Goal: Task Accomplishment & Management: Use online tool/utility

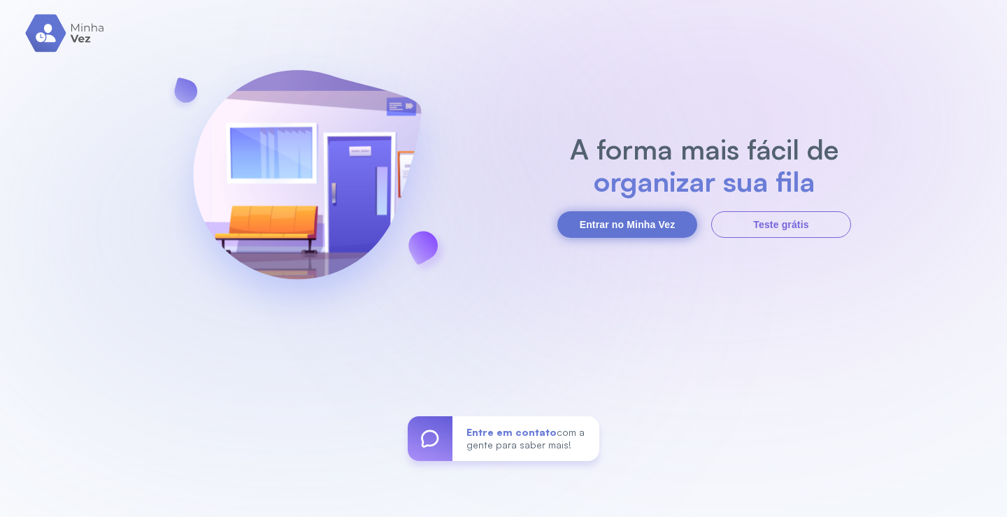
drag, startPoint x: 607, startPoint y: 239, endPoint x: 627, endPoint y: 220, distance: 27.7
click at [608, 237] on div "A forma mais fácil de organizar sua fila Entrar no Minha Vez Teste grátis Entre…" at bounding box center [503, 258] width 1007 height 517
click at [627, 220] on button "Entrar no Minha Vez" at bounding box center [627, 224] width 140 height 27
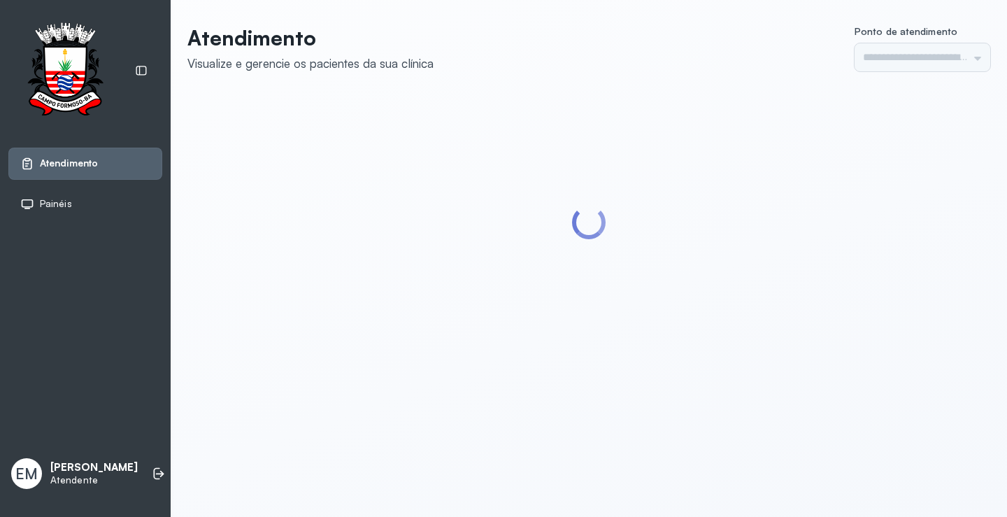
type input "*********"
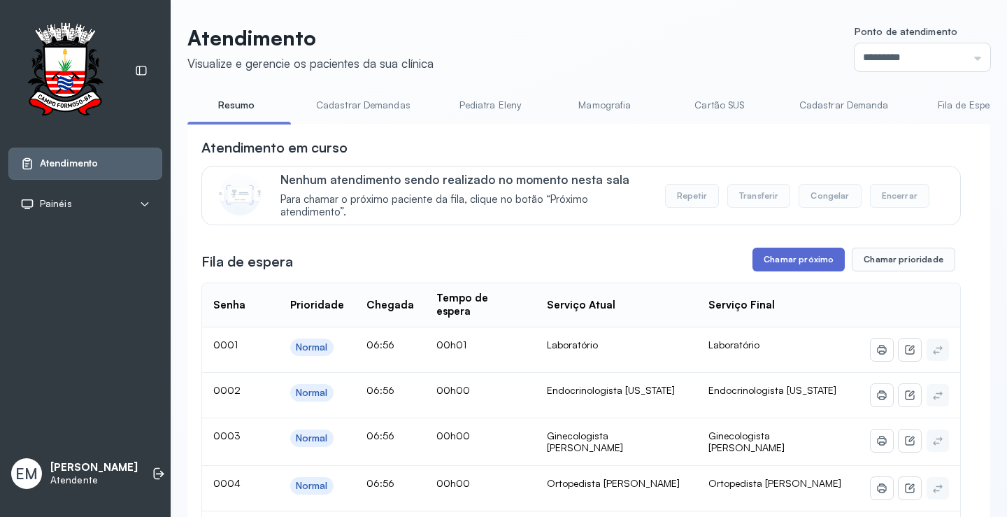
click at [779, 253] on button "Chamar próximo" at bounding box center [799, 260] width 92 height 24
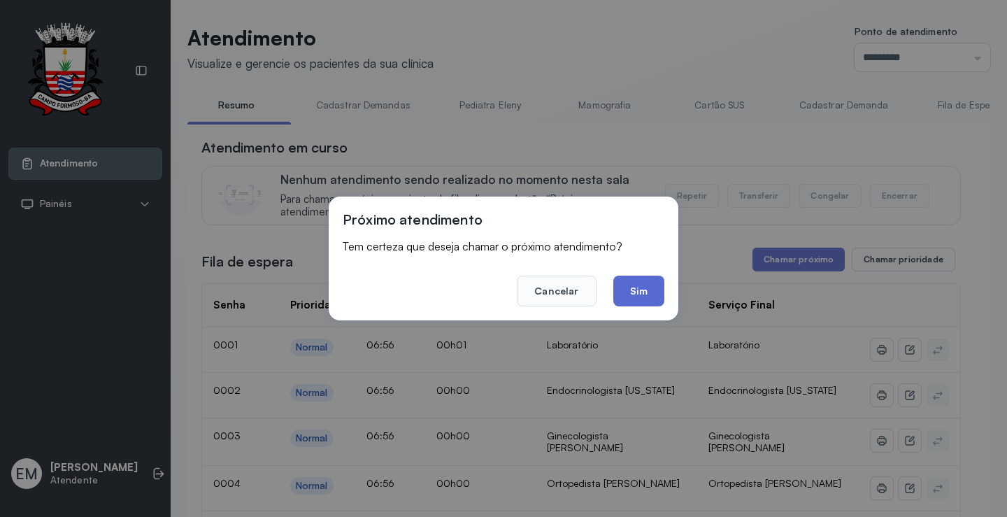
click at [644, 294] on button "Sim" at bounding box center [638, 291] width 51 height 31
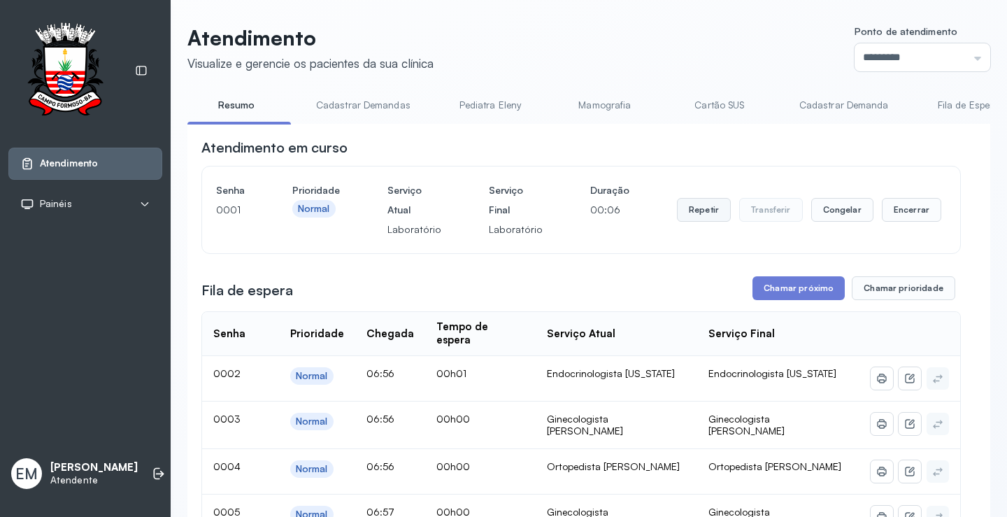
click at [679, 202] on button "Repetir" at bounding box center [704, 210] width 54 height 24
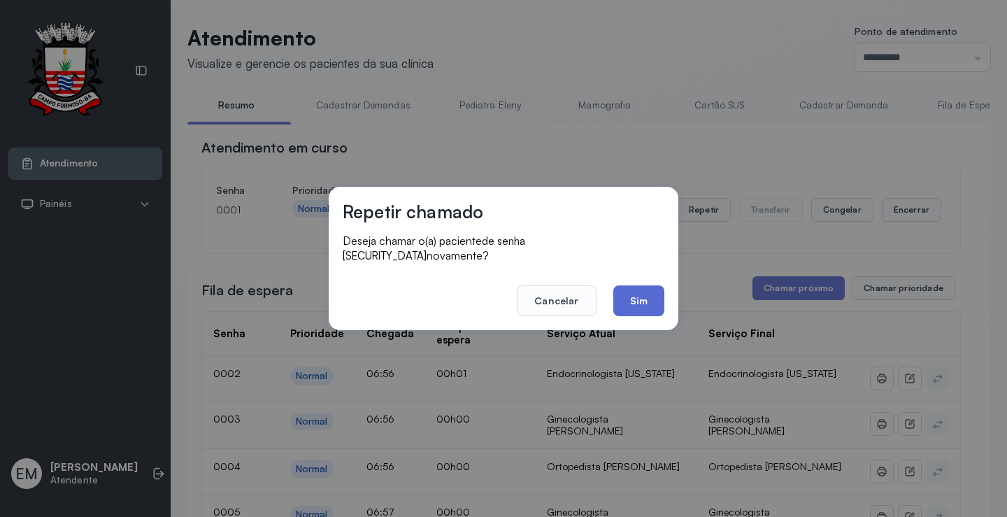
click at [625, 288] on button "Sim" at bounding box center [638, 300] width 51 height 31
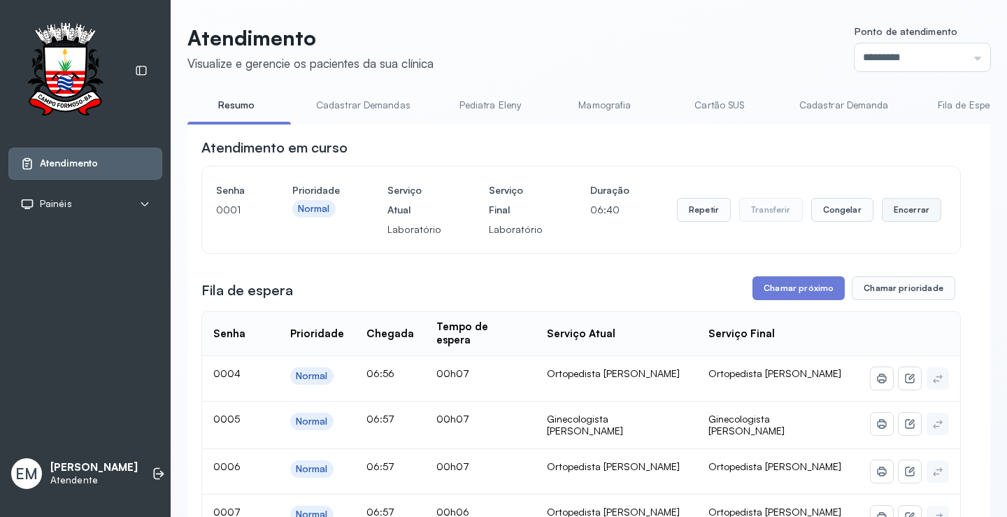
click at [909, 208] on button "Encerrar" at bounding box center [911, 210] width 59 height 24
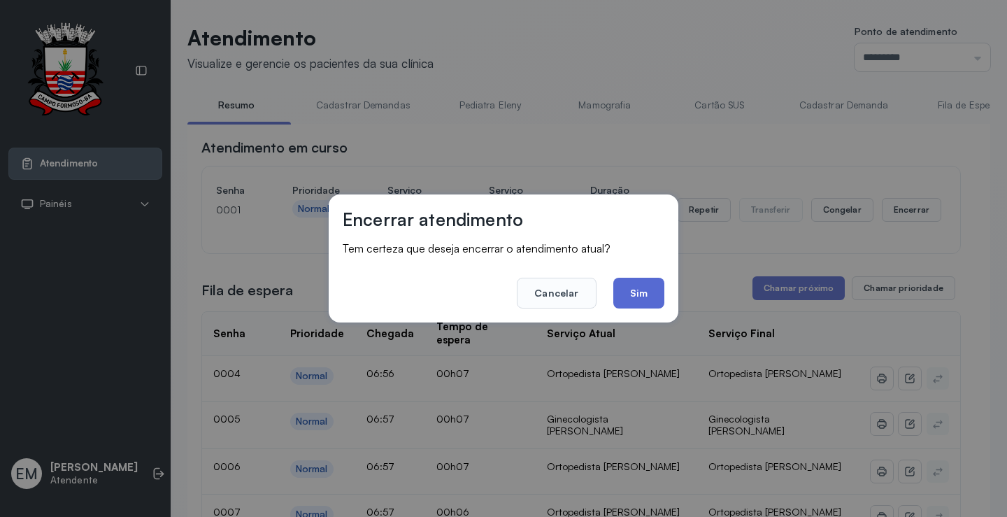
click at [654, 291] on button "Sim" at bounding box center [638, 293] width 51 height 31
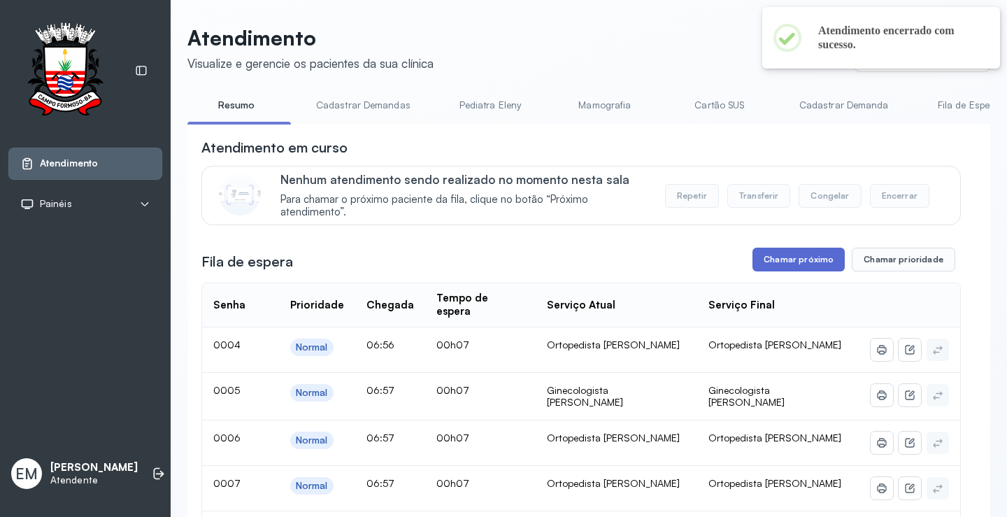
click at [771, 264] on button "Chamar próximo" at bounding box center [799, 260] width 92 height 24
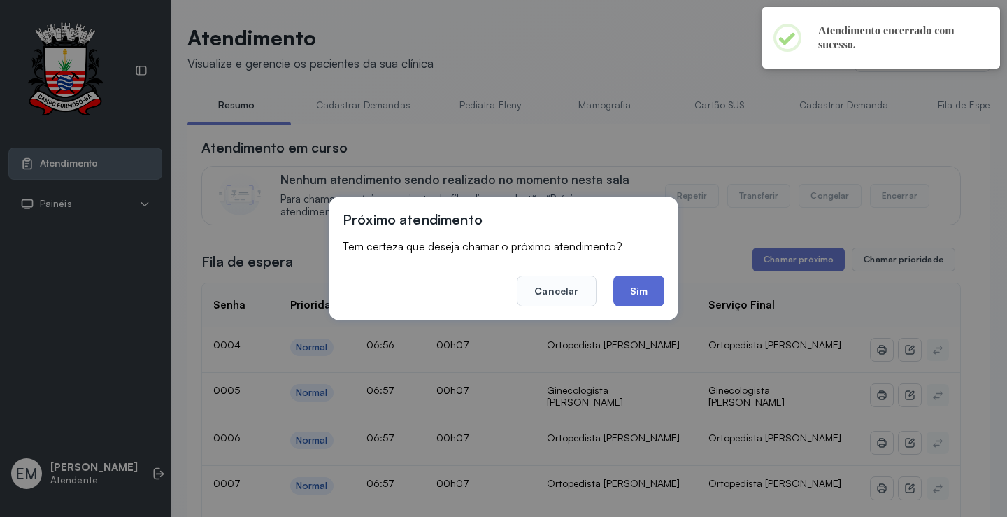
click at [662, 289] on button "Sim" at bounding box center [638, 291] width 51 height 31
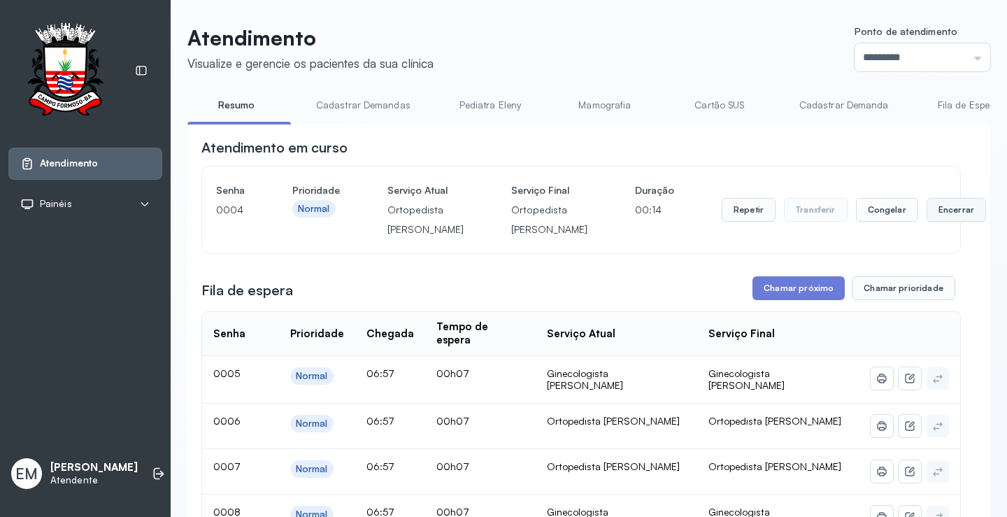
click at [927, 222] on button "Encerrar" at bounding box center [956, 210] width 59 height 24
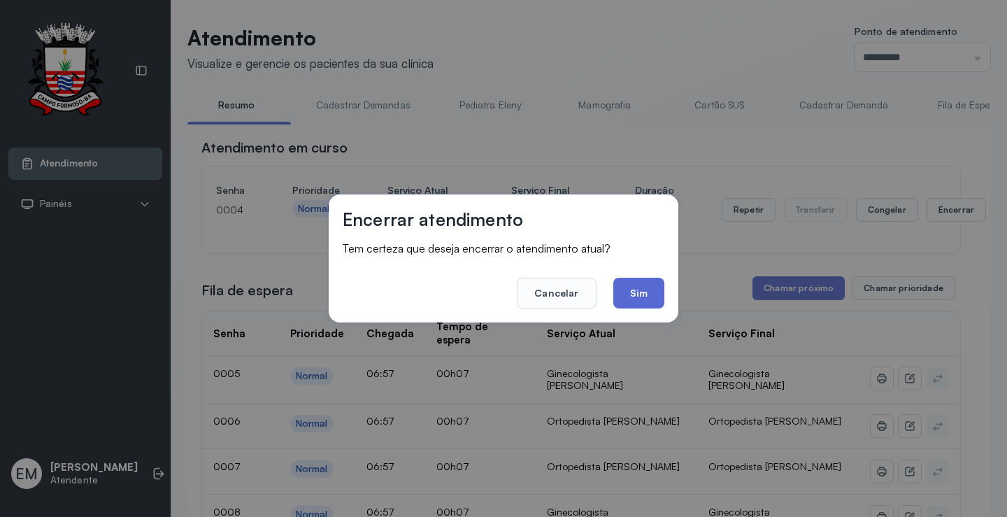
click at [657, 294] on button "Sim" at bounding box center [638, 293] width 51 height 31
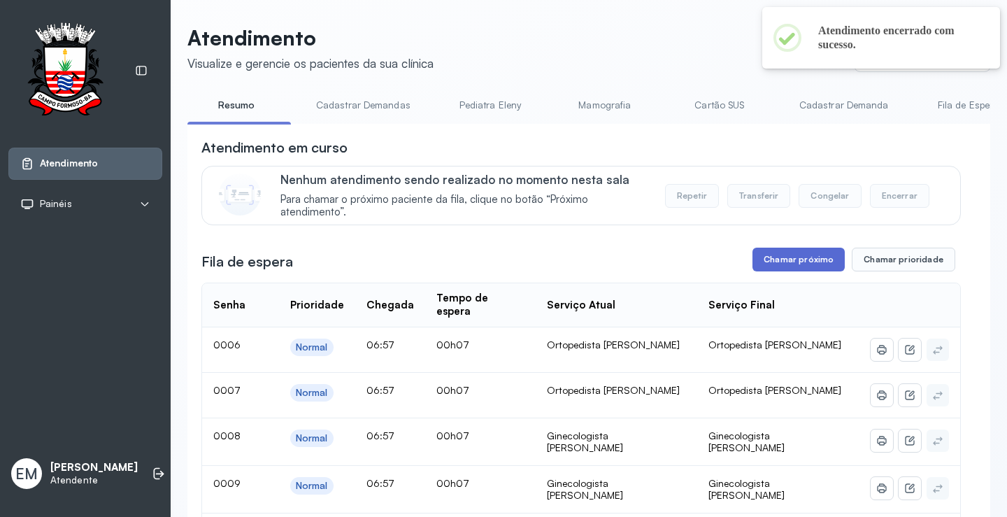
click at [809, 262] on button "Chamar próximo" at bounding box center [799, 260] width 92 height 24
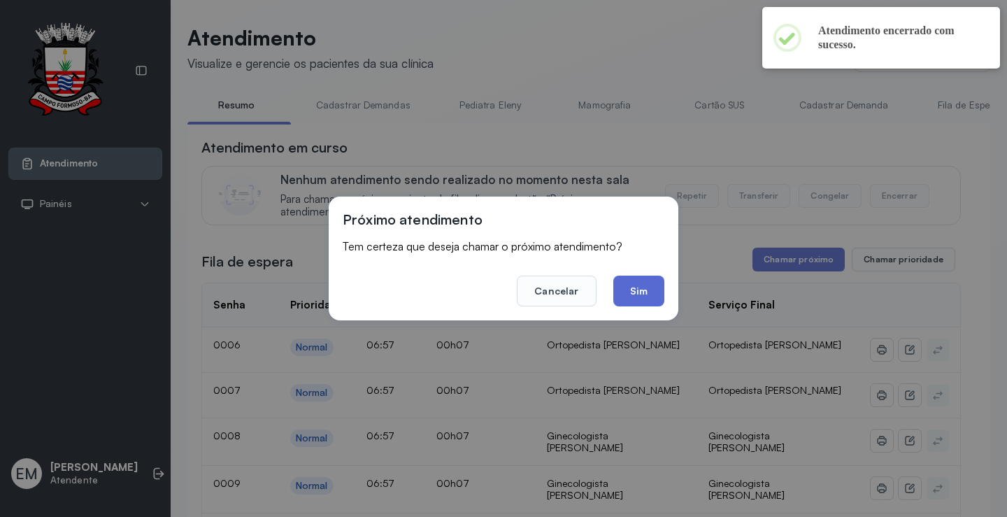
click at [639, 290] on button "Sim" at bounding box center [638, 291] width 51 height 31
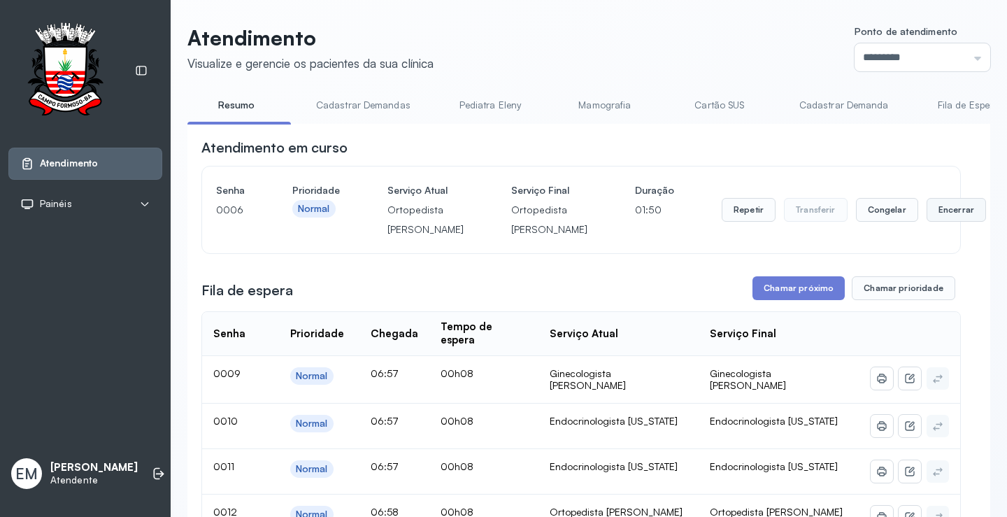
click at [927, 222] on button "Encerrar" at bounding box center [956, 210] width 59 height 24
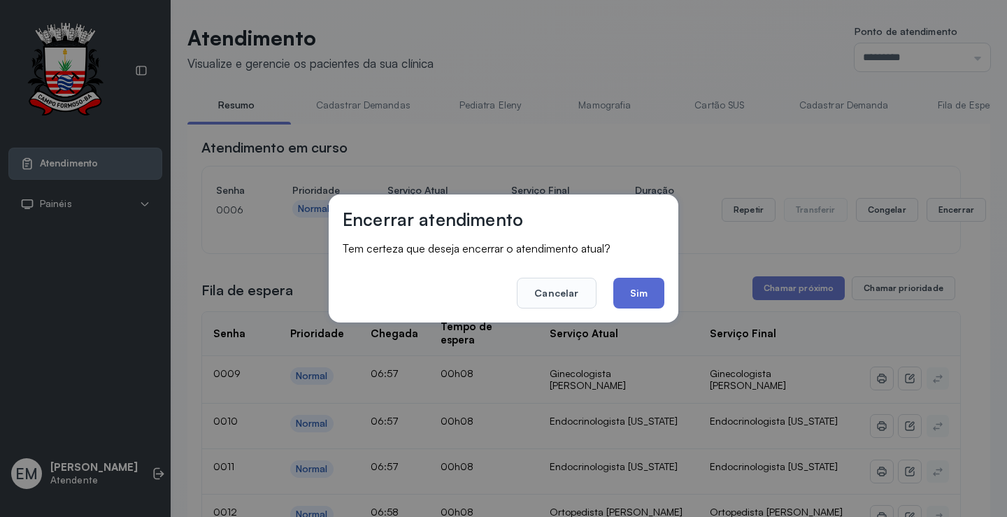
click at [643, 292] on button "Sim" at bounding box center [638, 293] width 51 height 31
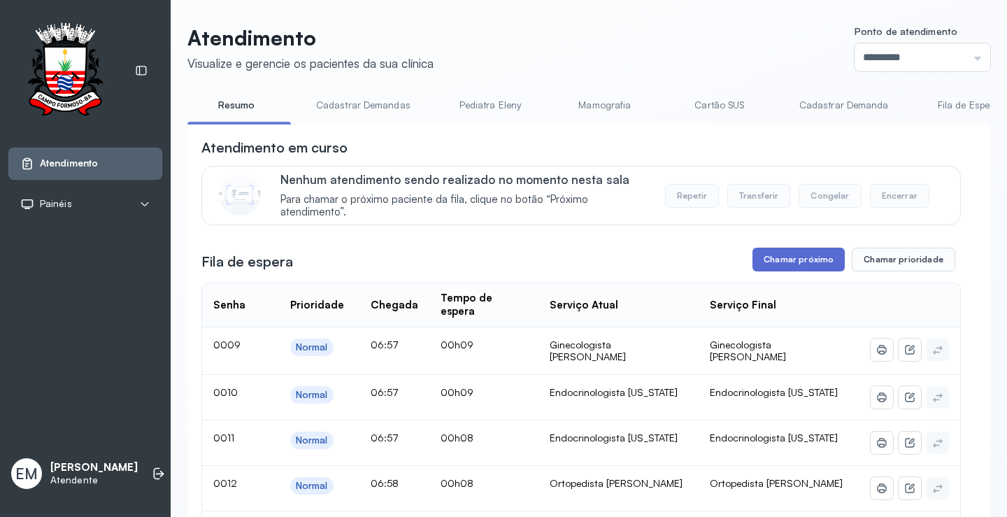
click at [801, 266] on button "Chamar próximo" at bounding box center [799, 260] width 92 height 24
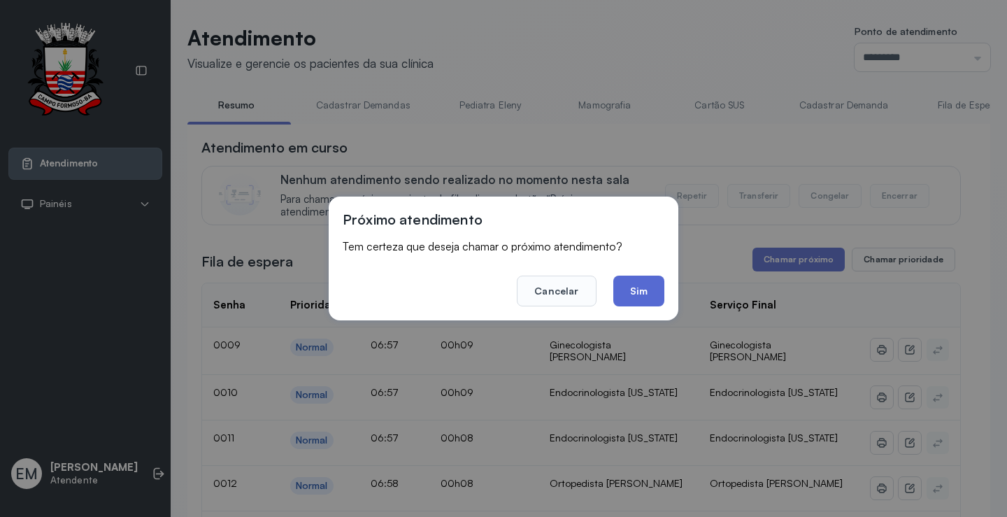
click at [637, 287] on button "Sim" at bounding box center [638, 291] width 51 height 31
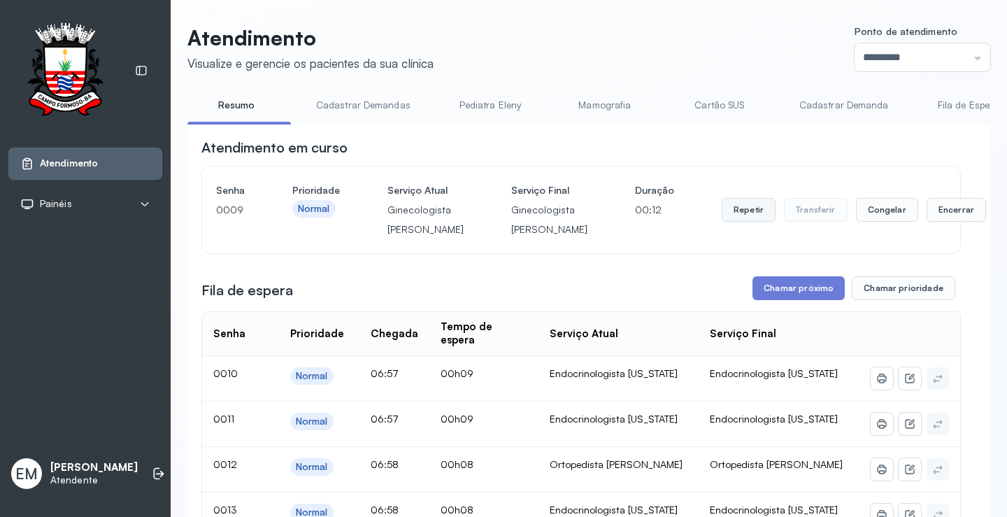
click at [722, 222] on button "Repetir" at bounding box center [749, 210] width 54 height 24
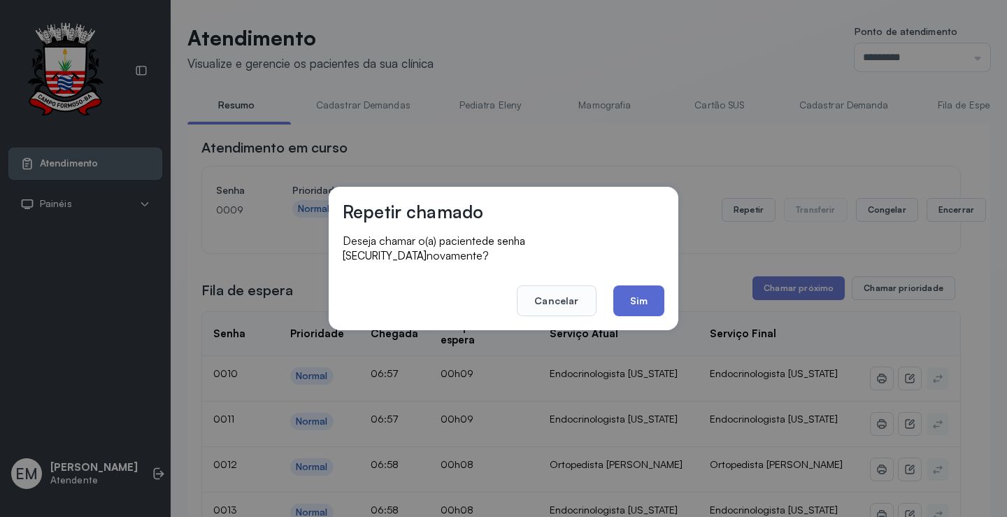
click at [618, 297] on button "Sim" at bounding box center [638, 300] width 51 height 31
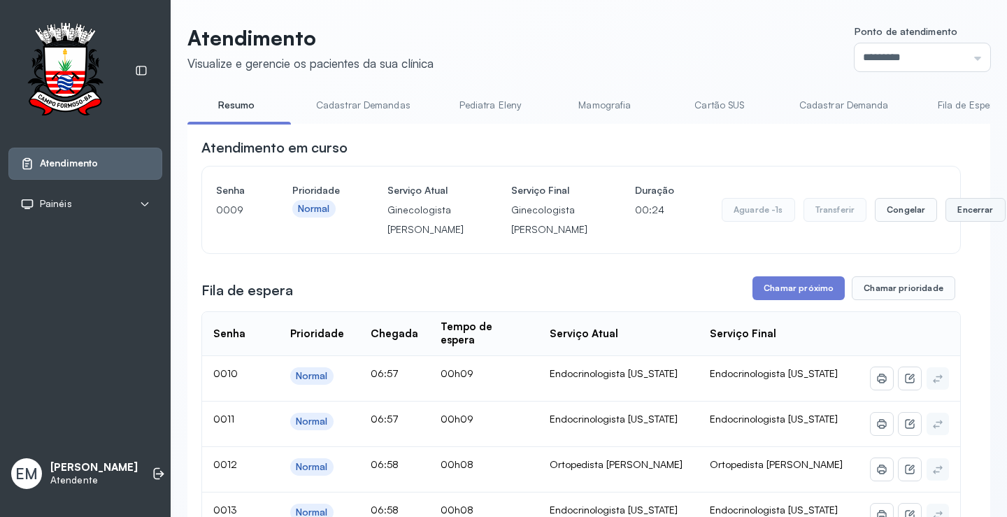
click at [946, 222] on button "Encerrar" at bounding box center [975, 210] width 59 height 24
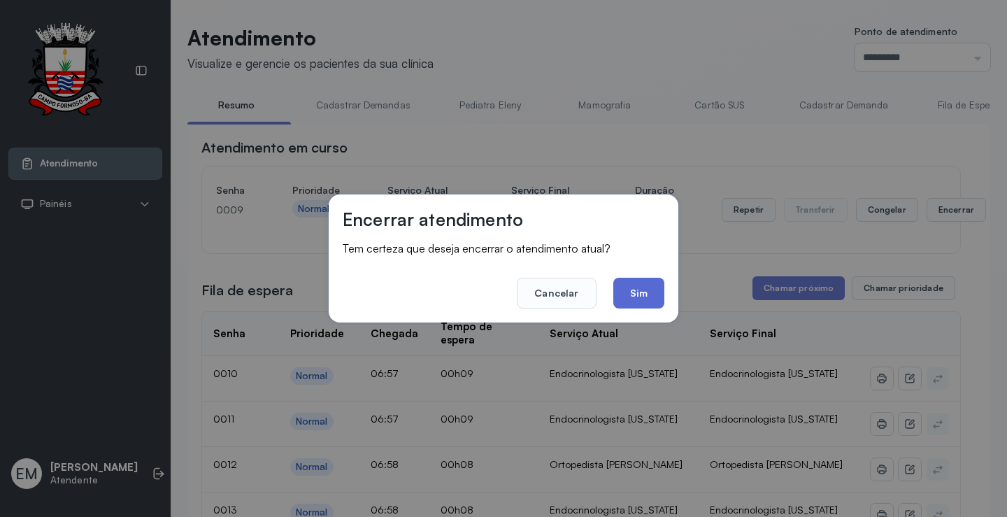
click at [658, 290] on button "Sim" at bounding box center [638, 293] width 51 height 31
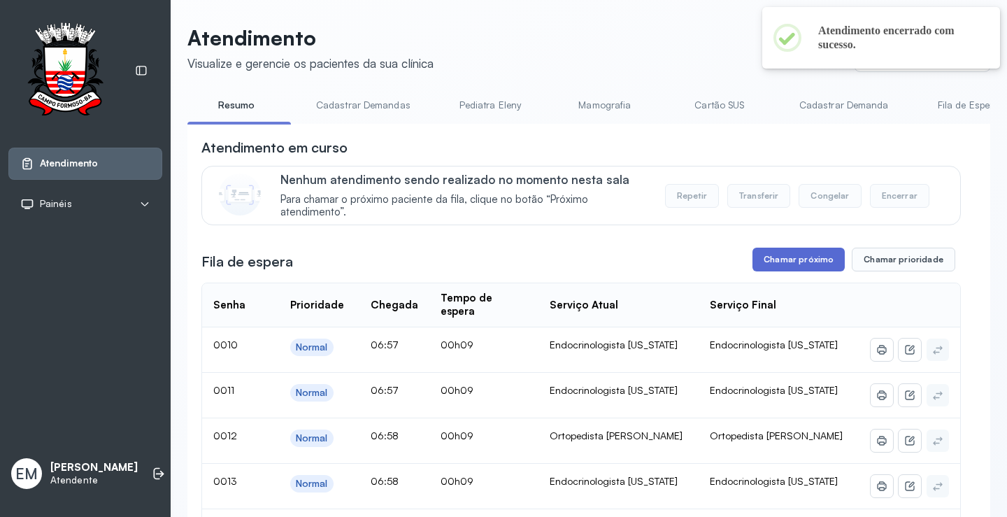
click at [796, 262] on button "Chamar próximo" at bounding box center [799, 260] width 92 height 24
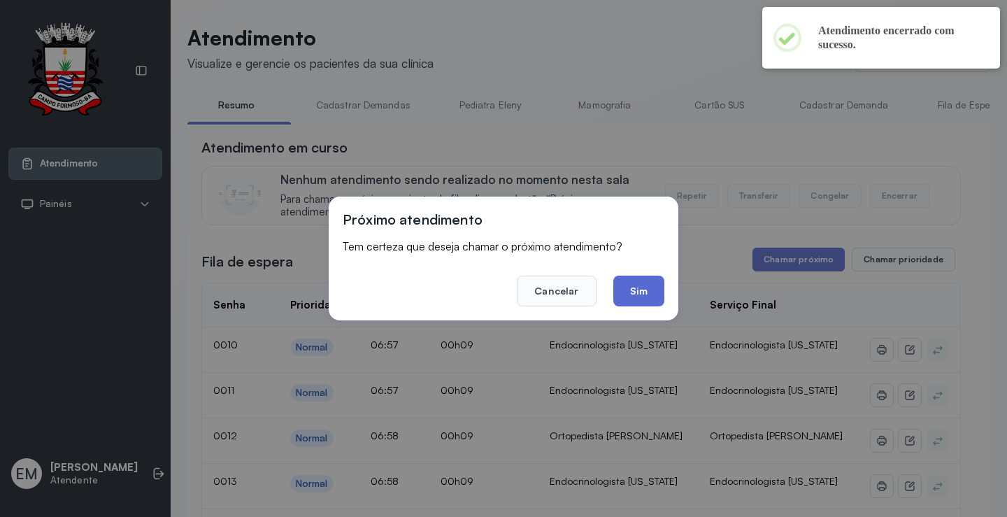
click at [633, 280] on button "Sim" at bounding box center [638, 291] width 51 height 31
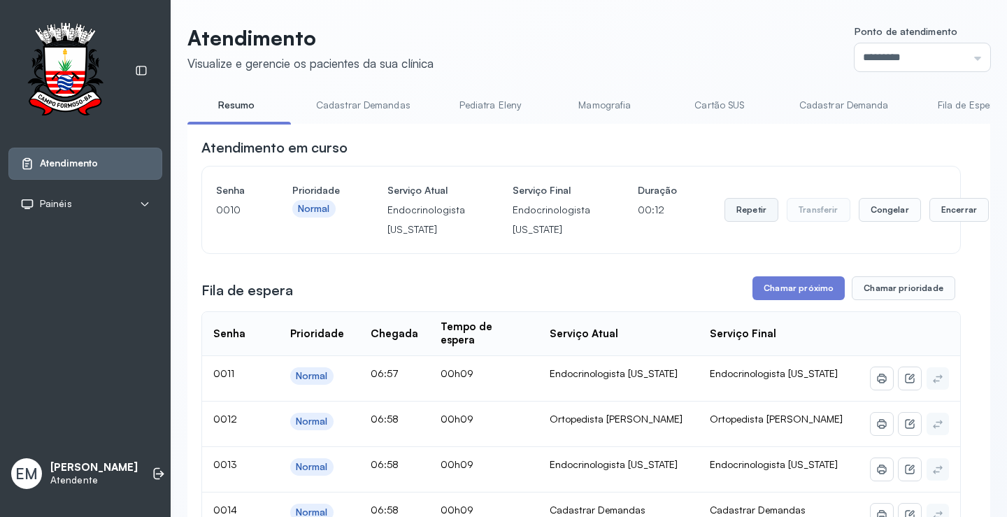
click at [745, 215] on button "Repetir" at bounding box center [752, 210] width 54 height 24
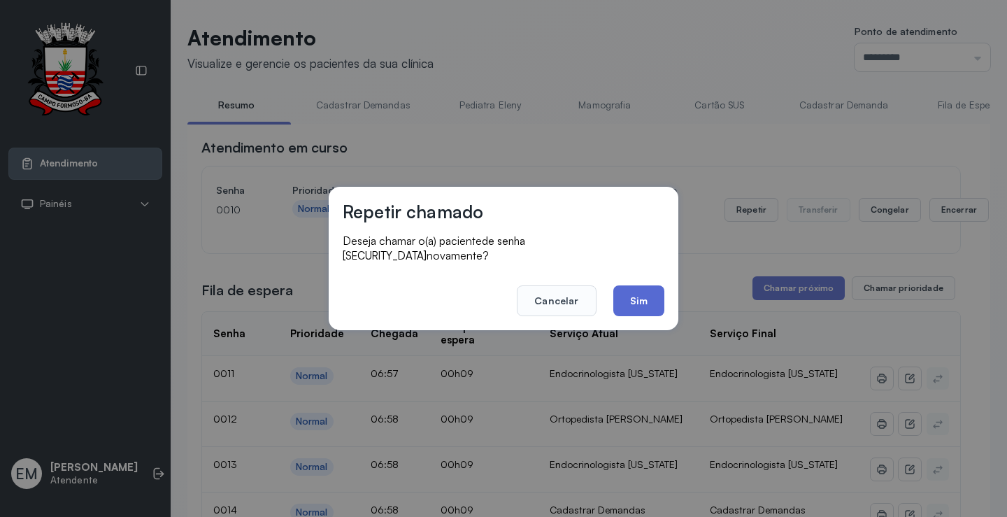
click at [634, 294] on button "Sim" at bounding box center [638, 300] width 51 height 31
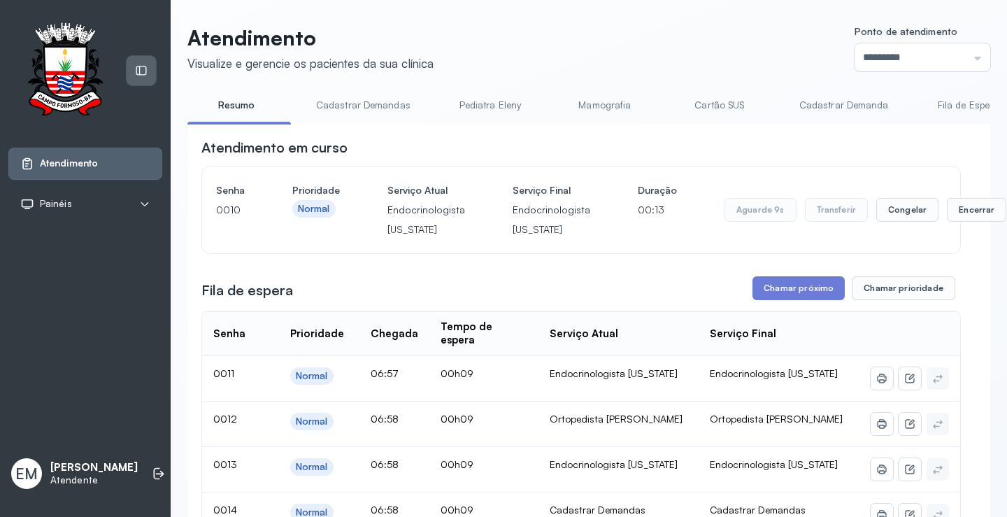
click at [131, 73] on div at bounding box center [141, 70] width 29 height 29
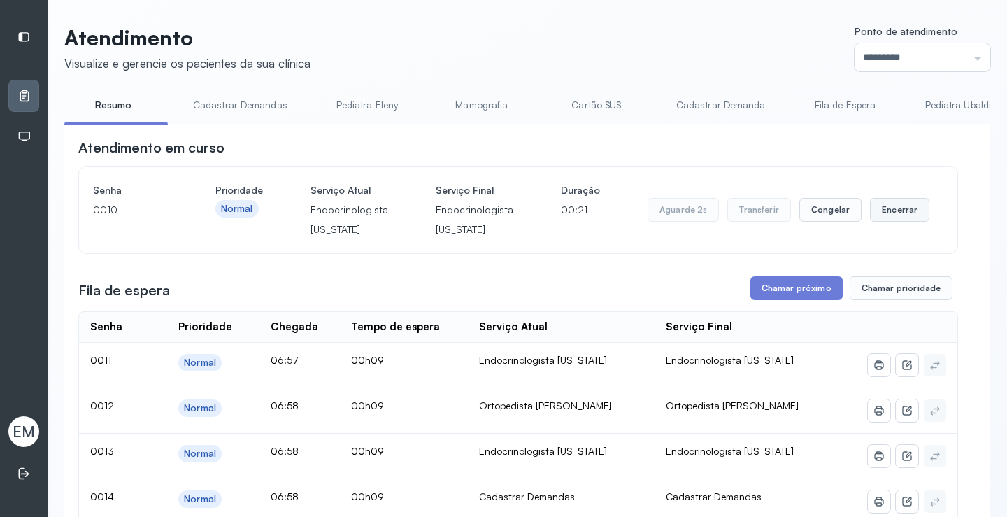
click at [888, 212] on button "Encerrar" at bounding box center [899, 210] width 59 height 24
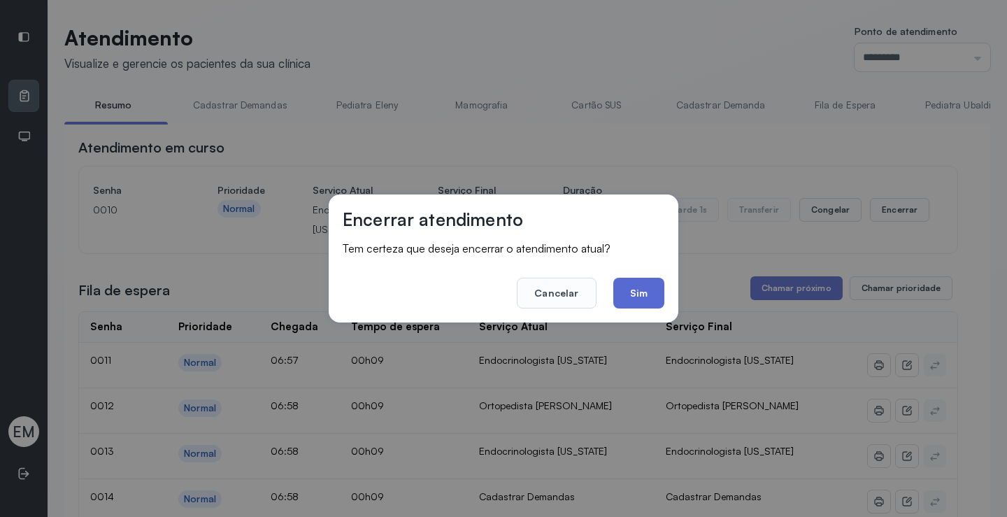
click at [650, 295] on button "Sim" at bounding box center [638, 293] width 51 height 31
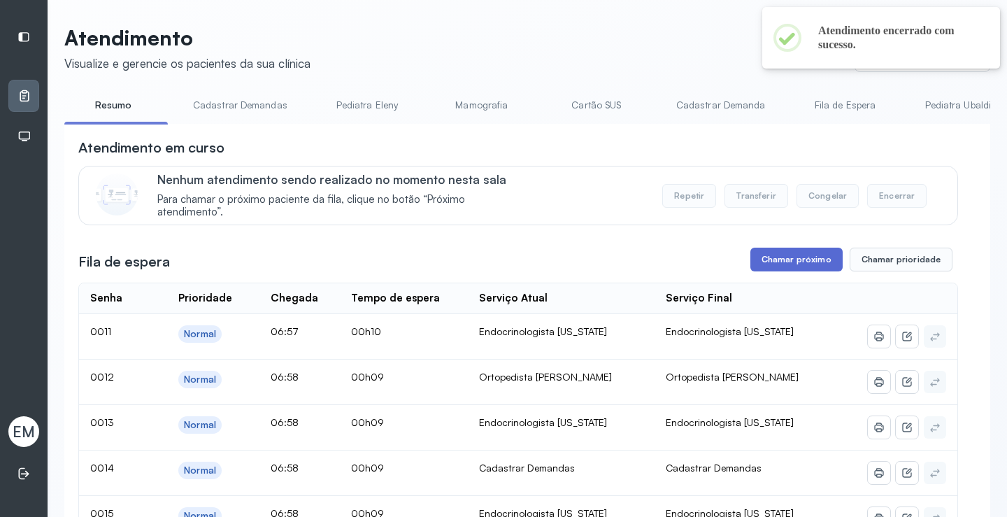
click at [790, 268] on button "Chamar próximo" at bounding box center [796, 260] width 92 height 24
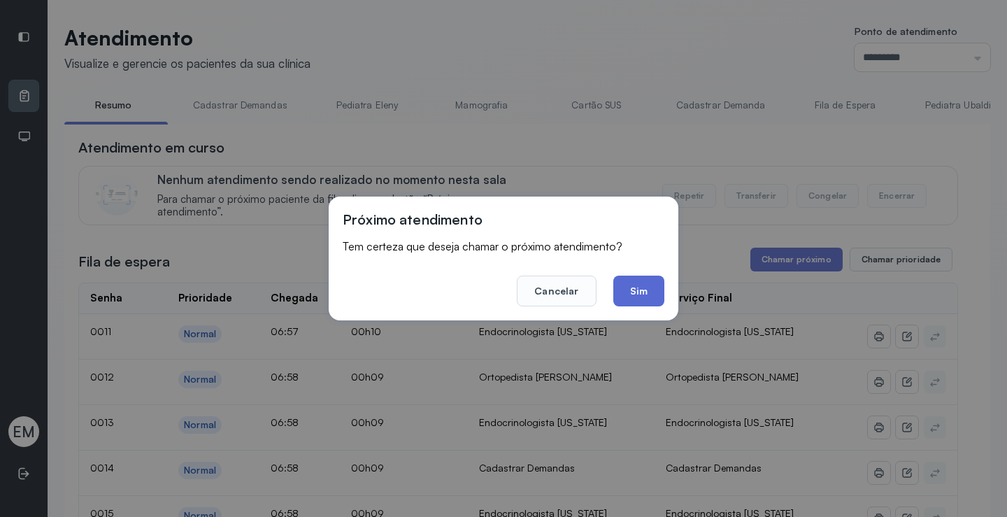
click at [631, 295] on button "Sim" at bounding box center [638, 291] width 51 height 31
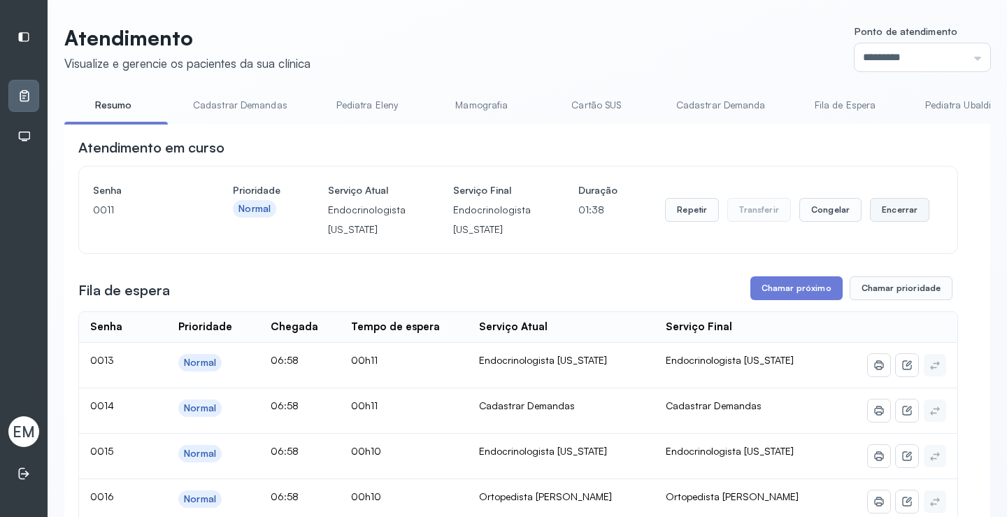
click at [907, 210] on button "Encerrar" at bounding box center [899, 210] width 59 height 24
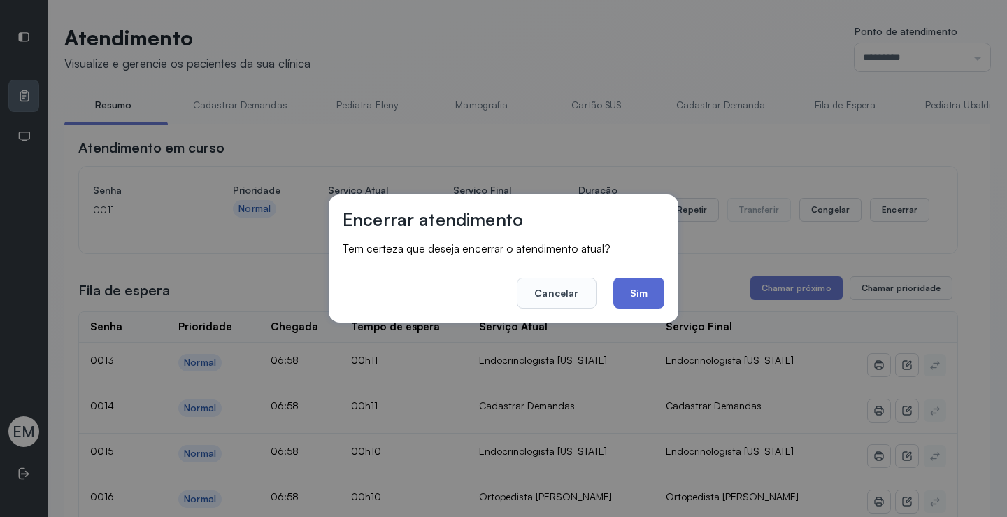
click at [641, 278] on button "Sim" at bounding box center [638, 293] width 51 height 31
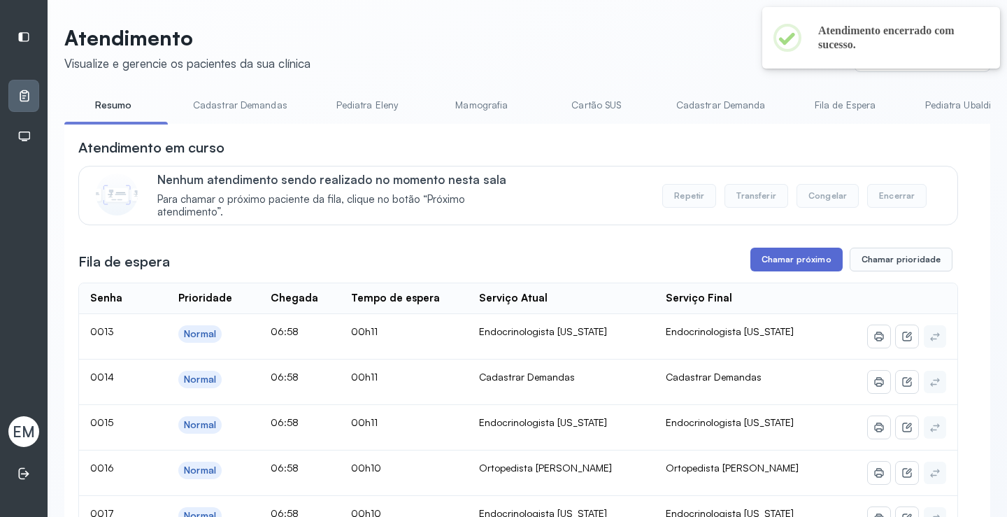
click at [781, 255] on button "Chamar próximo" at bounding box center [796, 260] width 92 height 24
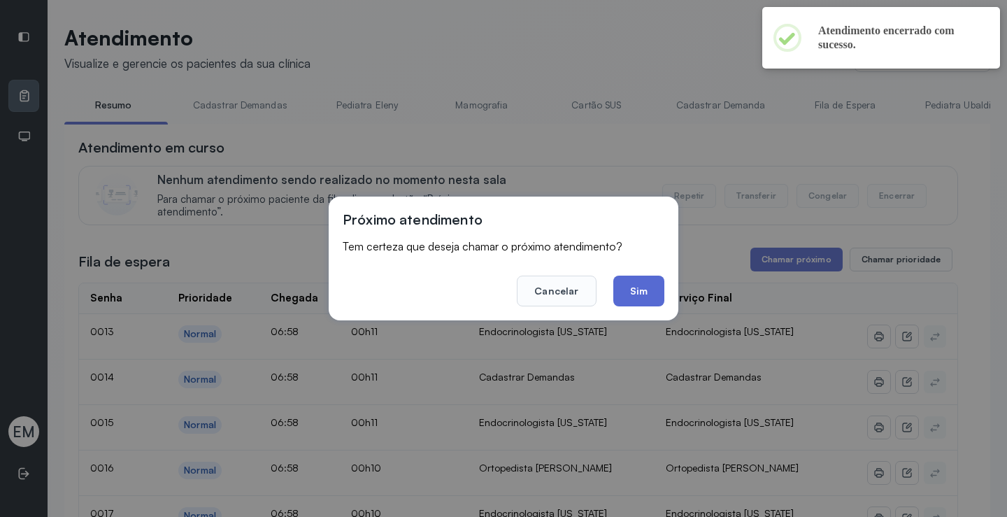
click at [634, 294] on button "Sim" at bounding box center [638, 291] width 51 height 31
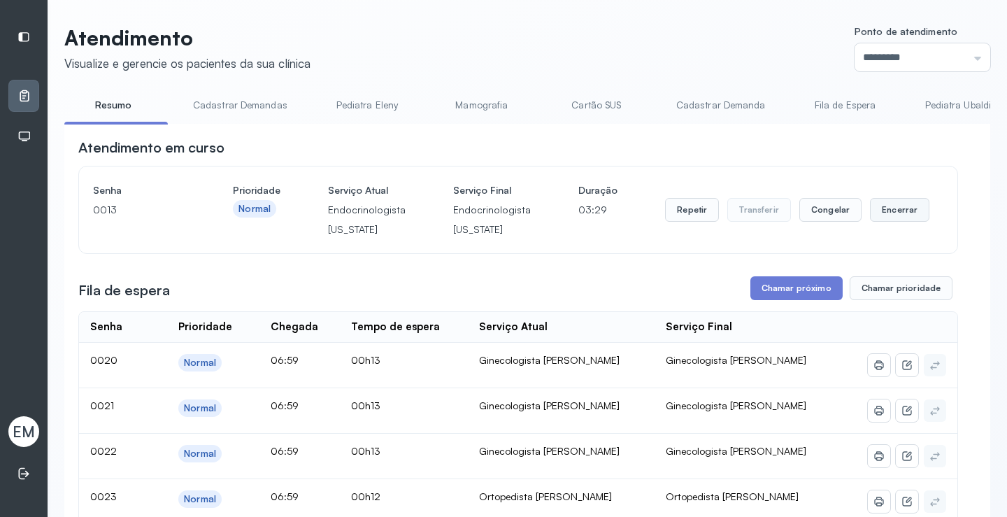
click at [895, 205] on button "Encerrar" at bounding box center [899, 210] width 59 height 24
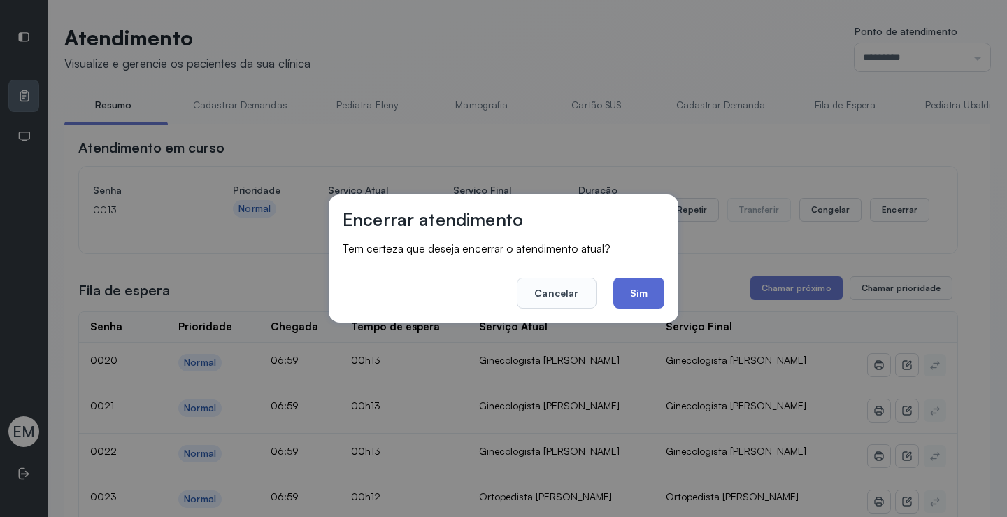
click at [641, 286] on button "Sim" at bounding box center [638, 293] width 51 height 31
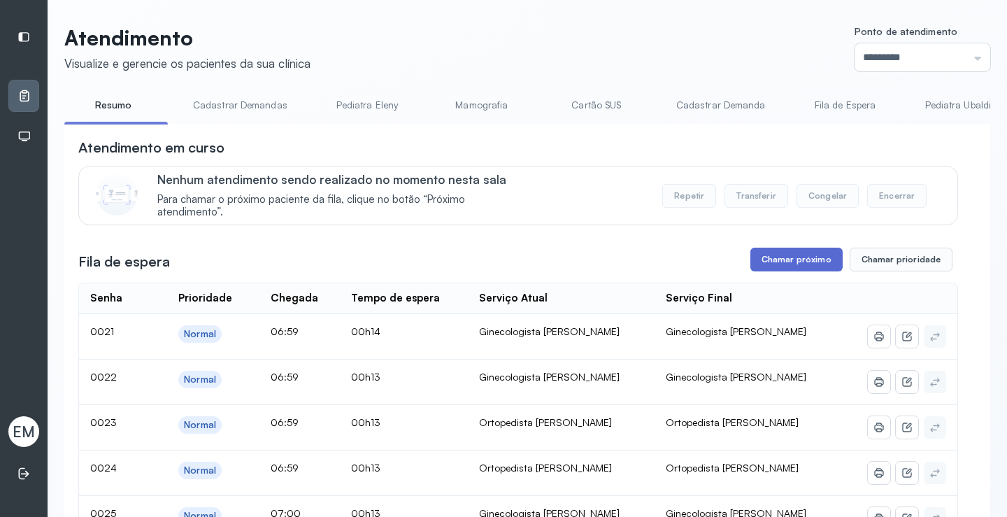
click at [806, 271] on button "Chamar próximo" at bounding box center [796, 260] width 92 height 24
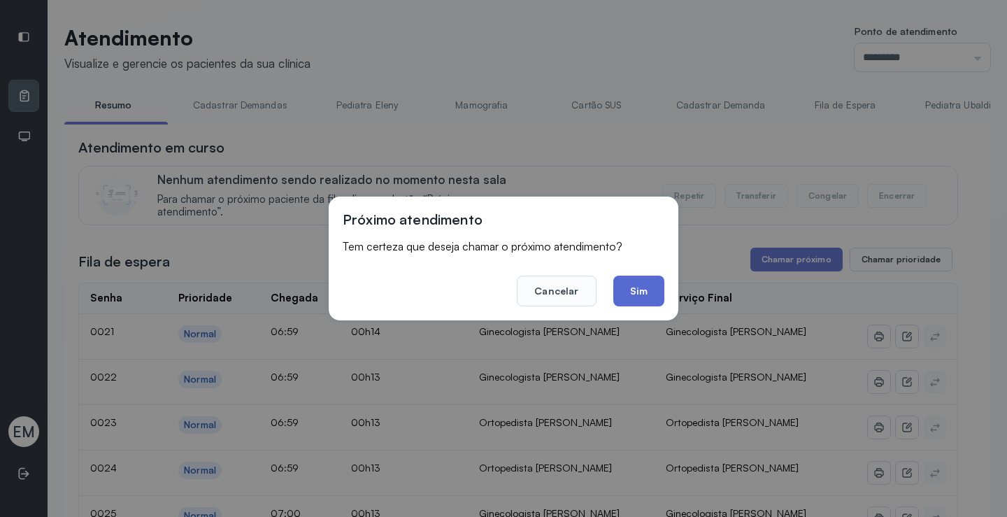
click at [645, 292] on button "Sim" at bounding box center [638, 291] width 51 height 31
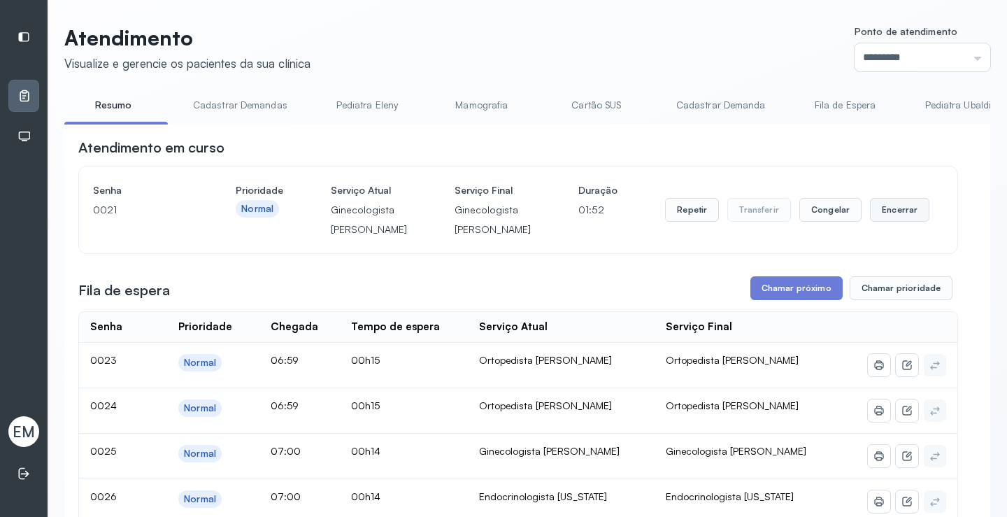
click at [882, 222] on button "Encerrar" at bounding box center [899, 210] width 59 height 24
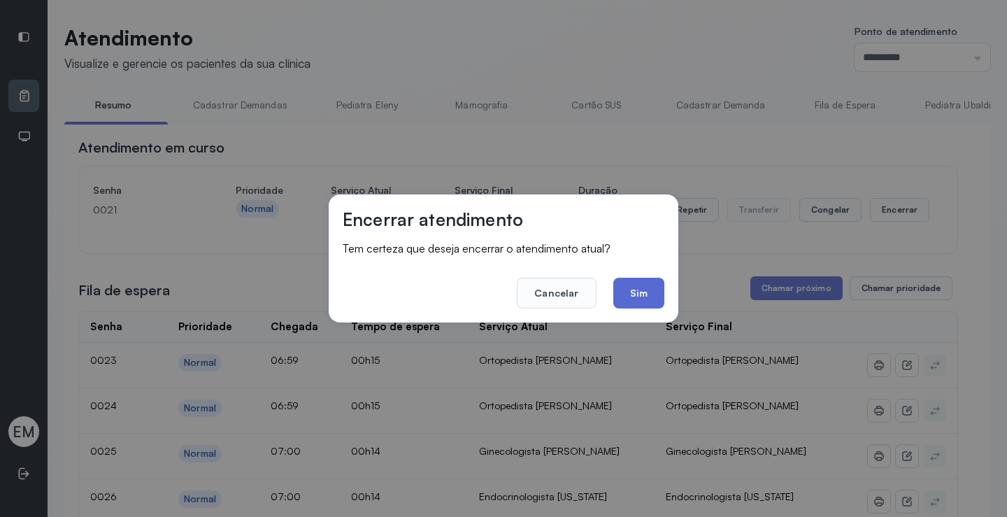
click at [644, 304] on button "Sim" at bounding box center [638, 293] width 51 height 31
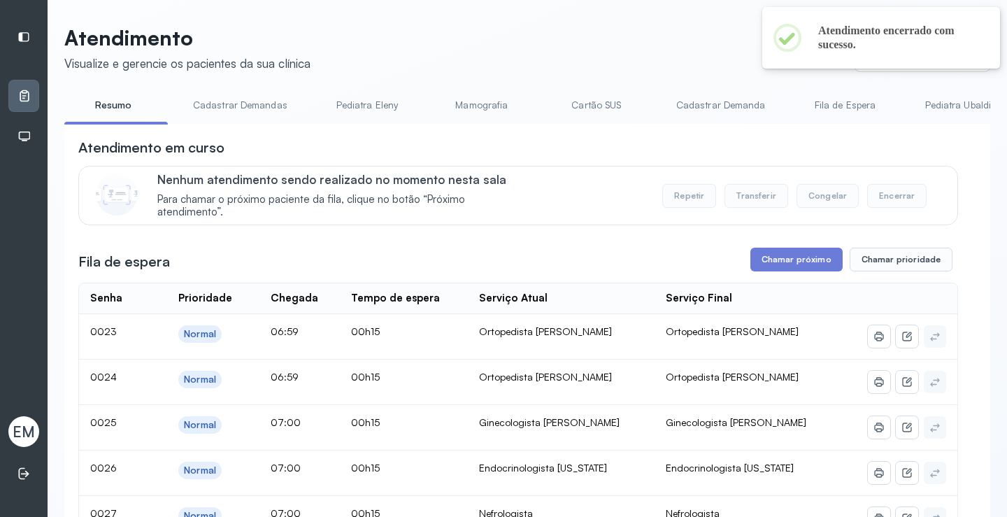
click at [764, 257] on button "Chamar próximo" at bounding box center [796, 260] width 92 height 24
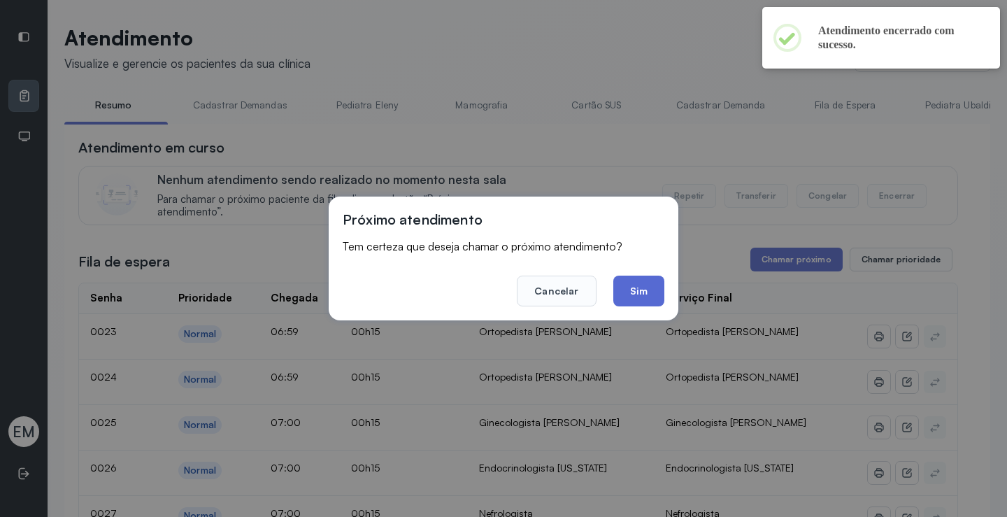
click at [653, 292] on button "Sim" at bounding box center [638, 291] width 51 height 31
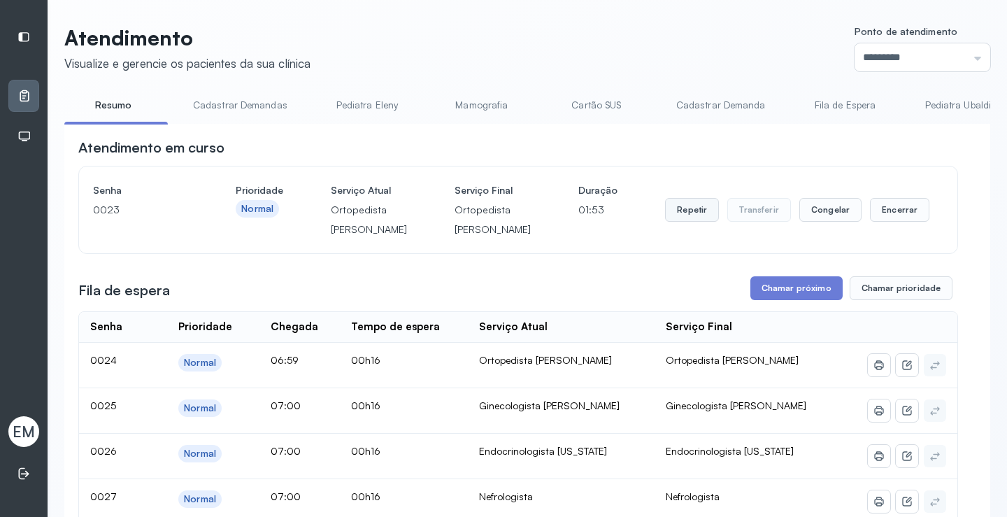
click at [681, 222] on button "Repetir" at bounding box center [692, 210] width 54 height 24
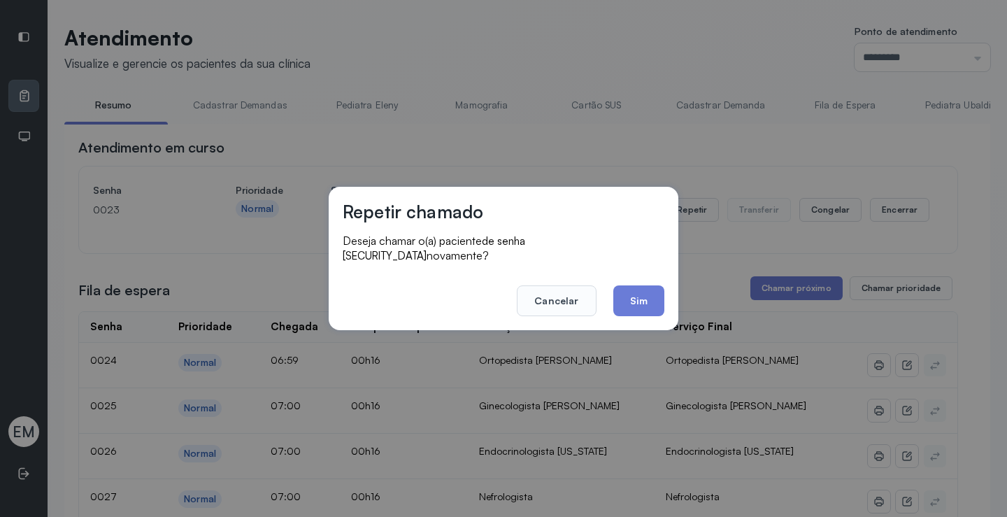
drag, startPoint x: 629, startPoint y: 302, endPoint x: 382, endPoint y: 104, distance: 317.4
click at [629, 301] on button "Sim" at bounding box center [638, 300] width 51 height 31
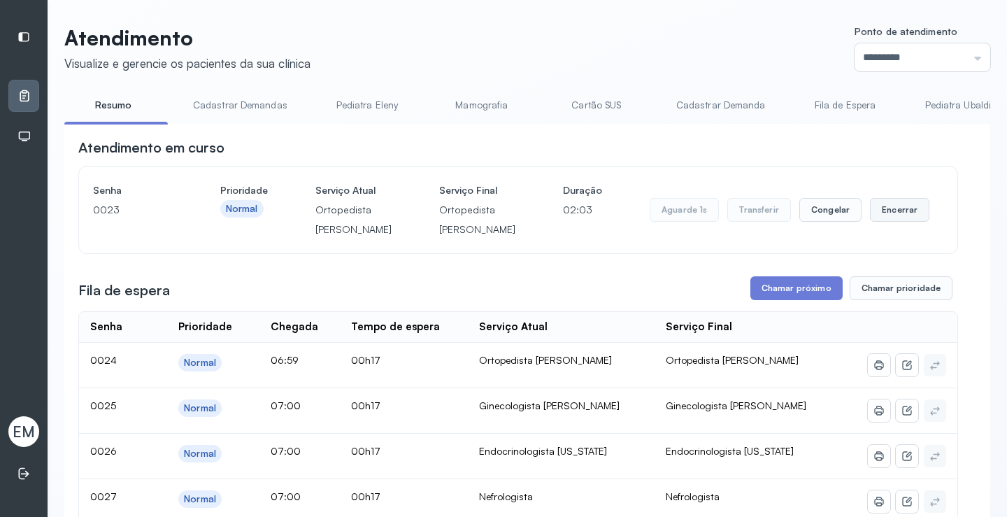
click at [895, 220] on button "Encerrar" at bounding box center [899, 210] width 59 height 24
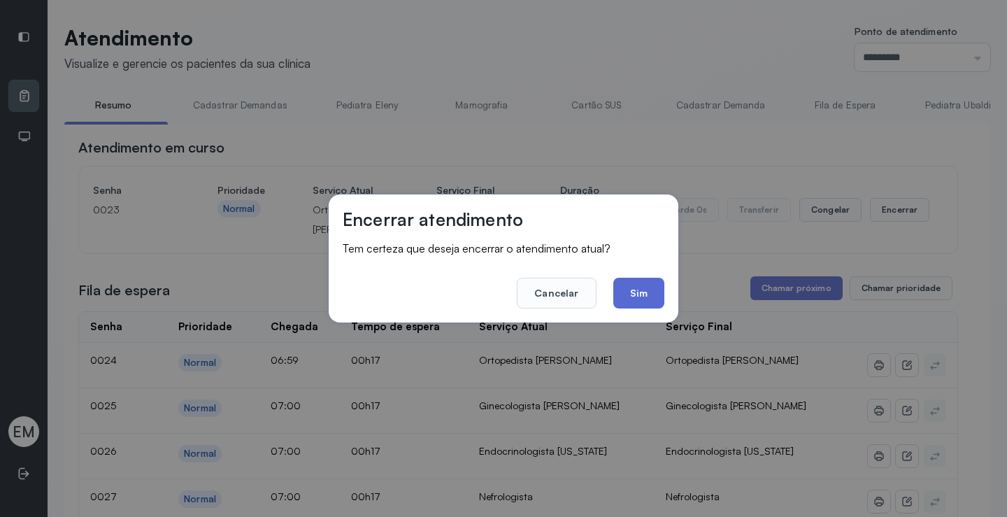
click at [627, 283] on button "Sim" at bounding box center [638, 293] width 51 height 31
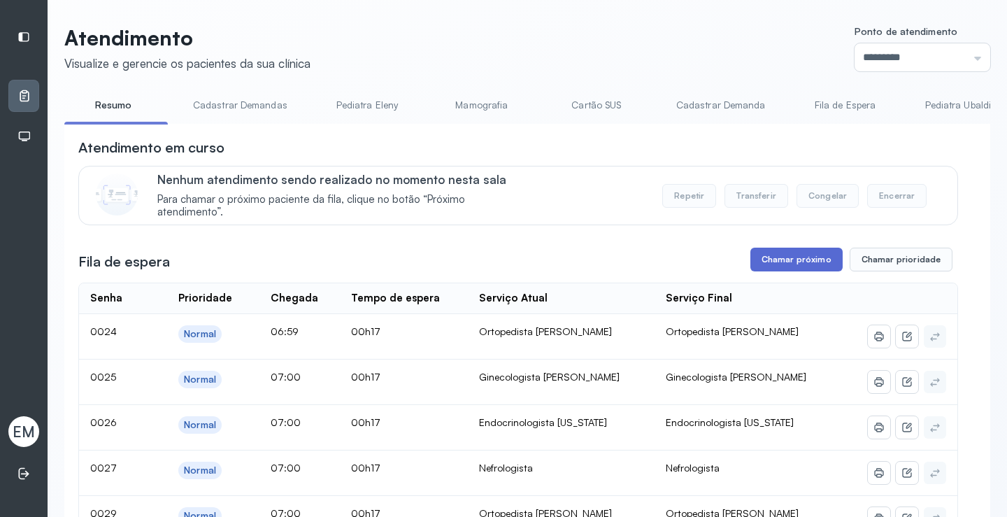
click at [784, 254] on button "Chamar próximo" at bounding box center [796, 260] width 92 height 24
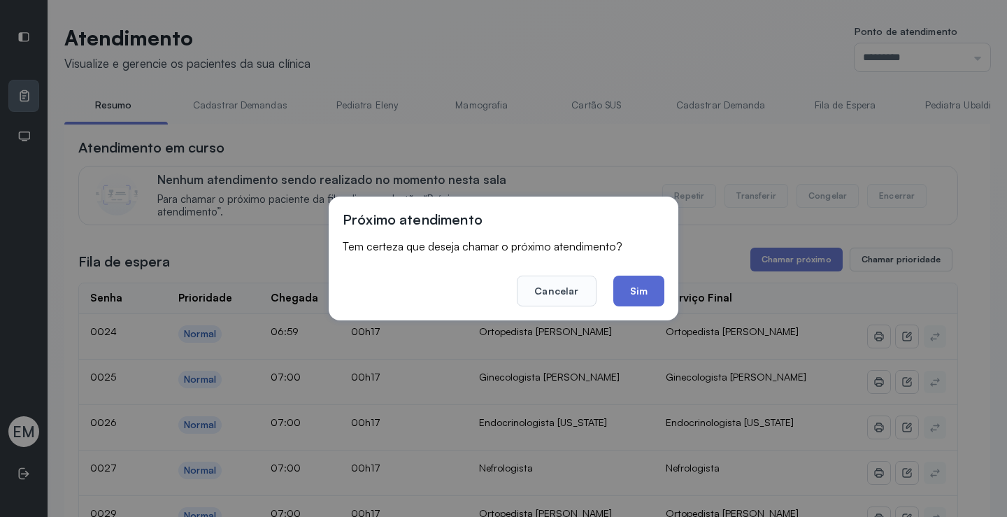
click at [650, 287] on button "Sim" at bounding box center [638, 291] width 51 height 31
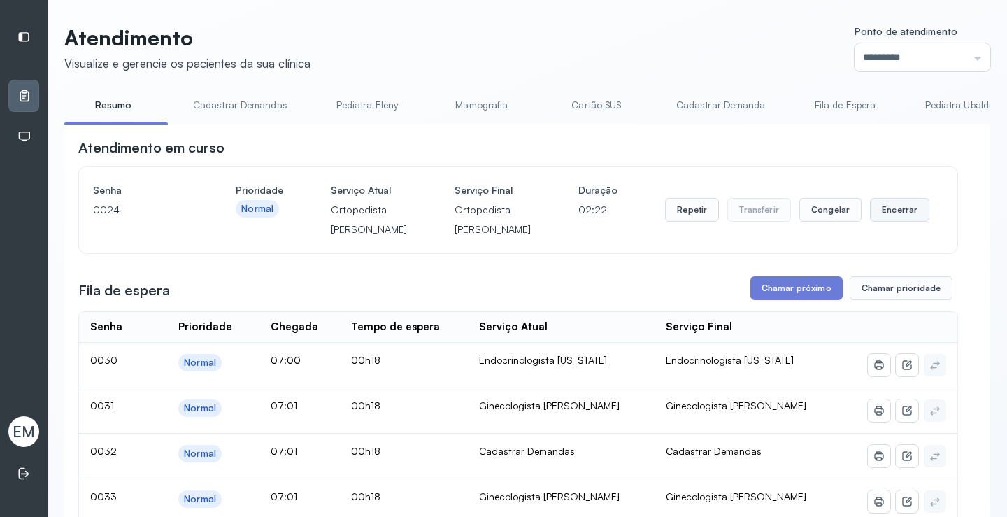
click at [902, 222] on button "Encerrar" at bounding box center [899, 210] width 59 height 24
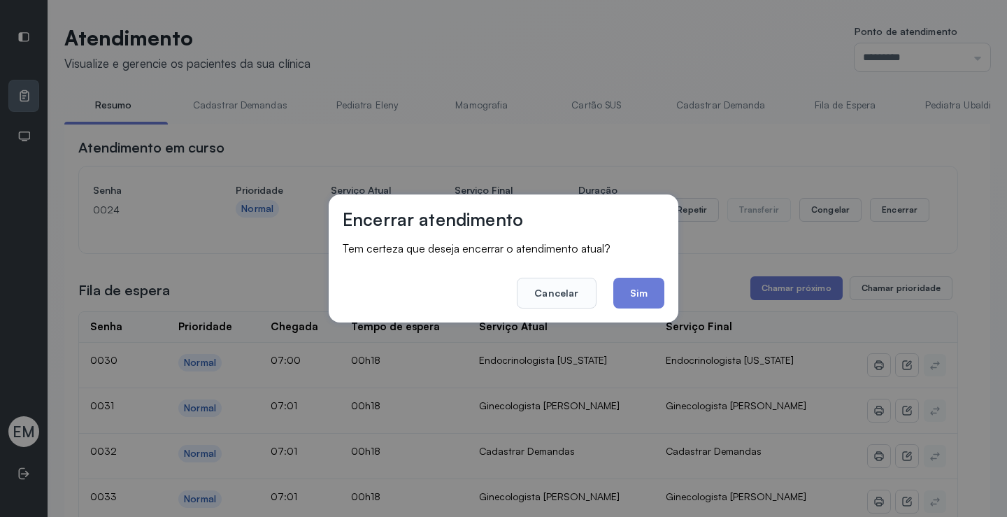
click at [604, 299] on footer "Cancelar Sim" at bounding box center [504, 283] width 322 height 50
click at [627, 297] on button "Sim" at bounding box center [638, 293] width 51 height 31
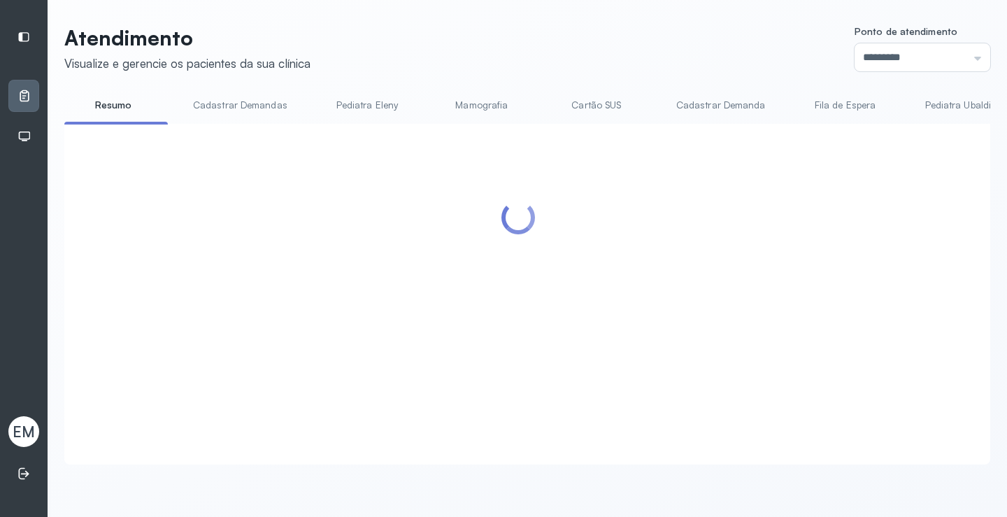
click at [788, 271] on div at bounding box center [518, 277] width 880 height 279
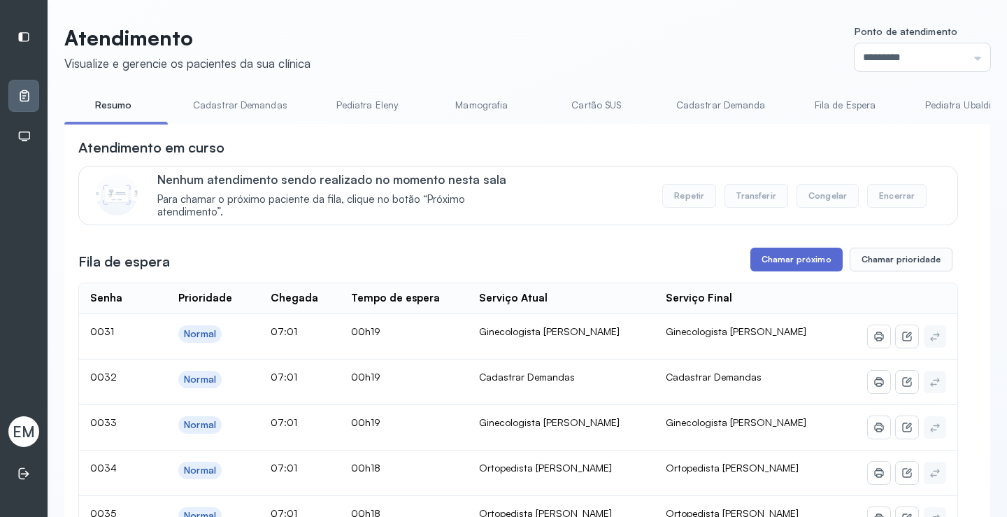
click at [797, 257] on button "Chamar próximo" at bounding box center [796, 260] width 92 height 24
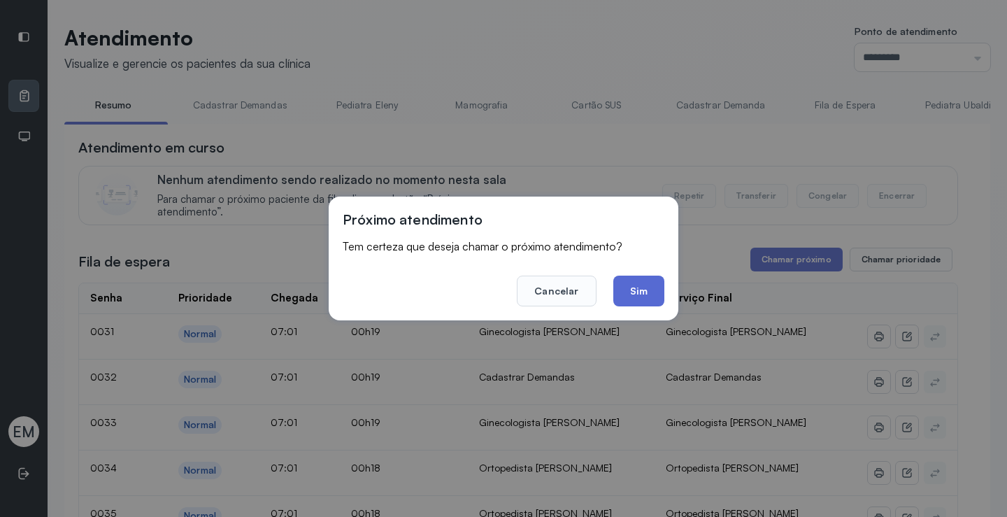
click at [625, 304] on button "Sim" at bounding box center [638, 291] width 51 height 31
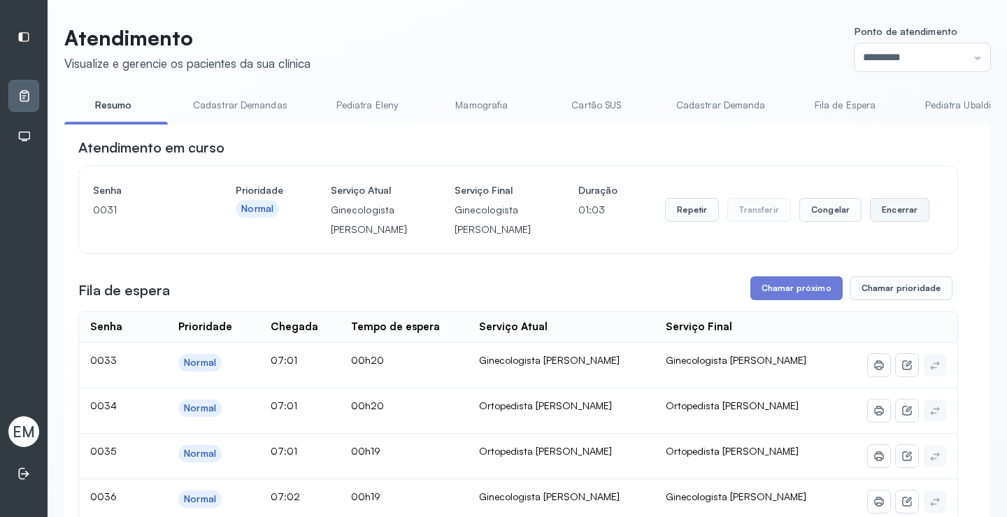
click at [895, 220] on button "Encerrar" at bounding box center [899, 210] width 59 height 24
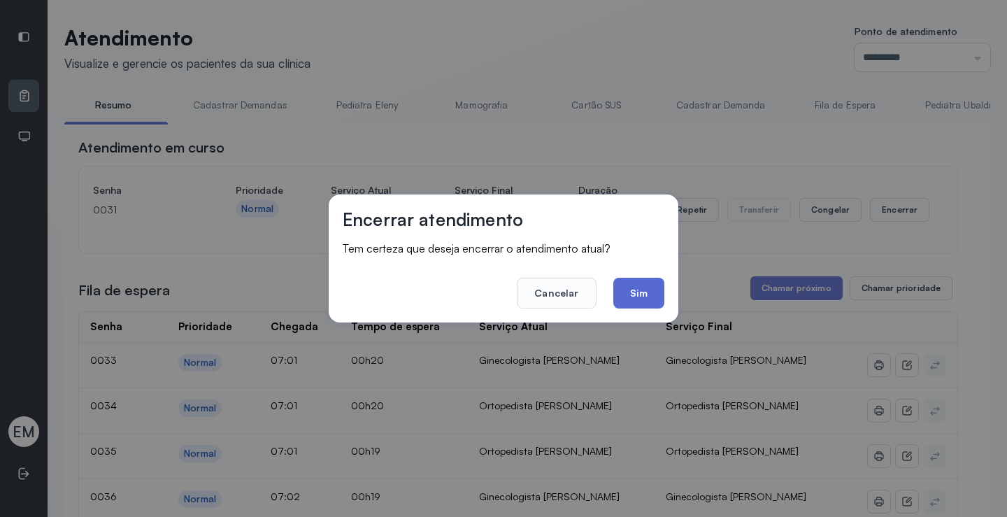
click at [654, 291] on button "Sim" at bounding box center [638, 293] width 51 height 31
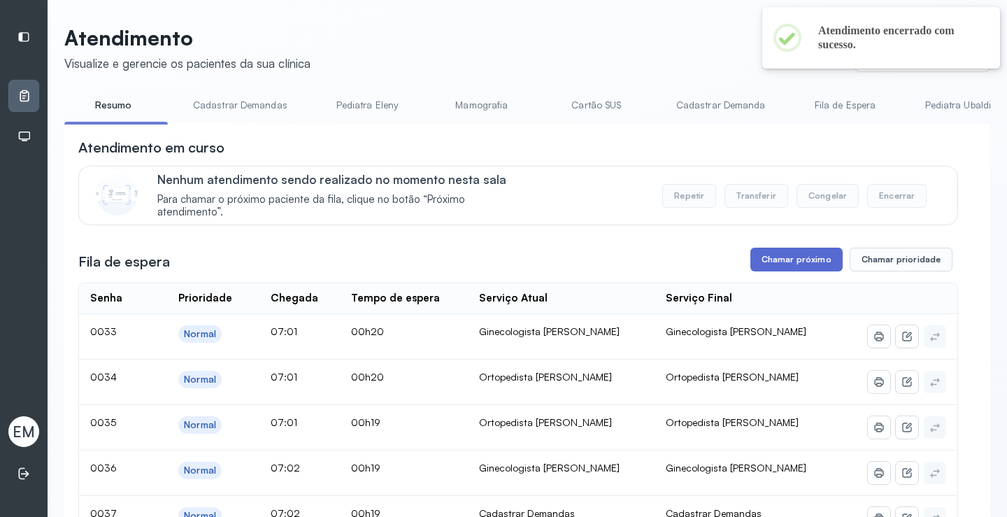
click at [769, 257] on button "Chamar próximo" at bounding box center [796, 260] width 92 height 24
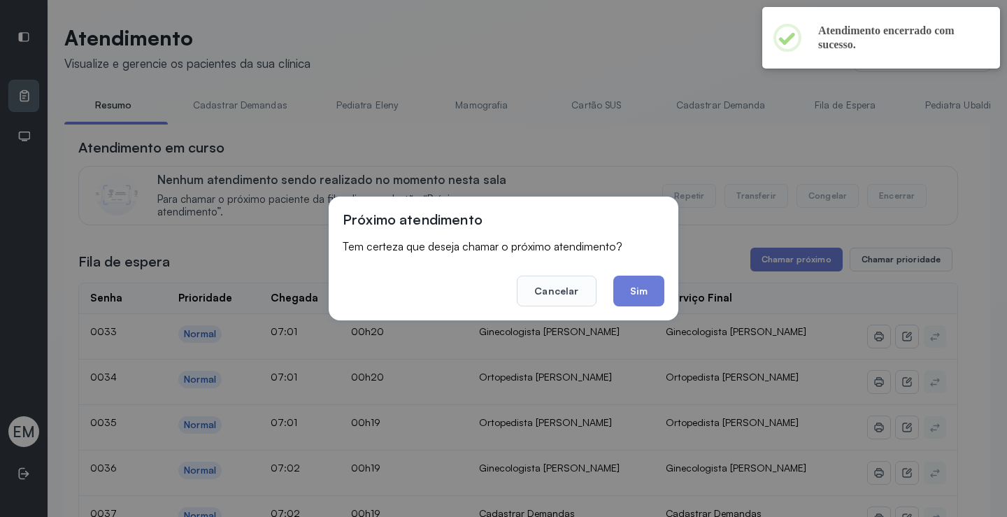
click at [664, 286] on div "Próximo atendimento Tem certeza que deseja chamar o próximo atendimento? Cancel…" at bounding box center [504, 259] width 350 height 124
click at [655, 289] on button "Sim" at bounding box center [638, 291] width 51 height 31
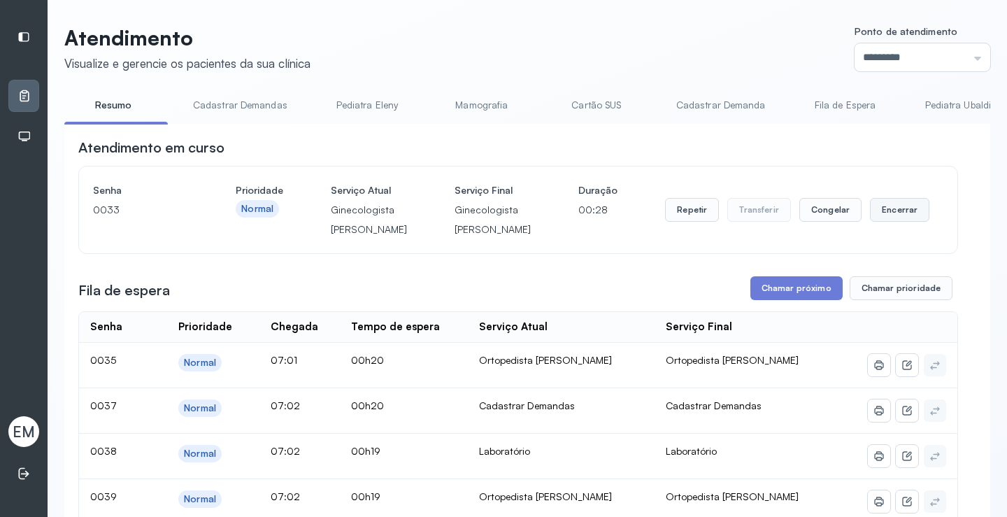
click at [888, 222] on button "Encerrar" at bounding box center [899, 210] width 59 height 24
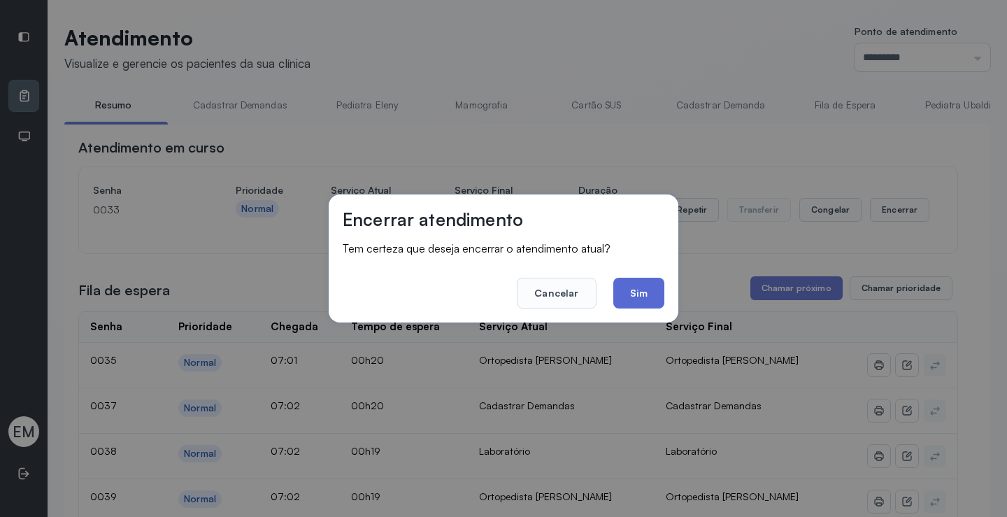
click at [620, 290] on button "Sim" at bounding box center [638, 293] width 51 height 31
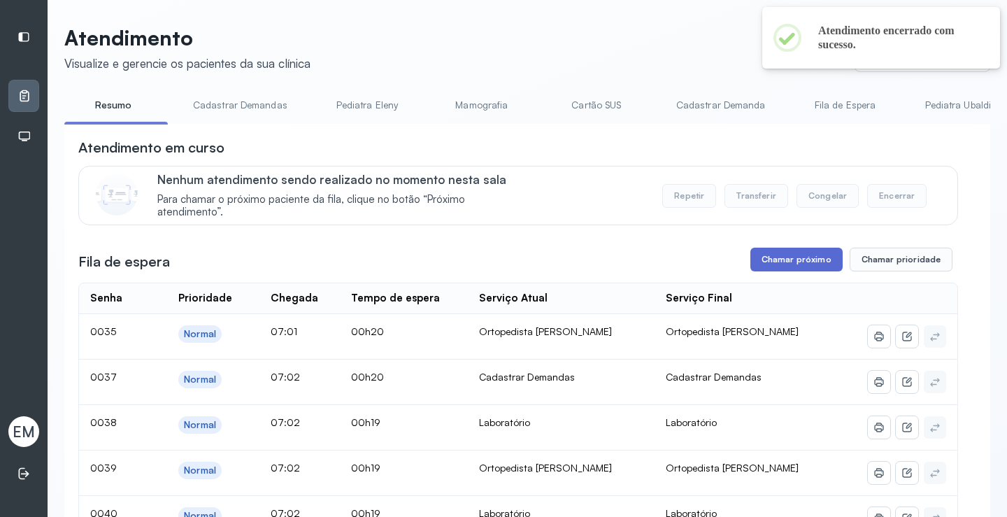
click at [811, 258] on button "Chamar próximo" at bounding box center [796, 260] width 92 height 24
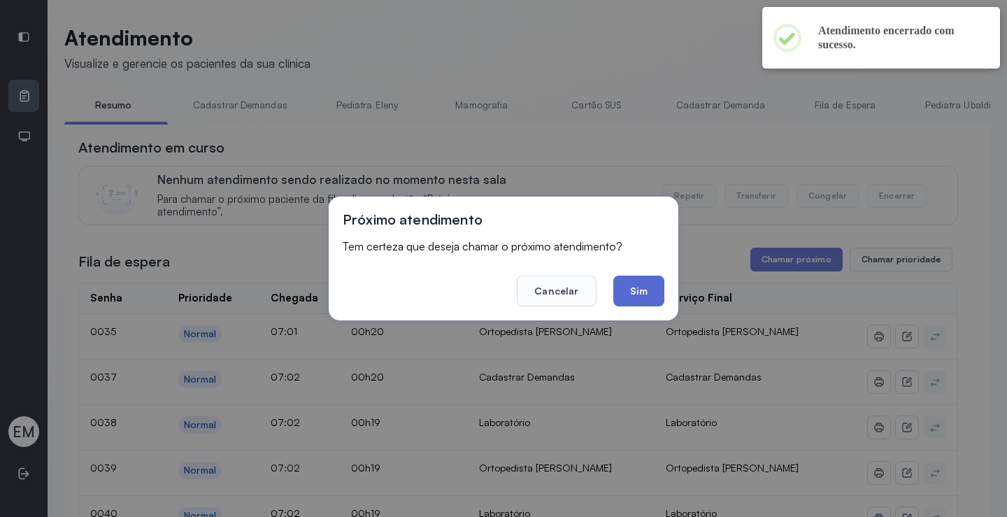
click at [649, 290] on button "Sim" at bounding box center [638, 291] width 51 height 31
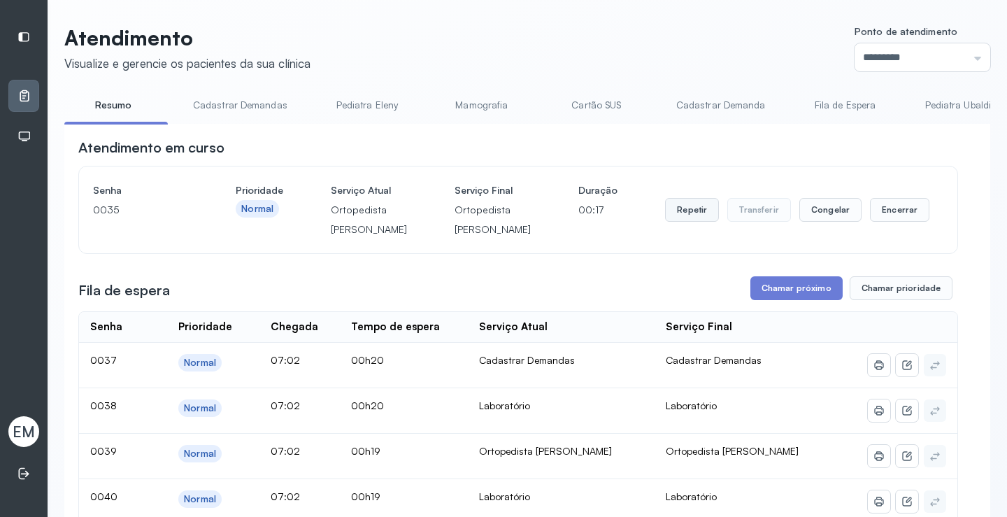
click at [701, 219] on button "Repetir" at bounding box center [692, 210] width 54 height 24
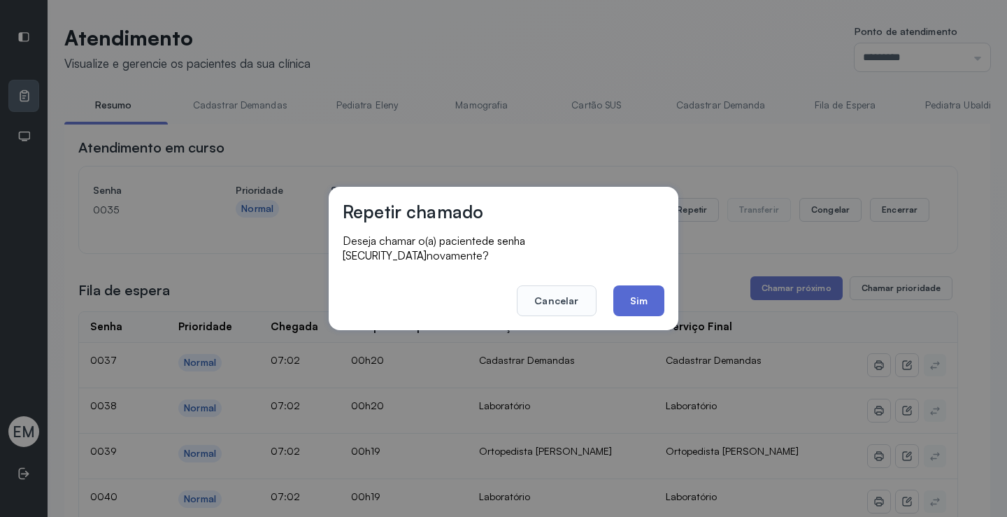
click at [630, 299] on button "Sim" at bounding box center [638, 300] width 51 height 31
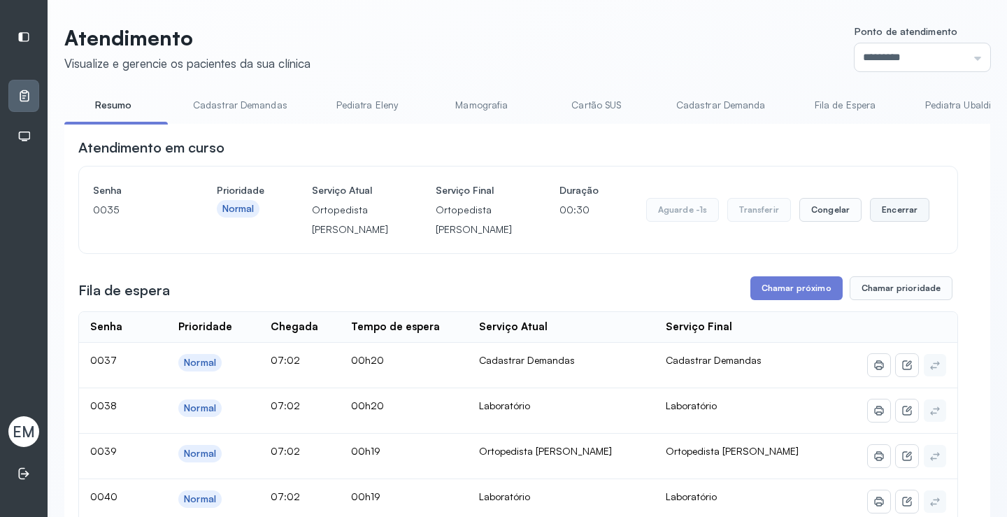
click at [874, 213] on button "Encerrar" at bounding box center [899, 210] width 59 height 24
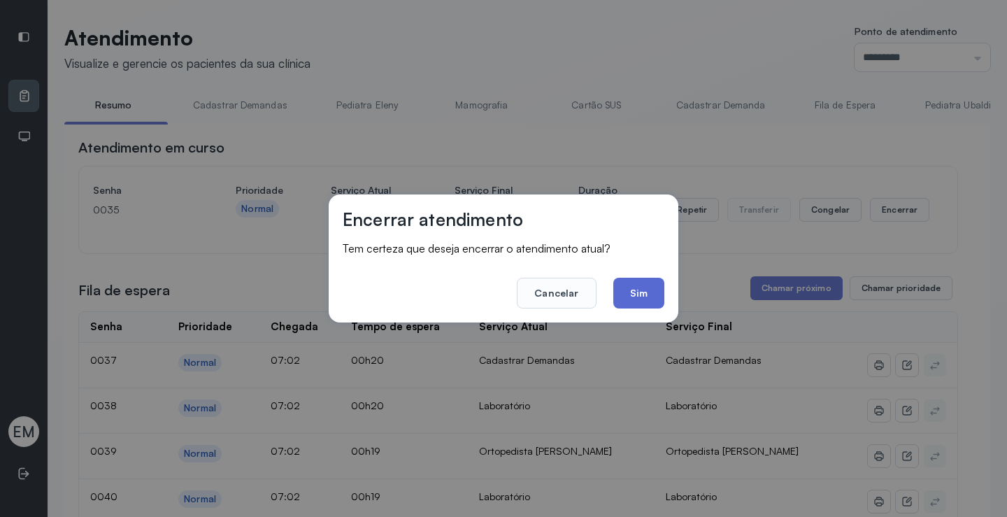
click at [657, 299] on button "Sim" at bounding box center [638, 293] width 51 height 31
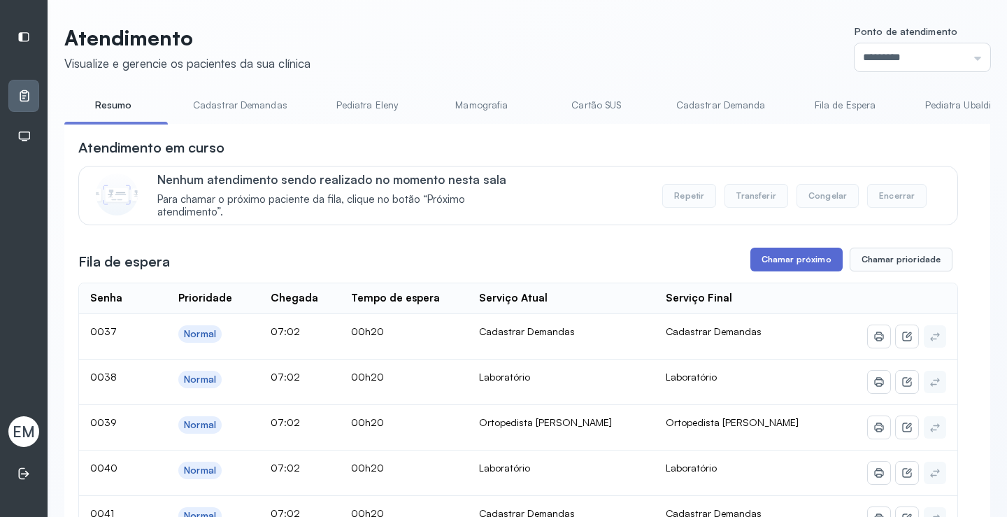
click at [793, 266] on button "Chamar próximo" at bounding box center [796, 260] width 92 height 24
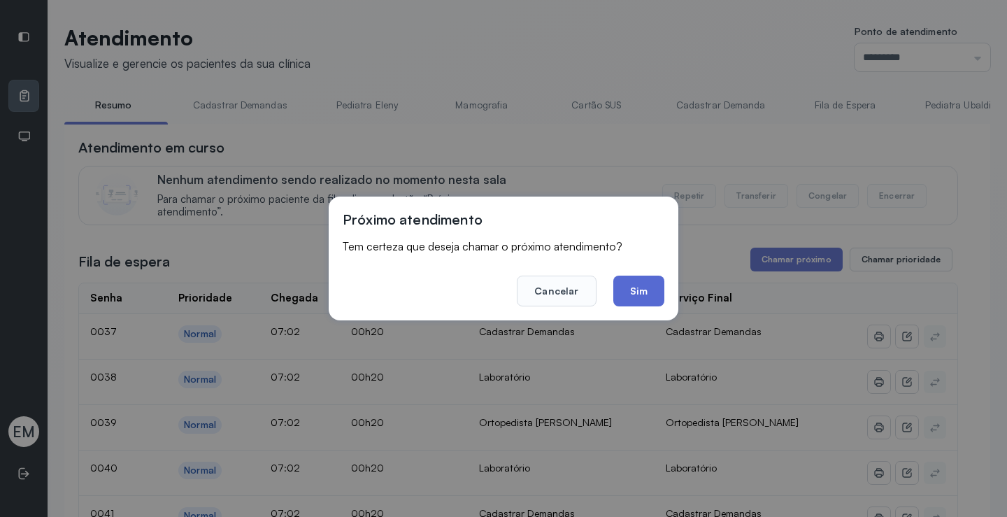
click at [650, 288] on button "Sim" at bounding box center [638, 291] width 51 height 31
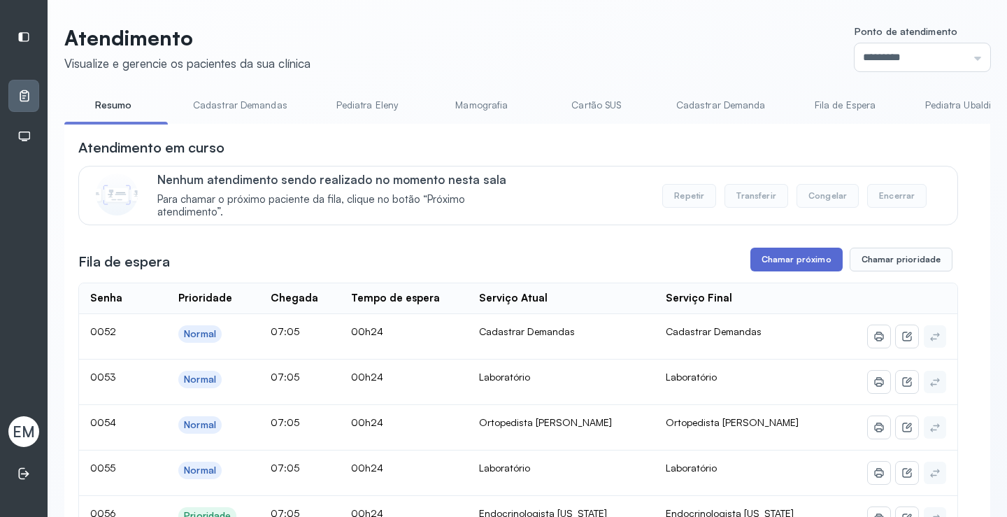
click at [804, 259] on button "Chamar próximo" at bounding box center [796, 260] width 92 height 24
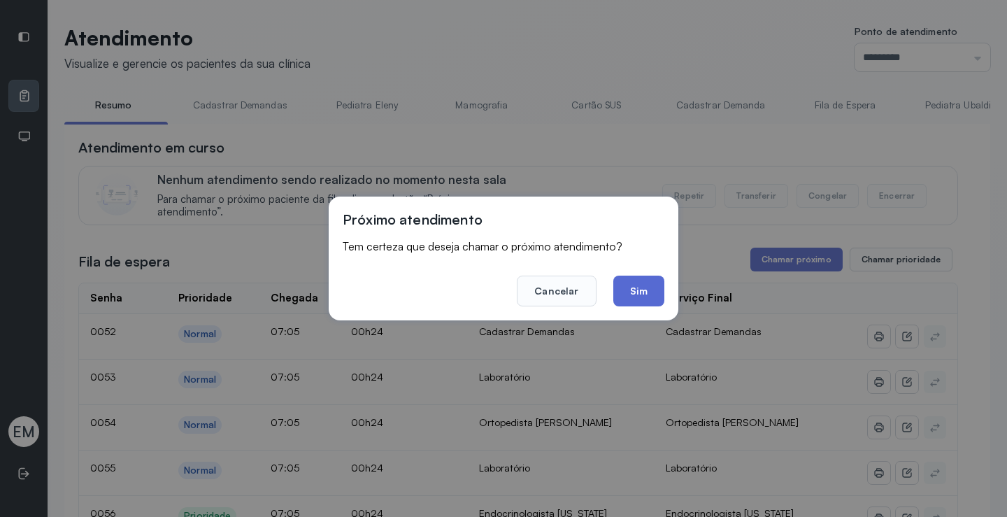
click at [631, 290] on button "Sim" at bounding box center [638, 291] width 51 height 31
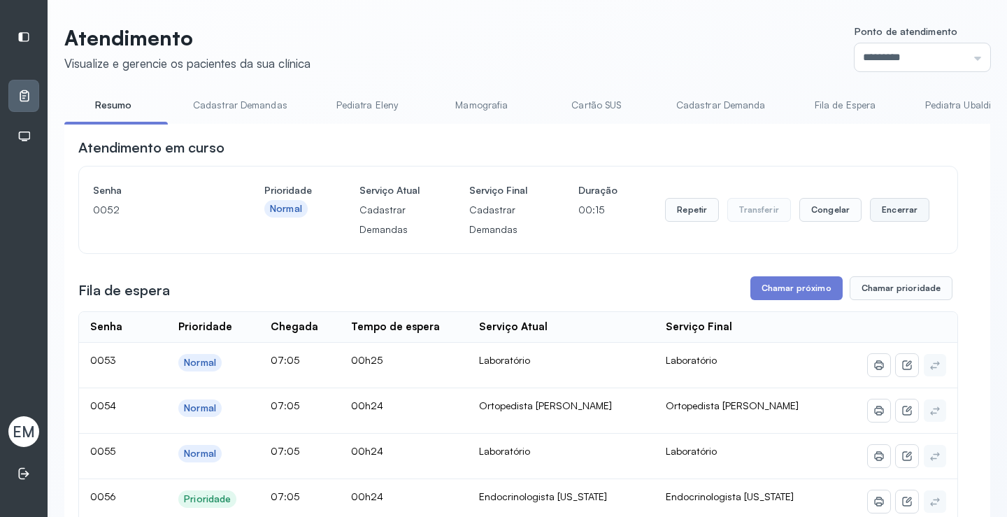
click at [881, 218] on button "Encerrar" at bounding box center [899, 210] width 59 height 24
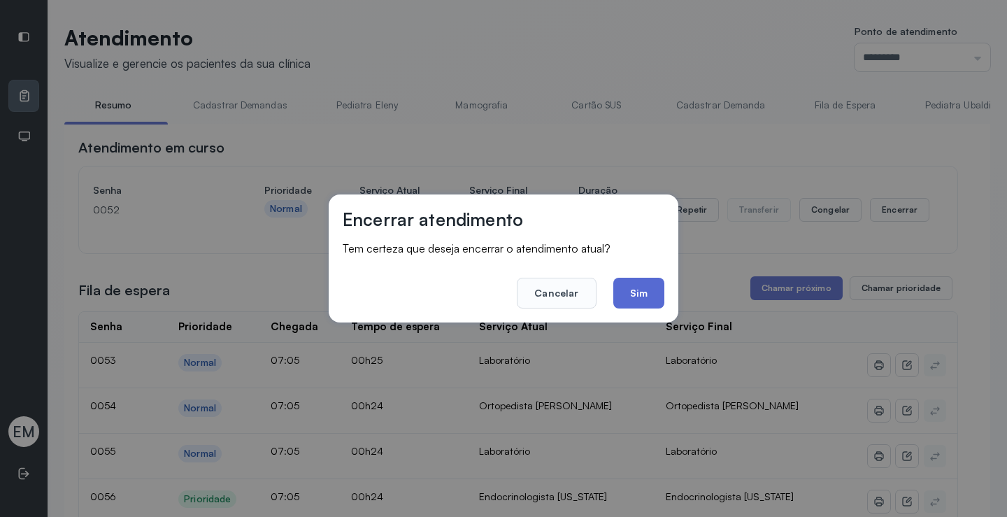
click at [630, 284] on button "Sim" at bounding box center [638, 293] width 51 height 31
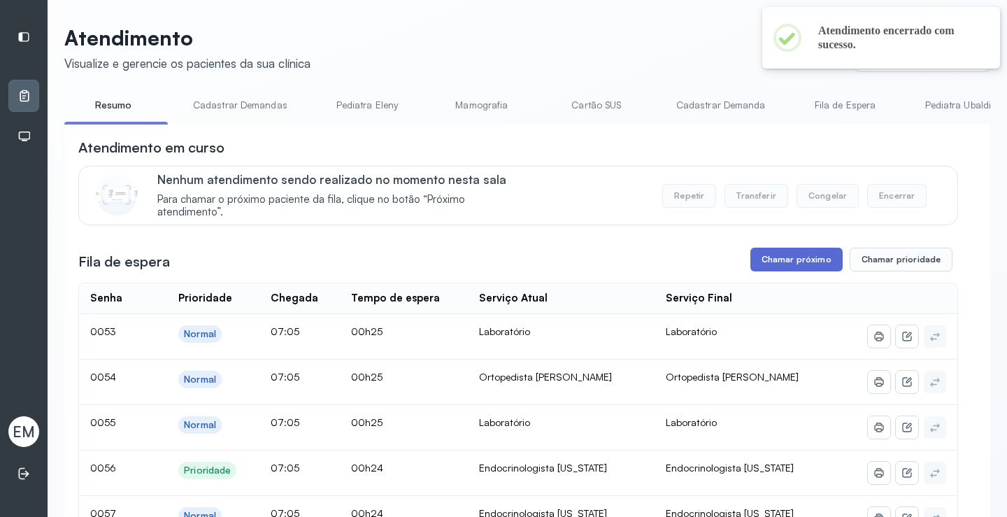
click at [795, 263] on button "Chamar próximo" at bounding box center [796, 260] width 92 height 24
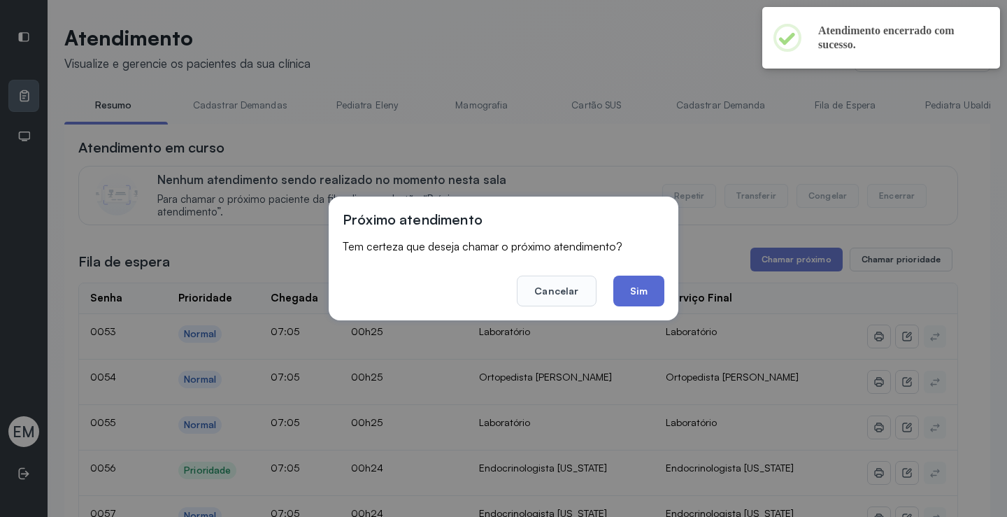
click at [626, 299] on button "Sim" at bounding box center [638, 291] width 51 height 31
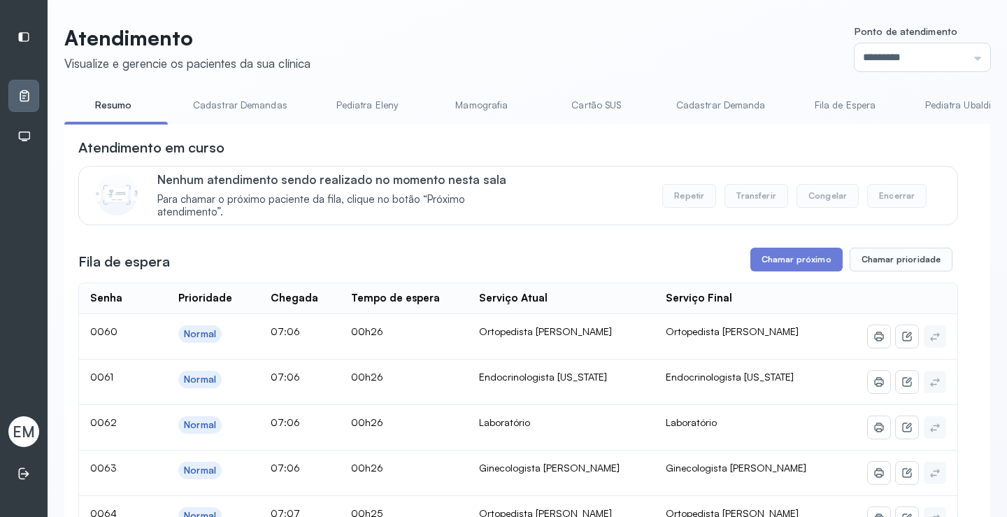
click at [762, 265] on button "Chamar próximo" at bounding box center [796, 260] width 92 height 24
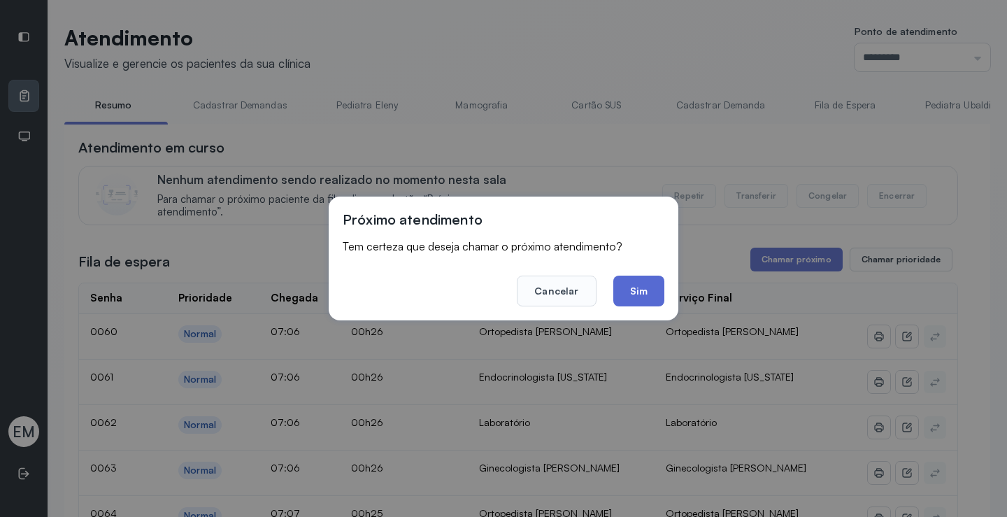
click at [653, 278] on button "Sim" at bounding box center [638, 291] width 51 height 31
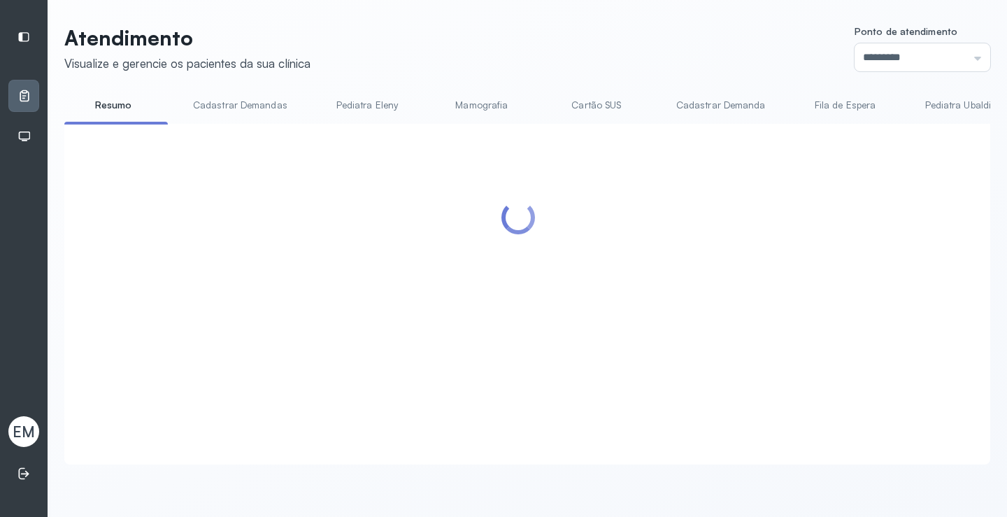
click at [235, 111] on link "Cadastrar Demandas" at bounding box center [240, 105] width 122 height 23
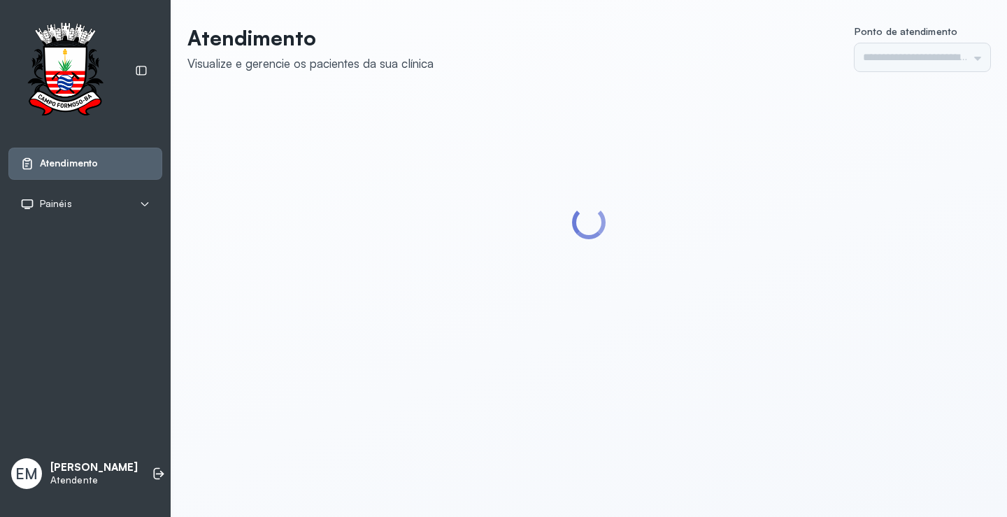
type input "*********"
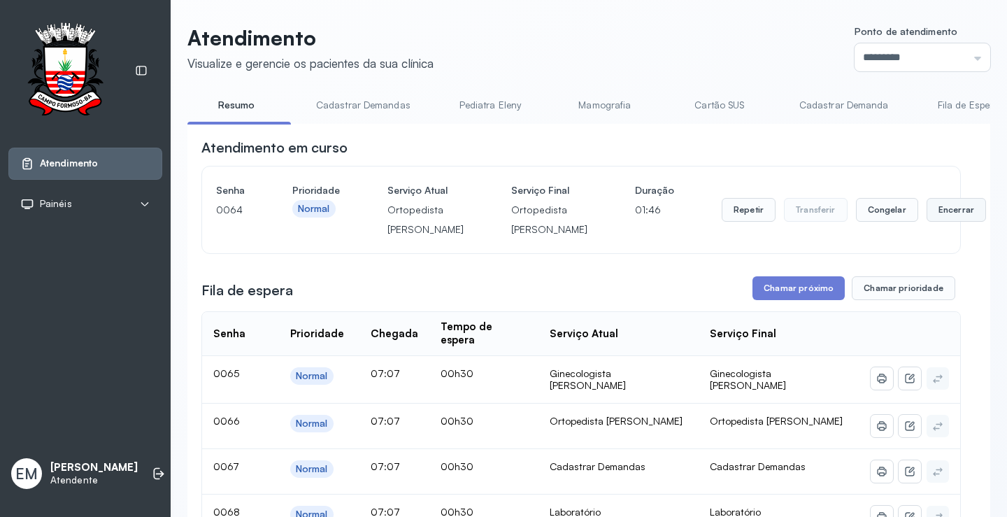
click at [927, 213] on button "Encerrar" at bounding box center [956, 210] width 59 height 24
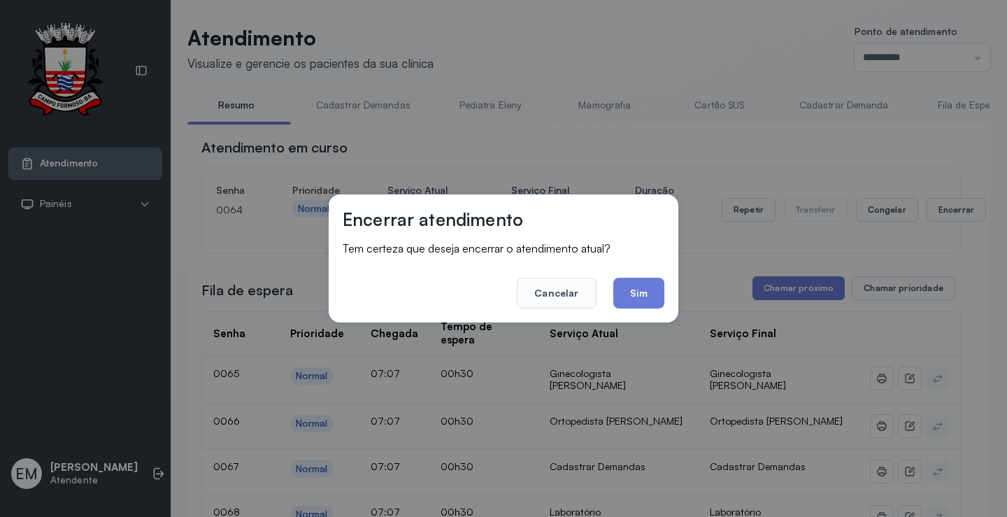
click at [652, 276] on footer "Cancelar Sim" at bounding box center [504, 283] width 322 height 50
click at [652, 281] on button "Sim" at bounding box center [638, 293] width 51 height 31
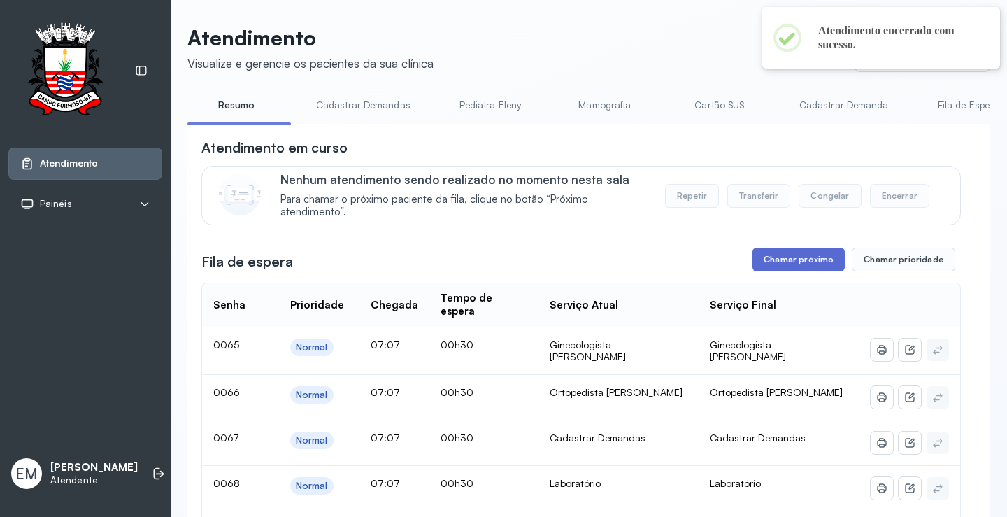
click at [772, 261] on button "Chamar próximo" at bounding box center [799, 260] width 92 height 24
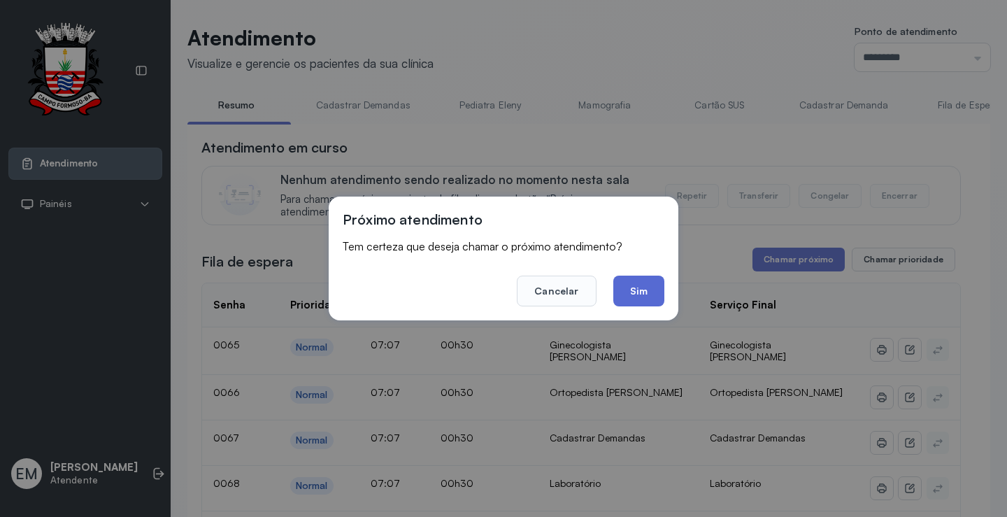
click at [648, 294] on button "Sim" at bounding box center [638, 291] width 51 height 31
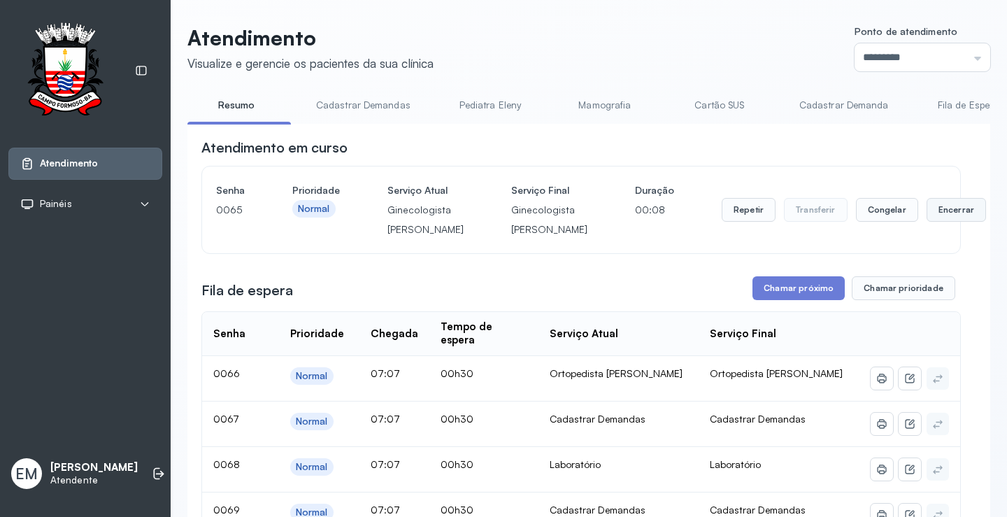
click at [927, 218] on button "Encerrar" at bounding box center [956, 210] width 59 height 24
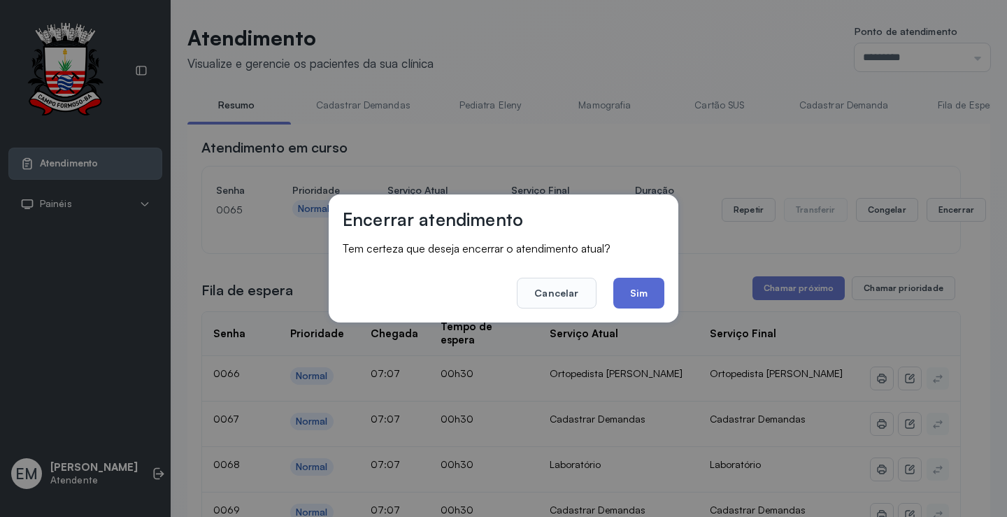
click at [651, 287] on button "Sim" at bounding box center [638, 293] width 51 height 31
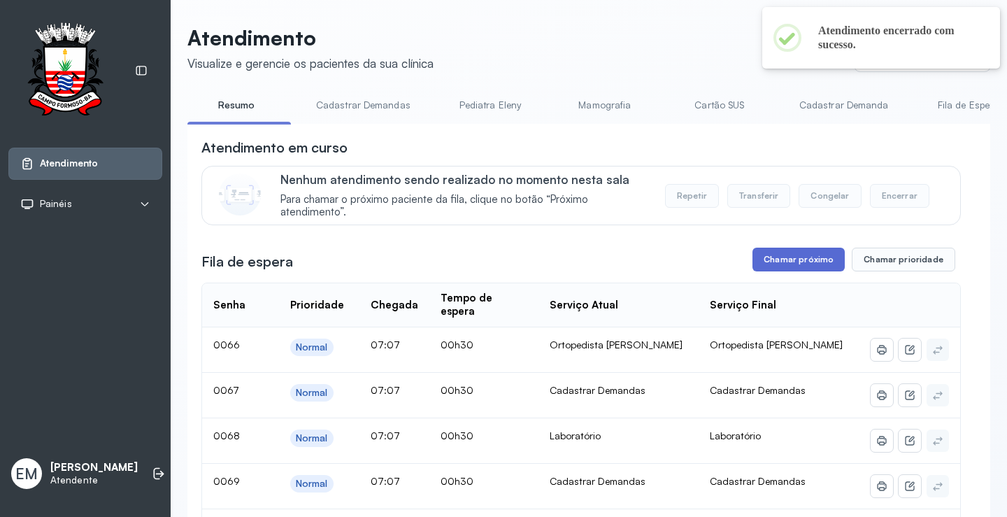
click at [823, 264] on button "Chamar próximo" at bounding box center [799, 260] width 92 height 24
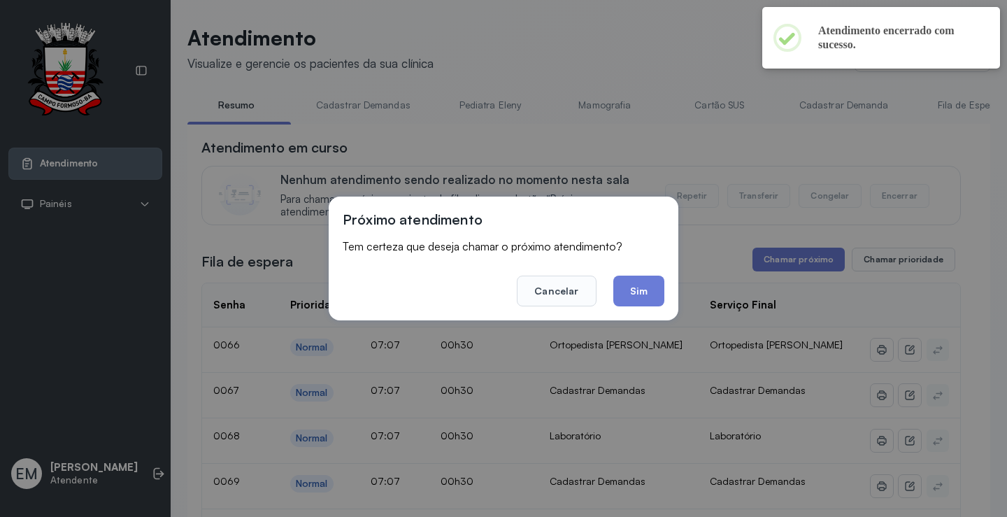
click at [667, 287] on div "Próximo atendimento Tem certeza que deseja chamar o próximo atendimento? Cancel…" at bounding box center [504, 259] width 350 height 124
click at [661, 287] on button "Sim" at bounding box center [638, 291] width 51 height 31
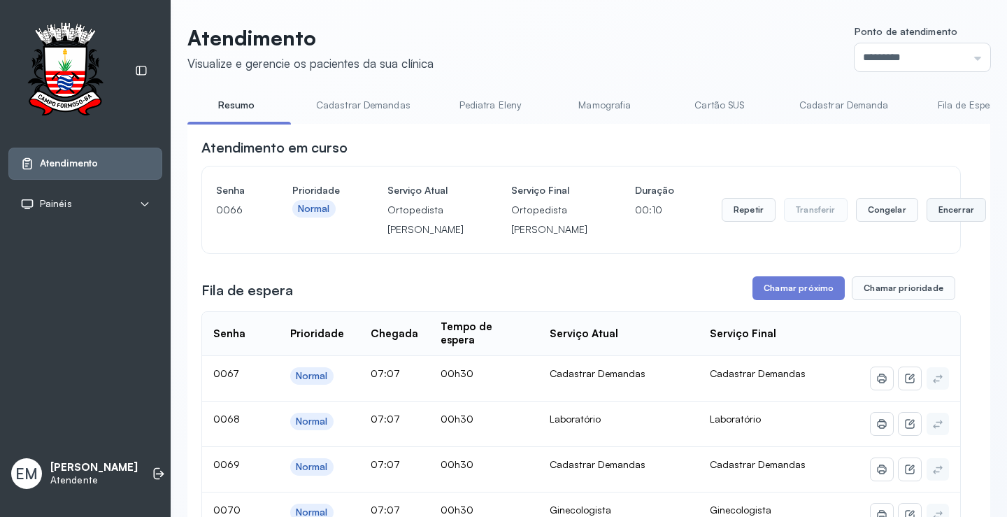
click at [927, 222] on button "Encerrar" at bounding box center [956, 210] width 59 height 24
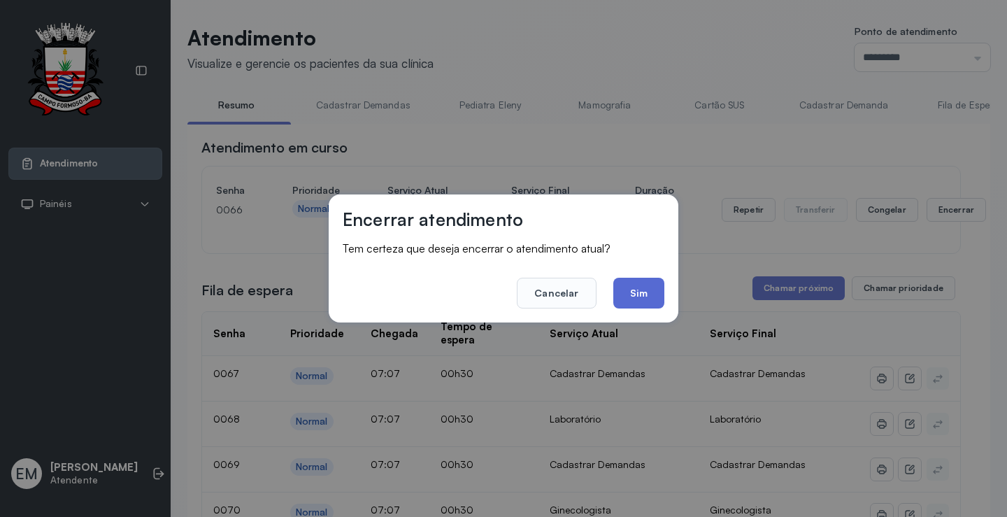
click at [663, 287] on button "Sim" at bounding box center [638, 293] width 51 height 31
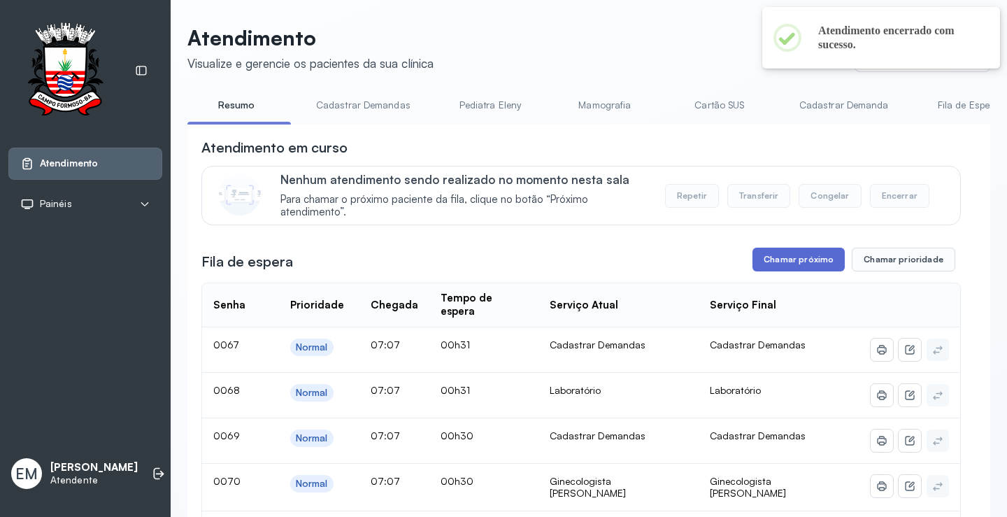
click at [805, 262] on button "Chamar próximo" at bounding box center [799, 260] width 92 height 24
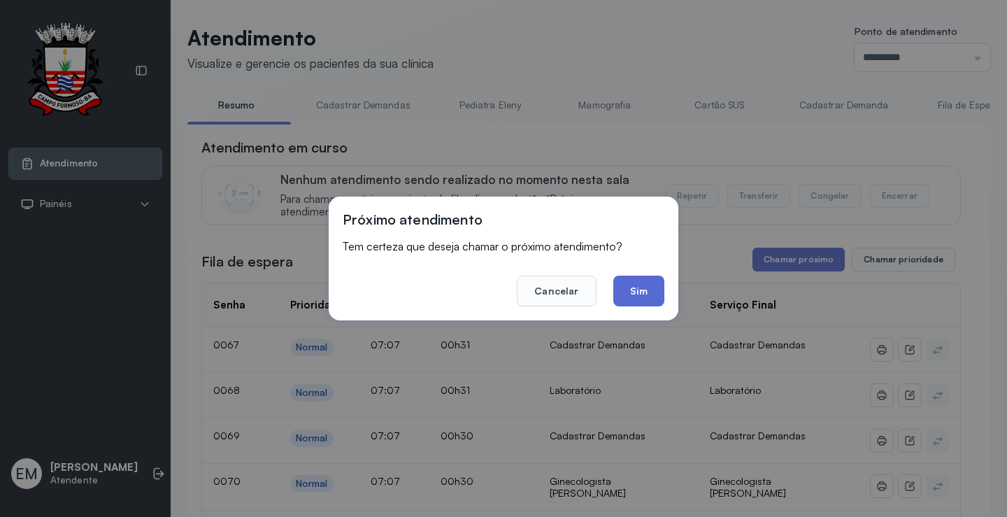
click at [650, 296] on button "Sim" at bounding box center [638, 291] width 51 height 31
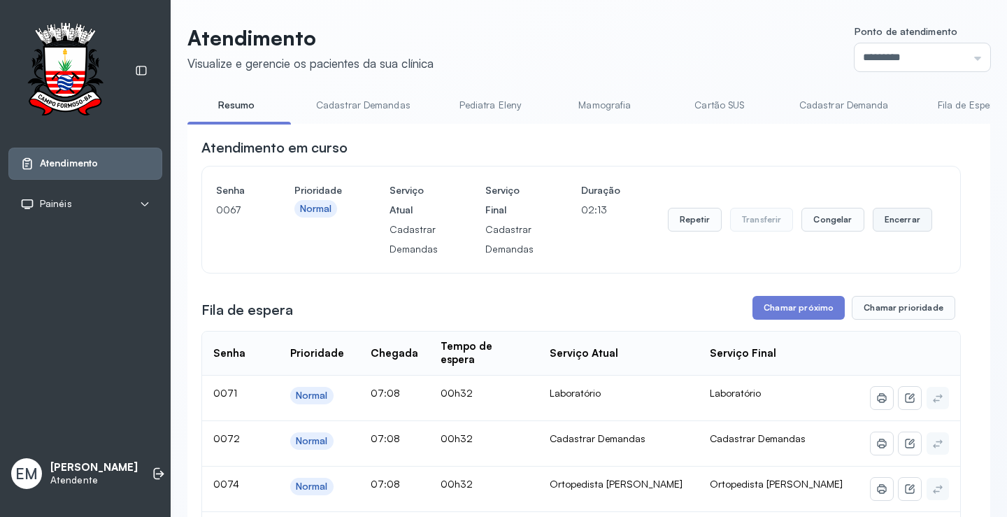
click at [885, 225] on button "Encerrar" at bounding box center [902, 220] width 59 height 24
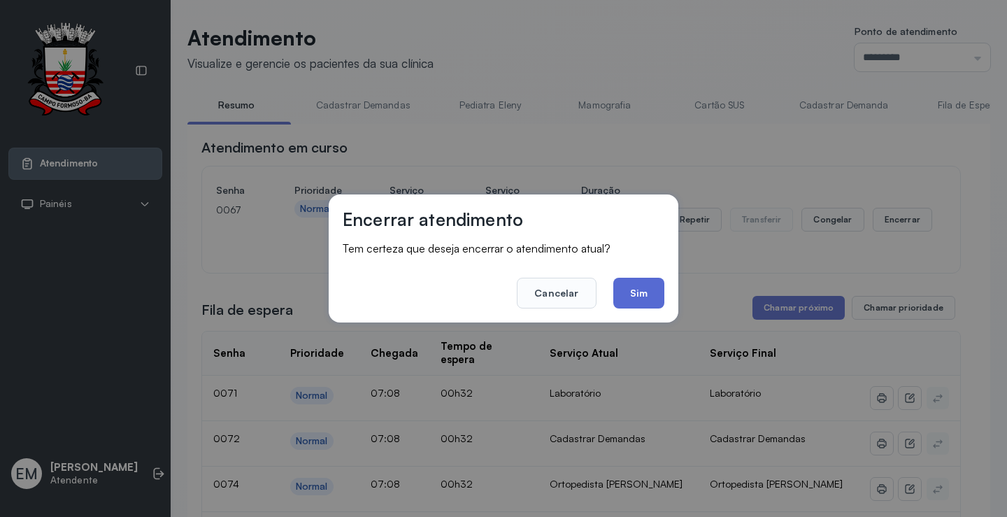
click at [634, 292] on button "Sim" at bounding box center [638, 293] width 51 height 31
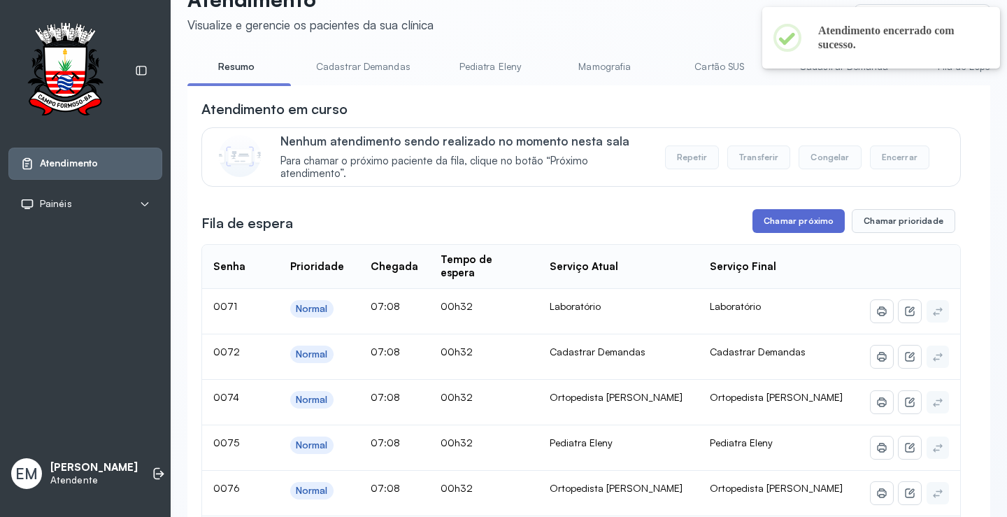
scroll to position [70, 0]
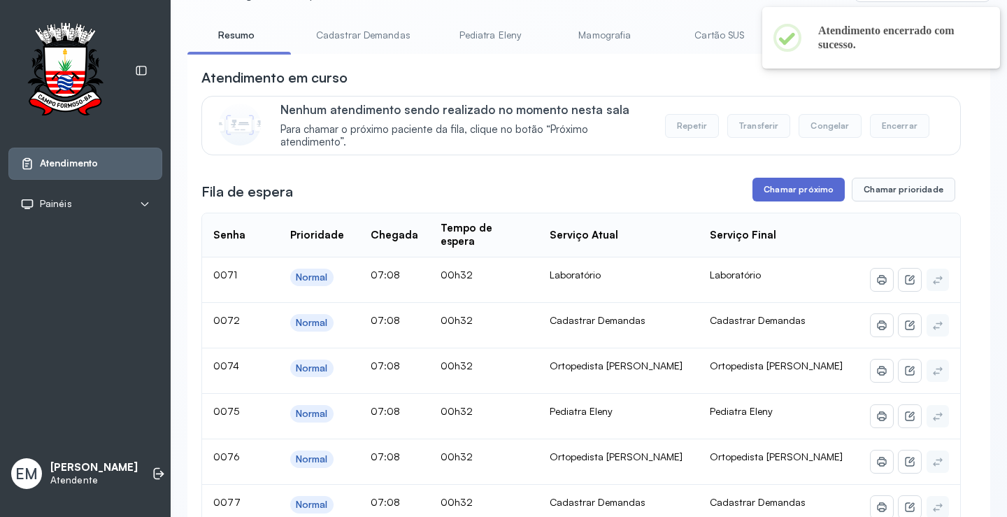
click at [811, 195] on button "Chamar próximo" at bounding box center [799, 190] width 92 height 24
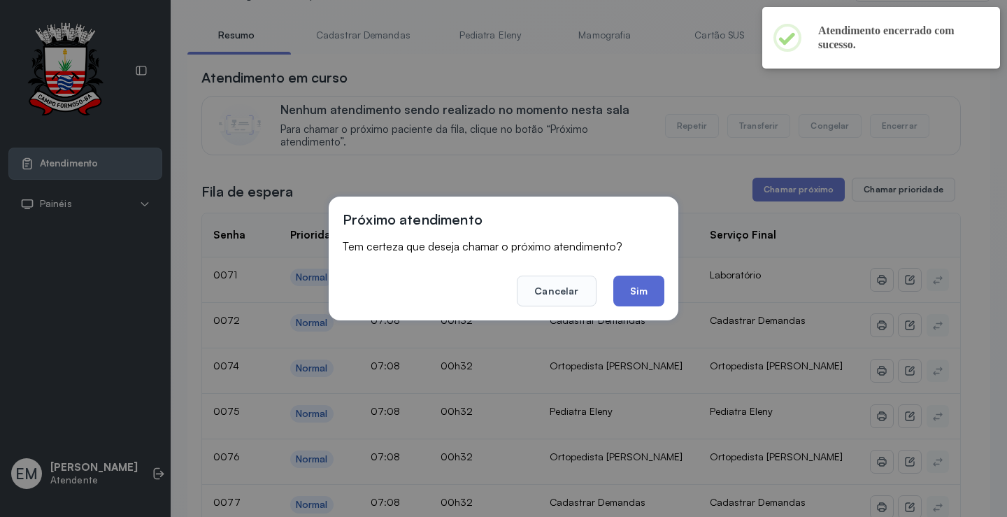
click at [655, 284] on button "Sim" at bounding box center [638, 291] width 51 height 31
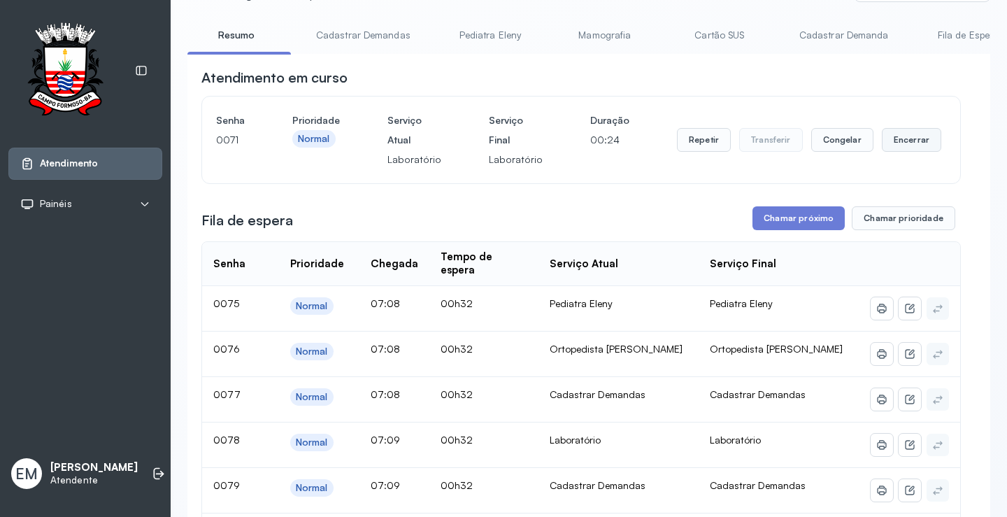
click at [890, 145] on button "Encerrar" at bounding box center [911, 140] width 59 height 24
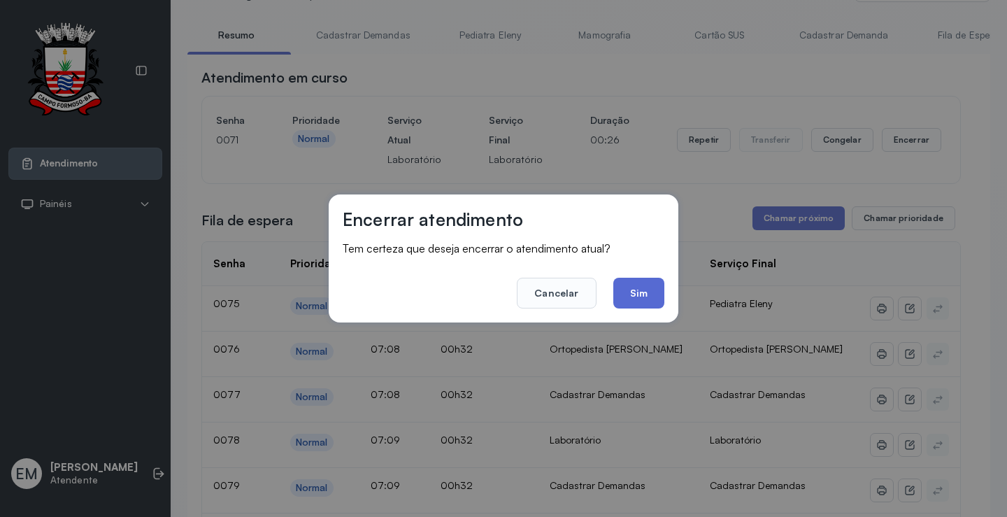
click at [620, 301] on button "Sim" at bounding box center [638, 293] width 51 height 31
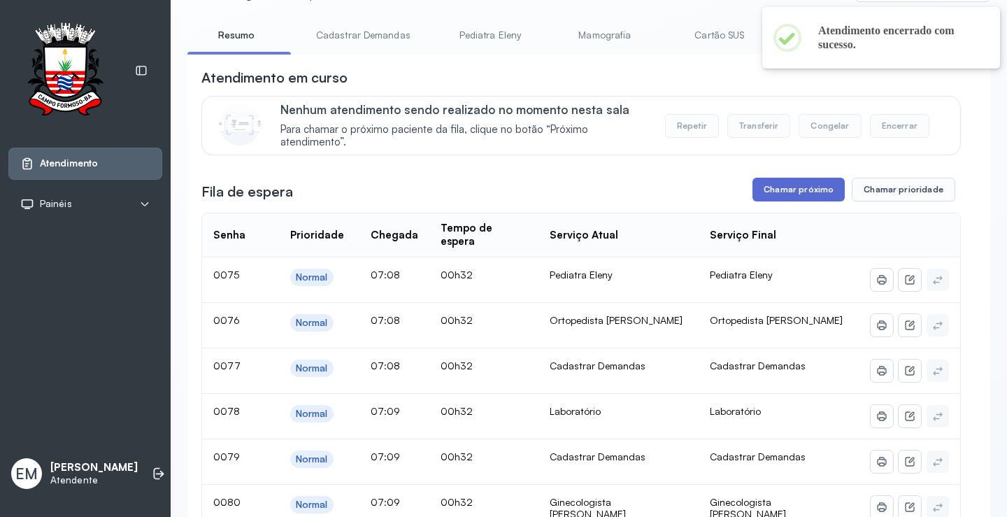
click at [767, 192] on button "Chamar próximo" at bounding box center [799, 190] width 92 height 24
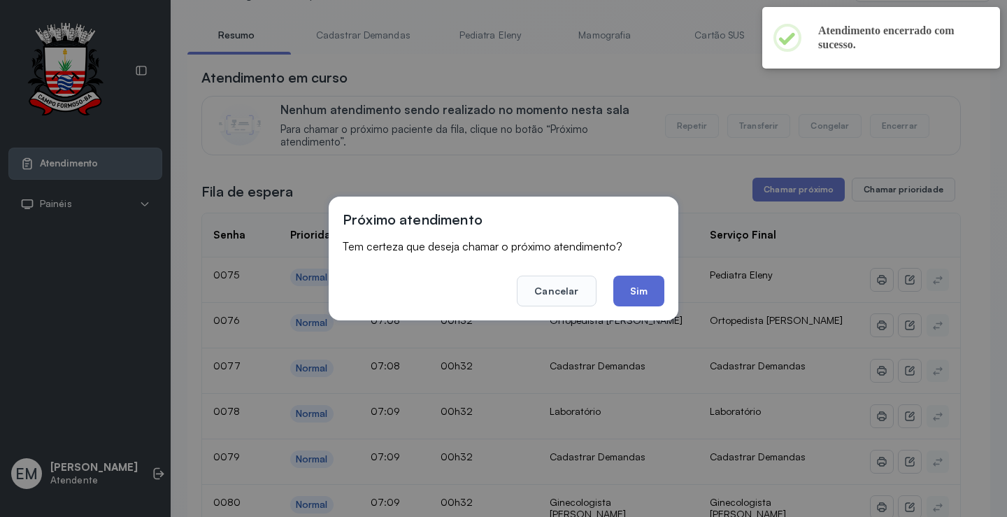
click at [656, 280] on button "Sim" at bounding box center [638, 291] width 51 height 31
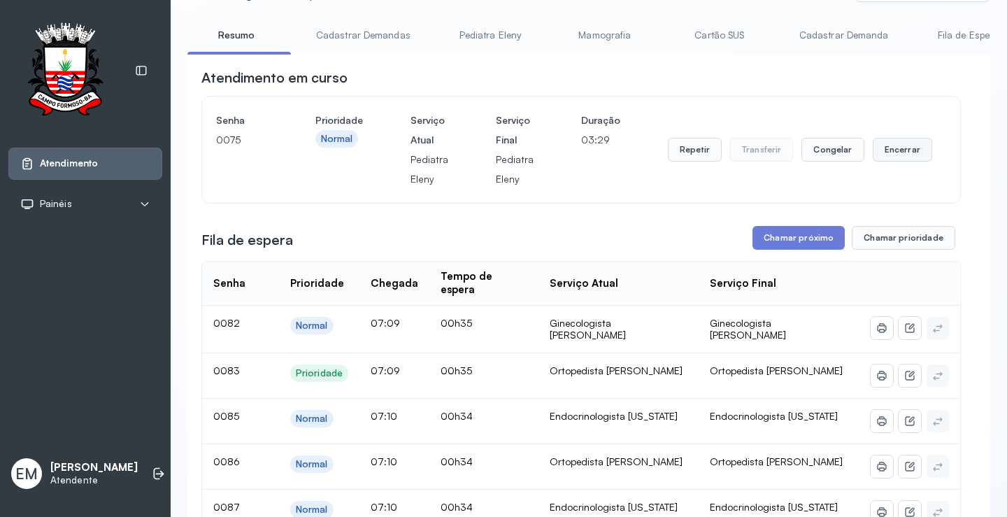
click at [882, 146] on button "Encerrar" at bounding box center [902, 150] width 59 height 24
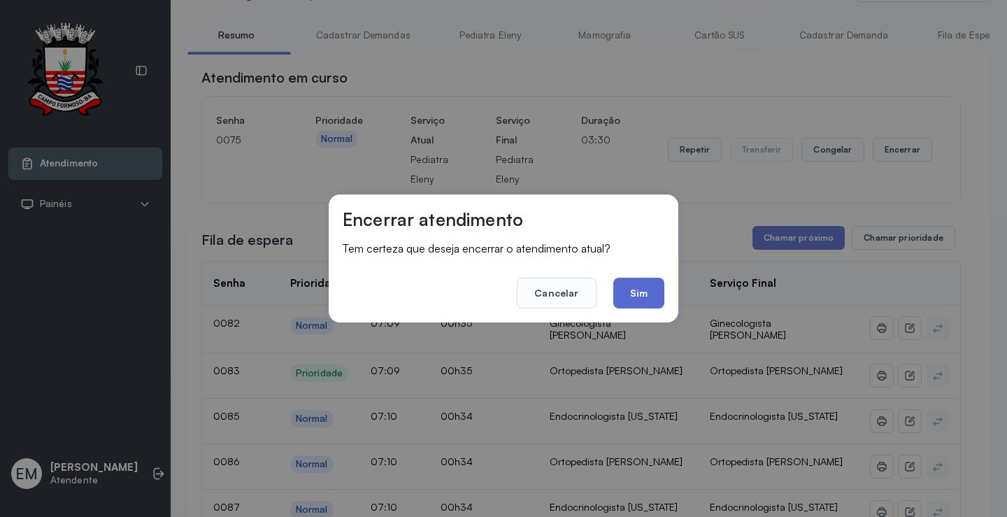
click at [618, 287] on button "Sim" at bounding box center [638, 293] width 51 height 31
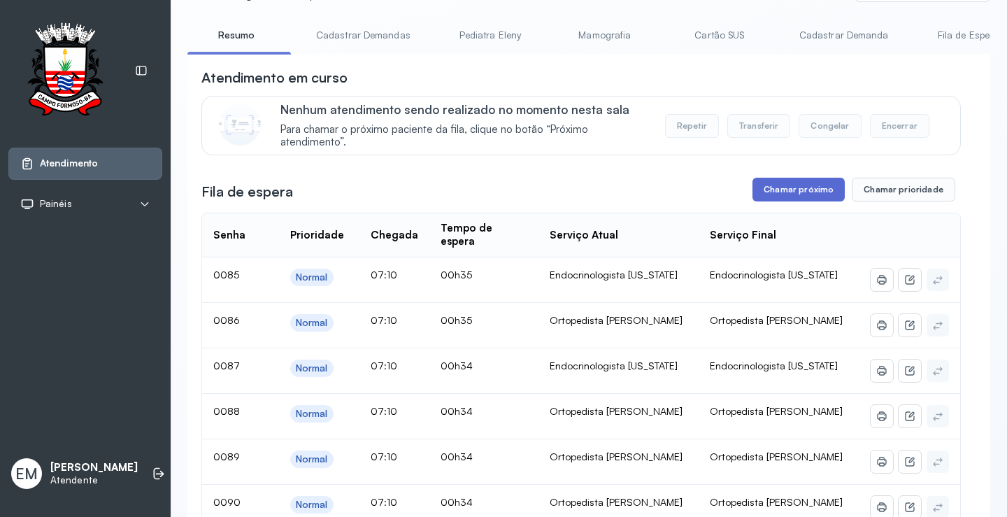
click at [791, 188] on button "Chamar próximo" at bounding box center [799, 190] width 92 height 24
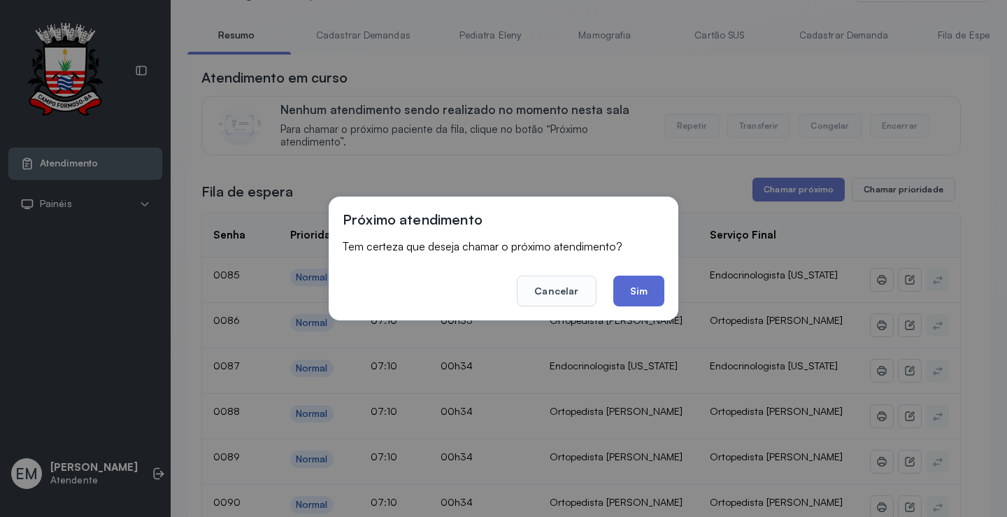
click at [631, 283] on button "Sim" at bounding box center [638, 291] width 51 height 31
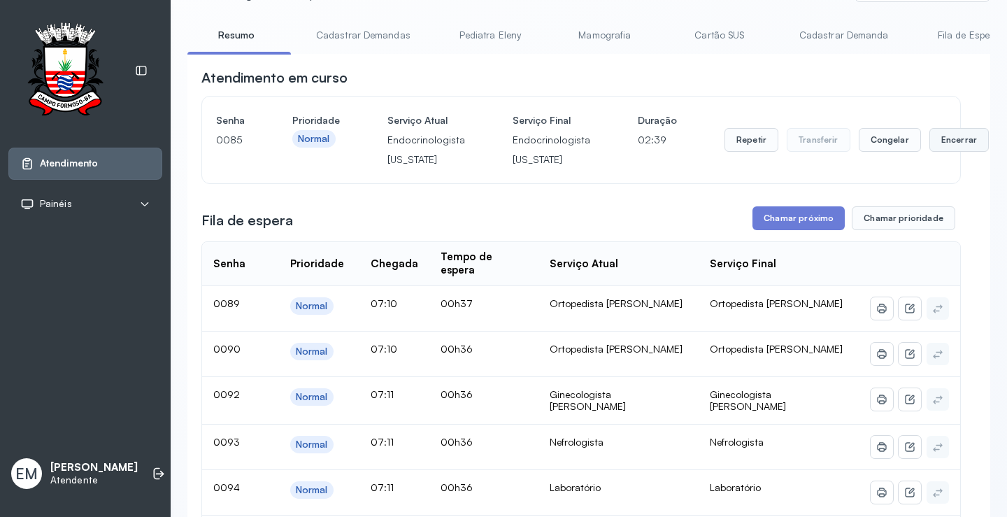
click at [930, 138] on button "Encerrar" at bounding box center [959, 140] width 59 height 24
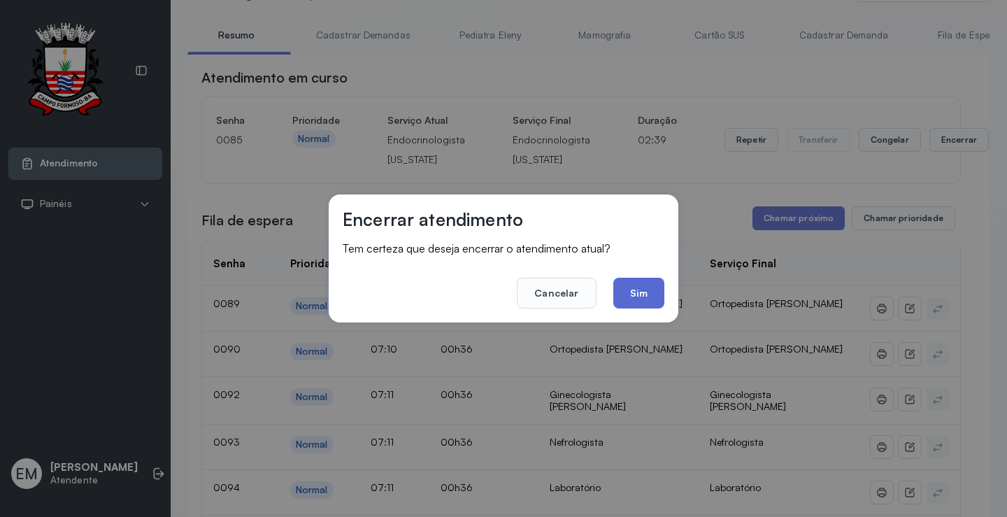
click at [624, 288] on button "Sim" at bounding box center [638, 293] width 51 height 31
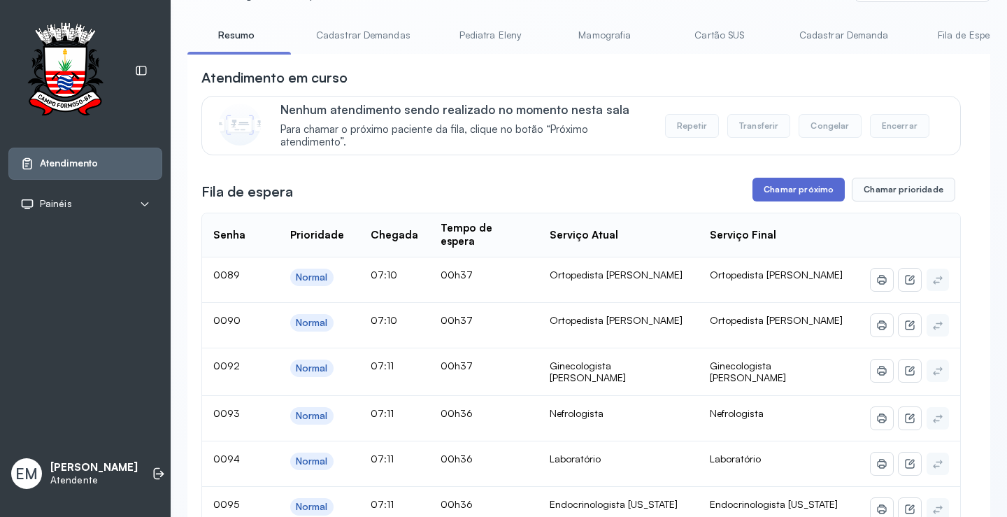
click at [767, 196] on button "Chamar próximo" at bounding box center [799, 190] width 92 height 24
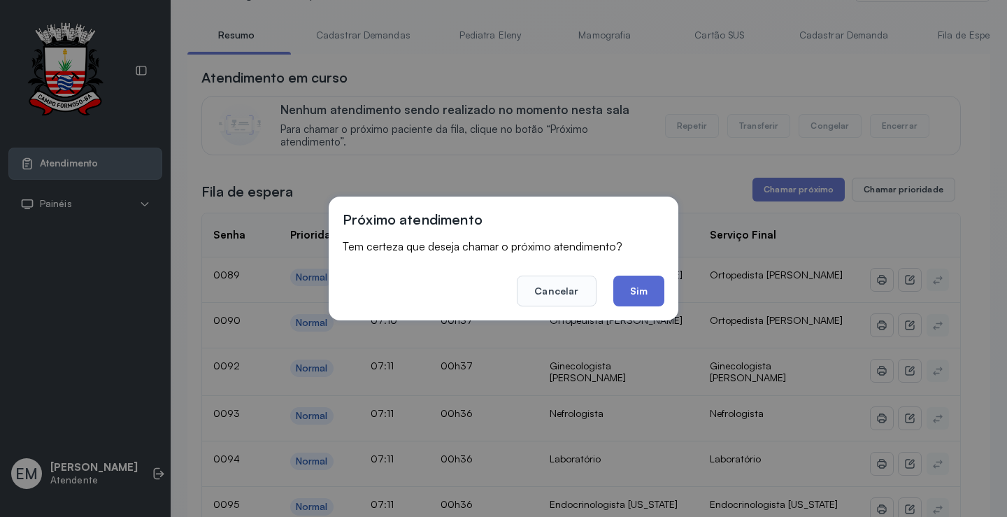
click at [642, 280] on button "Sim" at bounding box center [638, 291] width 51 height 31
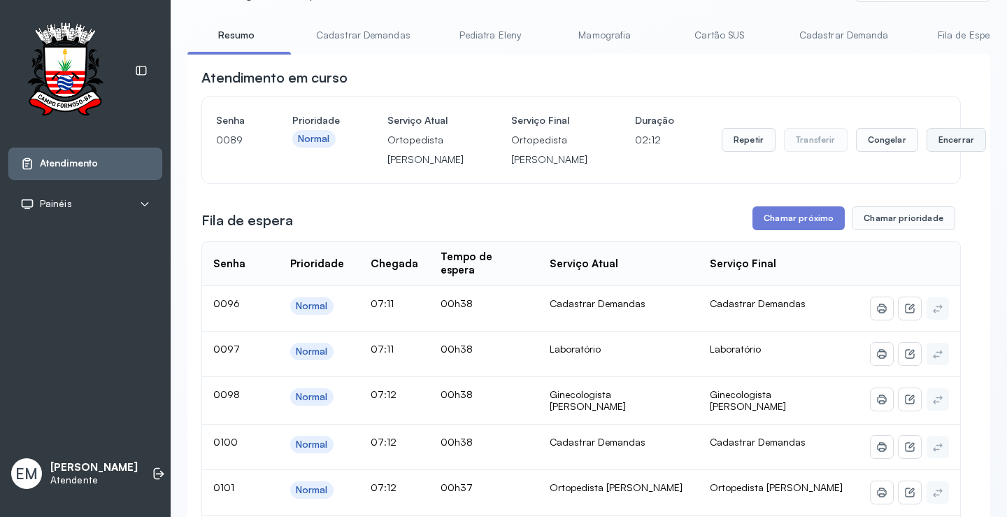
click at [927, 152] on button "Encerrar" at bounding box center [956, 140] width 59 height 24
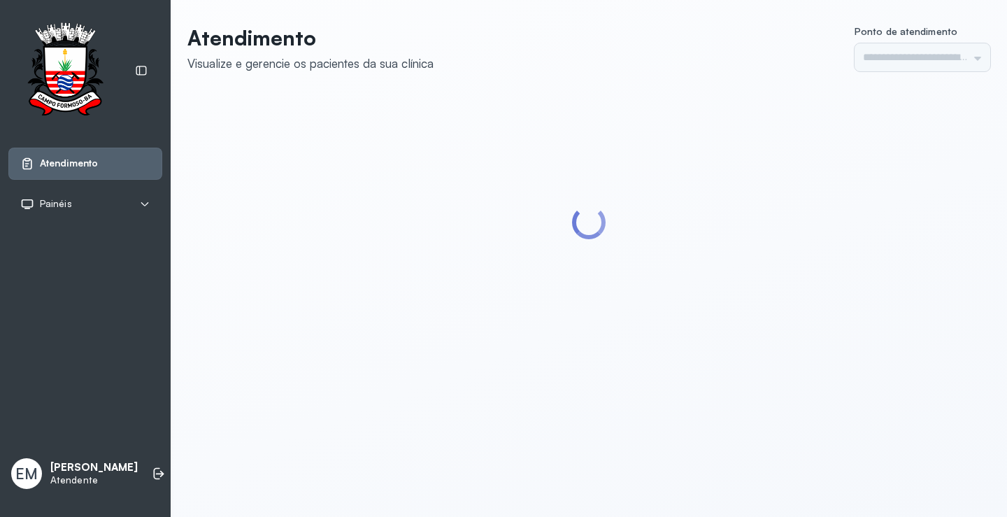
type input "*********"
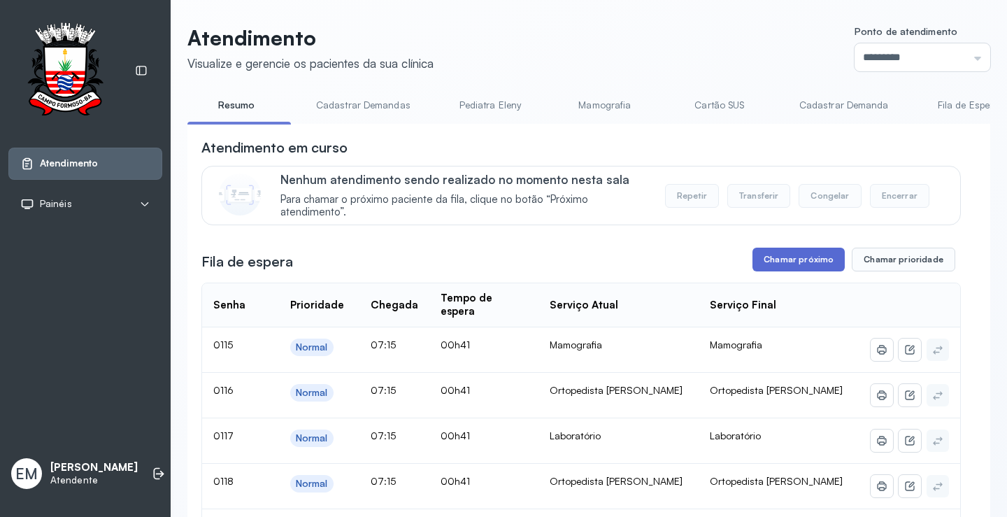
click at [788, 259] on button "Chamar próximo" at bounding box center [799, 260] width 92 height 24
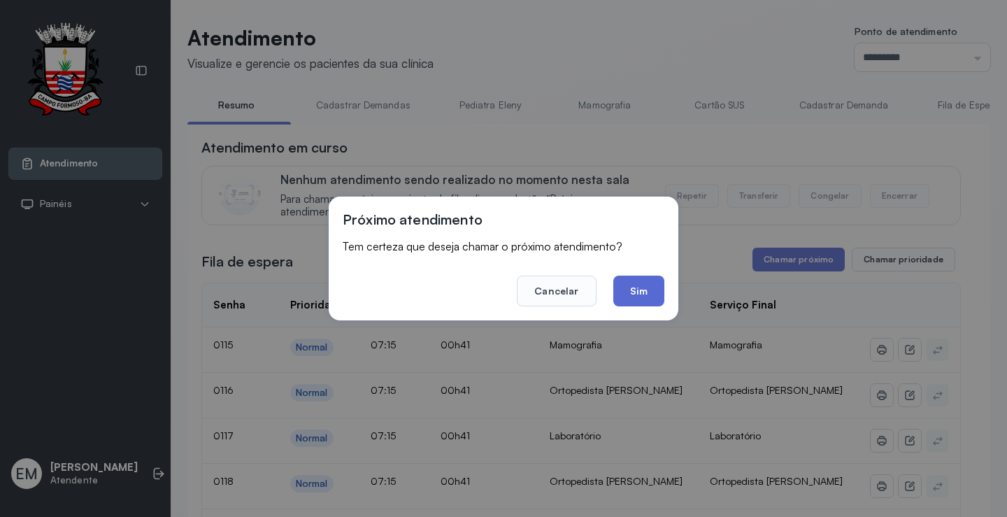
click at [650, 290] on button "Sim" at bounding box center [638, 291] width 51 height 31
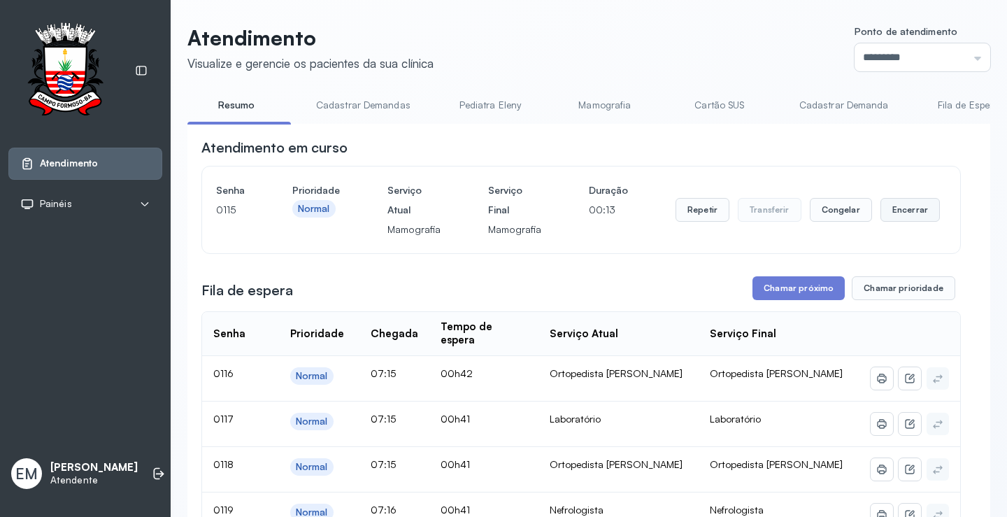
click at [893, 210] on button "Encerrar" at bounding box center [910, 210] width 59 height 24
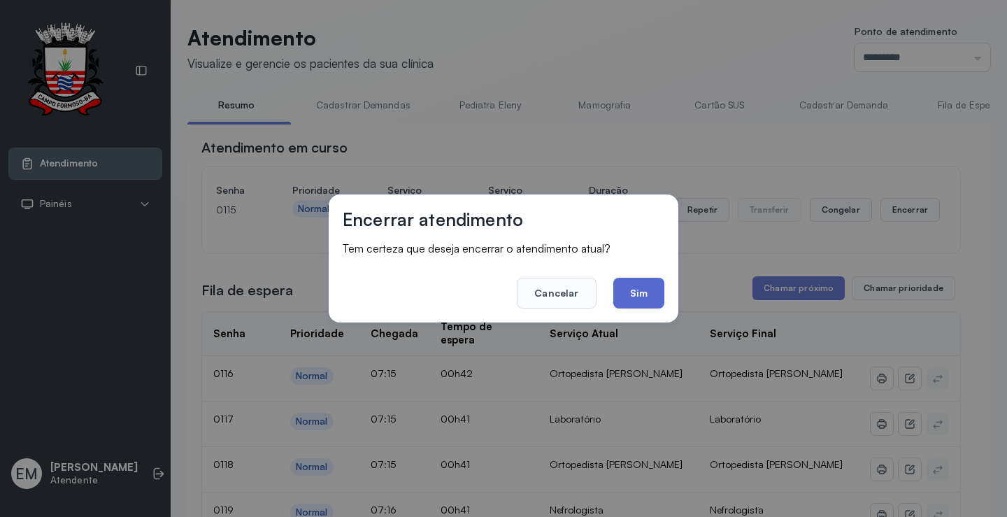
click at [630, 291] on button "Sim" at bounding box center [638, 293] width 51 height 31
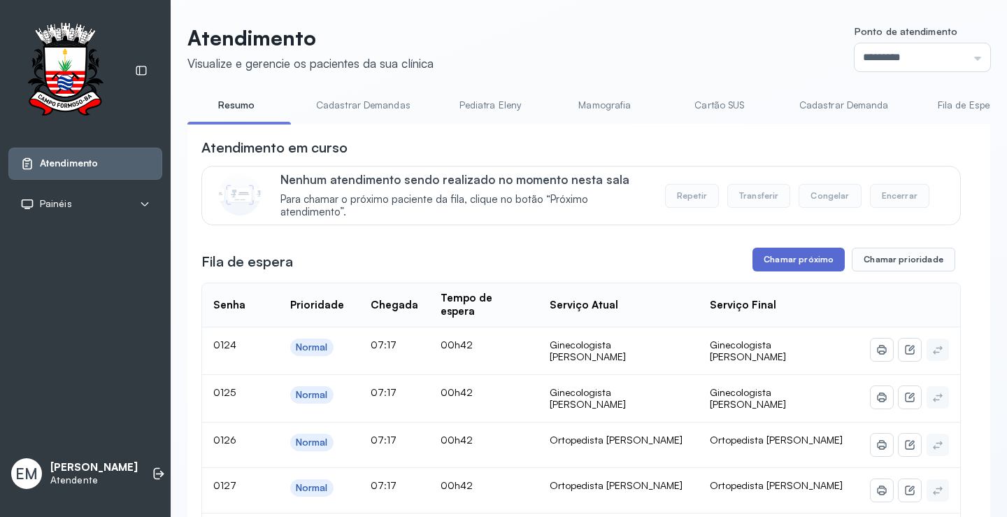
click at [802, 262] on button "Chamar próximo" at bounding box center [799, 260] width 92 height 24
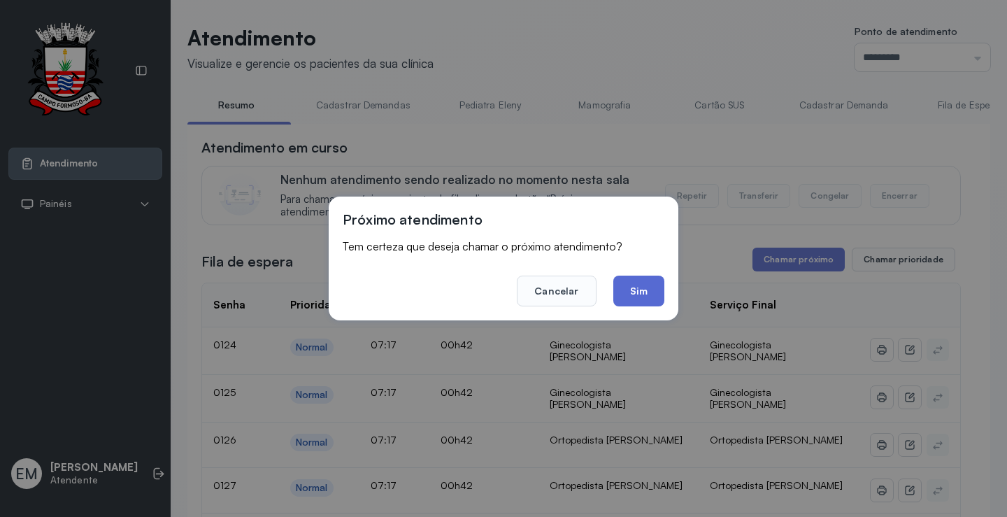
click at [645, 297] on button "Sim" at bounding box center [638, 291] width 51 height 31
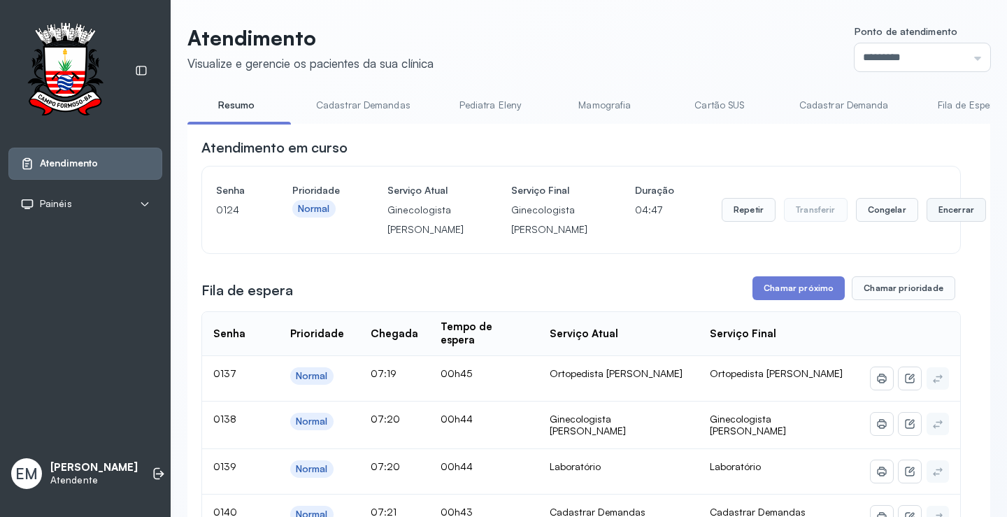
click at [927, 215] on button "Encerrar" at bounding box center [956, 210] width 59 height 24
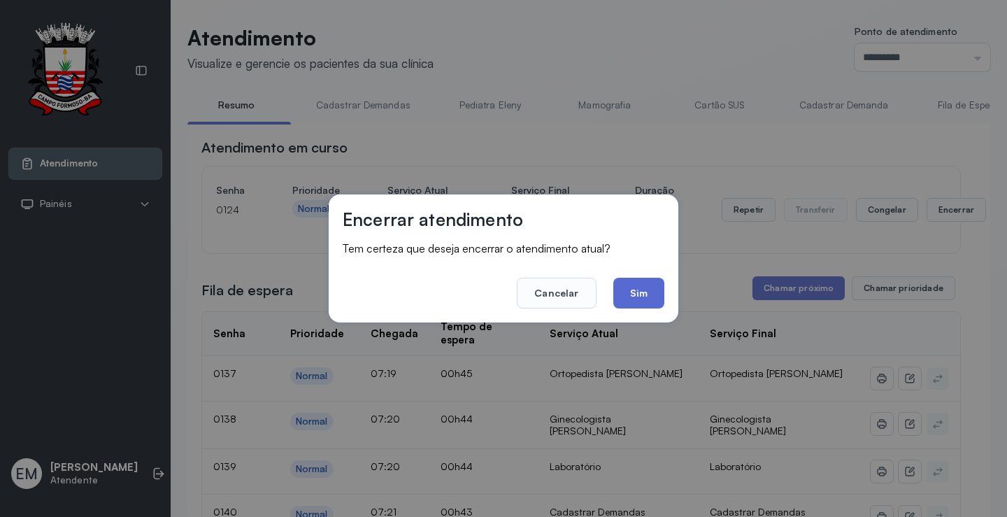
click at [643, 294] on button "Sim" at bounding box center [638, 293] width 51 height 31
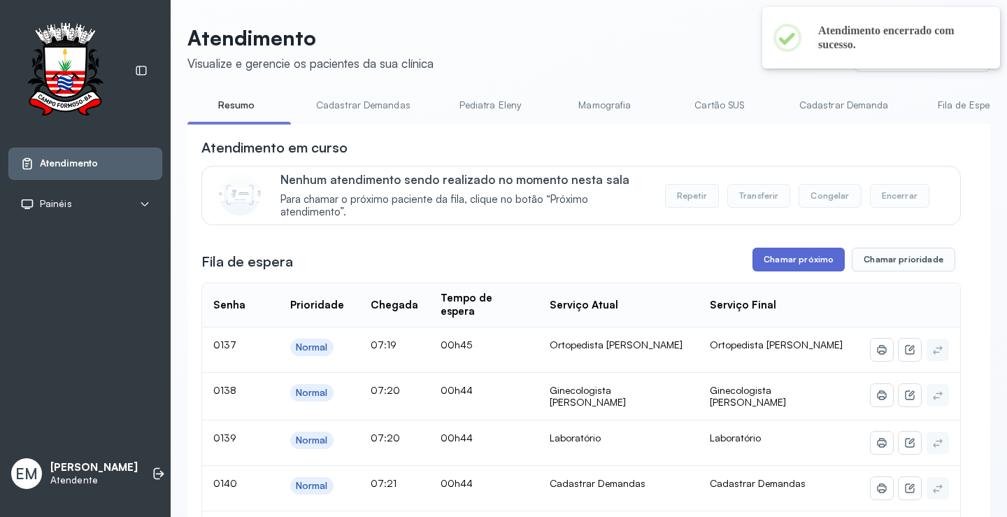
click at [805, 271] on button "Chamar próximo" at bounding box center [799, 260] width 92 height 24
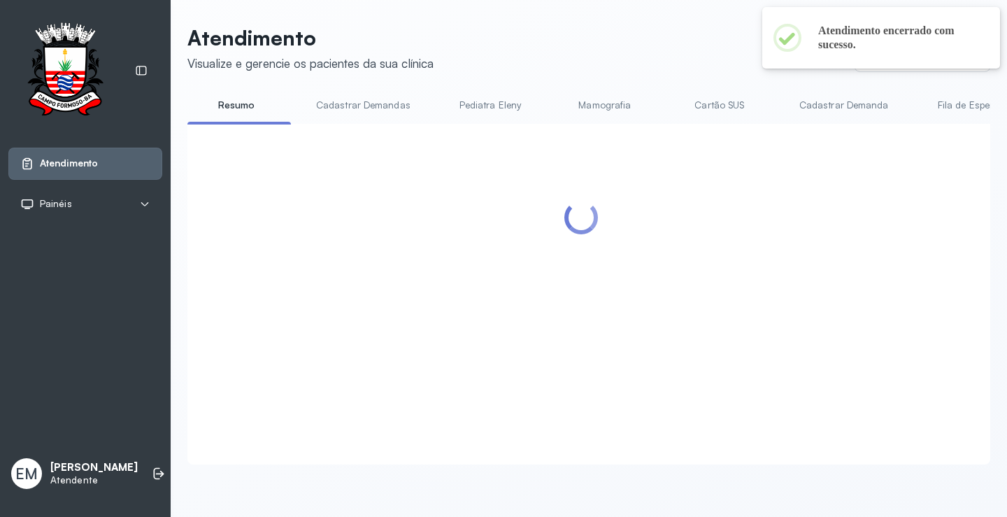
click at [643, 283] on div at bounding box center [581, 277] width 760 height 279
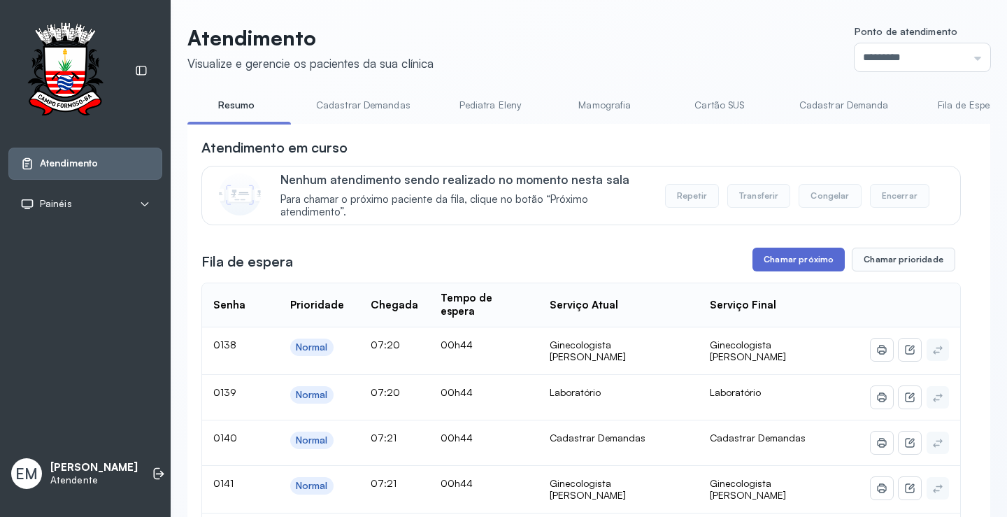
click at [788, 256] on button "Chamar próximo" at bounding box center [799, 260] width 92 height 24
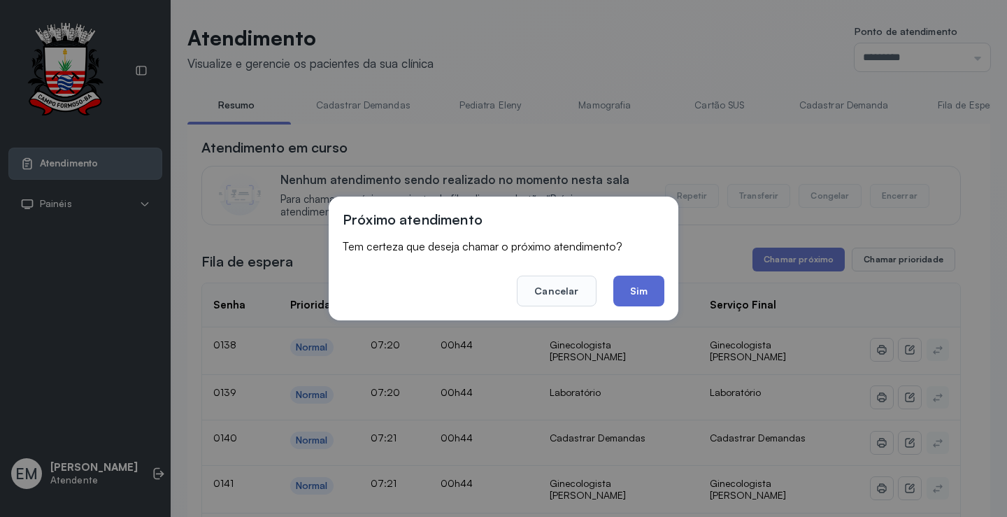
click at [648, 287] on button "Sim" at bounding box center [638, 291] width 51 height 31
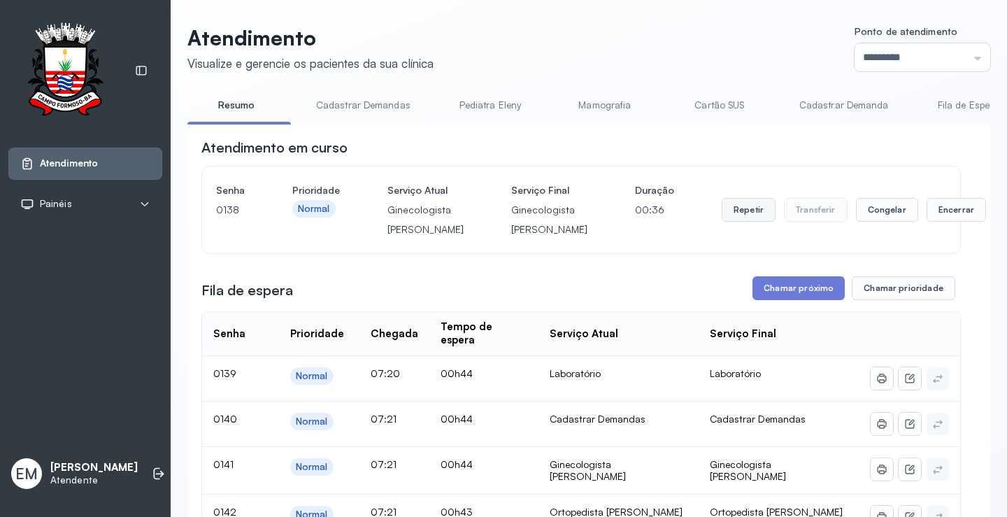
click at [722, 220] on button "Repetir" at bounding box center [749, 210] width 54 height 24
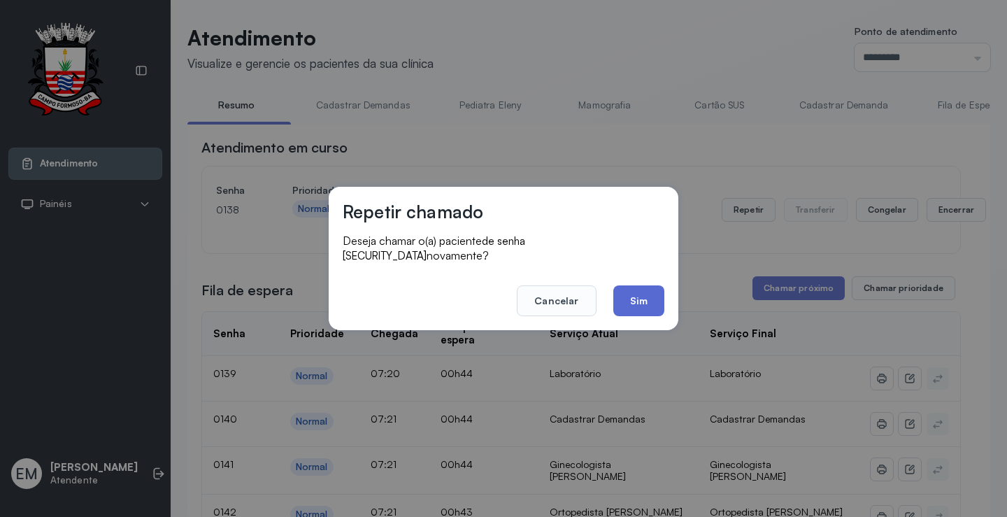
click at [632, 300] on button "Sim" at bounding box center [638, 300] width 51 height 31
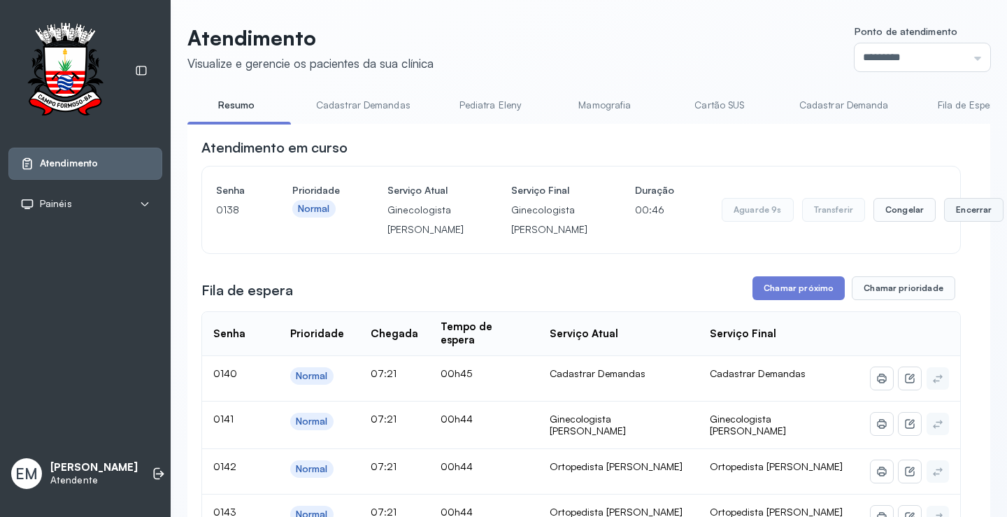
click at [944, 222] on button "Encerrar" at bounding box center [973, 210] width 59 height 24
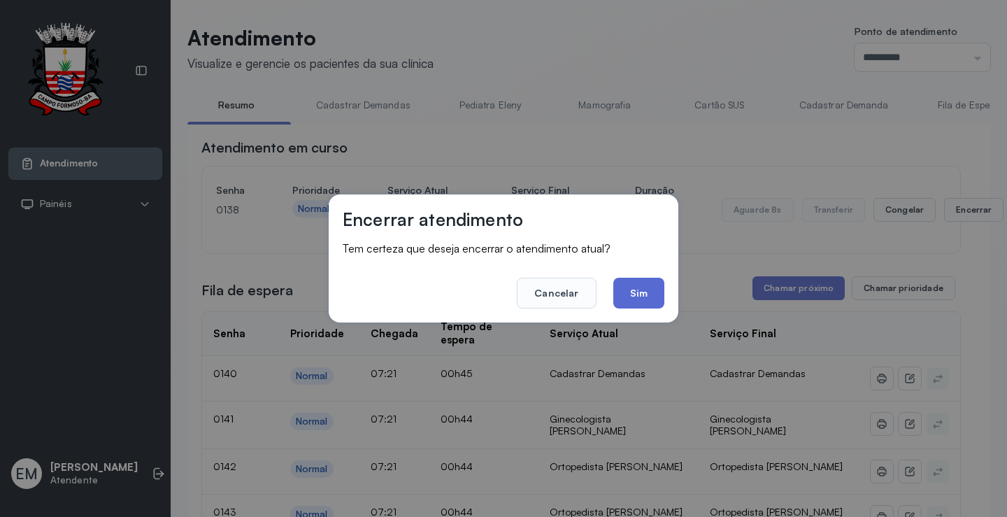
click at [639, 295] on button "Sim" at bounding box center [638, 293] width 51 height 31
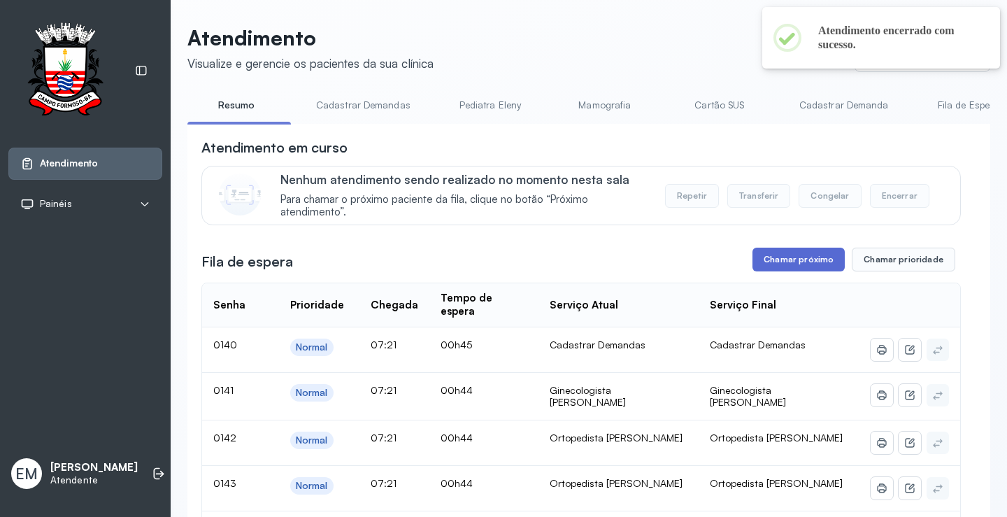
click at [778, 265] on button "Chamar próximo" at bounding box center [799, 260] width 92 height 24
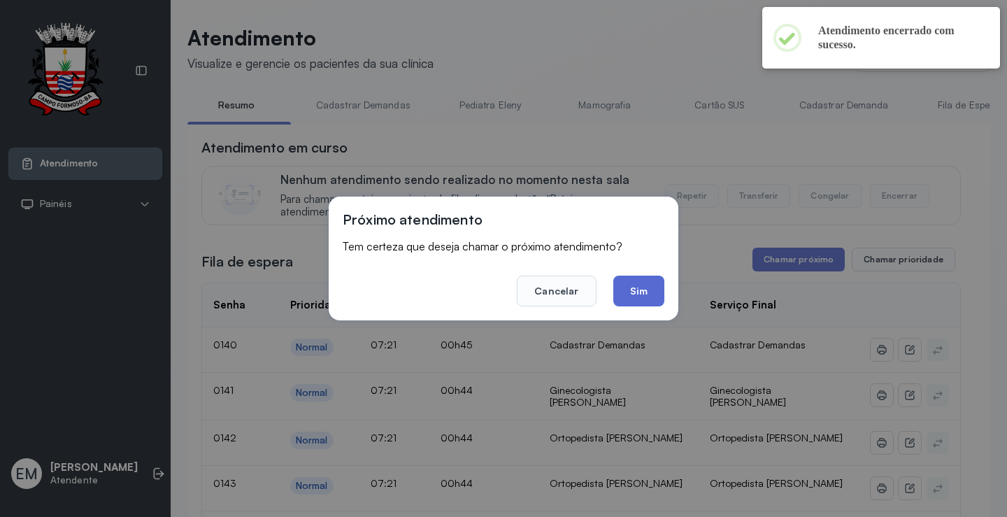
click at [650, 289] on button "Sim" at bounding box center [638, 291] width 51 height 31
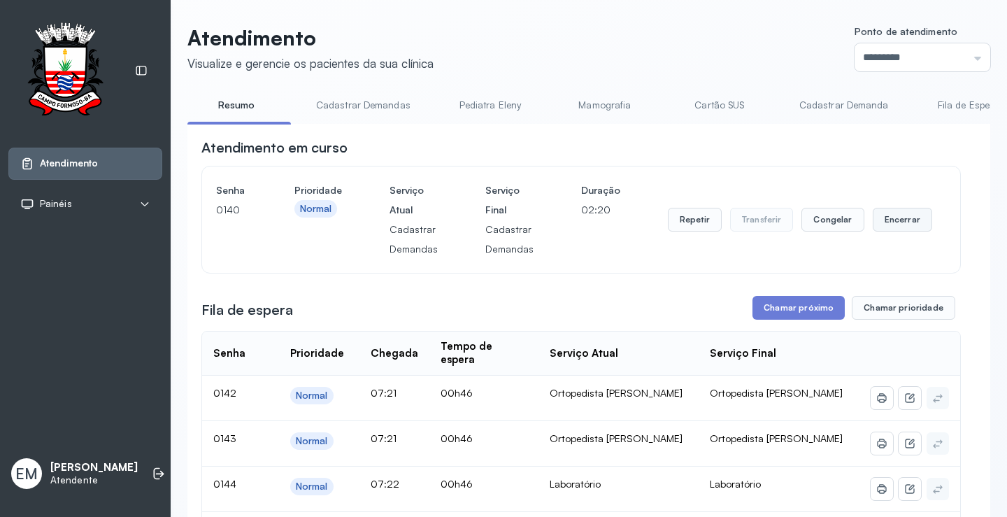
click at [905, 217] on button "Encerrar" at bounding box center [902, 220] width 59 height 24
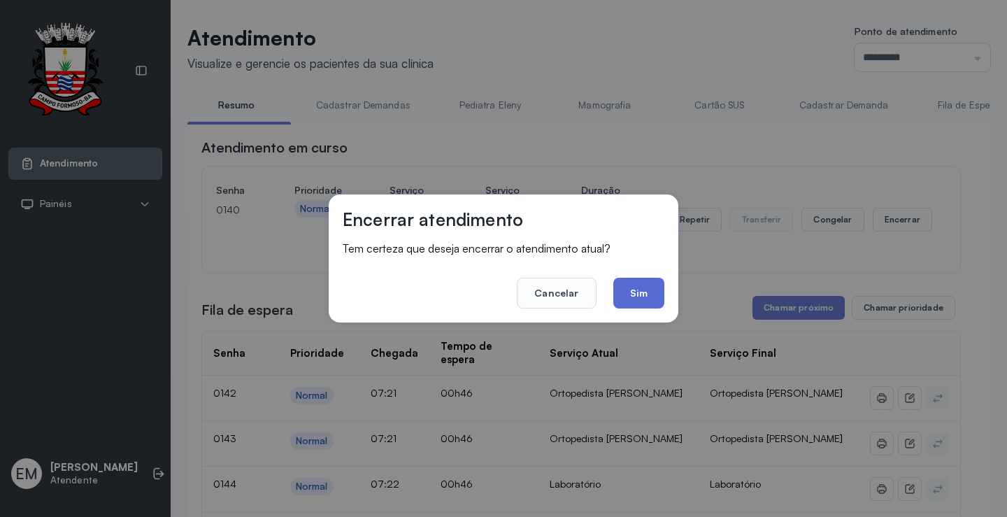
click at [639, 289] on button "Sim" at bounding box center [638, 293] width 51 height 31
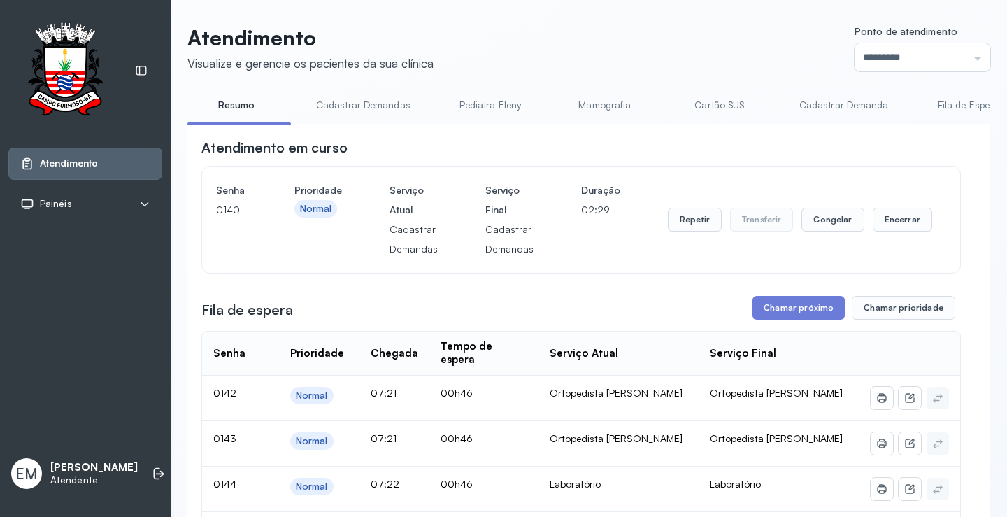
drag, startPoint x: 906, startPoint y: 217, endPoint x: 804, endPoint y: 245, distance: 106.1
click at [905, 217] on button "Encerrar" at bounding box center [902, 220] width 59 height 24
click at [881, 225] on button "Encerrar" at bounding box center [902, 220] width 59 height 24
click at [899, 229] on button "Encerrar" at bounding box center [902, 220] width 59 height 24
click at [778, 307] on button "Chamar próximo" at bounding box center [799, 308] width 92 height 24
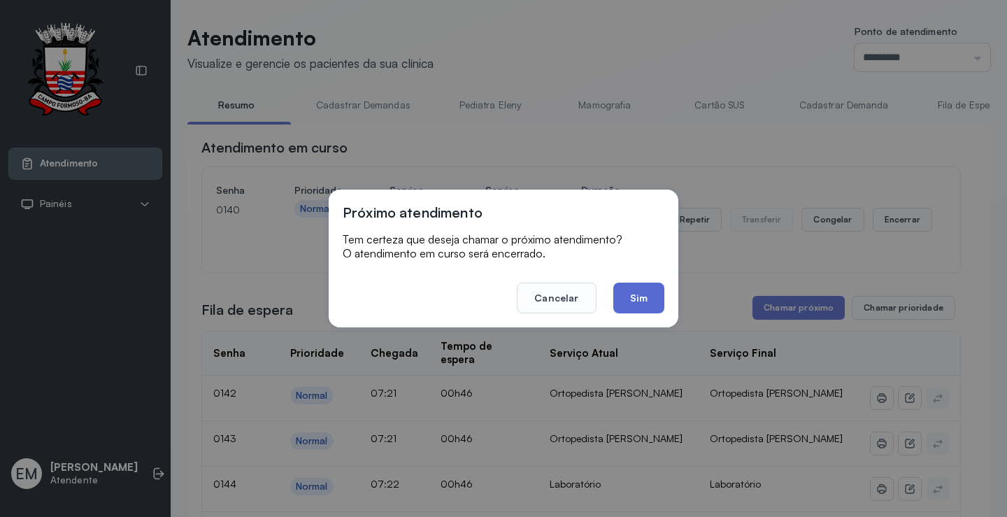
click at [646, 301] on button "Sim" at bounding box center [638, 298] width 51 height 31
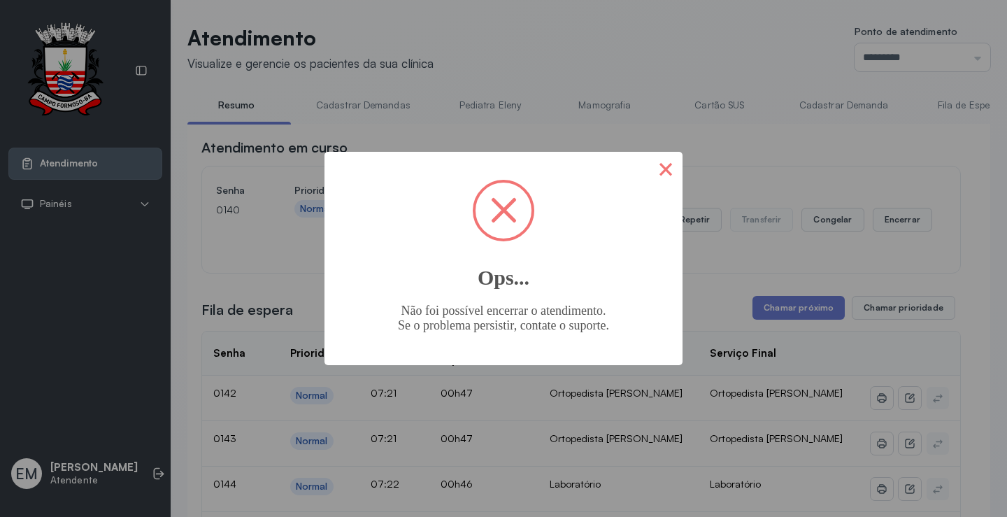
click at [664, 174] on button "×" at bounding box center [666, 169] width 34 height 34
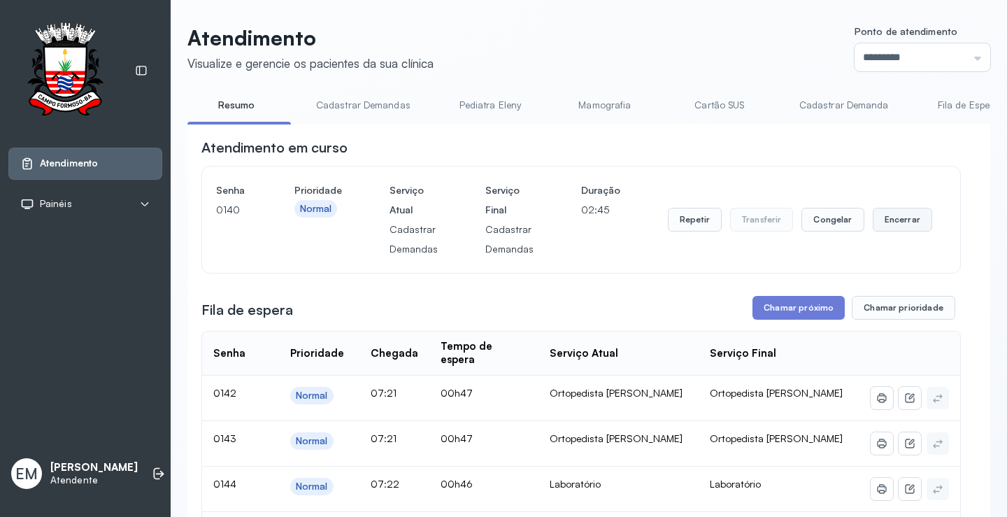
click at [904, 224] on button "Encerrar" at bounding box center [902, 220] width 59 height 24
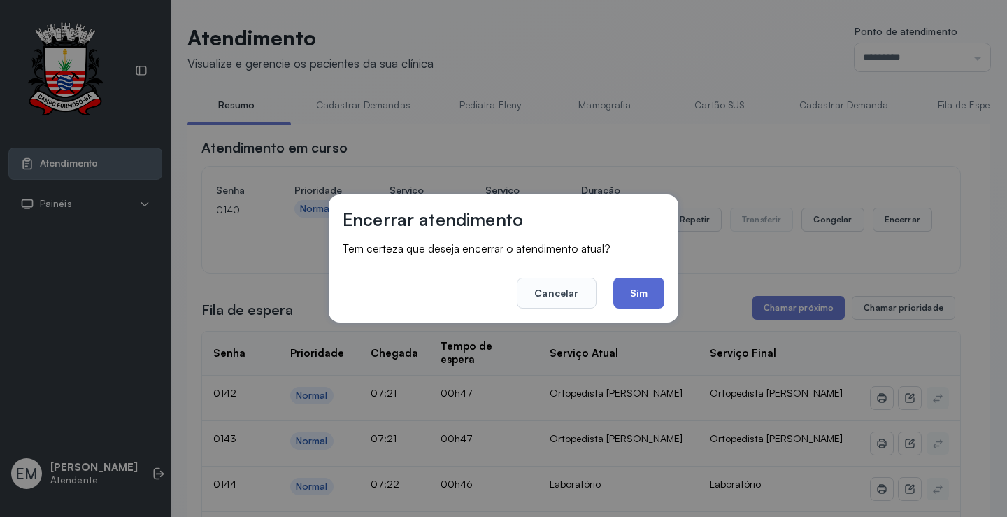
click at [629, 284] on button "Sim" at bounding box center [638, 293] width 51 height 31
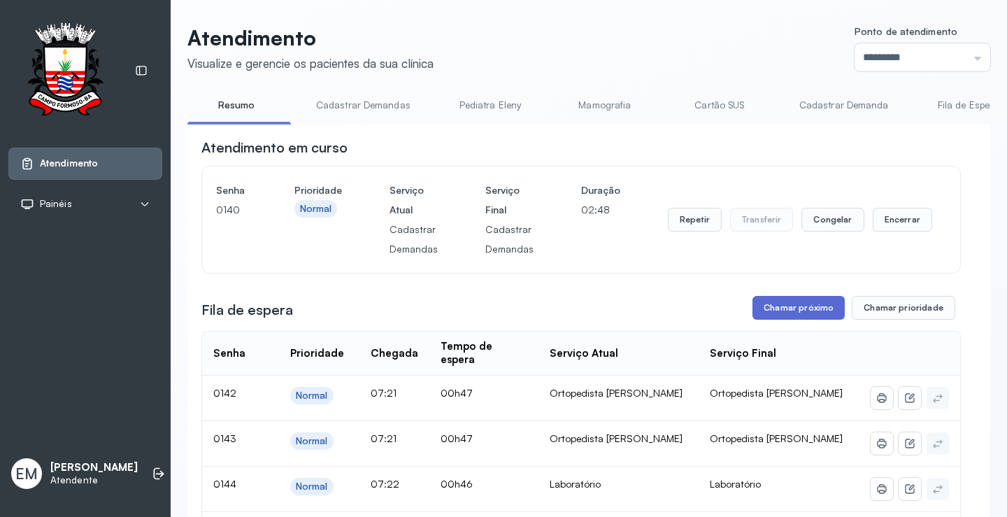
click at [782, 307] on button "Chamar próximo" at bounding box center [799, 308] width 92 height 24
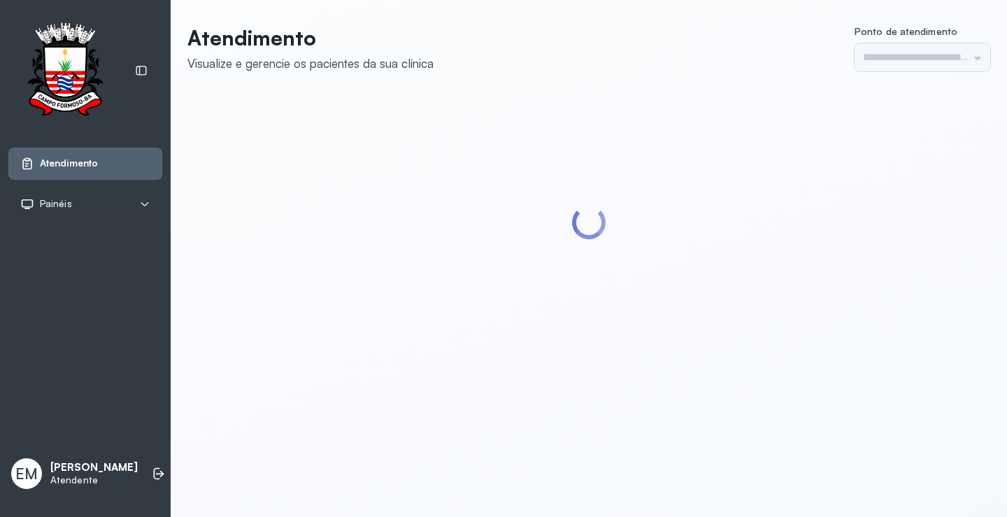
type input "*********"
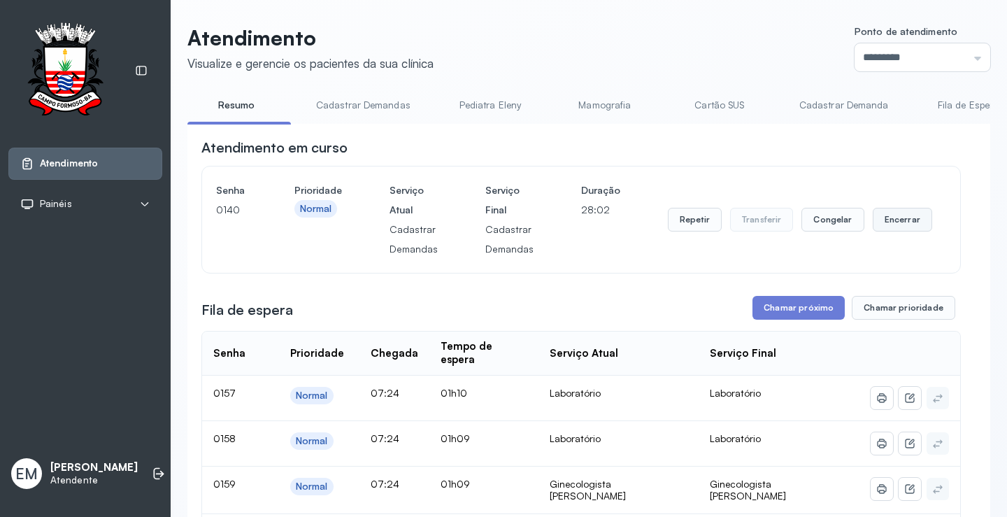
click at [892, 222] on button "Encerrar" at bounding box center [902, 220] width 59 height 24
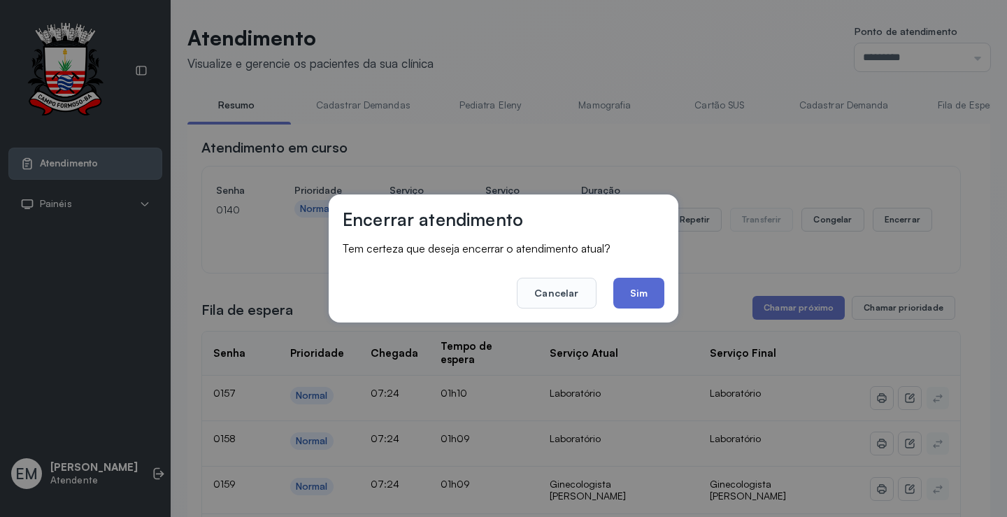
click at [644, 292] on button "Sim" at bounding box center [638, 293] width 51 height 31
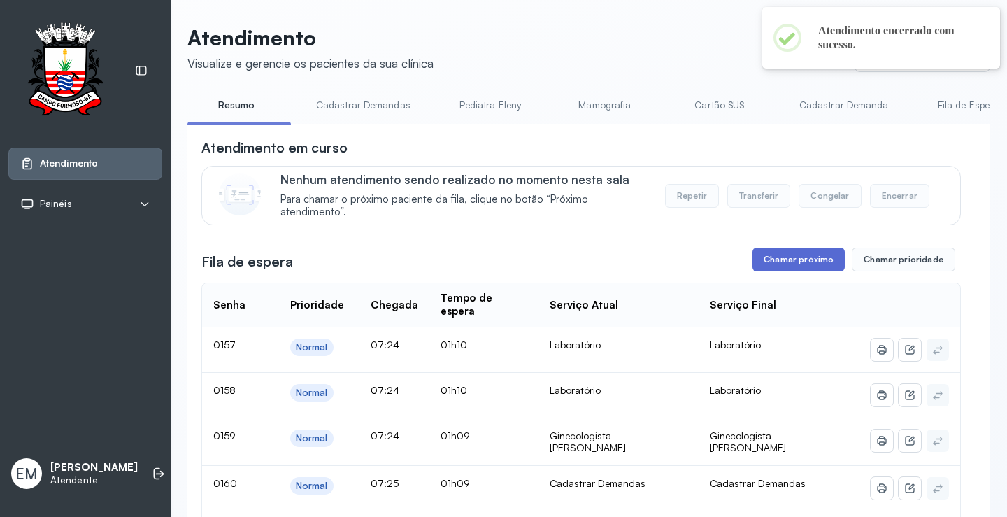
click at [802, 261] on button "Chamar próximo" at bounding box center [799, 260] width 92 height 24
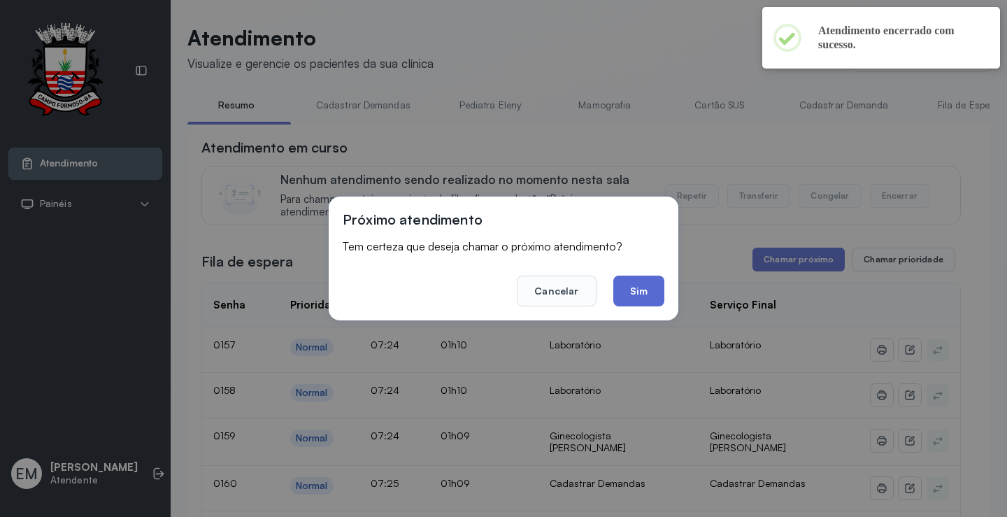
click at [636, 292] on button "Sim" at bounding box center [638, 291] width 51 height 31
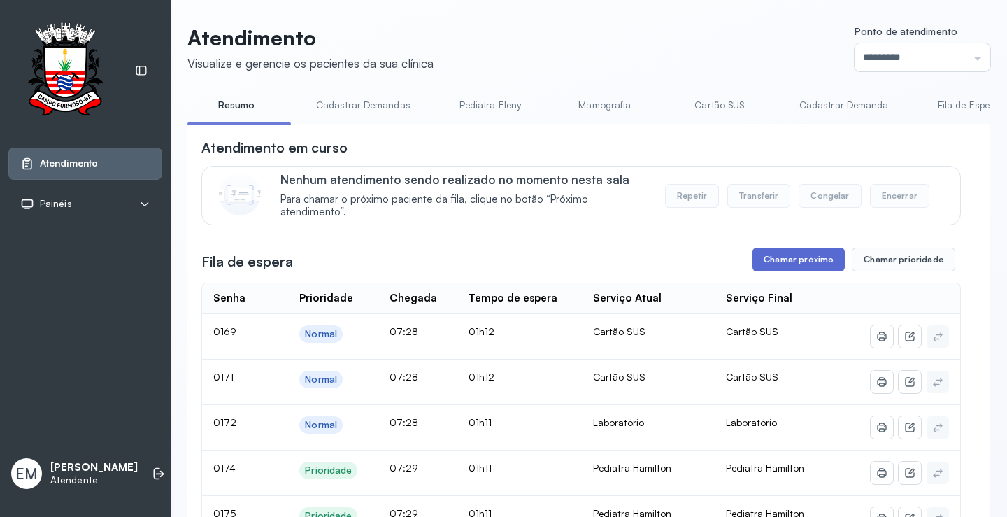
click at [785, 264] on button "Chamar próximo" at bounding box center [799, 260] width 92 height 24
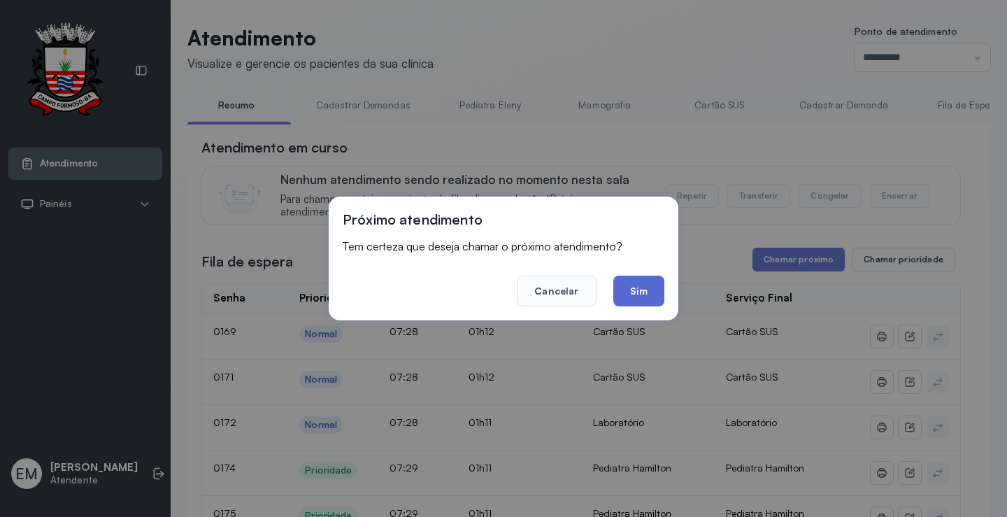
click at [641, 298] on button "Sim" at bounding box center [638, 291] width 51 height 31
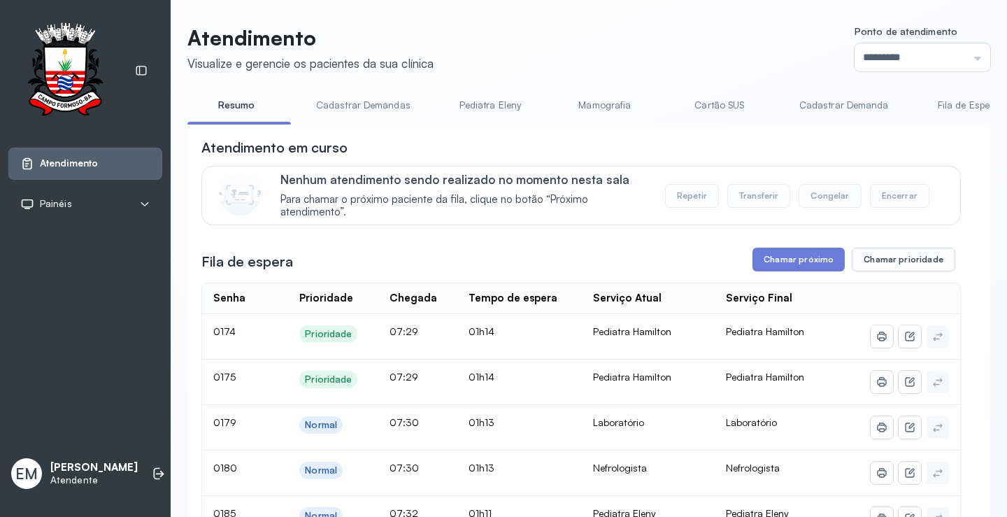
click at [729, 104] on link "Cartão SUS" at bounding box center [720, 105] width 98 height 23
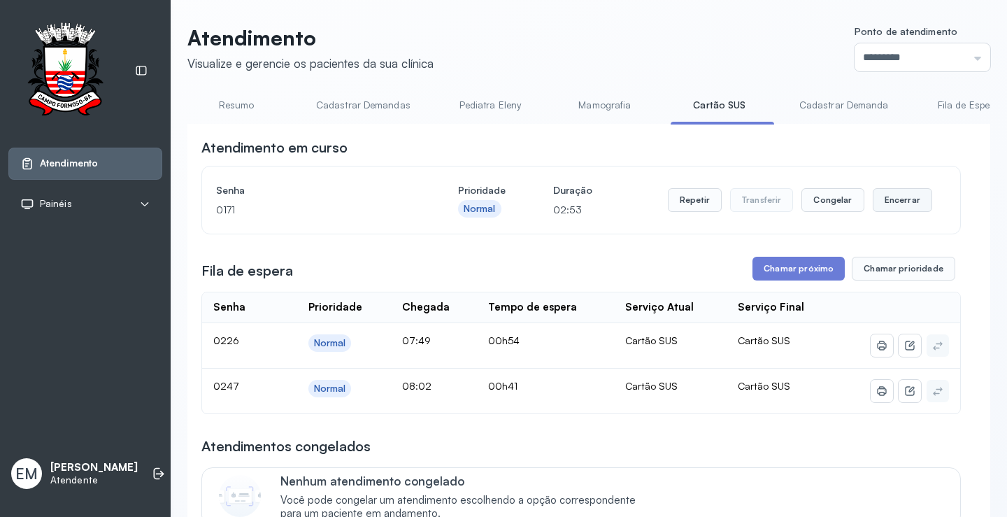
click at [892, 208] on button "Encerrar" at bounding box center [902, 200] width 59 height 24
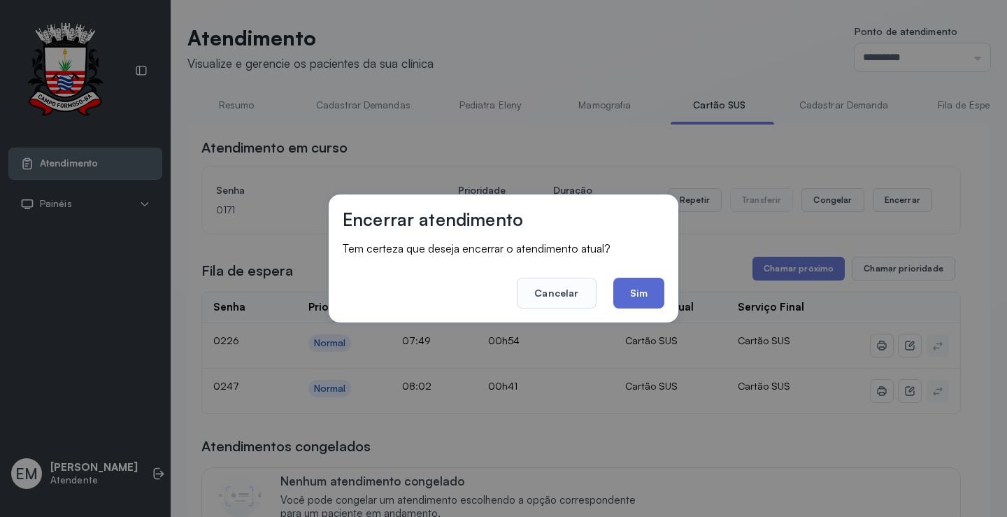
click at [657, 299] on button "Sim" at bounding box center [638, 293] width 51 height 31
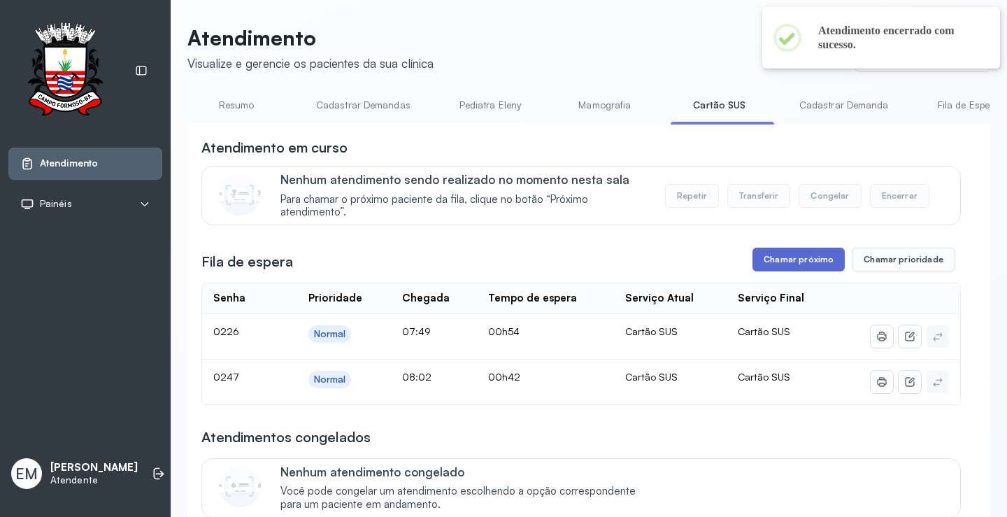
click at [815, 253] on button "Chamar próximo" at bounding box center [799, 260] width 92 height 24
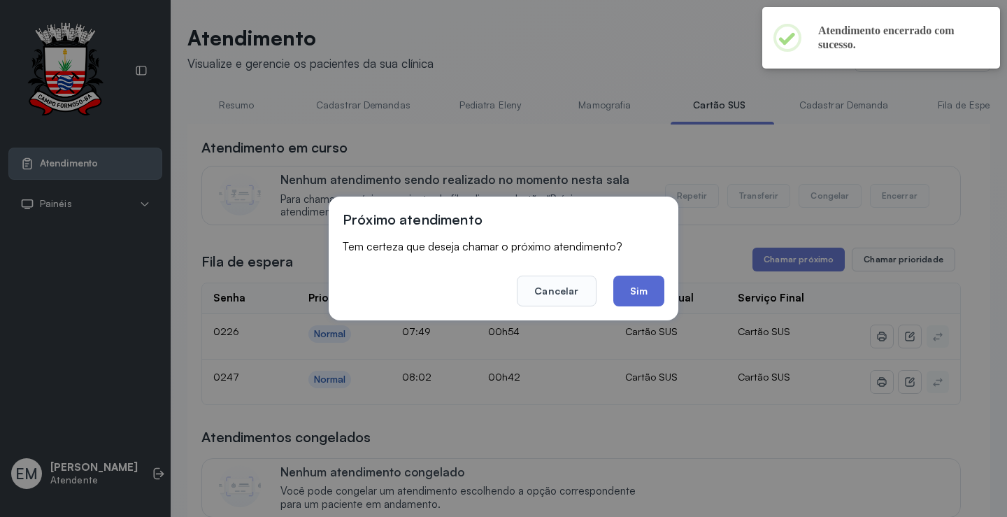
click at [650, 290] on button "Sim" at bounding box center [638, 291] width 51 height 31
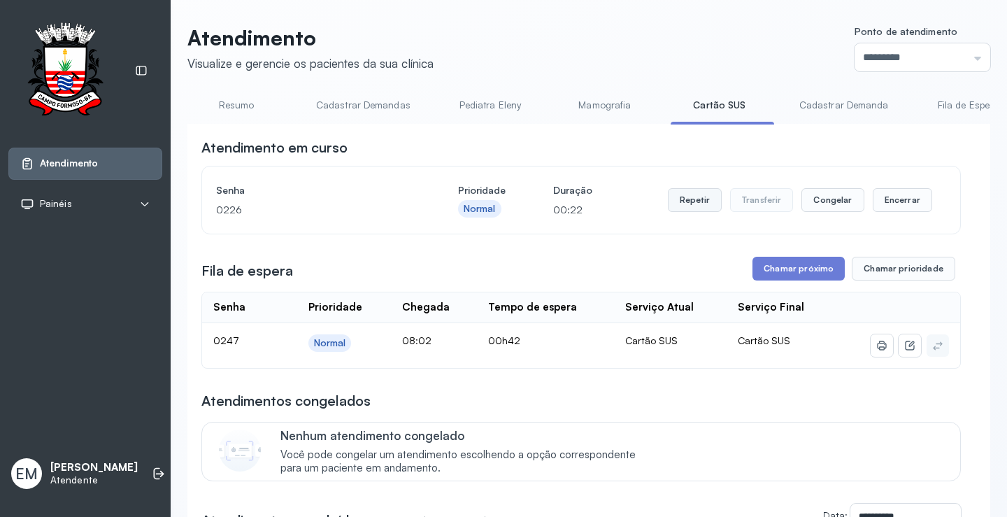
click at [681, 206] on button "Repetir" at bounding box center [695, 200] width 54 height 24
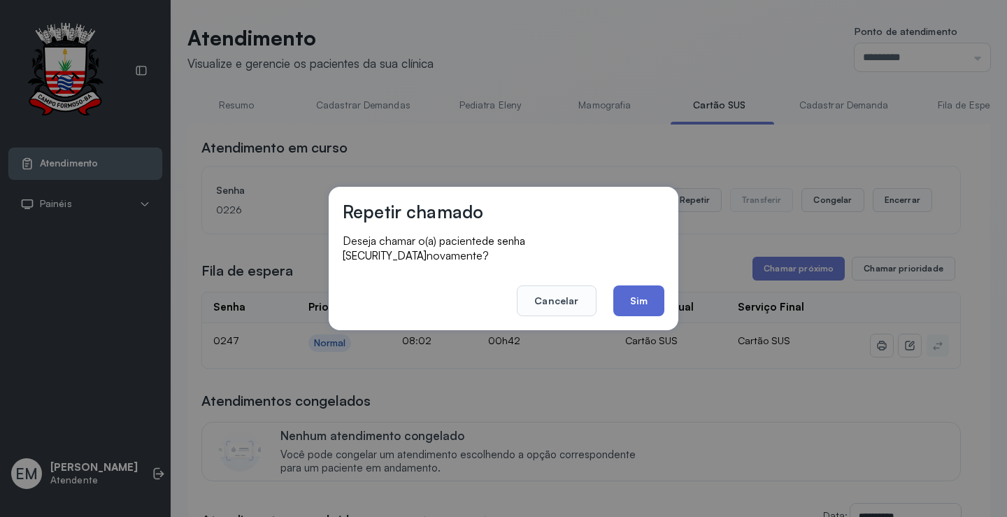
click at [641, 296] on button "Sim" at bounding box center [638, 300] width 51 height 31
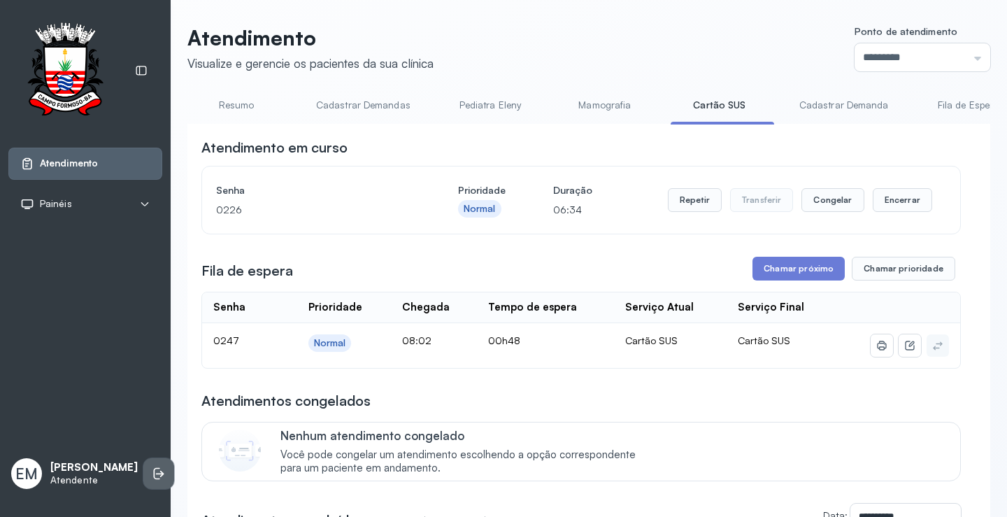
click at [154, 472] on icon at bounding box center [157, 474] width 6 height 12
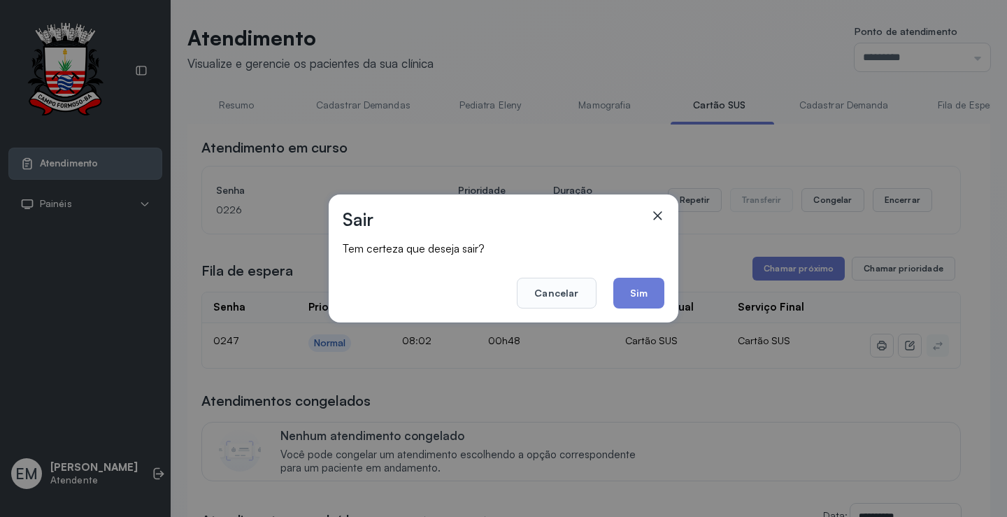
click at [633, 297] on button "Sim" at bounding box center [638, 293] width 51 height 31
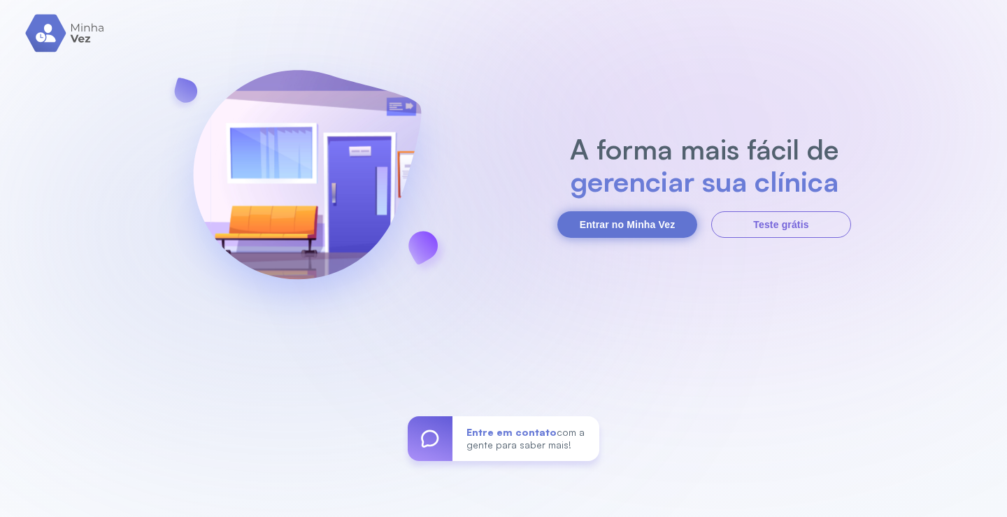
click at [649, 228] on button "Entrar no Minha Vez" at bounding box center [627, 224] width 140 height 27
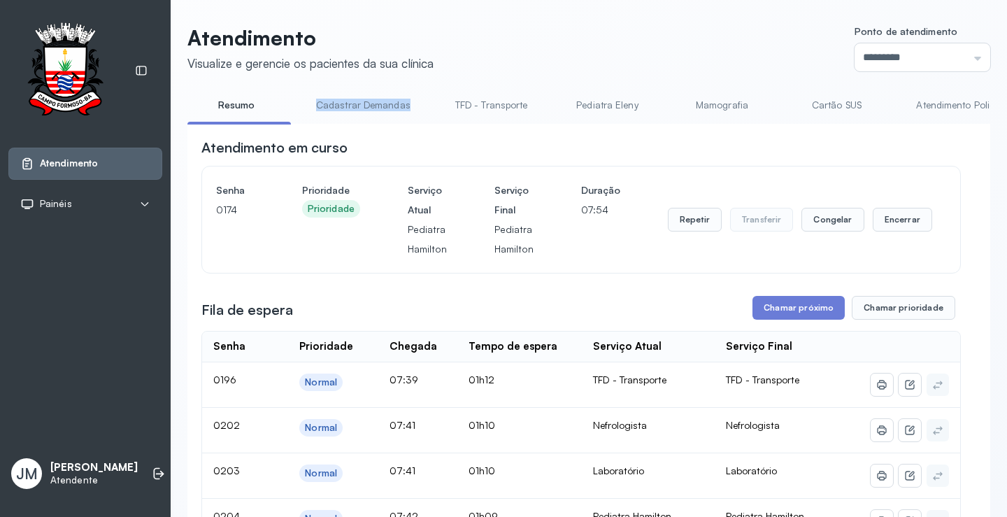
drag, startPoint x: 313, startPoint y: 124, endPoint x: 418, endPoint y: 117, distance: 105.1
click at [441, 117] on li "Cadastrar Demandas" at bounding box center [494, 109] width 106 height 31
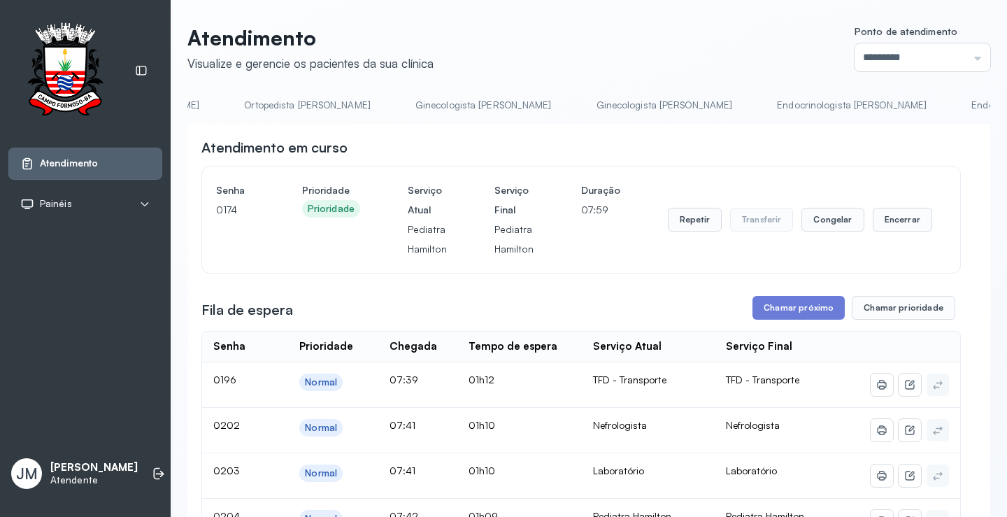
scroll to position [0, 1732]
drag, startPoint x: 816, startPoint y: 103, endPoint x: 833, endPoint y: 132, distance: 33.8
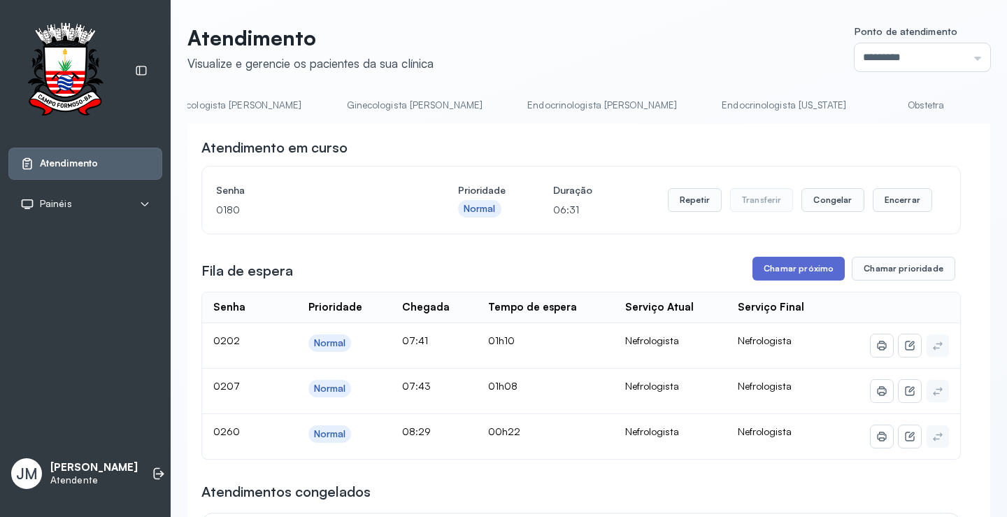
click at [799, 276] on button "Chamar próximo" at bounding box center [799, 269] width 92 height 24
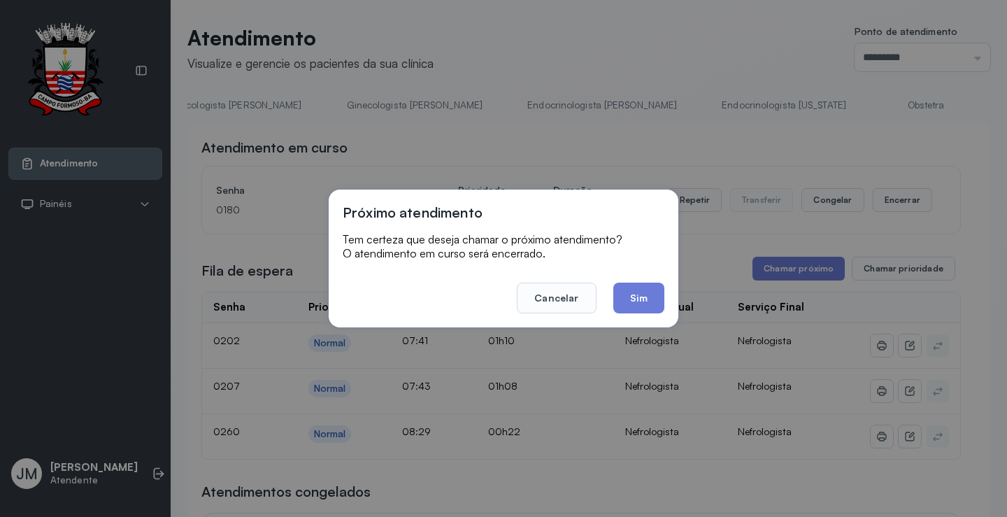
click at [638, 297] on button "Sim" at bounding box center [638, 298] width 51 height 31
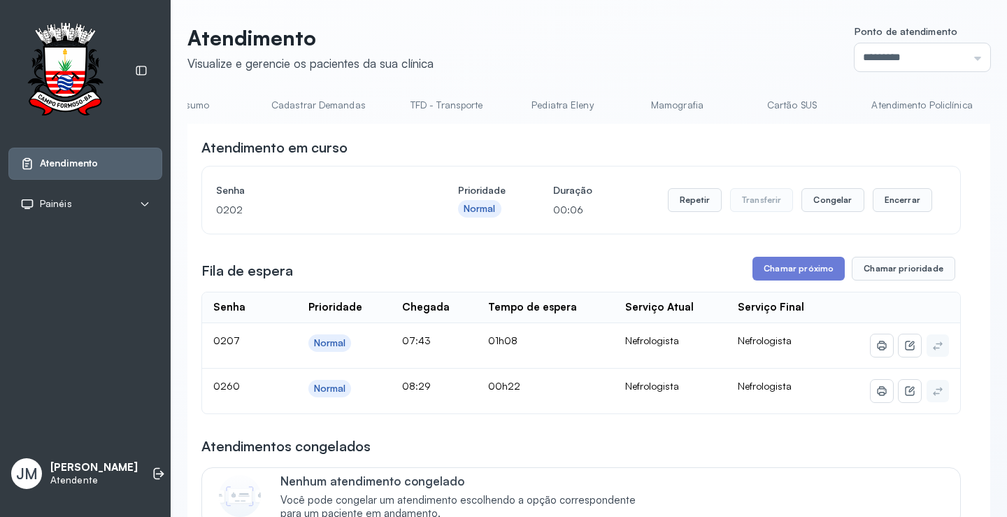
scroll to position [0, 0]
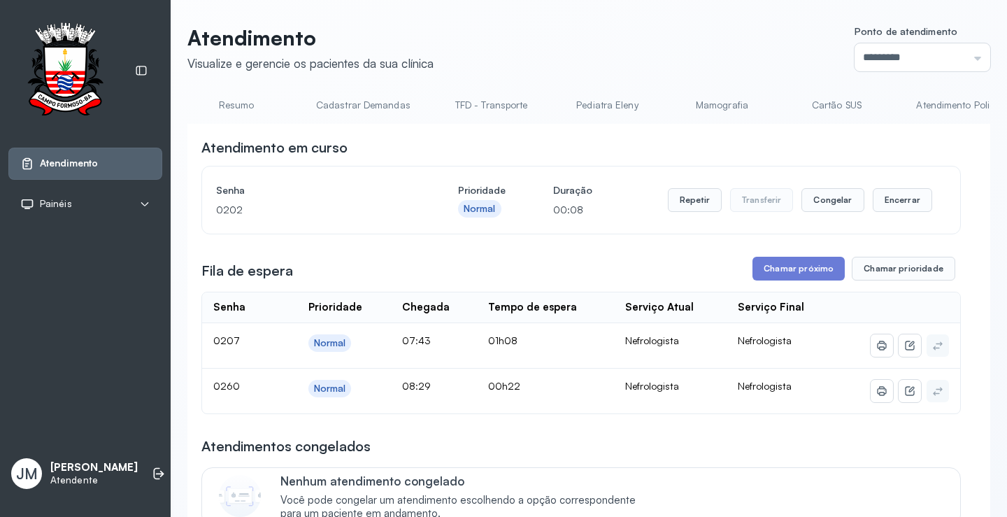
click at [234, 107] on link "Resumo" at bounding box center [236, 105] width 98 height 23
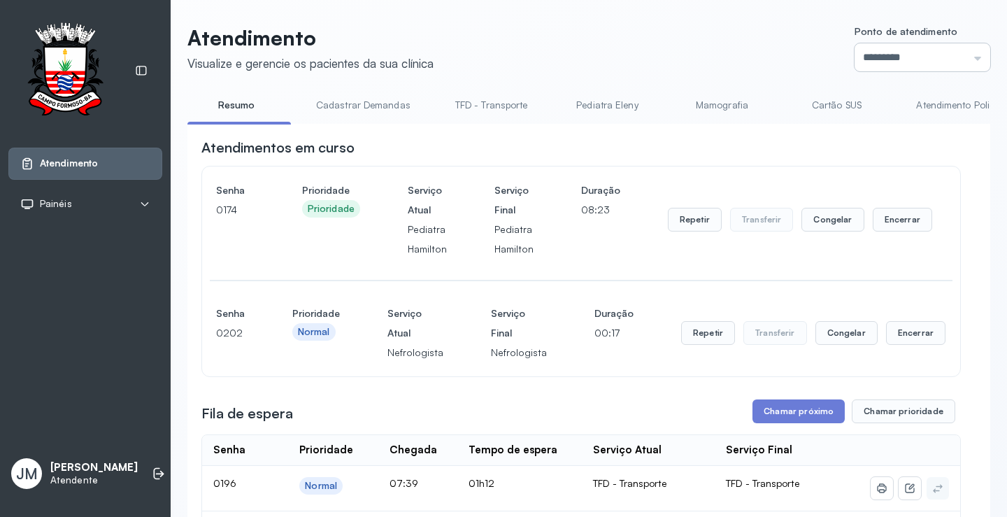
click at [967, 55] on input "*********" at bounding box center [923, 57] width 136 height 28
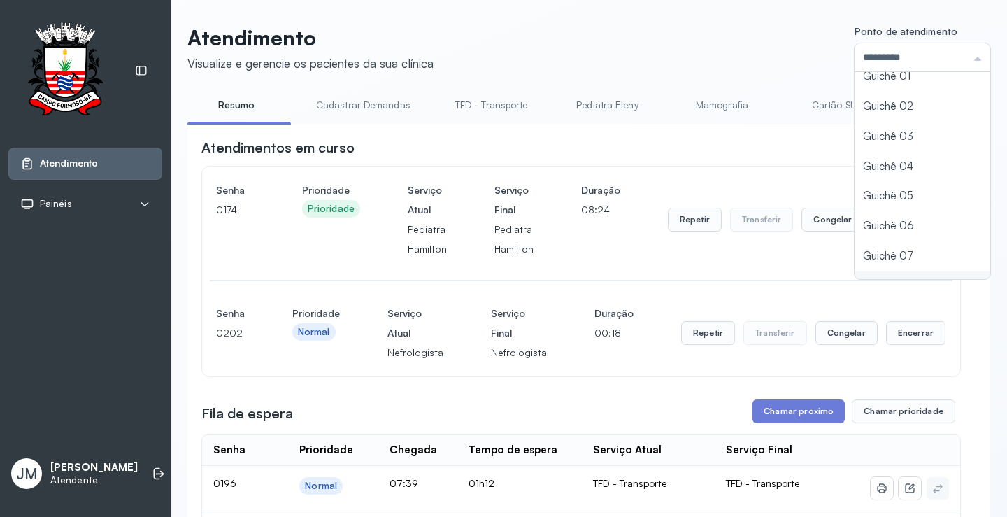
scroll to position [62, 0]
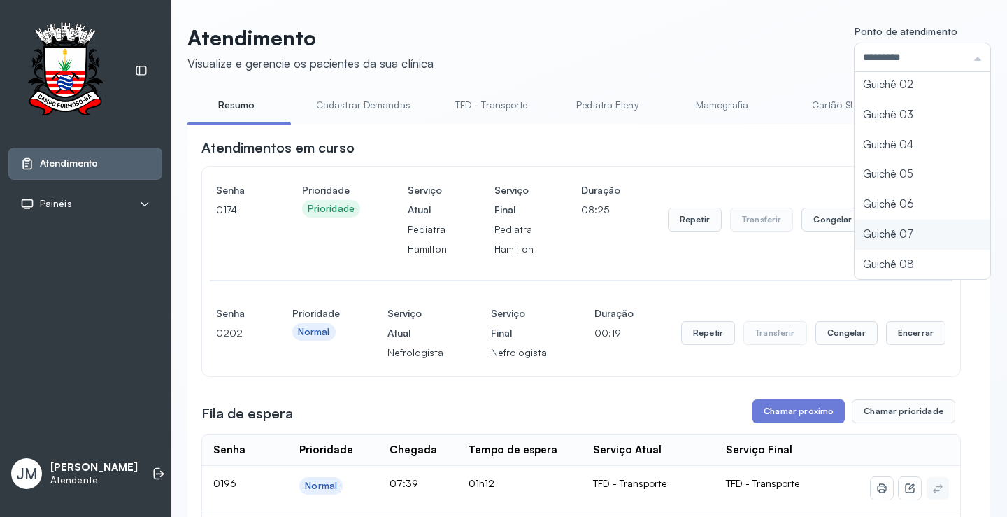
type input "*********"
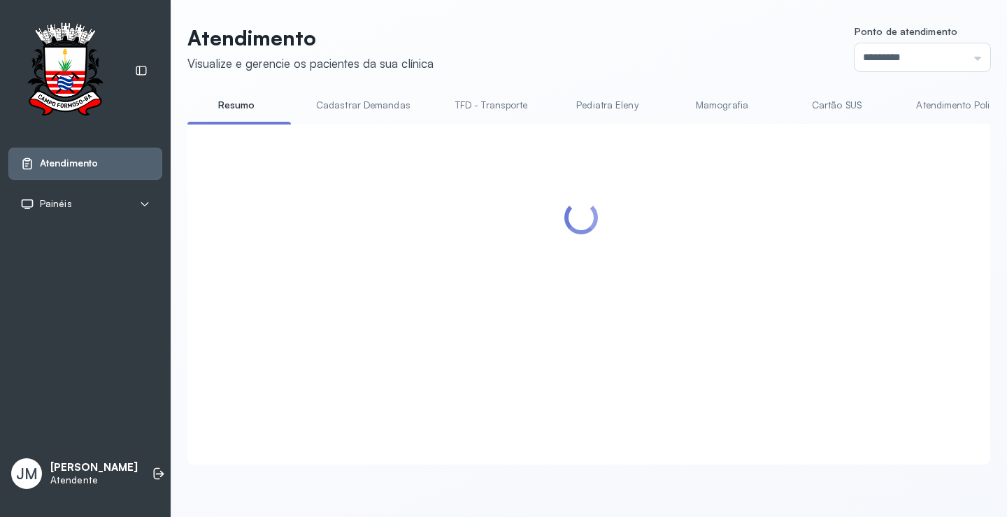
click at [314, 10] on div "Atendimento Visualize e gerencie os pacientes da sua clínica Ponto de atendimen…" at bounding box center [589, 252] width 836 height 504
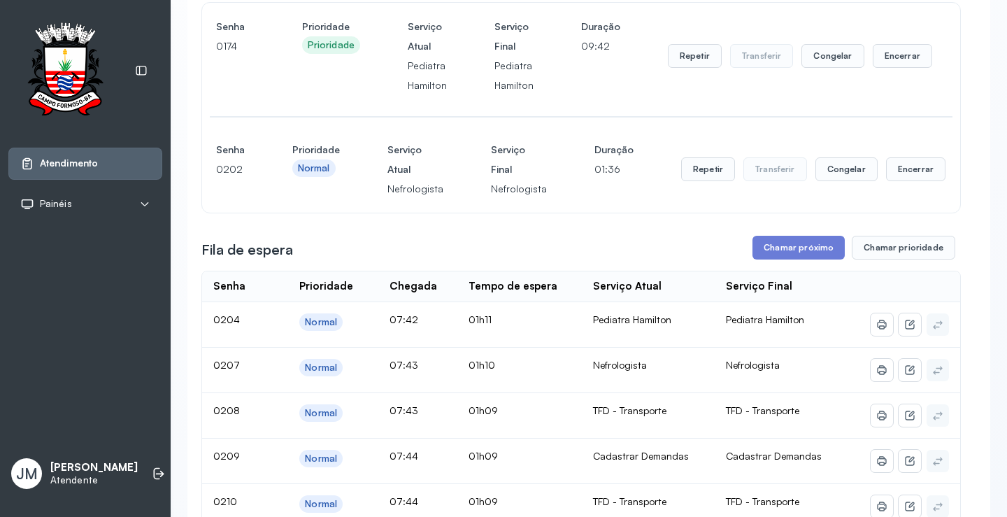
scroll to position [210, 0]
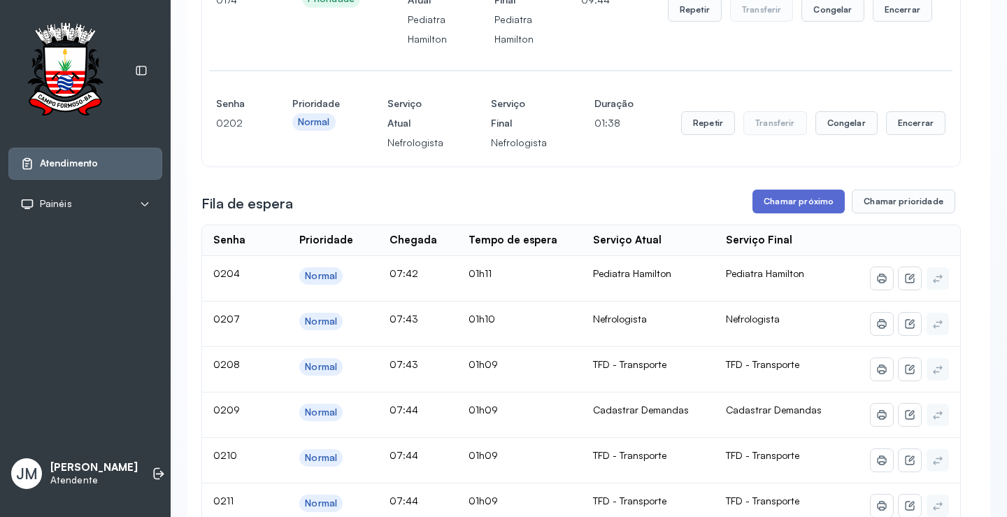
click at [781, 204] on button "Chamar próximo" at bounding box center [799, 202] width 92 height 24
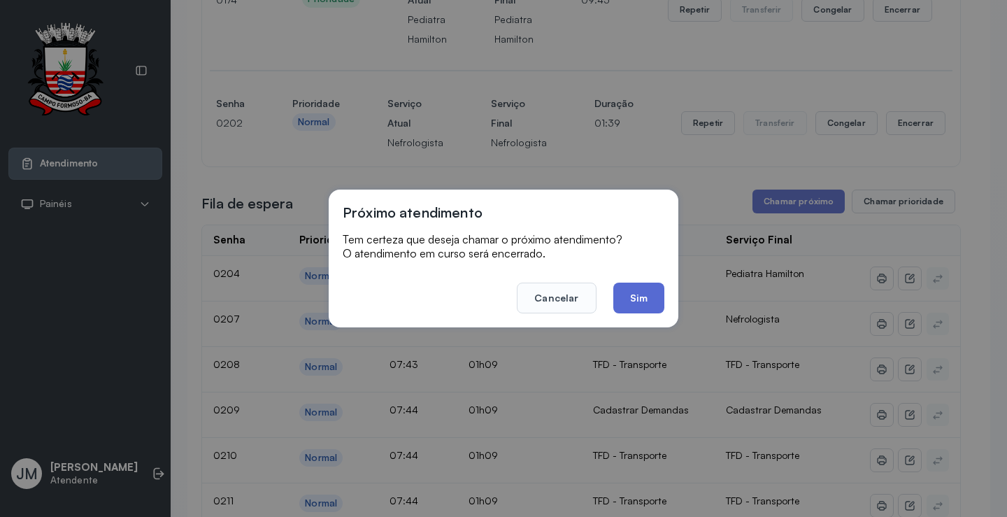
click at [643, 300] on button "Sim" at bounding box center [638, 298] width 51 height 31
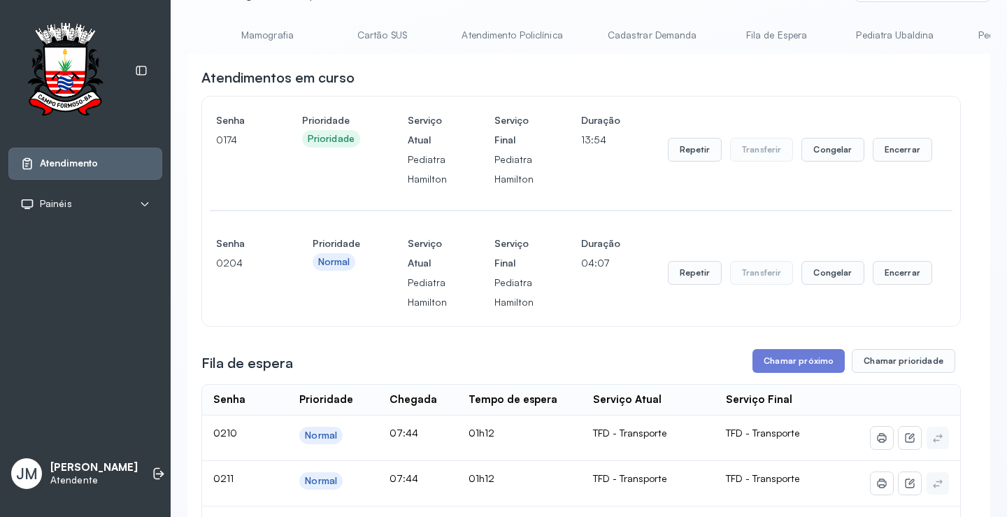
scroll to position [0, 490]
click at [627, 31] on link "Cadastrar Demanda" at bounding box center [616, 35] width 117 height 23
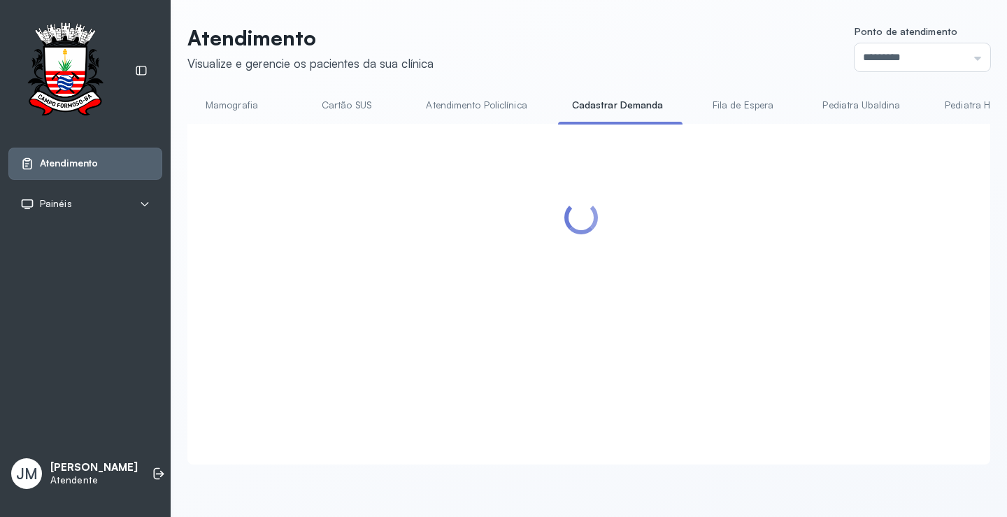
scroll to position [70, 0]
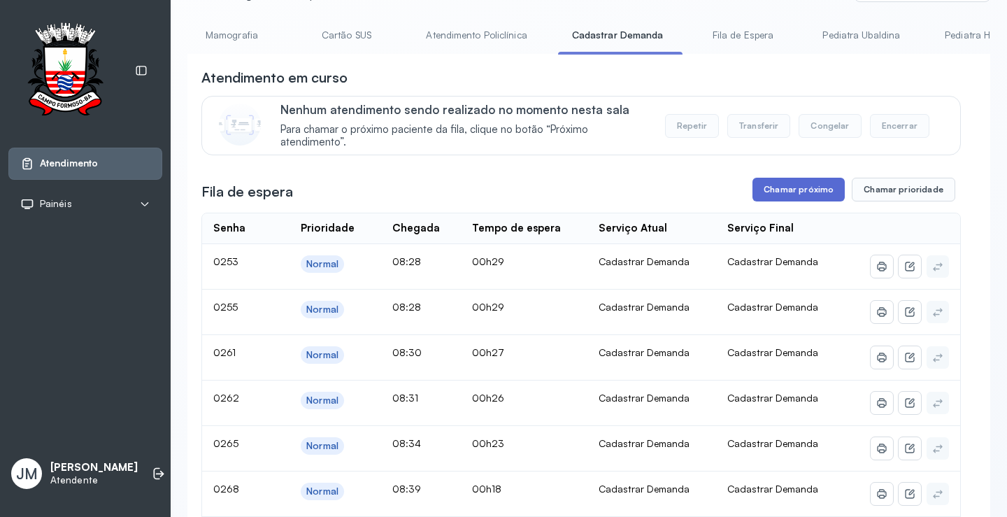
click at [783, 182] on button "Chamar próximo" at bounding box center [799, 190] width 92 height 24
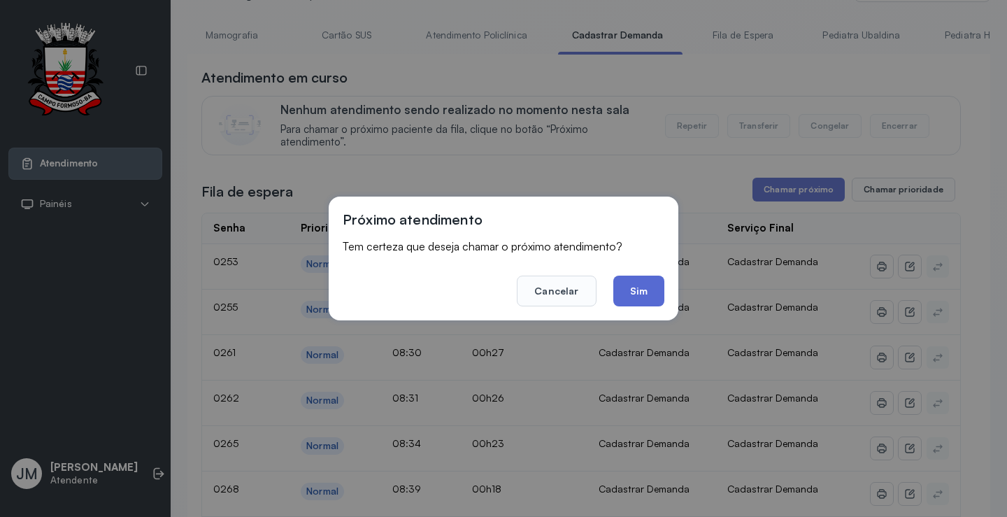
click at [645, 285] on button "Sim" at bounding box center [638, 291] width 51 height 31
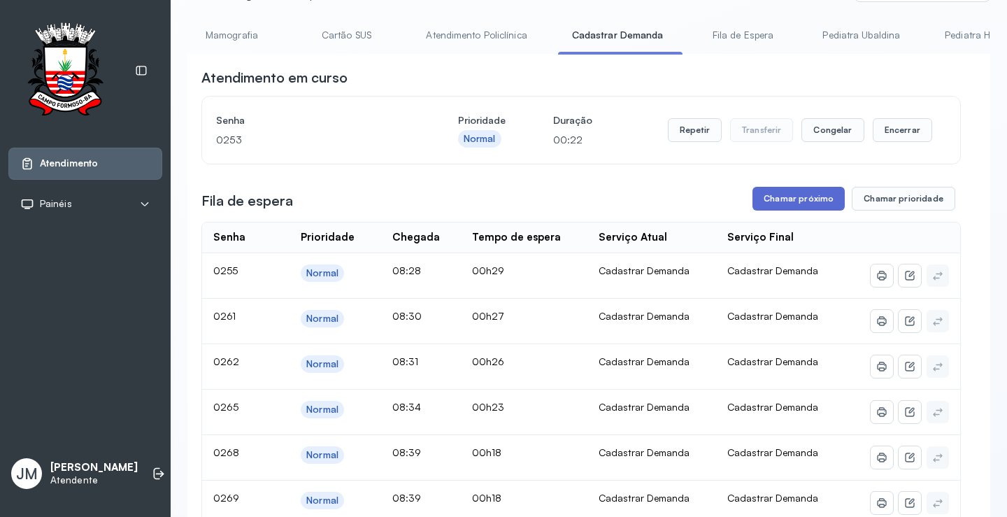
click at [794, 197] on button "Chamar próximo" at bounding box center [799, 199] width 92 height 24
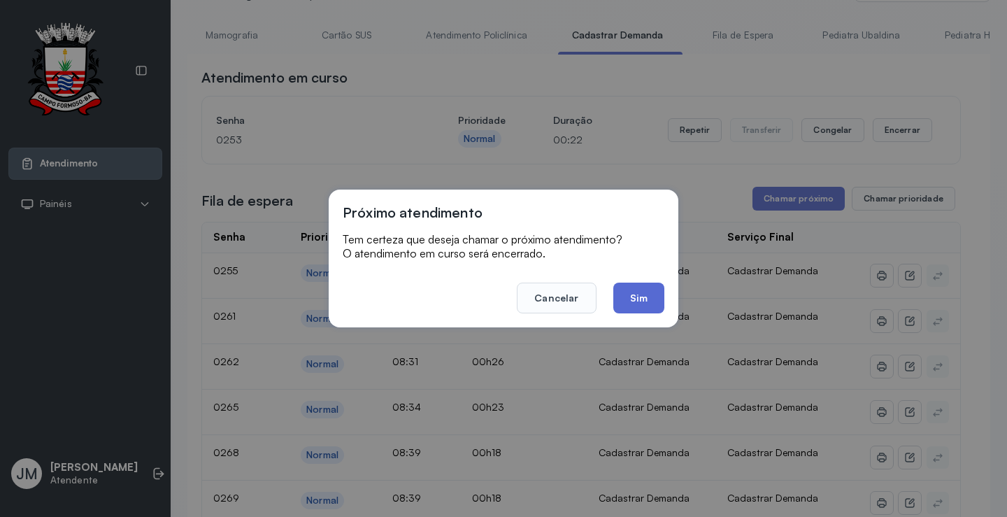
click at [648, 287] on button "Sim" at bounding box center [638, 298] width 51 height 31
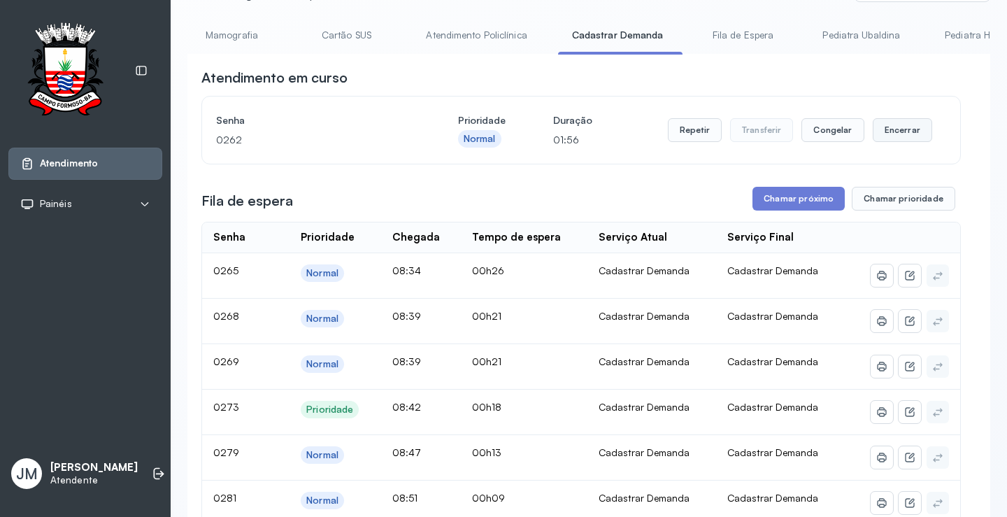
click at [897, 129] on button "Encerrar" at bounding box center [902, 130] width 59 height 24
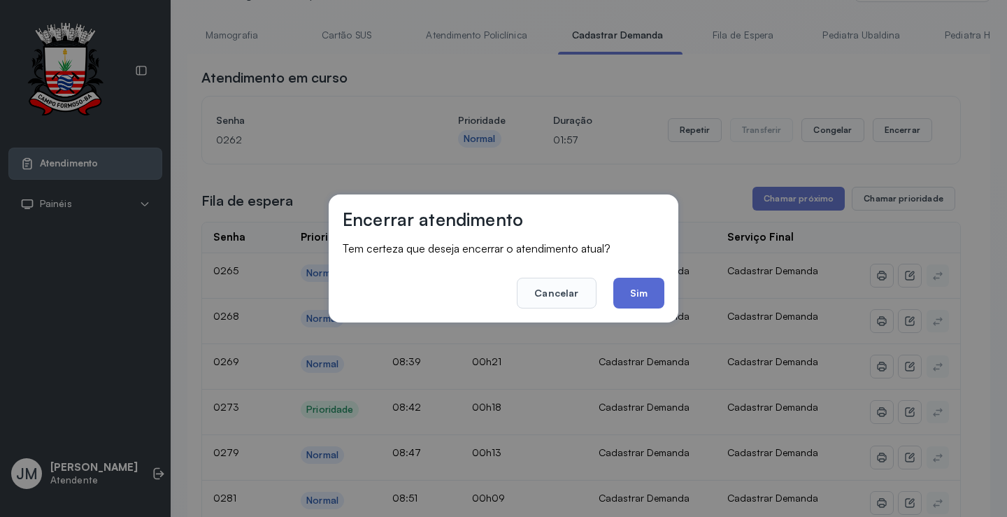
click at [640, 299] on button "Sim" at bounding box center [638, 293] width 51 height 31
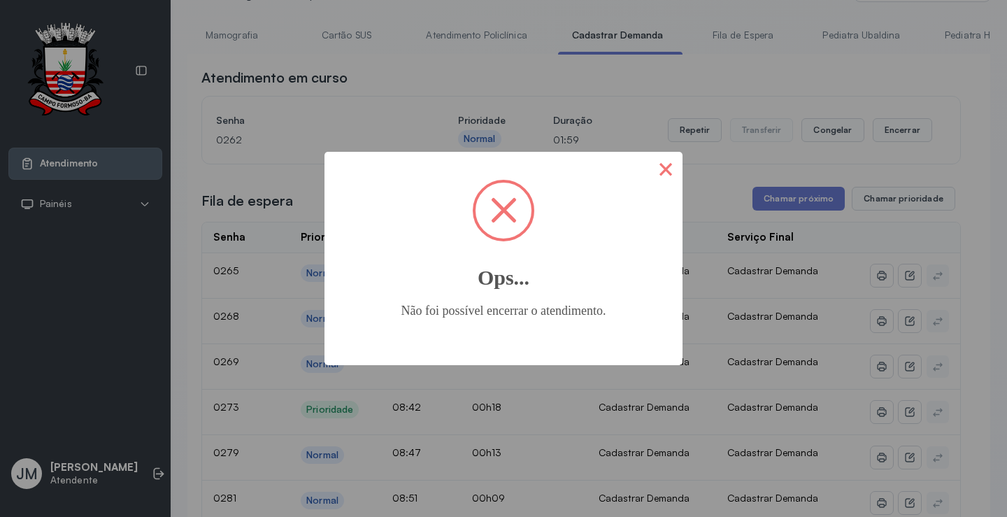
click at [666, 173] on button "×" at bounding box center [666, 169] width 34 height 34
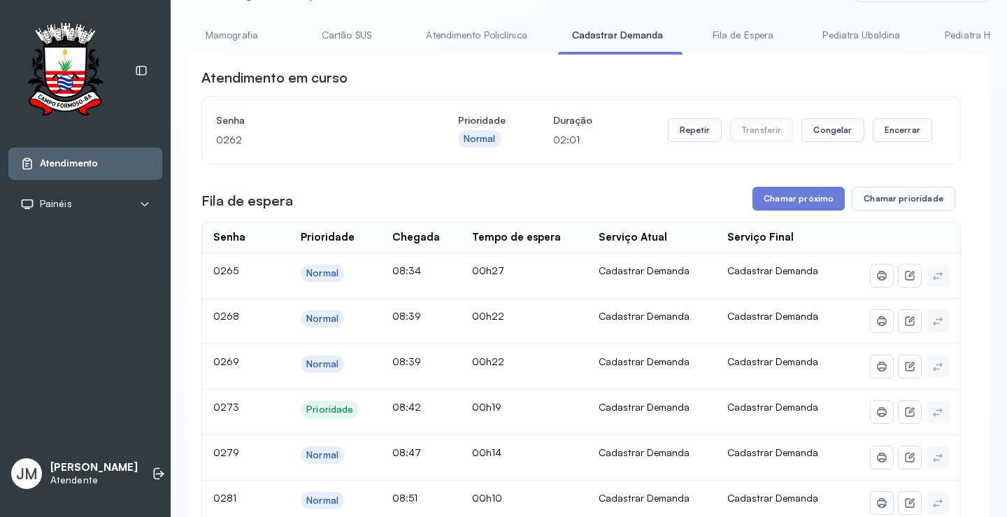
click at [540, 52] on div "Resumo Cadastrar Demandas TFD - Transporte Pediatra Eleny Mamografia Cartão SUS…" at bounding box center [588, 39] width 803 height 31
drag, startPoint x: 540, startPoint y: 52, endPoint x: 525, endPoint y: 54, distance: 14.8
click at [534, 52] on div "Resumo Cadastrar Demandas TFD - Transporte Pediatra Eleny Mamografia Cartão SUS…" at bounding box center [588, 39] width 803 height 31
click at [250, 31] on link "Resumo" at bounding box center [236, 35] width 98 height 23
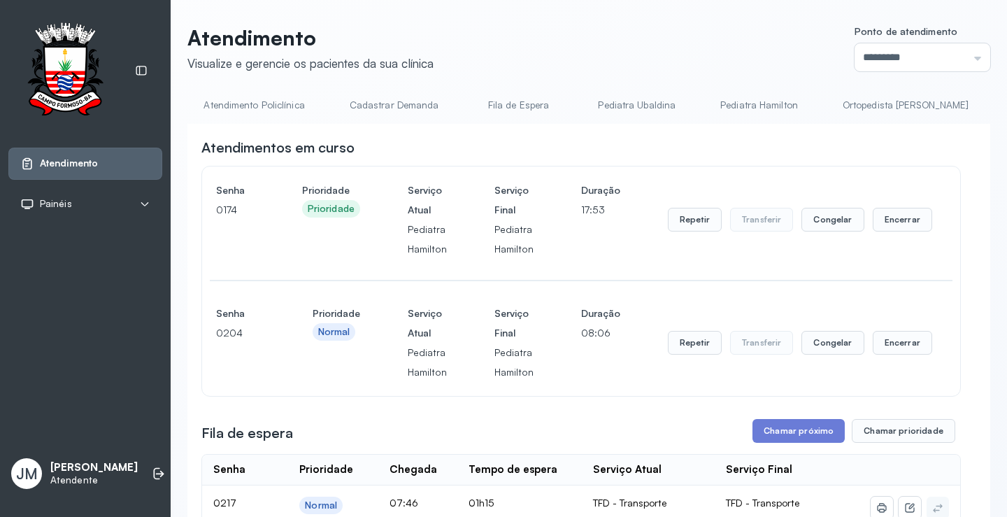
scroll to position [0, 718]
click at [377, 104] on link "Cadastrar Demanda" at bounding box center [389, 105] width 117 height 23
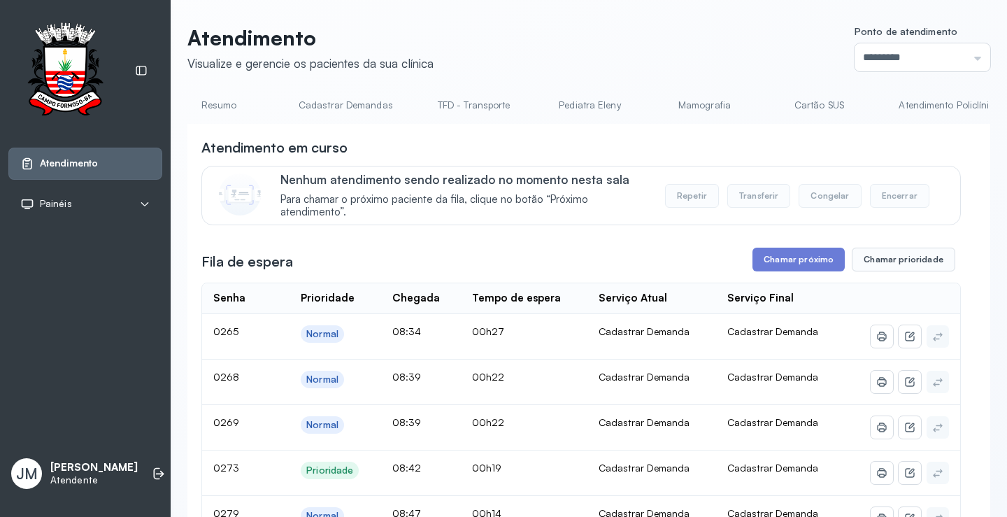
scroll to position [0, 0]
click at [359, 96] on link "Cadastrar Demandas" at bounding box center [363, 105] width 122 height 23
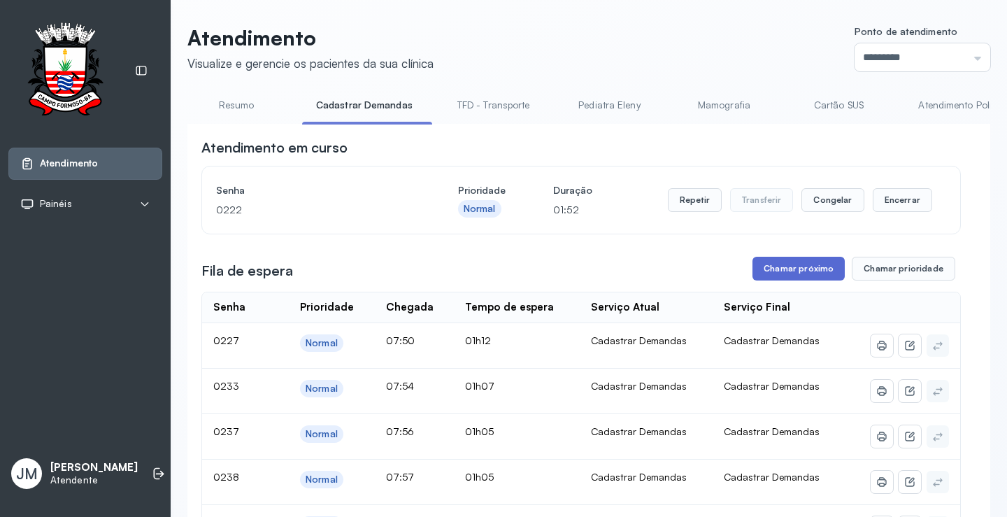
click at [802, 270] on button "Chamar próximo" at bounding box center [799, 269] width 92 height 24
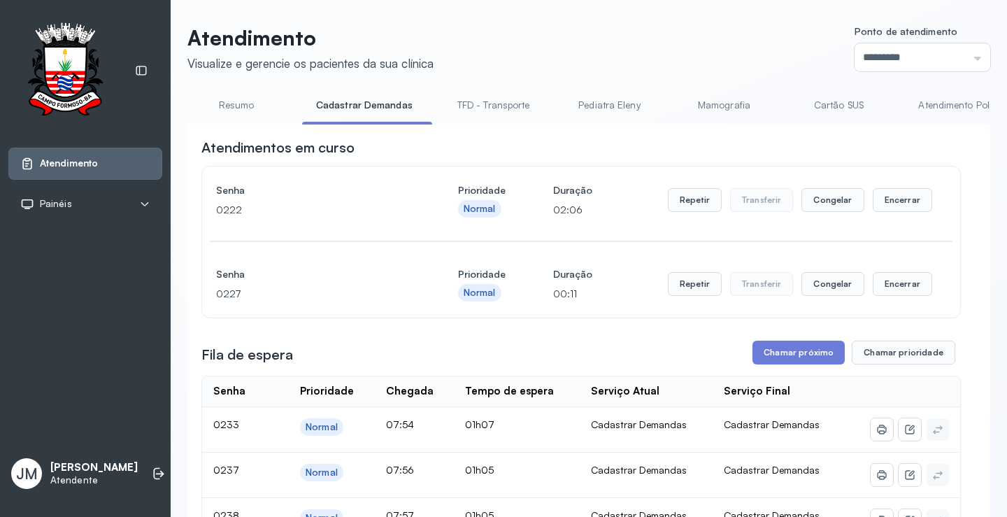
click at [842, 97] on link "Cartão SUS" at bounding box center [839, 105] width 98 height 23
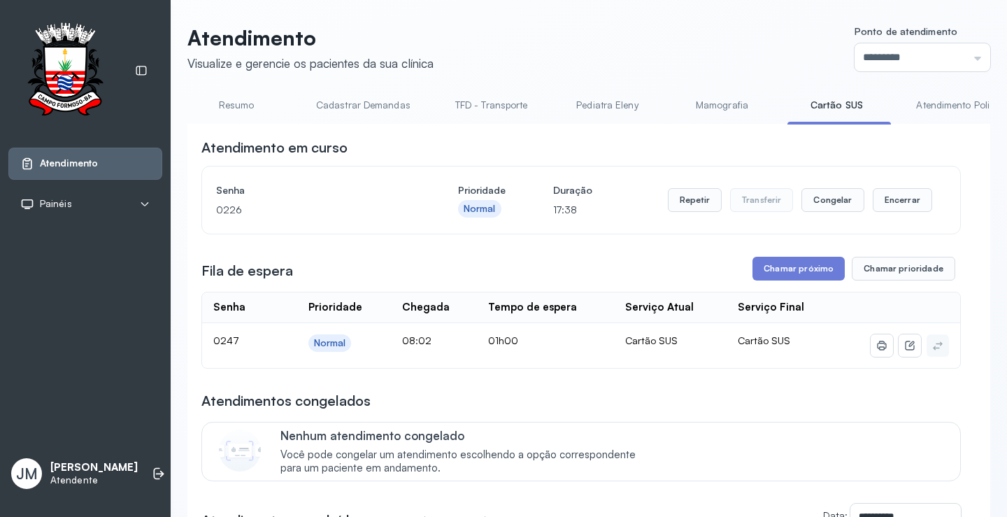
click at [369, 104] on link "Cadastrar Demandas" at bounding box center [363, 105] width 122 height 23
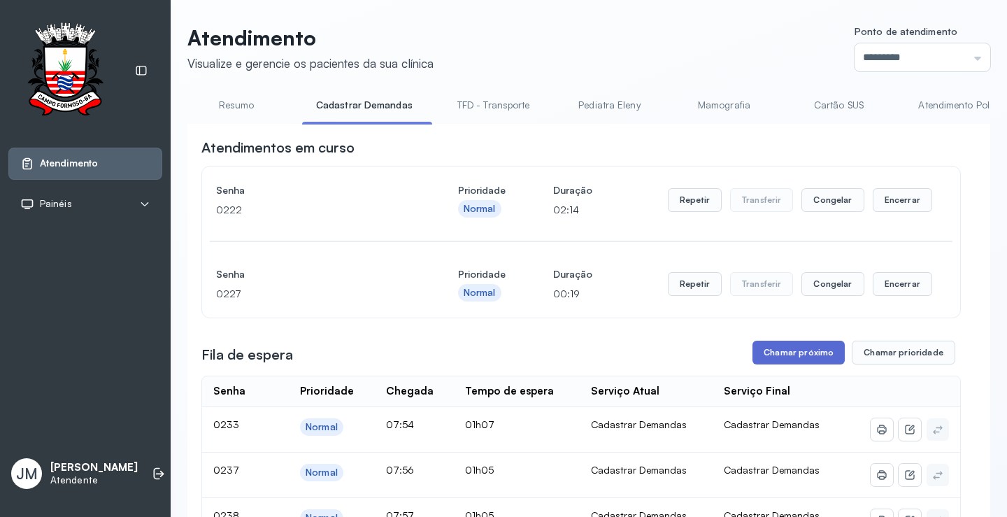
click at [792, 358] on button "Chamar próximo" at bounding box center [799, 353] width 92 height 24
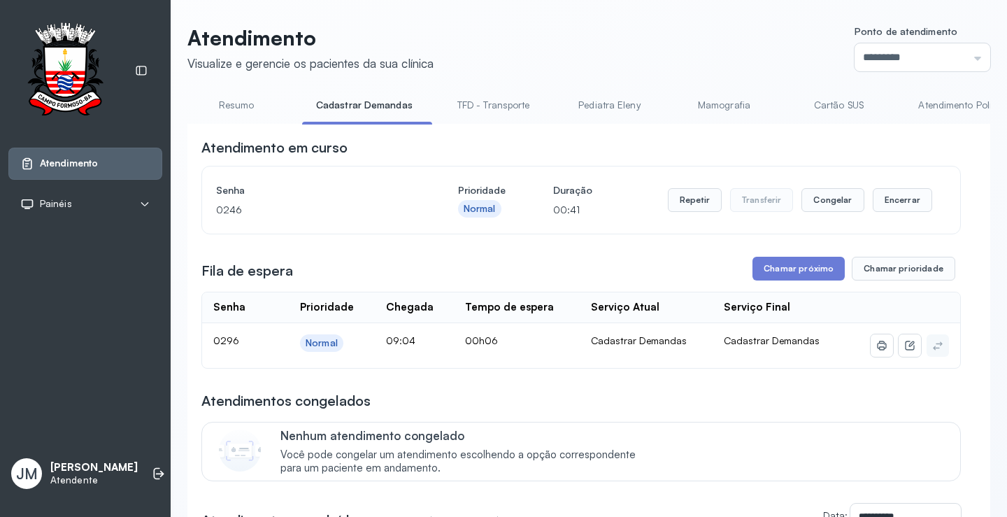
click at [240, 104] on link "Resumo" at bounding box center [236, 105] width 98 height 23
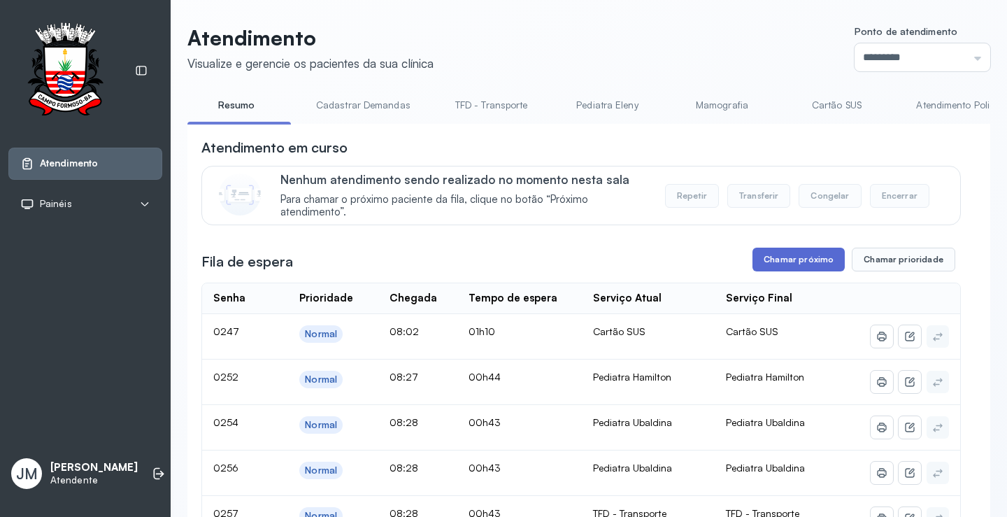
click at [792, 261] on button "Chamar próximo" at bounding box center [799, 260] width 92 height 24
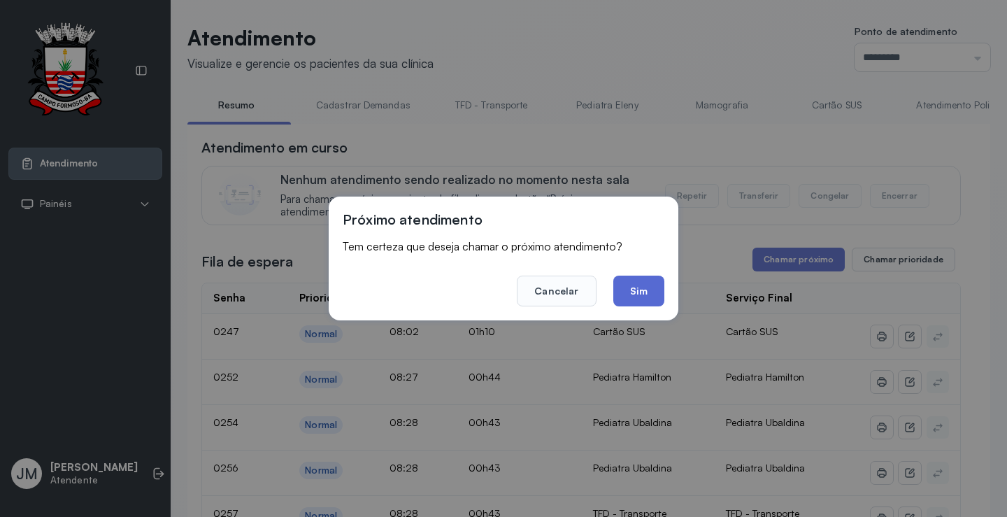
click at [636, 292] on button "Sim" at bounding box center [638, 291] width 51 height 31
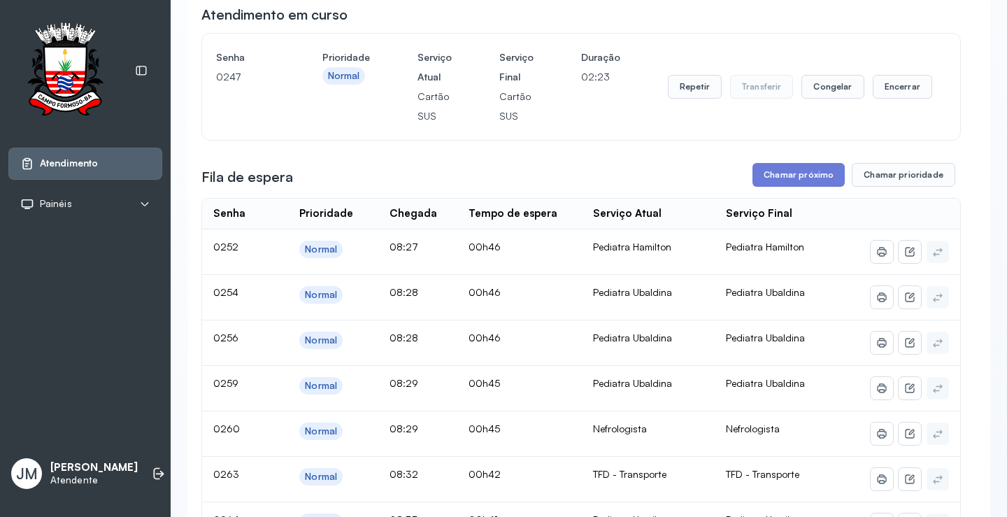
scroll to position [140, 0]
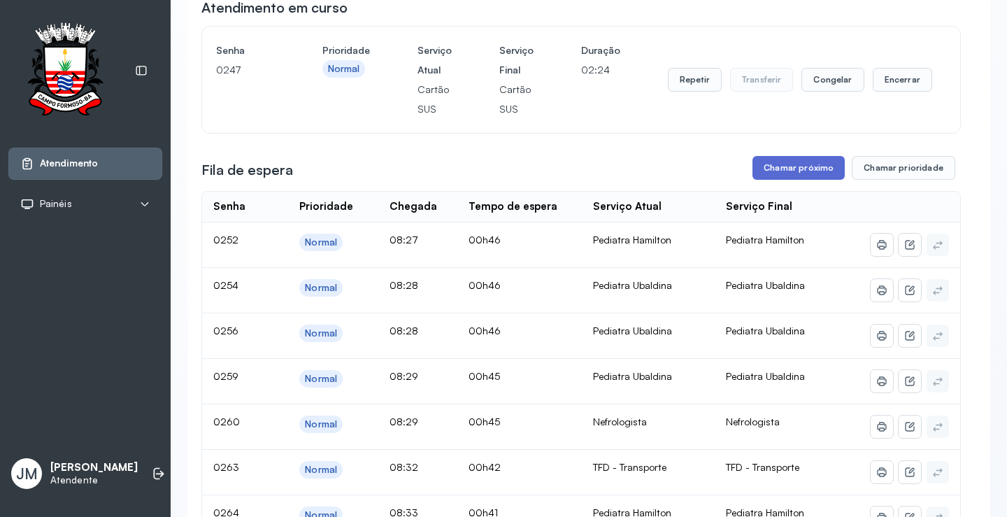
click at [791, 172] on button "Chamar próximo" at bounding box center [799, 168] width 92 height 24
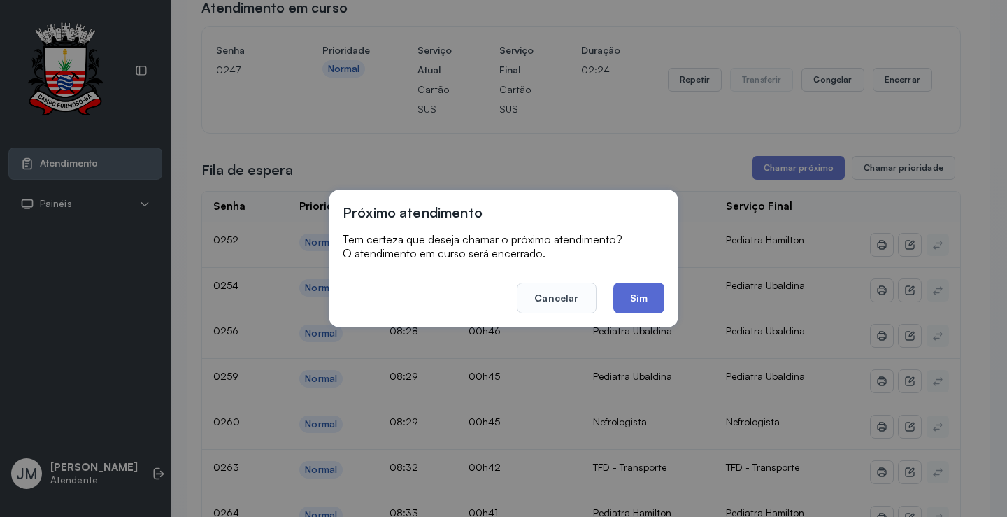
click at [643, 304] on button "Sim" at bounding box center [638, 298] width 51 height 31
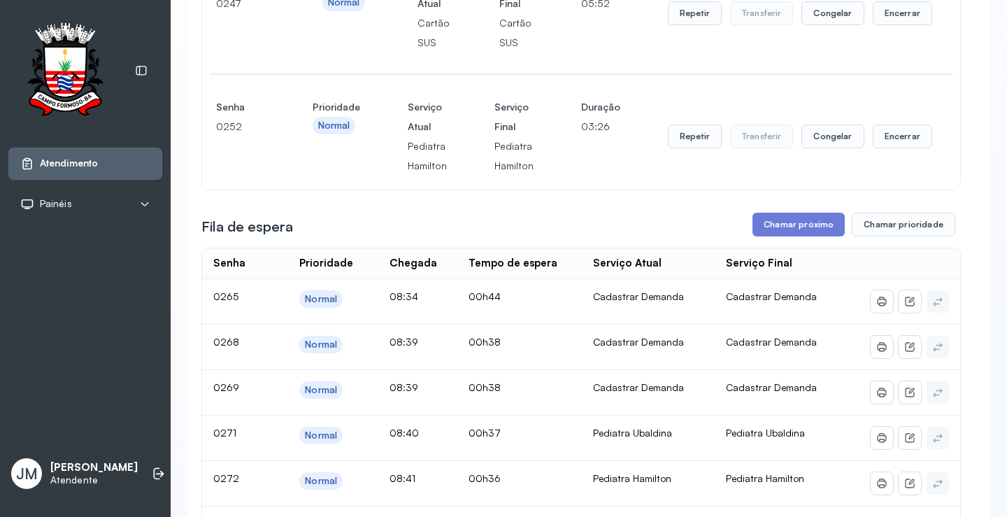
scroll to position [210, 0]
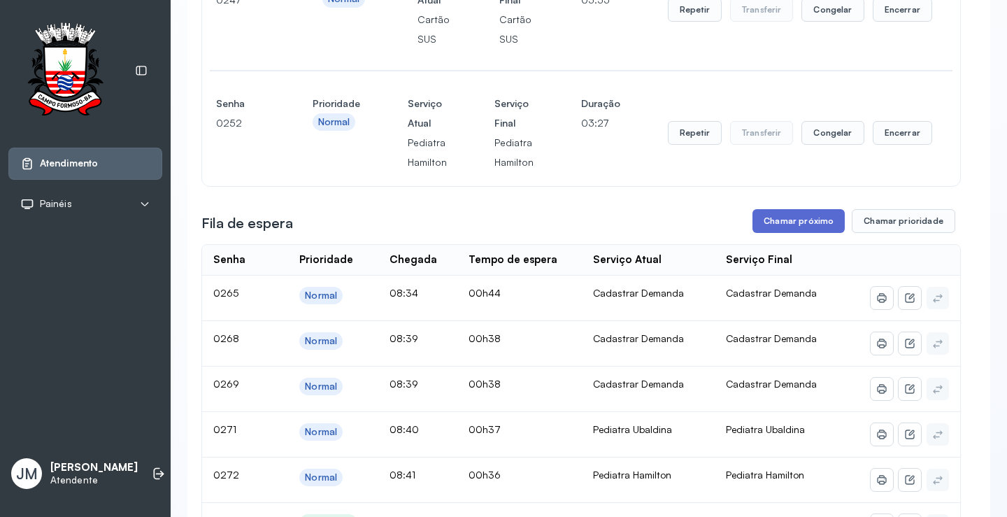
click at [794, 221] on button "Chamar próximo" at bounding box center [799, 221] width 92 height 24
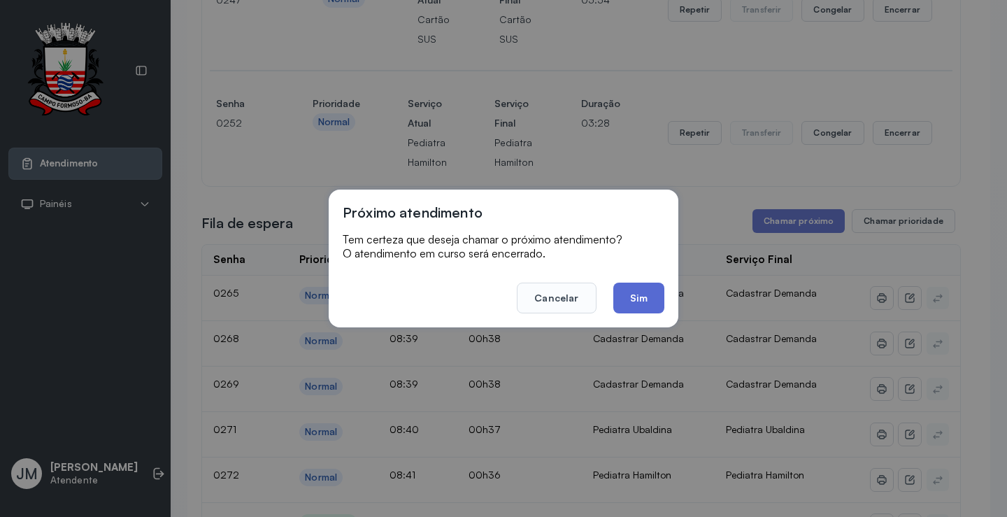
click at [648, 287] on button "Sim" at bounding box center [638, 298] width 51 height 31
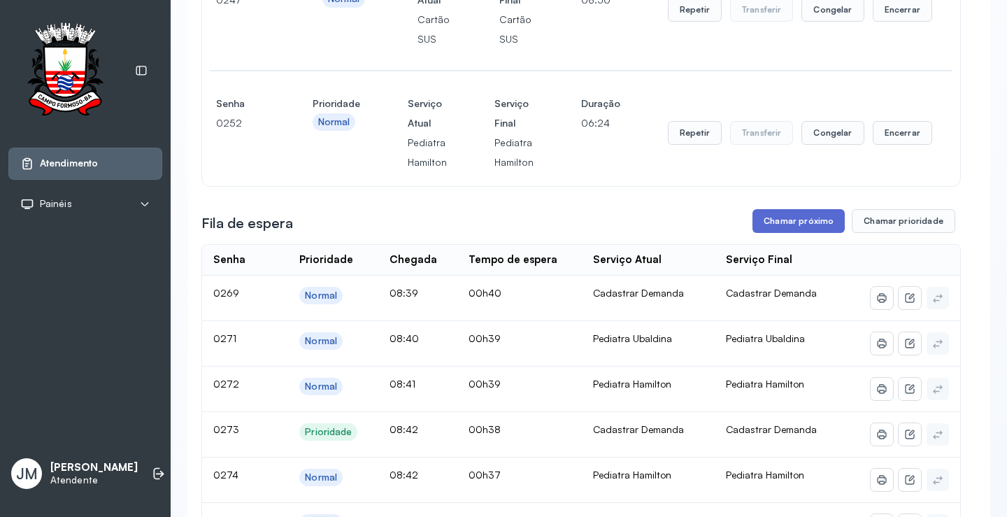
click at [797, 224] on button "Chamar próximo" at bounding box center [799, 221] width 92 height 24
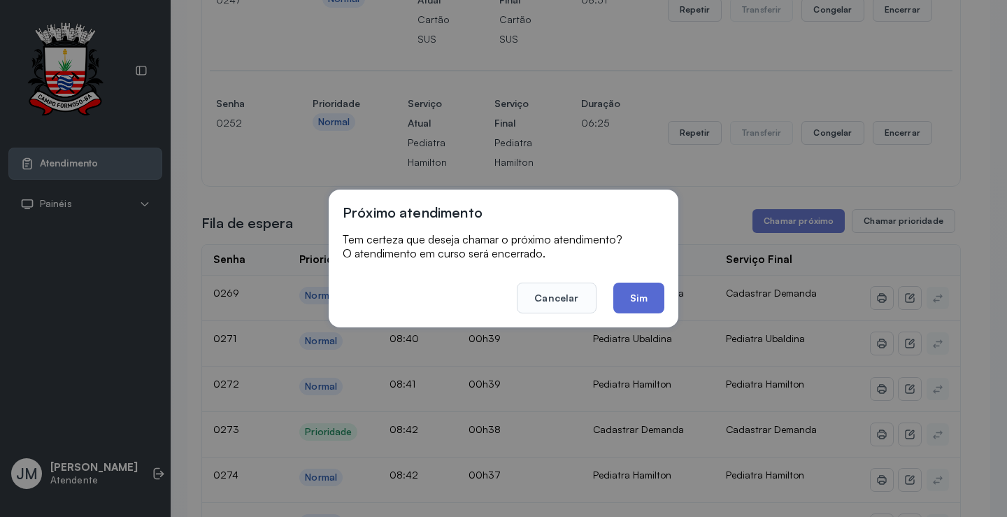
click at [635, 293] on button "Sim" at bounding box center [638, 298] width 51 height 31
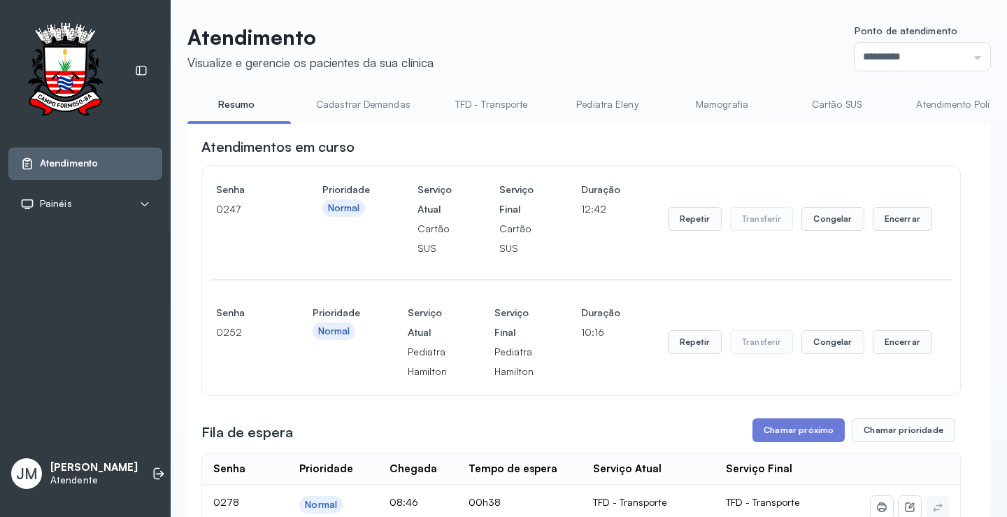
scroll to position [70, 0]
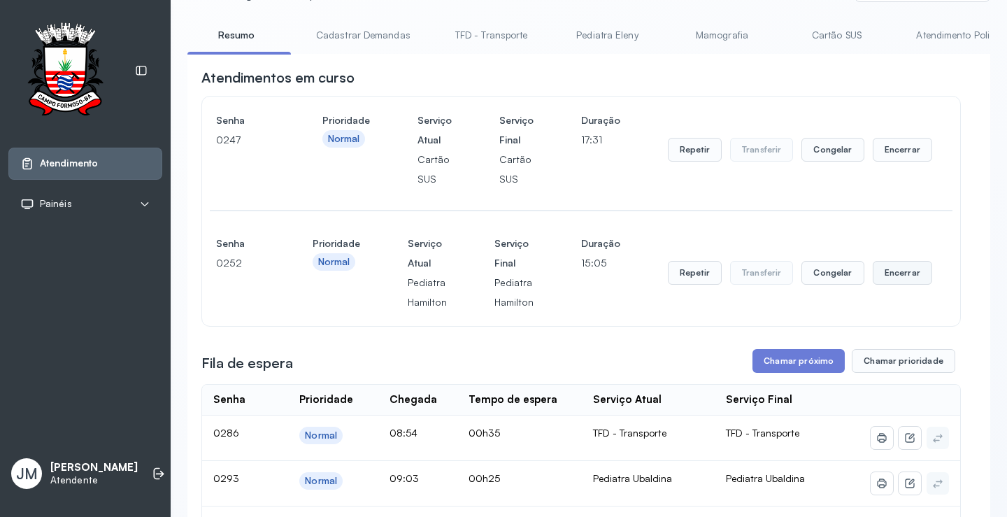
click at [919, 162] on button "Encerrar" at bounding box center [902, 150] width 59 height 24
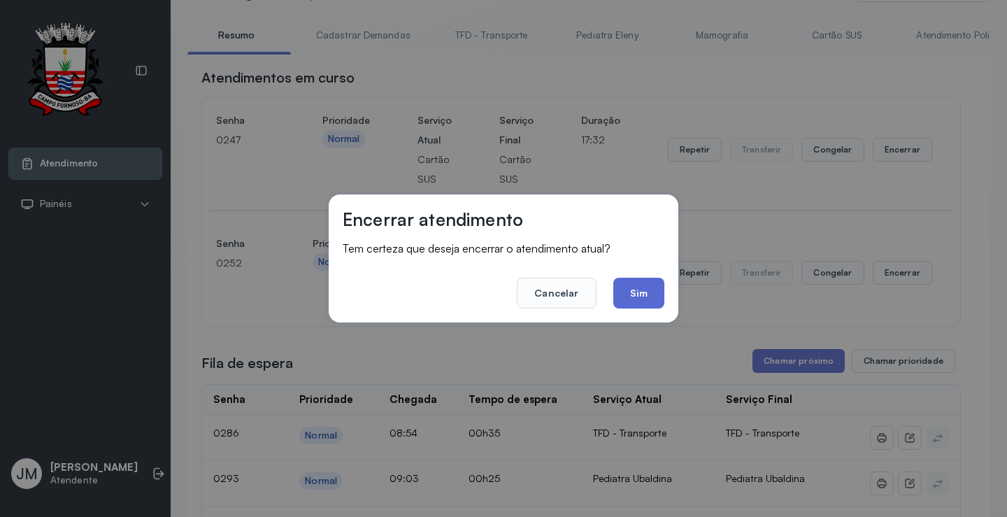
click at [631, 292] on button "Sim" at bounding box center [638, 293] width 51 height 31
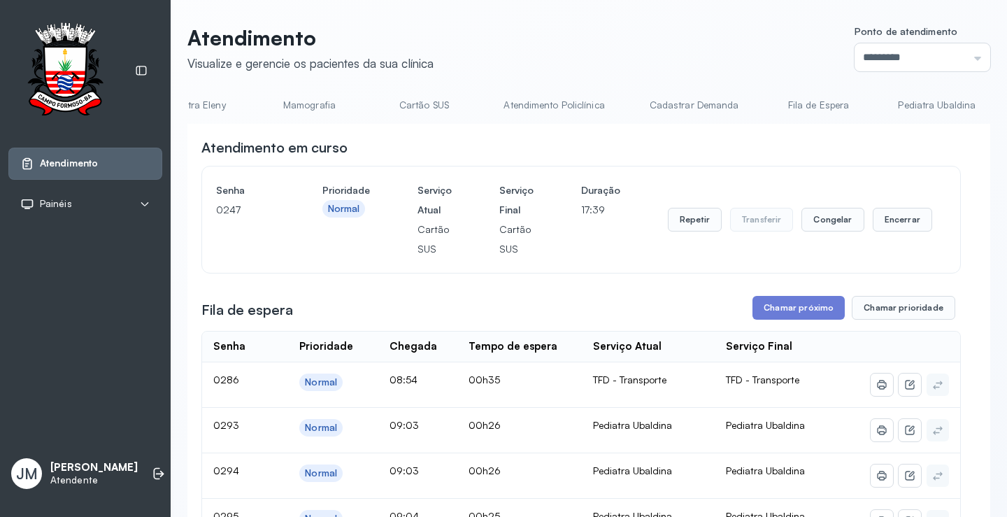
scroll to position [0, 484]
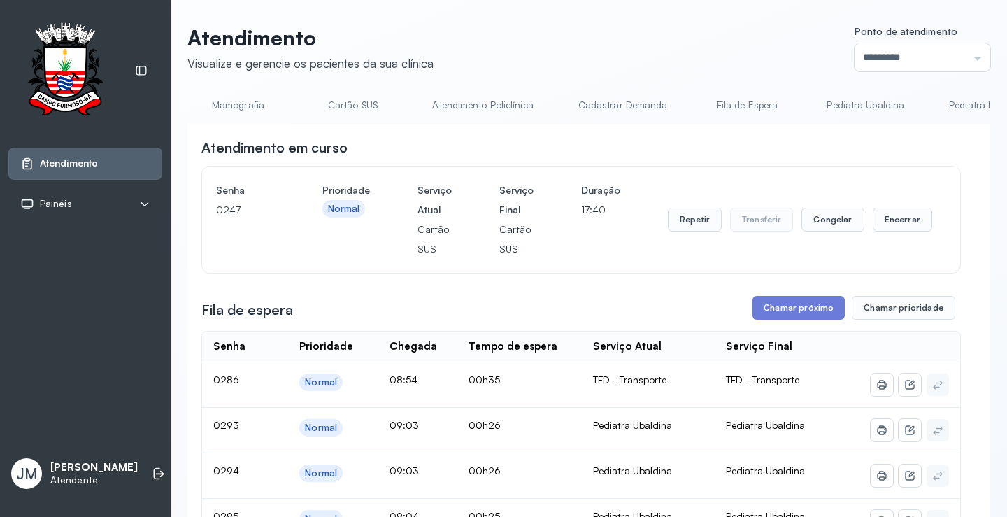
click at [822, 98] on link "Pediatra Ubaldina" at bounding box center [866, 105] width 106 height 23
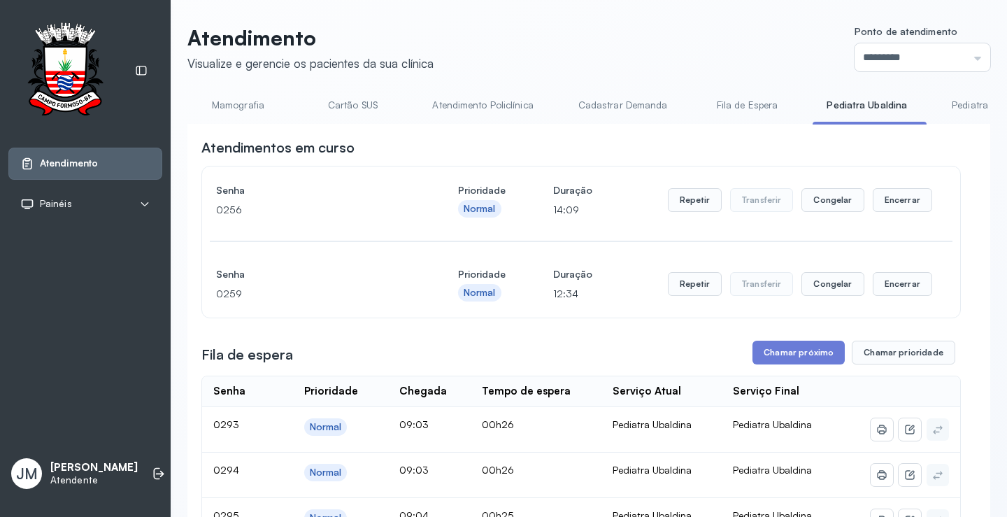
click at [775, 355] on button "Chamar próximo" at bounding box center [799, 353] width 92 height 24
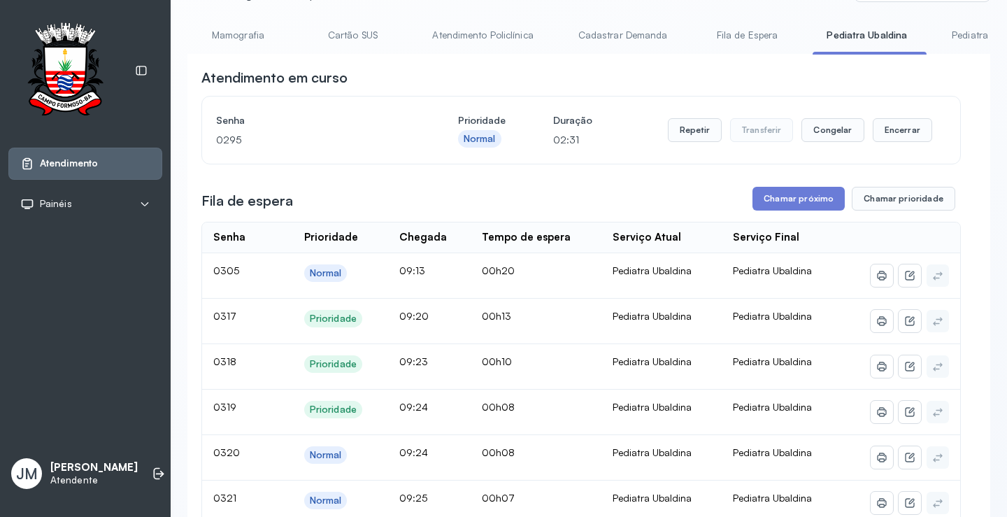
scroll to position [140, 0]
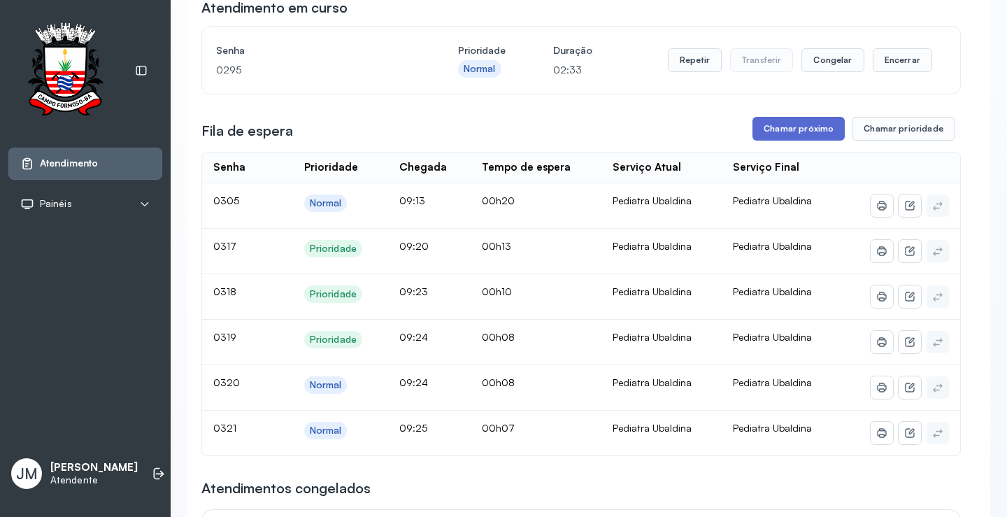
click at [792, 122] on button "Chamar próximo" at bounding box center [799, 129] width 92 height 24
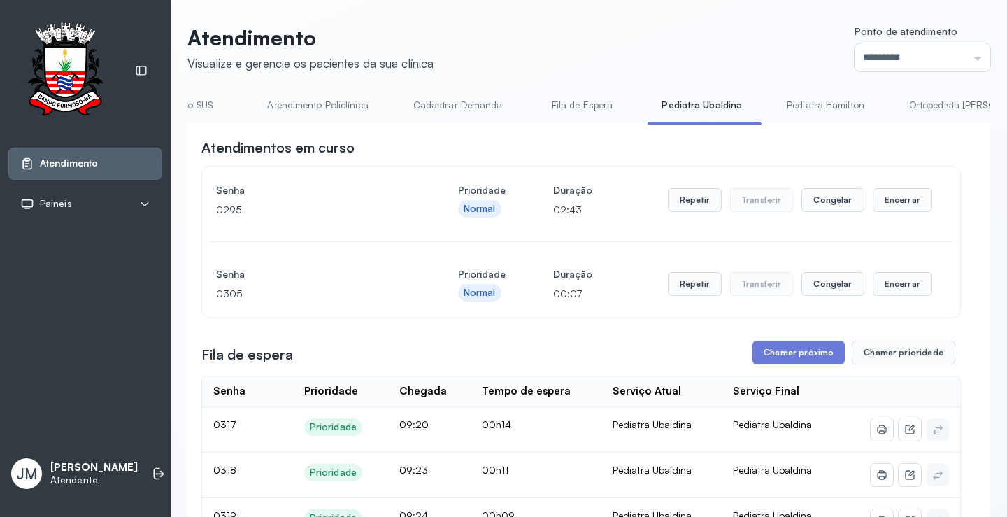
scroll to position [0, 0]
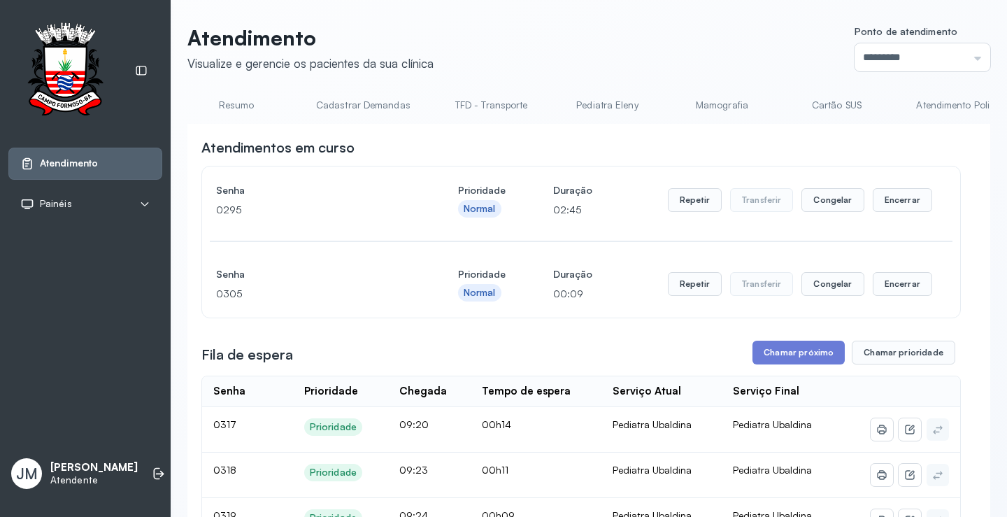
click at [234, 101] on link "Resumo" at bounding box center [236, 105] width 98 height 23
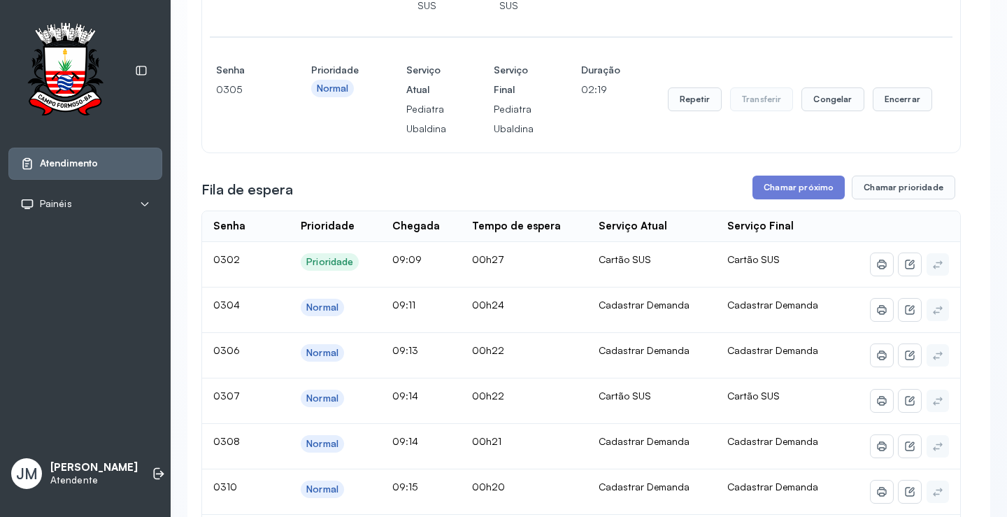
scroll to position [280, 0]
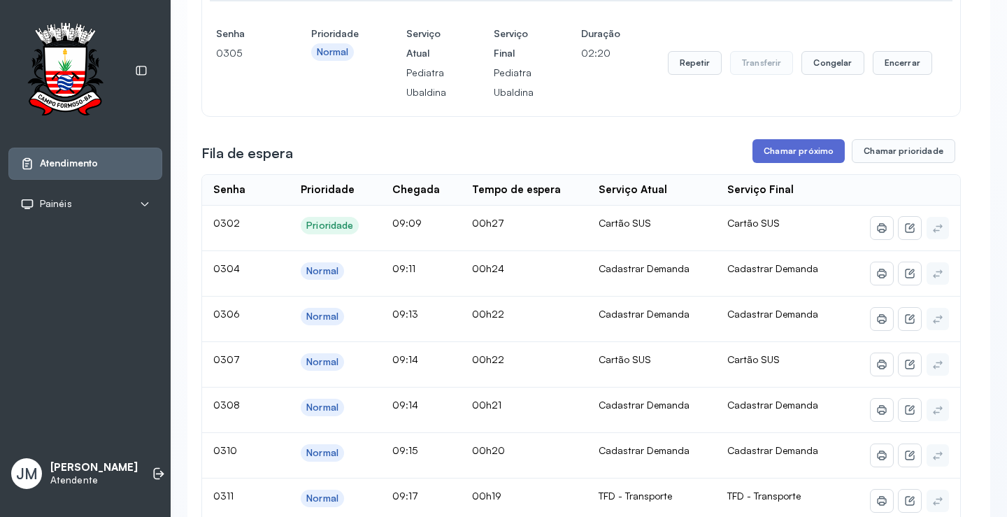
click at [787, 149] on button "Chamar próximo" at bounding box center [799, 151] width 92 height 24
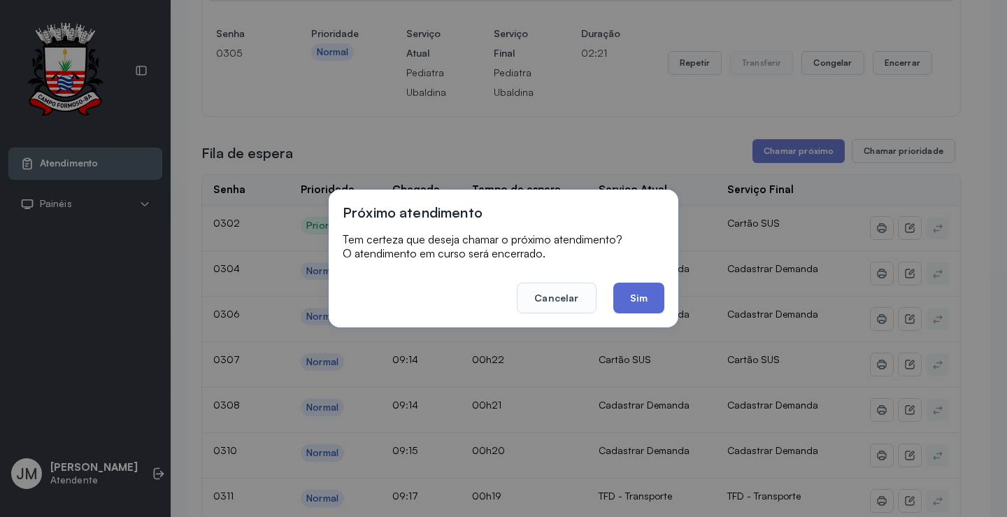
click at [638, 294] on button "Sim" at bounding box center [638, 298] width 51 height 31
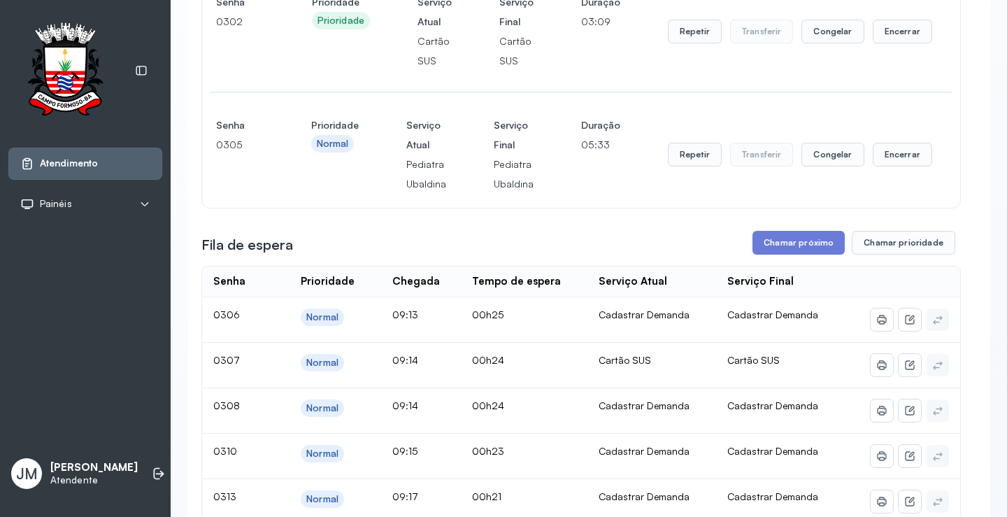
scroll to position [210, 0]
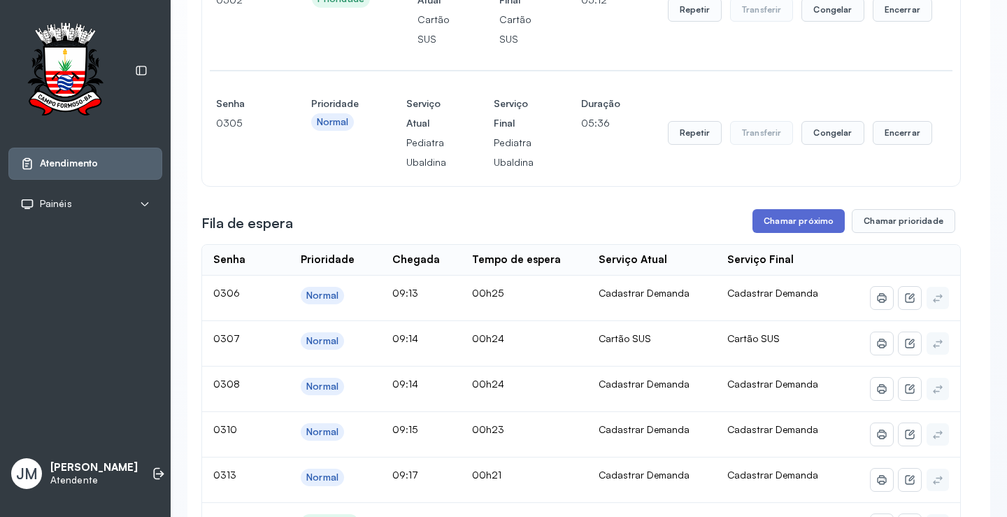
click at [776, 220] on button "Chamar próximo" at bounding box center [799, 221] width 92 height 24
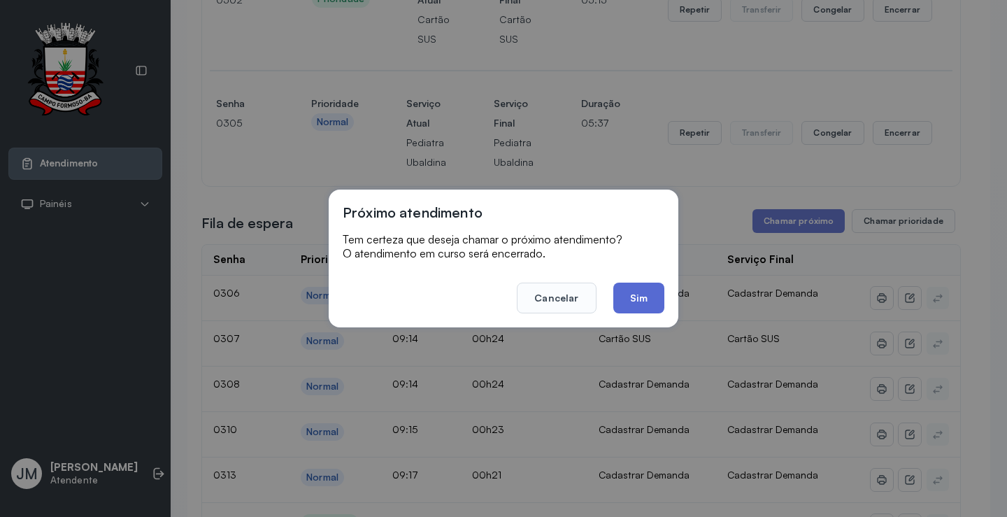
click at [643, 297] on button "Sim" at bounding box center [638, 298] width 51 height 31
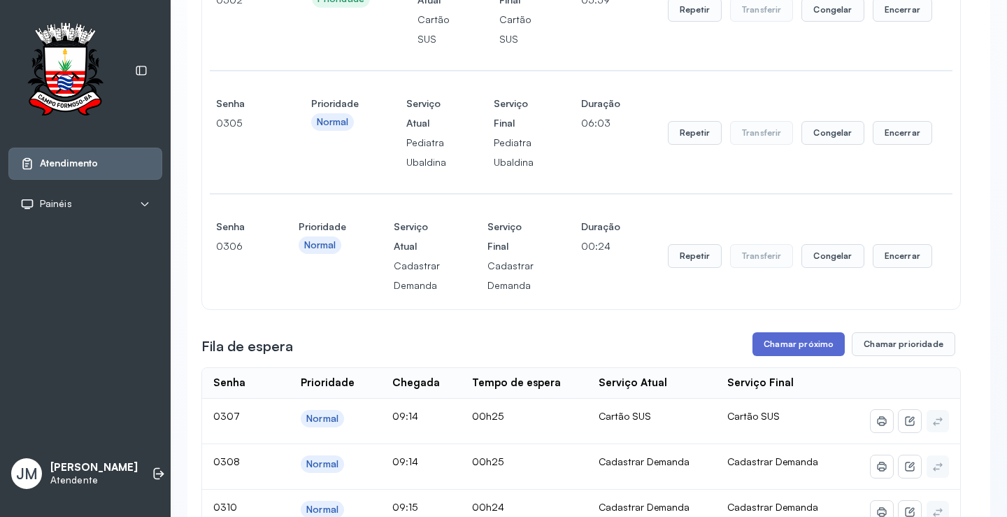
click at [795, 347] on button "Chamar próximo" at bounding box center [799, 344] width 92 height 24
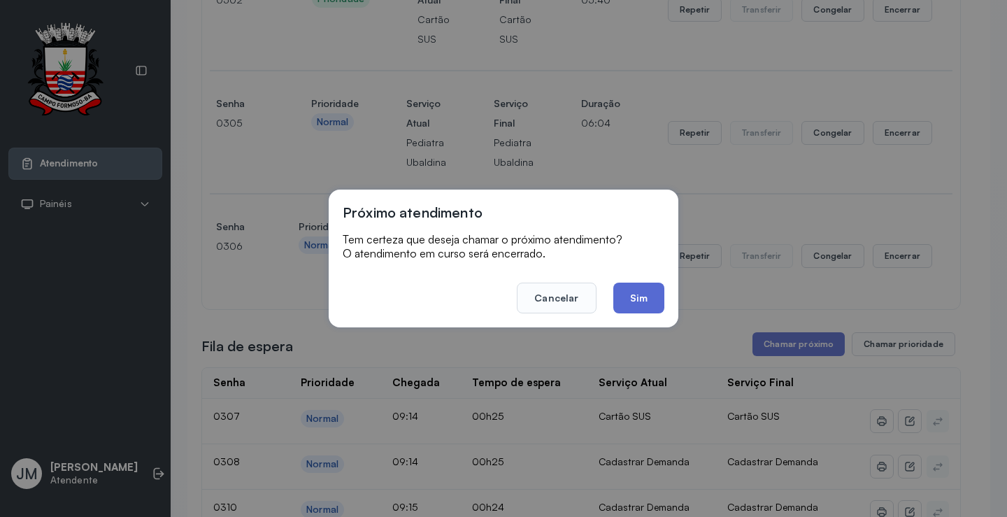
click at [626, 292] on button "Sim" at bounding box center [638, 298] width 51 height 31
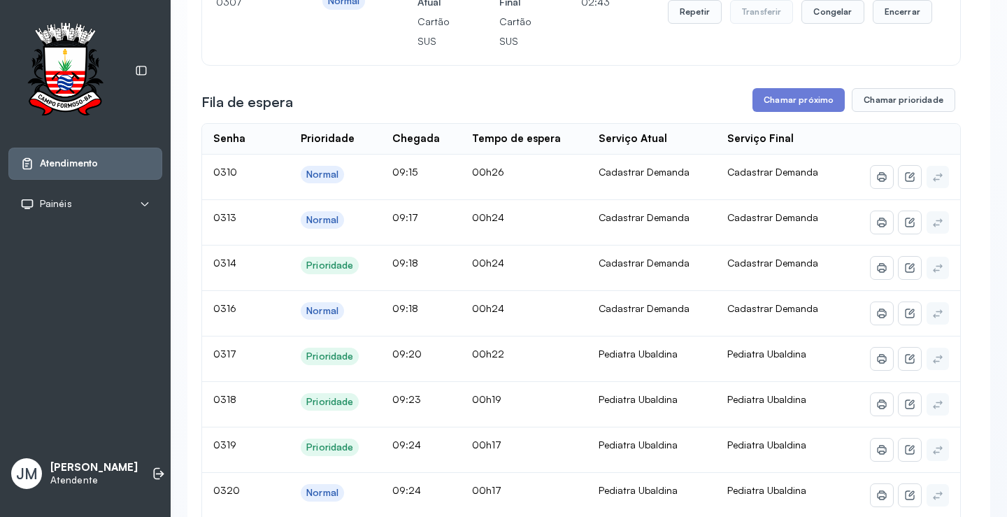
scroll to position [350, 0]
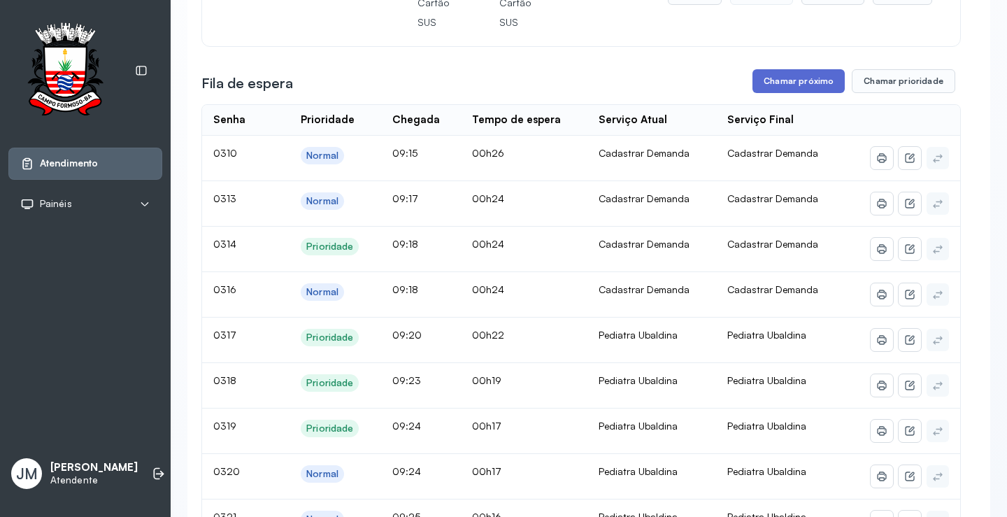
click at [787, 87] on button "Chamar próximo" at bounding box center [799, 81] width 92 height 24
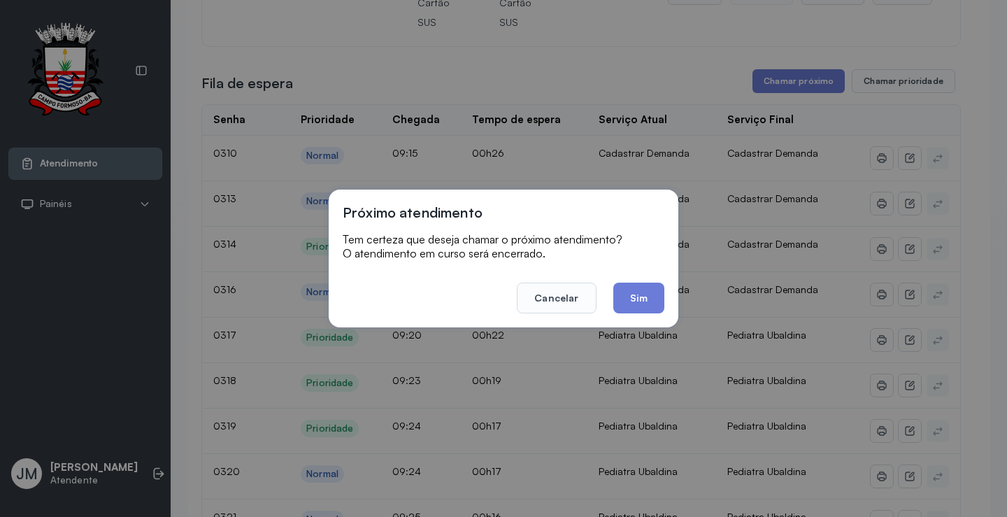
click at [646, 280] on footer "Cancelar Sim" at bounding box center [504, 288] width 322 height 50
click at [646, 287] on button "Sim" at bounding box center [638, 298] width 51 height 31
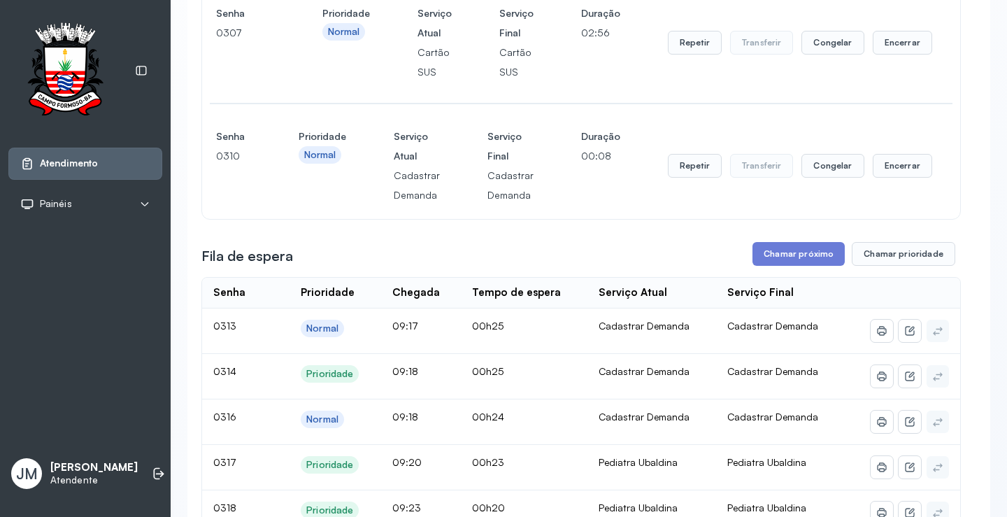
scroll to position [280, 0]
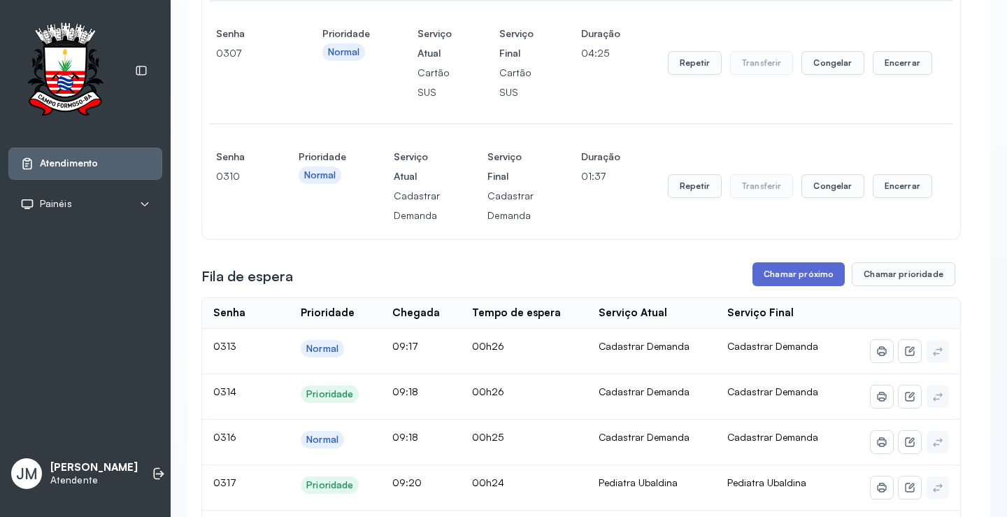
click at [792, 276] on button "Chamar próximo" at bounding box center [799, 274] width 92 height 24
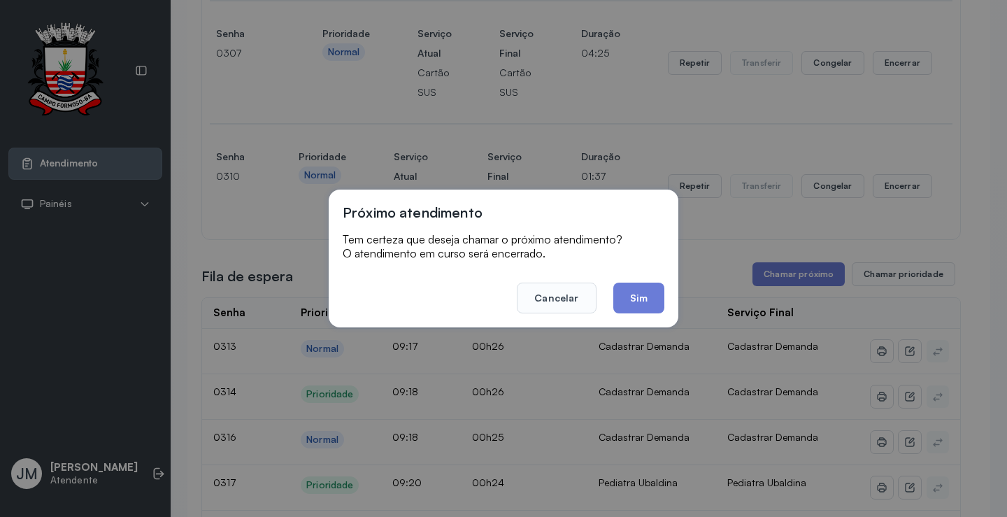
click at [651, 297] on button "Sim" at bounding box center [638, 298] width 51 height 31
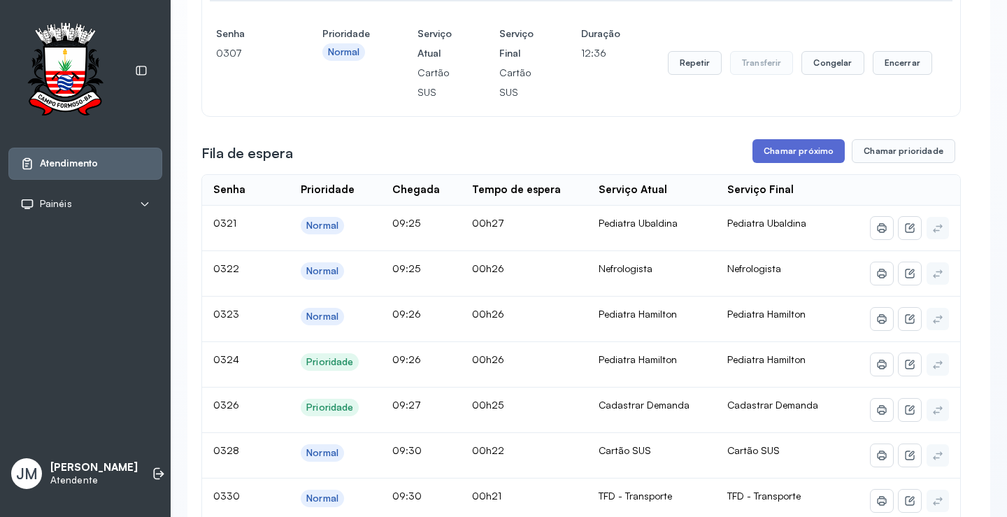
click at [794, 150] on button "Chamar próximo" at bounding box center [799, 151] width 92 height 24
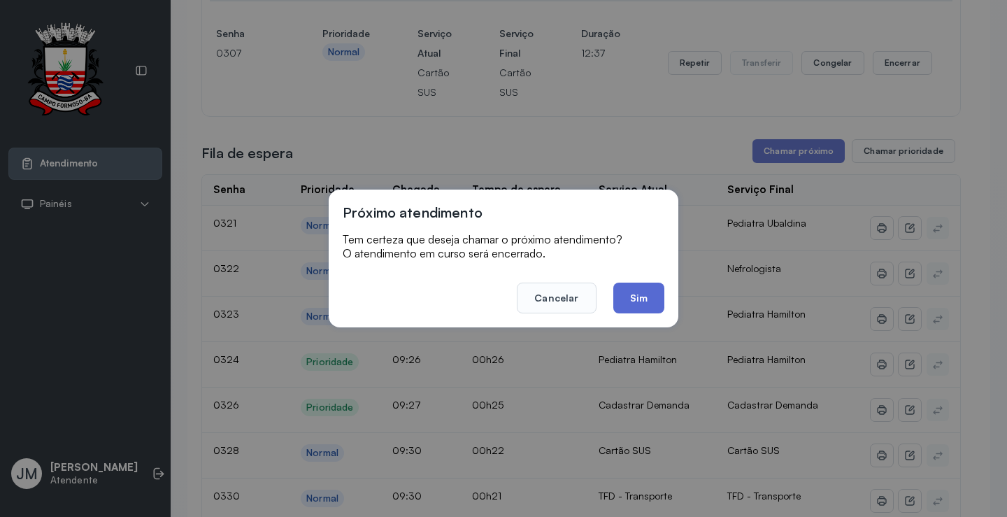
drag, startPoint x: 632, startPoint y: 297, endPoint x: 685, endPoint y: 280, distance: 55.1
click at [633, 297] on button "Sim" at bounding box center [638, 298] width 51 height 31
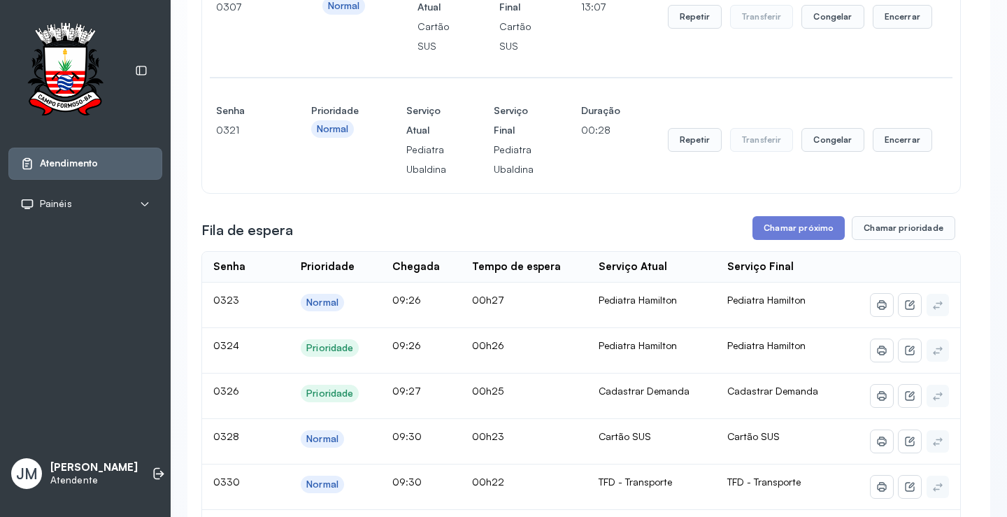
scroll to position [350, 0]
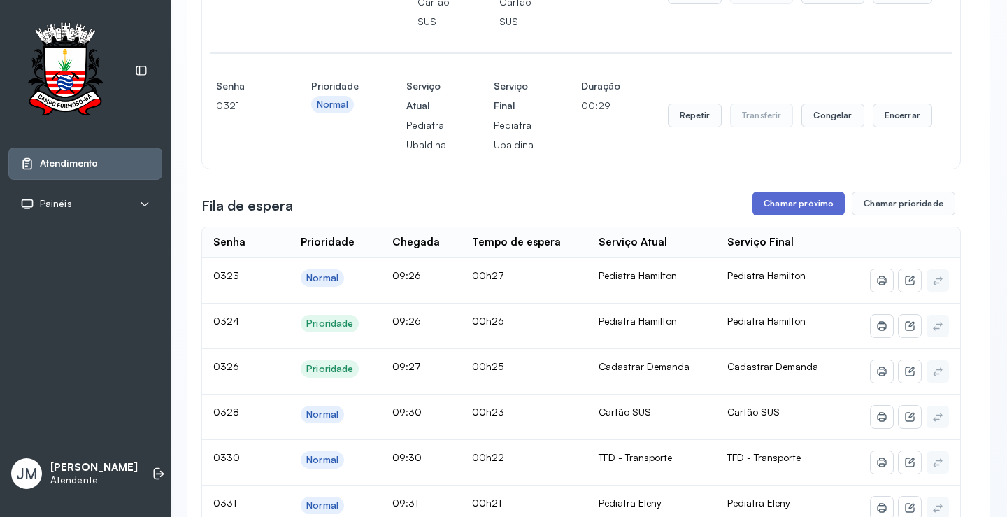
click at [785, 201] on button "Chamar próximo" at bounding box center [799, 204] width 92 height 24
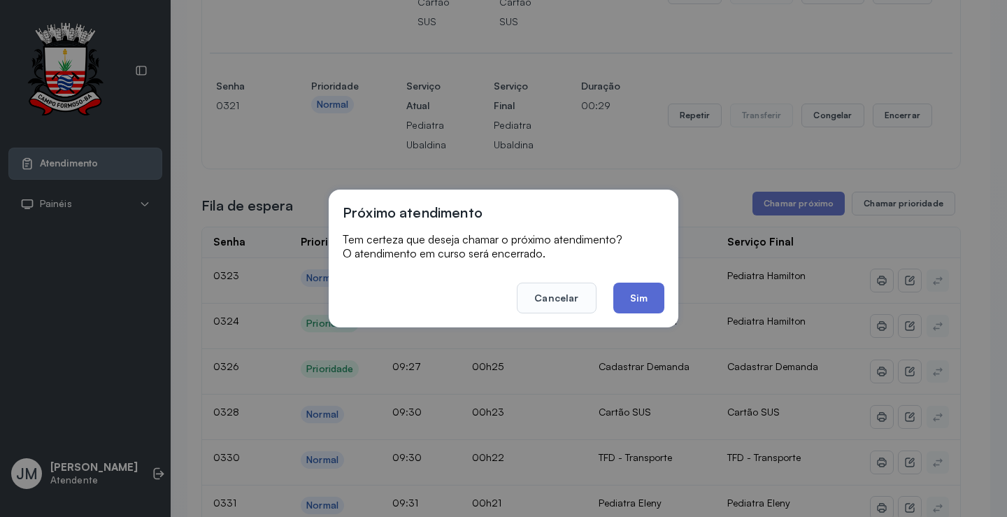
click at [641, 293] on button "Sim" at bounding box center [638, 298] width 51 height 31
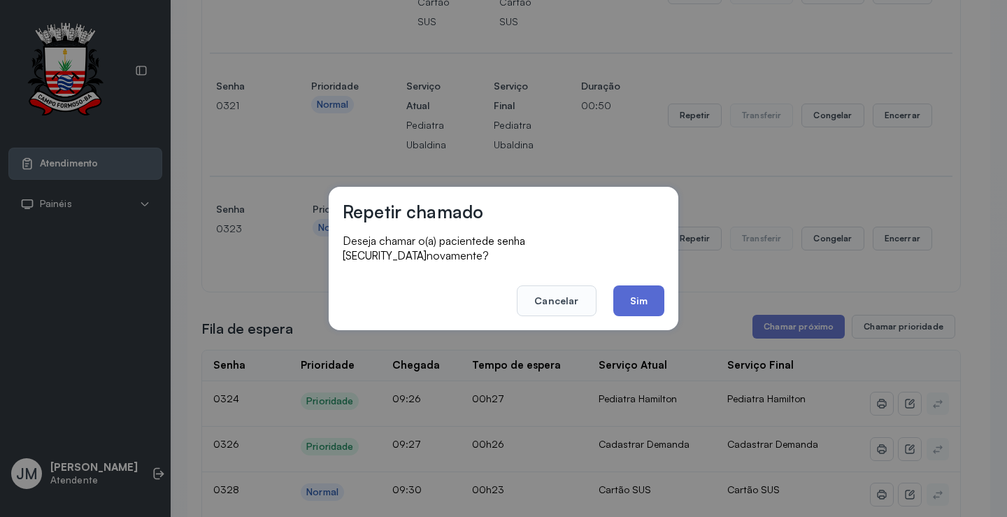
click at [639, 292] on button "Sim" at bounding box center [638, 300] width 51 height 31
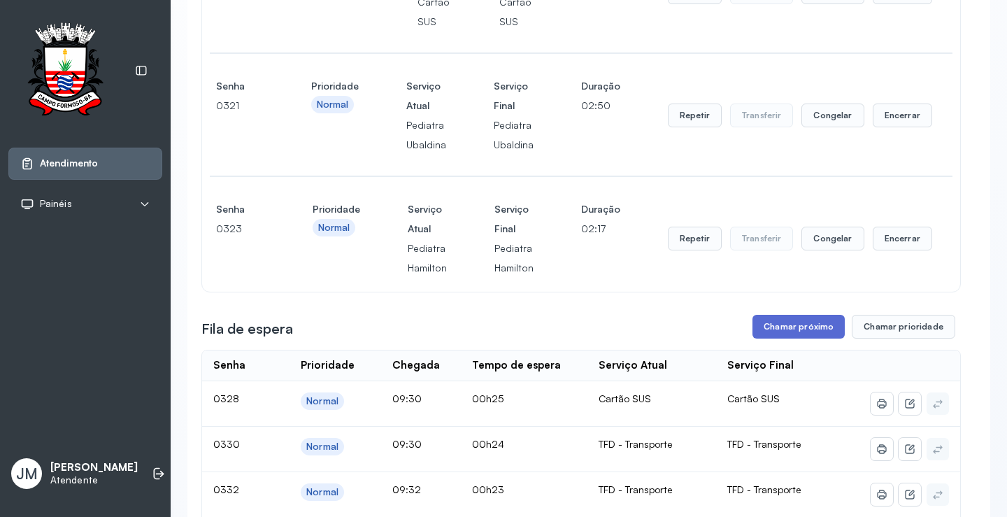
click at [782, 333] on button "Chamar próximo" at bounding box center [799, 327] width 92 height 24
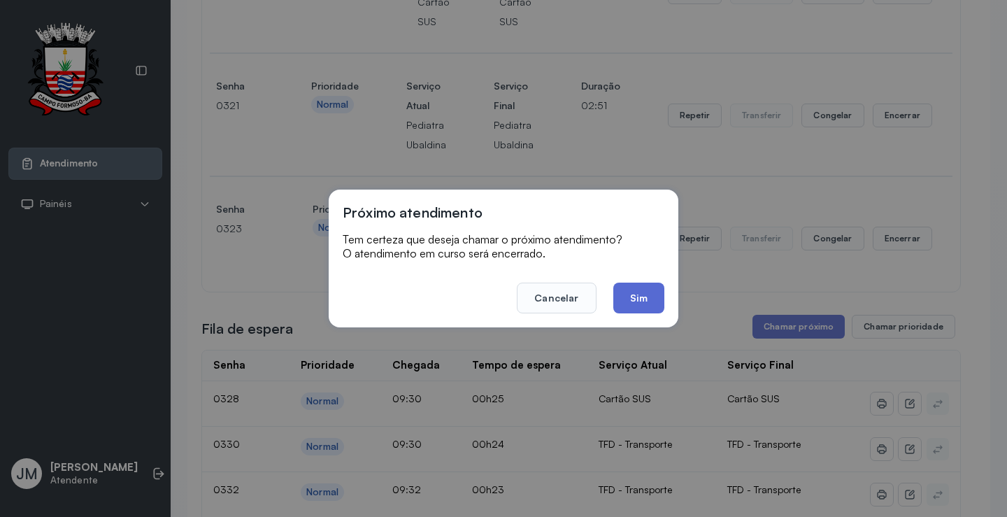
click at [647, 293] on button "Sim" at bounding box center [638, 298] width 51 height 31
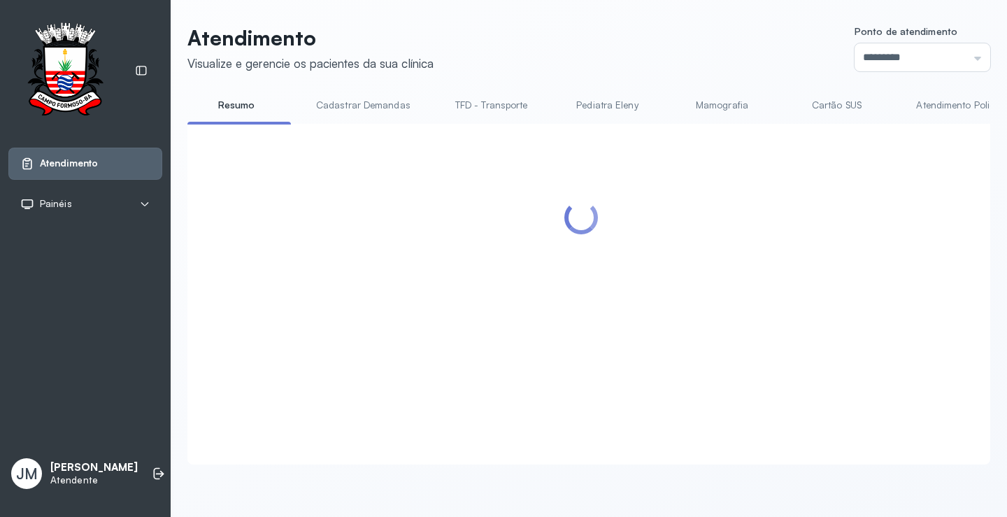
scroll to position [1, 0]
click at [690, 240] on div at bounding box center [581, 277] width 760 height 279
click at [839, 99] on link "Cartão SUS" at bounding box center [837, 105] width 98 height 23
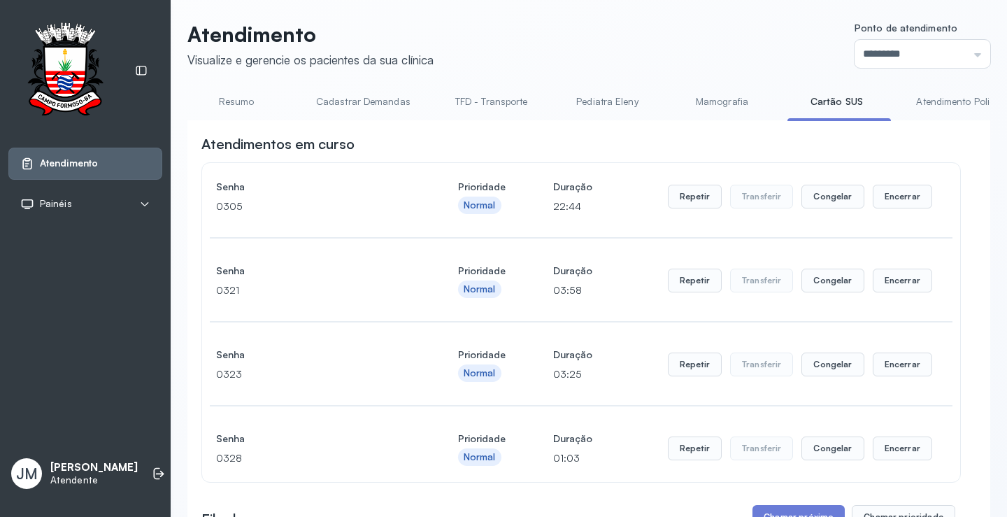
scroll to position [0, 0]
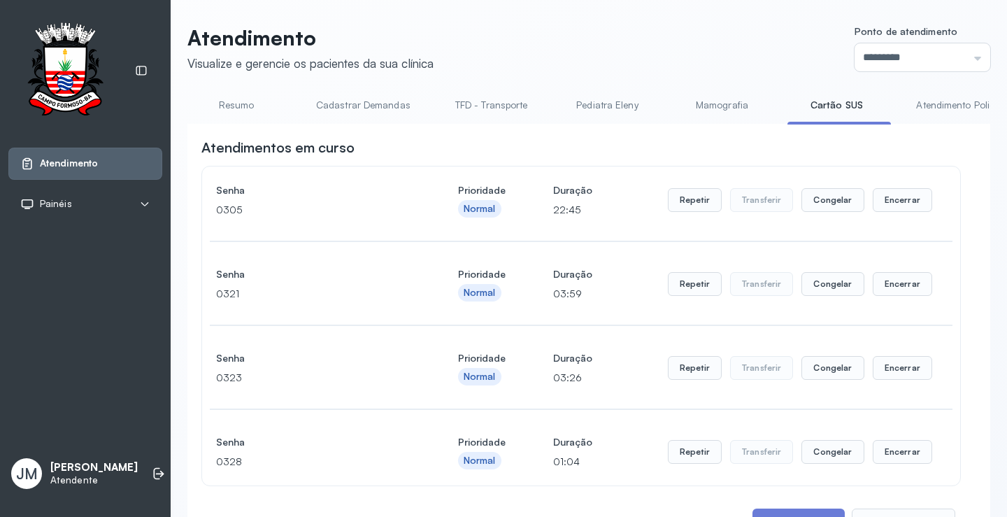
click at [843, 106] on link "Cartão SUS" at bounding box center [837, 105] width 98 height 23
click at [842, 101] on link "Cartão SUS" at bounding box center [837, 105] width 98 height 23
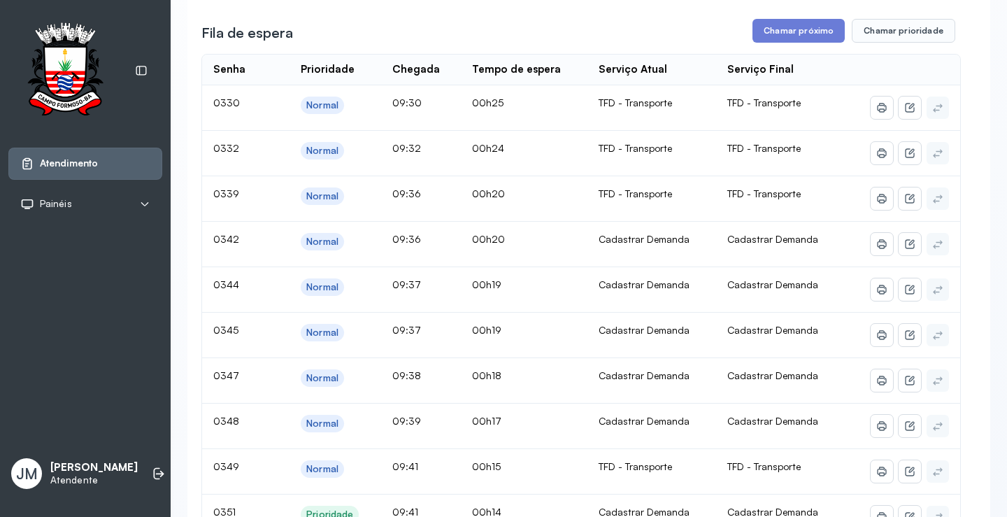
scroll to position [70, 0]
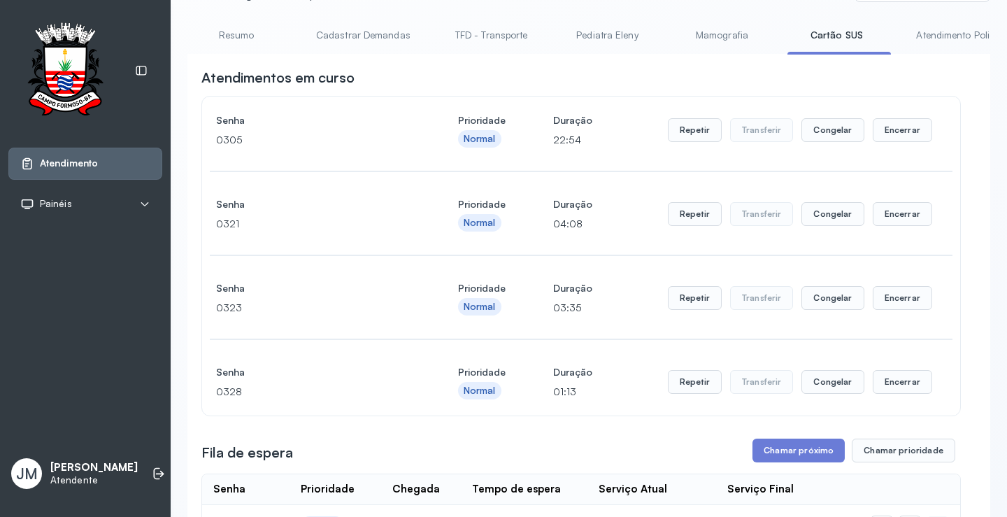
click at [467, 33] on link "TFD - Transporte" at bounding box center [491, 35] width 101 height 23
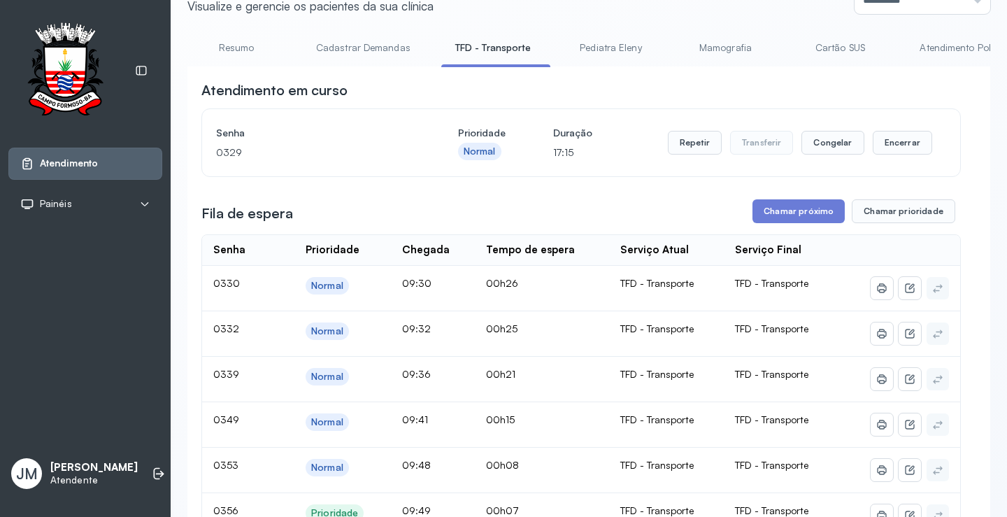
scroll to position [0, 0]
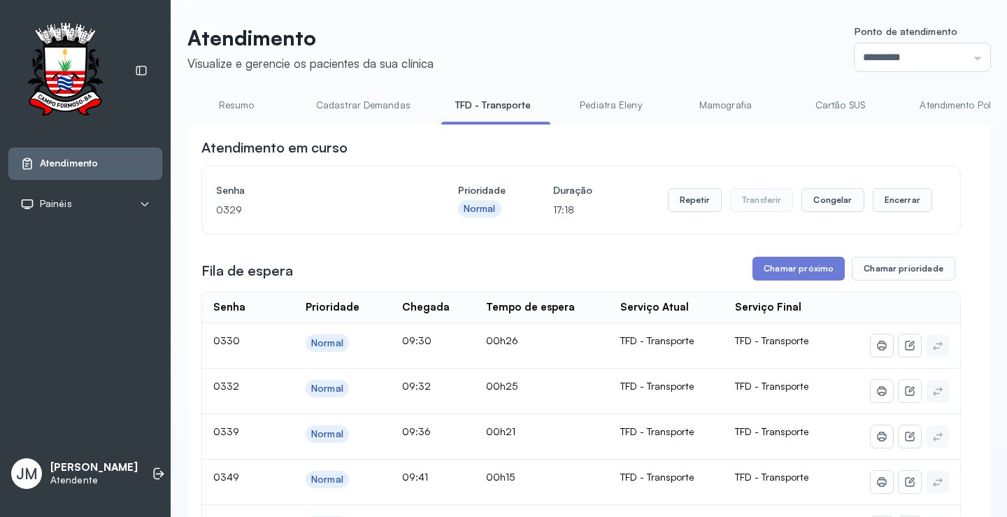
click at [839, 102] on link "Cartão SUS" at bounding box center [840, 105] width 98 height 23
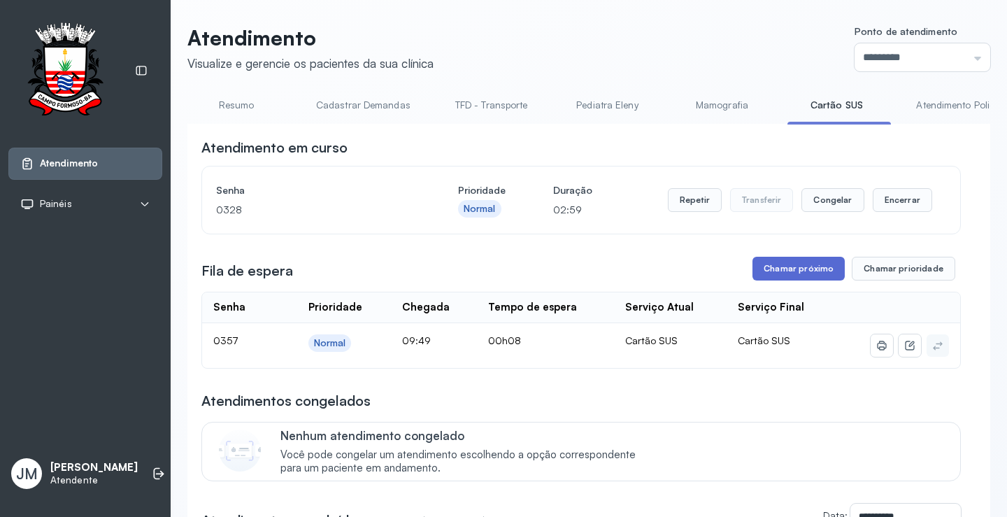
click at [799, 271] on button "Chamar próximo" at bounding box center [799, 269] width 92 height 24
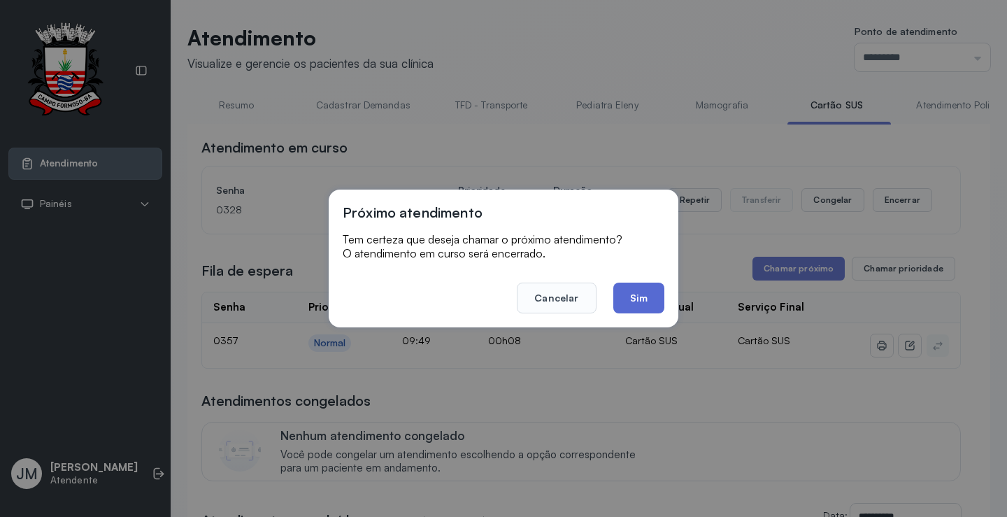
click at [647, 298] on button "Sim" at bounding box center [638, 298] width 51 height 31
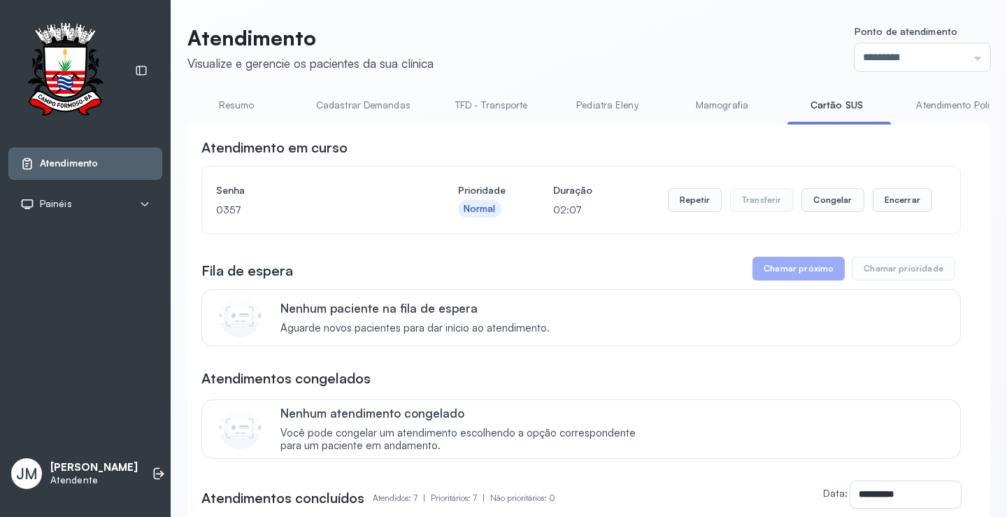
click at [237, 103] on link "Resumo" at bounding box center [236, 105] width 98 height 23
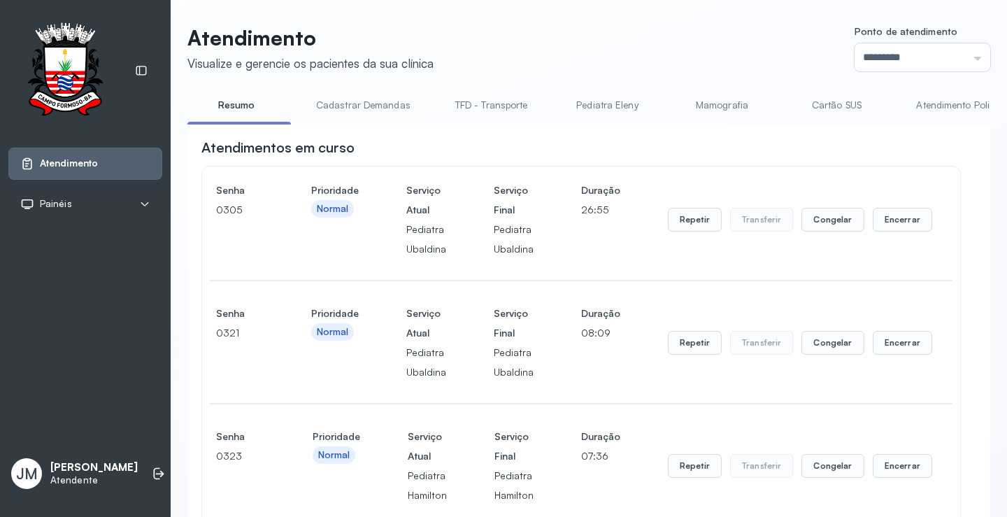
click at [834, 106] on link "Cartão SUS" at bounding box center [837, 105] width 98 height 23
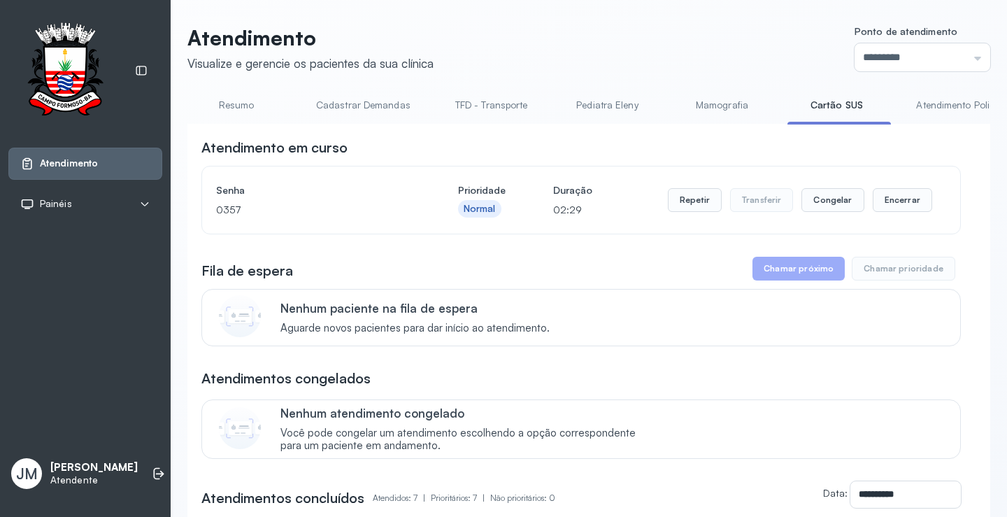
click at [236, 106] on link "Resumo" at bounding box center [236, 105] width 98 height 23
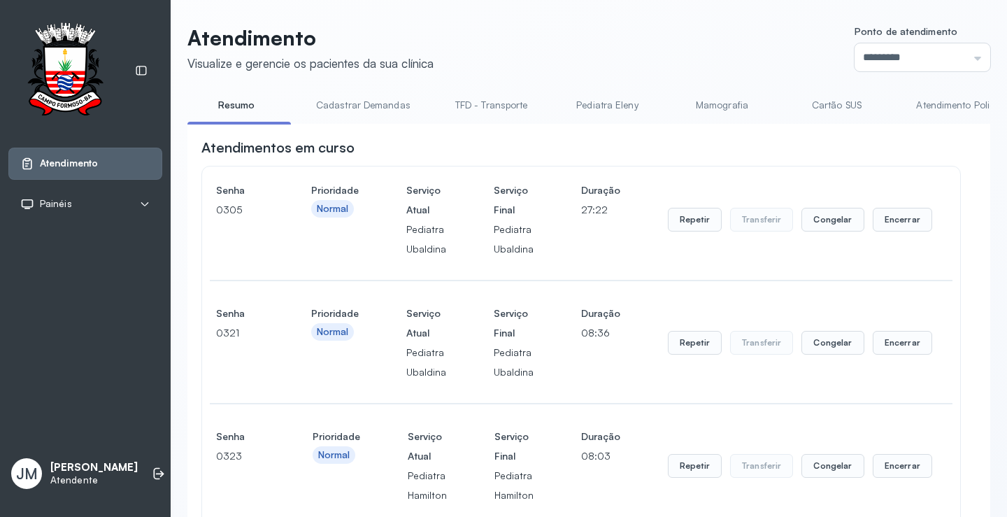
click at [396, 106] on link "Cadastrar Demandas" at bounding box center [363, 105] width 122 height 23
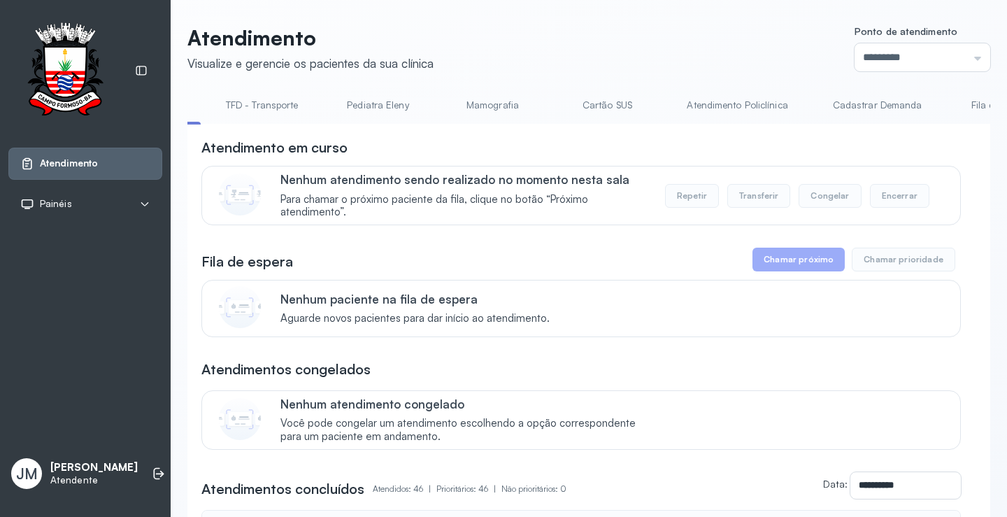
scroll to position [0, 366]
click at [727, 104] on link "Cadastrar Demanda" at bounding box center [743, 105] width 117 height 23
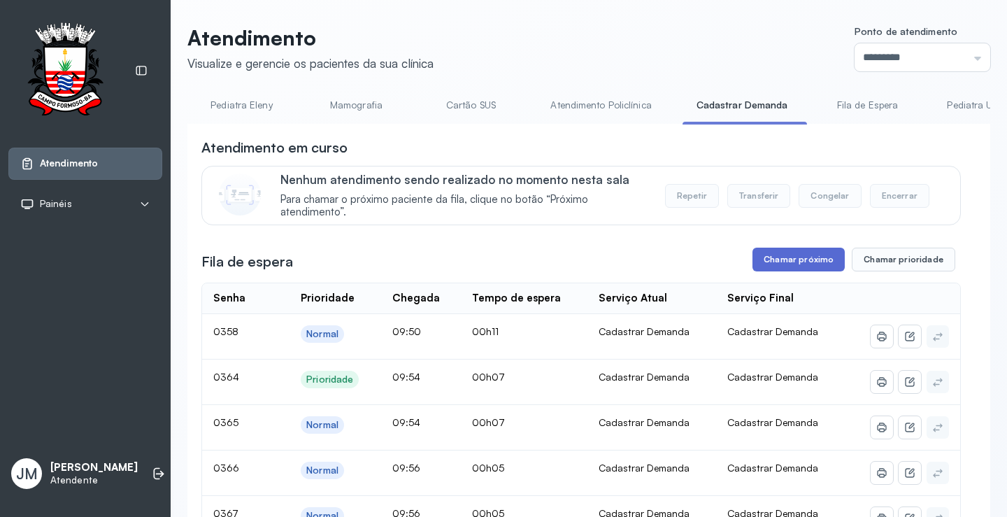
click at [788, 261] on button "Chamar próximo" at bounding box center [799, 260] width 92 height 24
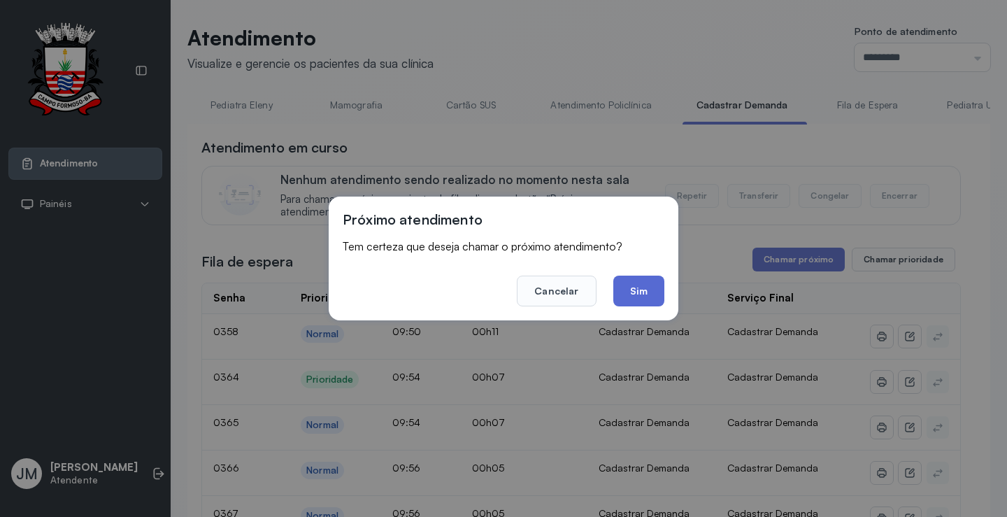
click at [637, 287] on button "Sim" at bounding box center [638, 291] width 51 height 31
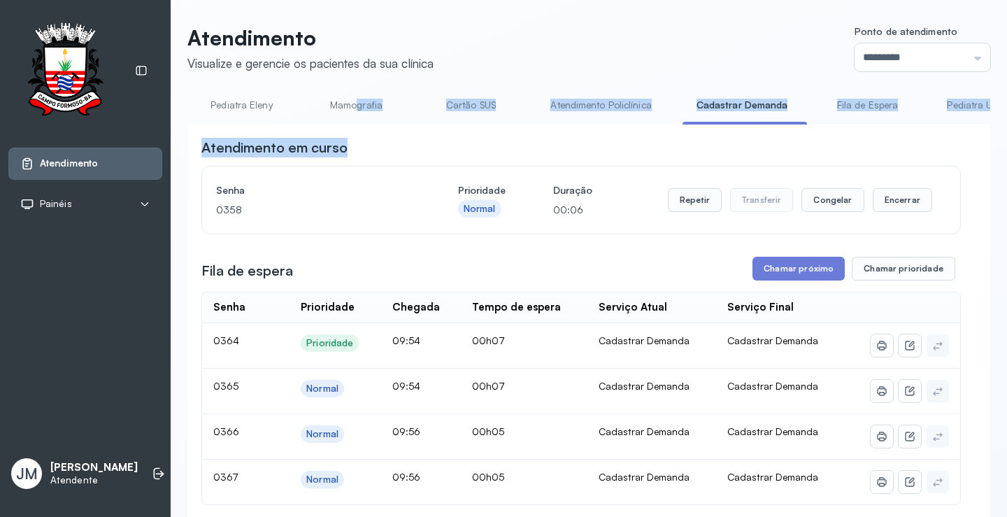
drag, startPoint x: 354, startPoint y: 120, endPoint x: 551, endPoint y: 138, distance: 198.1
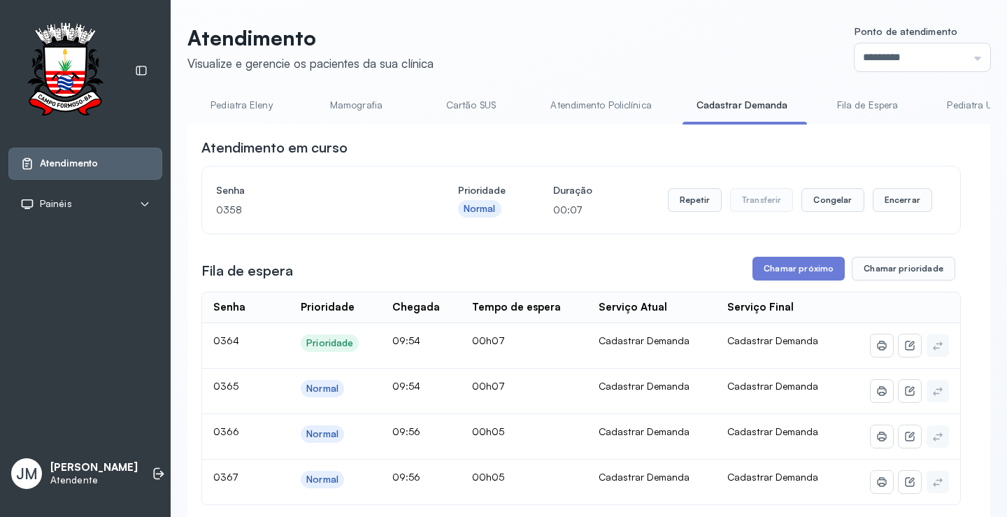
click at [524, 187] on div "Senha 0358 Prioridade Normal Duração 00:07 Repetir Transferir Congelar Encerrar" at bounding box center [581, 199] width 730 height 39
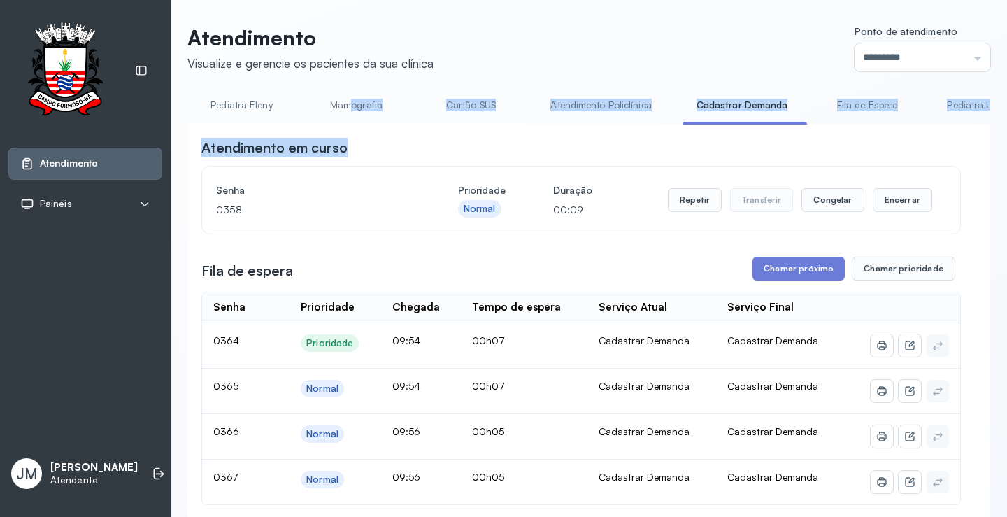
drag, startPoint x: 429, startPoint y: 129, endPoint x: 343, endPoint y: 127, distance: 85.4
click at [434, 157] on div "Atendimento em curso" at bounding box center [581, 148] width 760 height 20
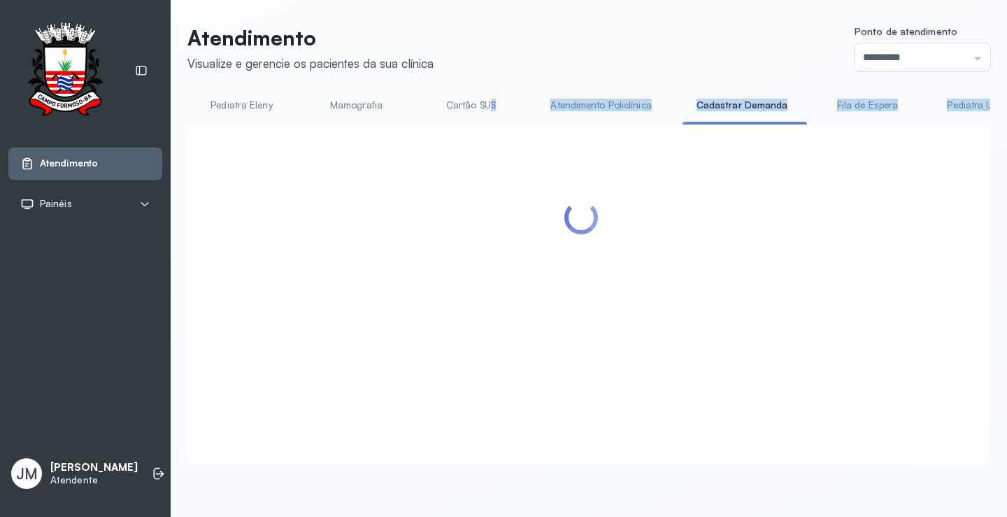
drag, startPoint x: 487, startPoint y: 124, endPoint x: 370, endPoint y: 150, distance: 119.6
click at [263, 131] on div "Resumo Cadastrar Demandas TFD - Transporte Pediatra Eleny Mamografia Cartão SUS…" at bounding box center [588, 279] width 803 height 371
drag, startPoint x: 377, startPoint y: 156, endPoint x: 390, endPoint y: 148, distance: 15.1
click at [379, 154] on div at bounding box center [581, 277] width 760 height 279
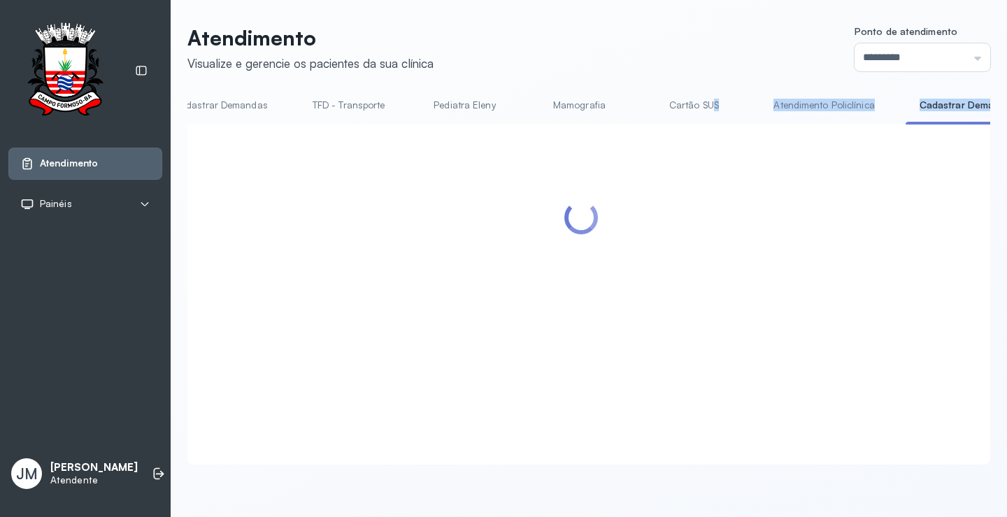
scroll to position [0, 0]
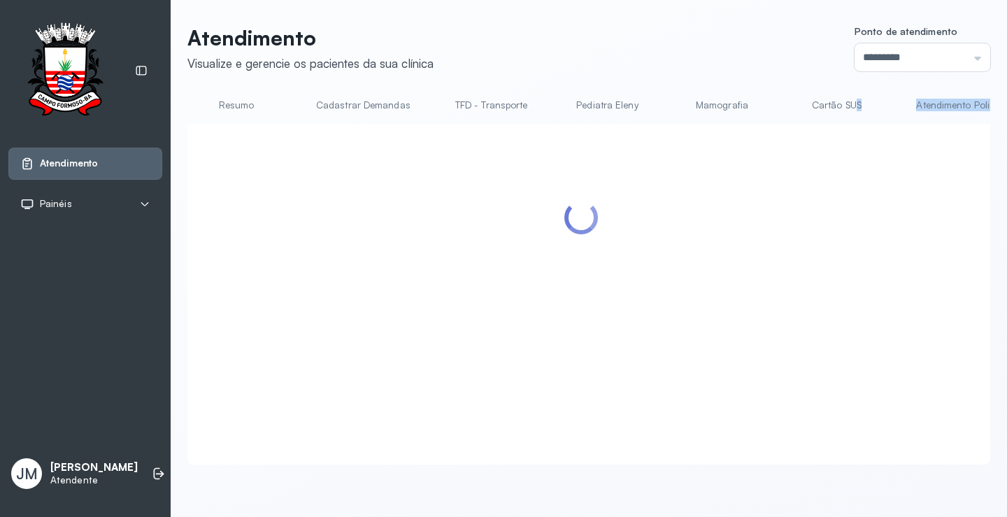
click at [229, 106] on link "Resumo" at bounding box center [236, 105] width 98 height 23
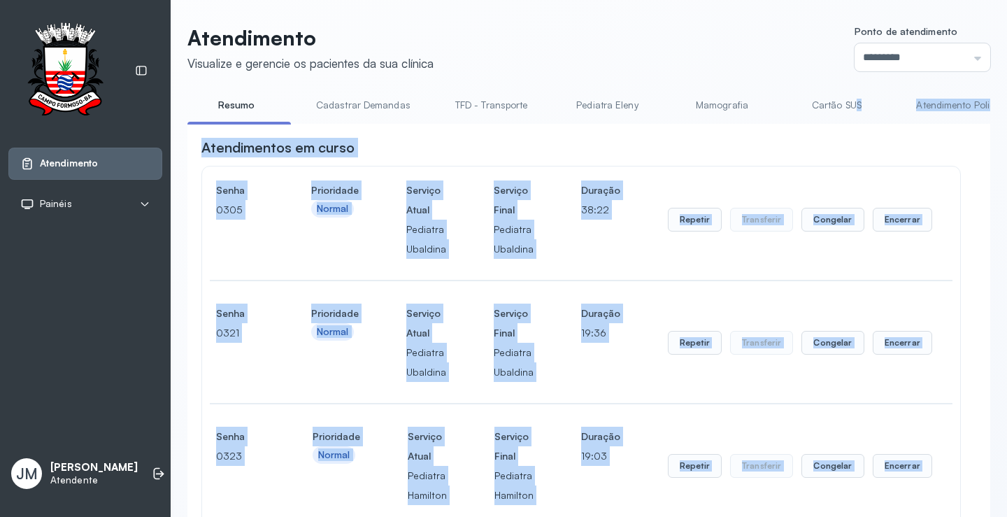
click at [614, 152] on div "Atendimentos em curso" at bounding box center [581, 148] width 760 height 20
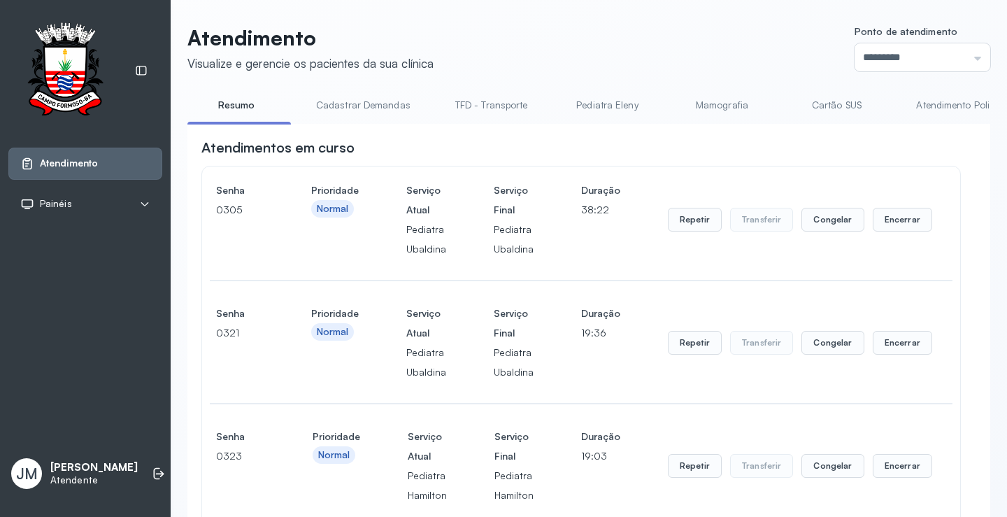
click at [614, 152] on div "Atendimentos em curso" at bounding box center [581, 148] width 760 height 20
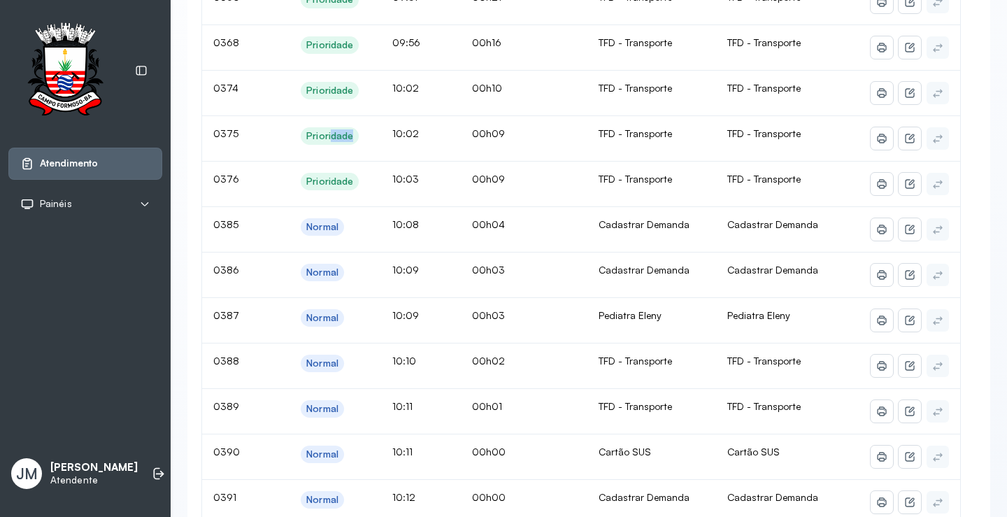
click at [385, 129] on tr "0375 Prioridade 10:02 00h09 TFD - Transporte TFD - Transporte" at bounding box center [581, 138] width 758 height 45
click at [385, 174] on td "10:03" at bounding box center [421, 184] width 80 height 45
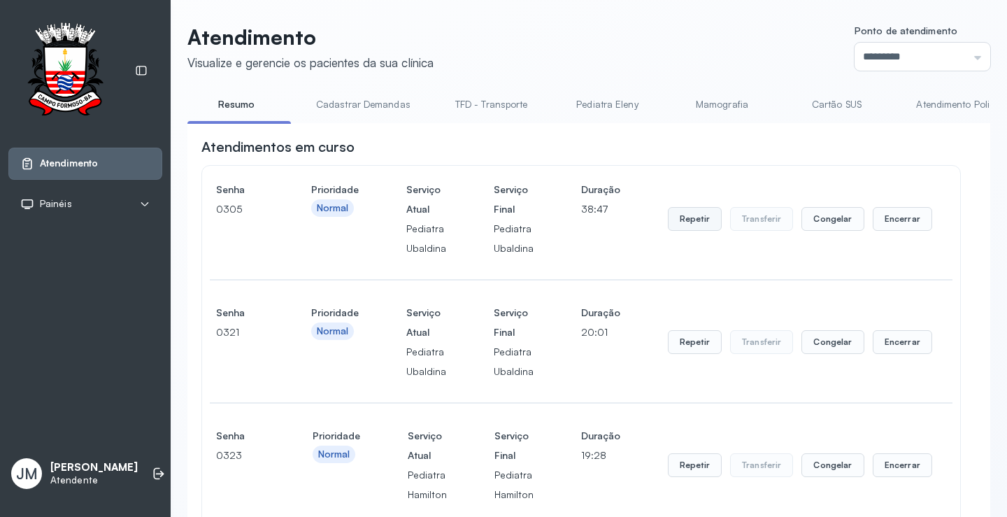
scroll to position [0, 0]
click at [851, 99] on link "Cartão SUS" at bounding box center [837, 105] width 98 height 23
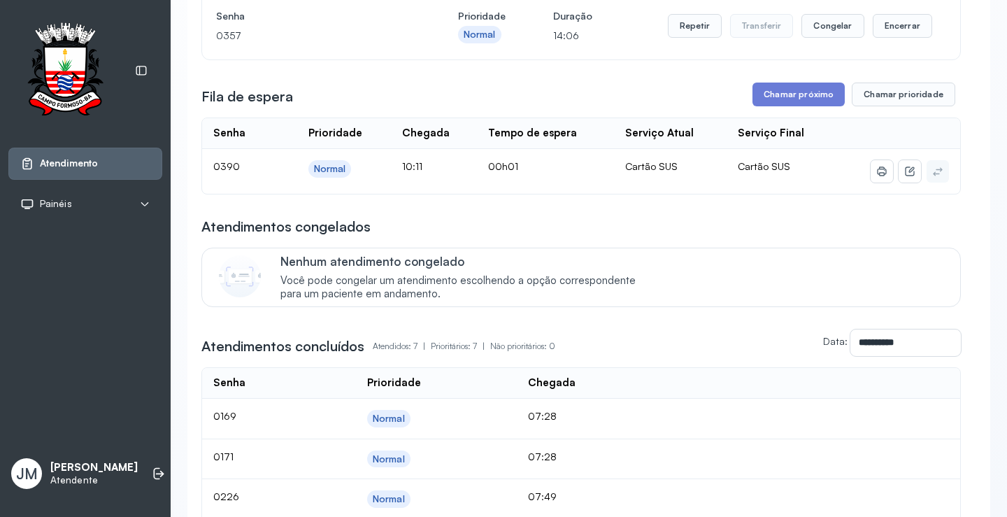
scroll to position [210, 0]
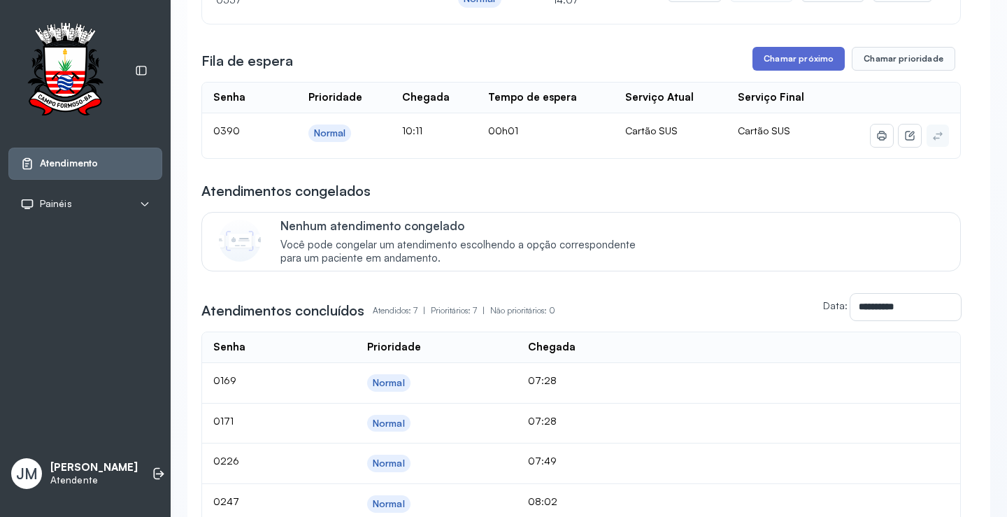
click at [792, 64] on button "Chamar próximo" at bounding box center [799, 59] width 92 height 24
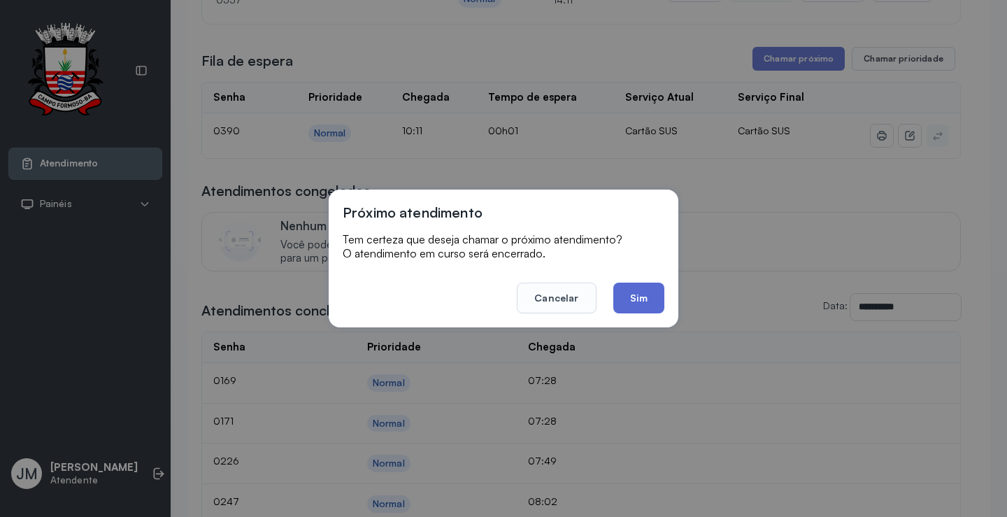
click at [637, 294] on button "Sim" at bounding box center [638, 298] width 51 height 31
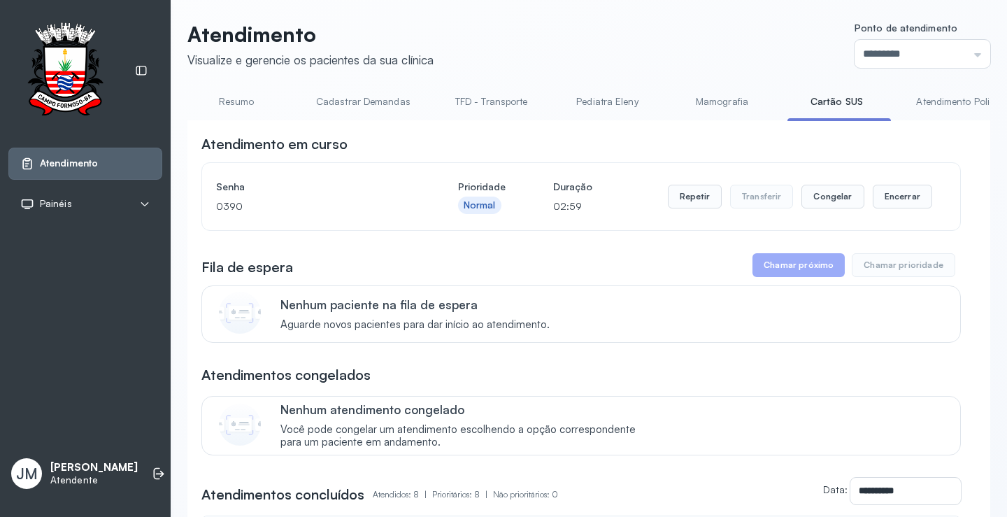
scroll to position [0, 0]
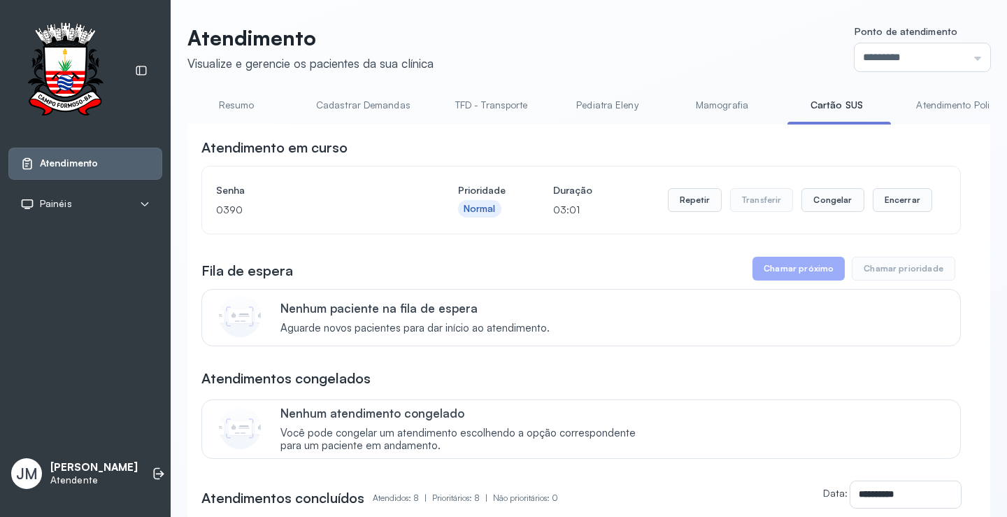
click at [236, 94] on link "Resumo" at bounding box center [236, 105] width 98 height 23
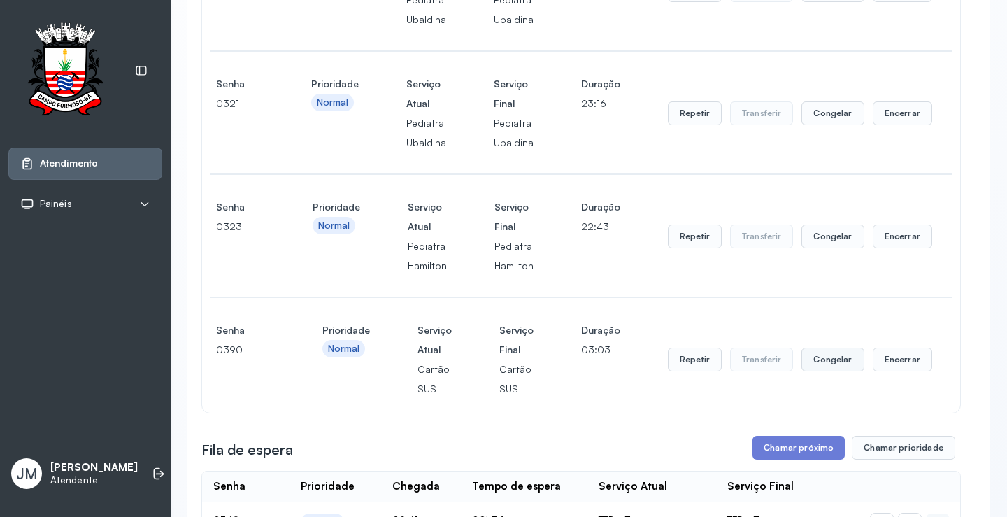
scroll to position [350, 0]
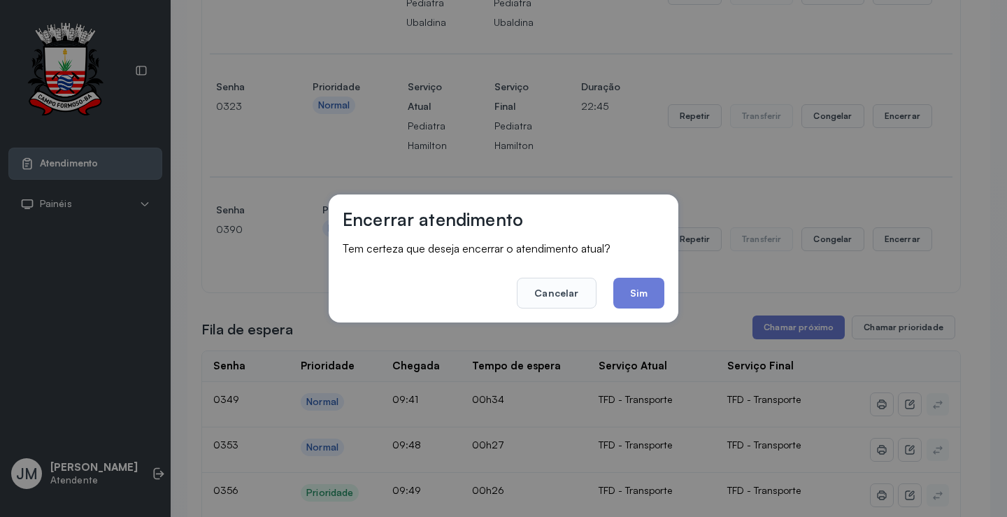
drag, startPoint x: 650, startPoint y: 292, endPoint x: 762, endPoint y: 258, distance: 116.8
click at [654, 290] on button "Sim" at bounding box center [638, 293] width 51 height 31
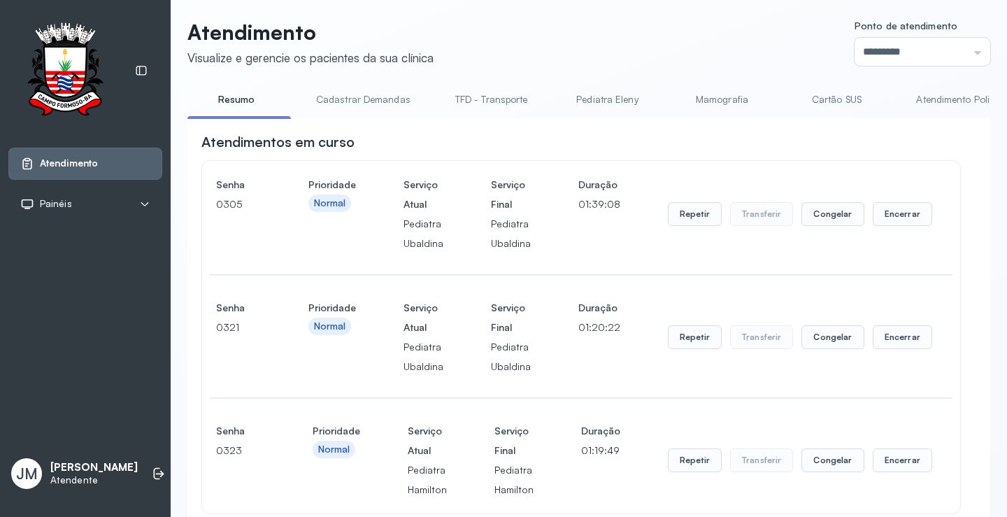
scroll to position [0, 0]
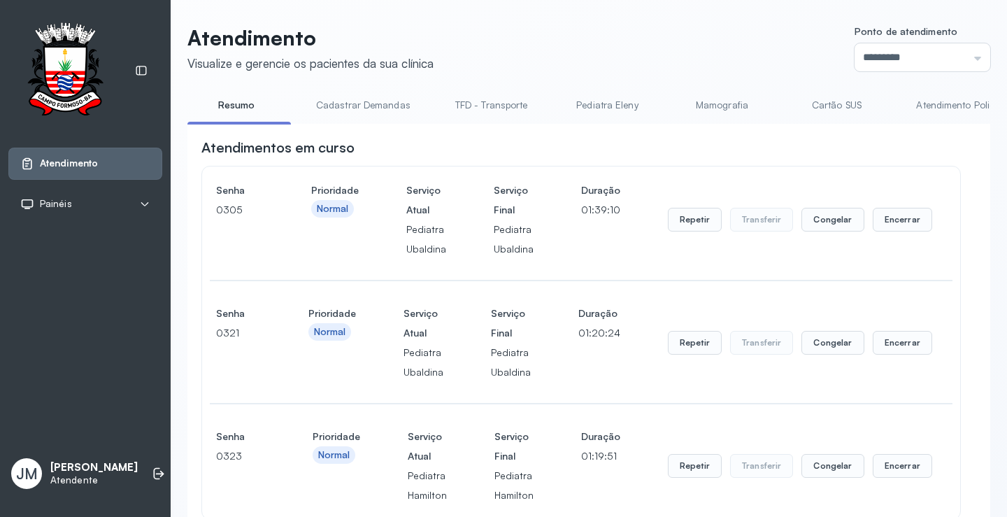
click at [829, 102] on link "Cartão SUS" at bounding box center [837, 105] width 98 height 23
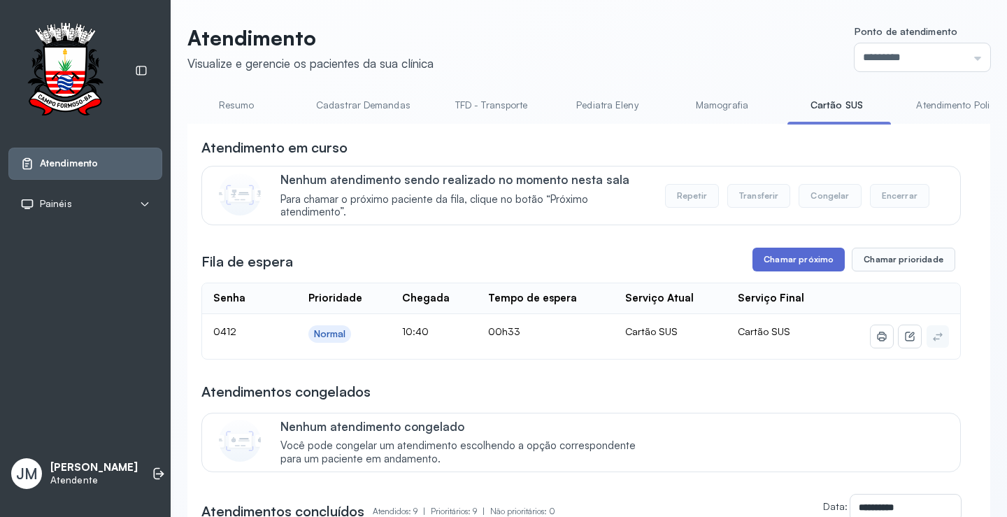
click at [791, 256] on button "Chamar próximo" at bounding box center [799, 260] width 92 height 24
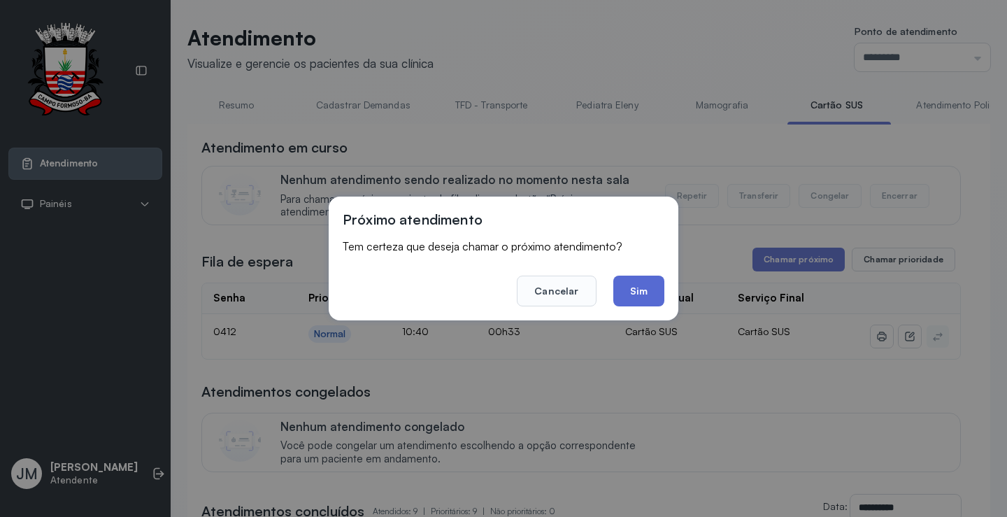
click at [632, 292] on button "Sim" at bounding box center [638, 291] width 51 height 31
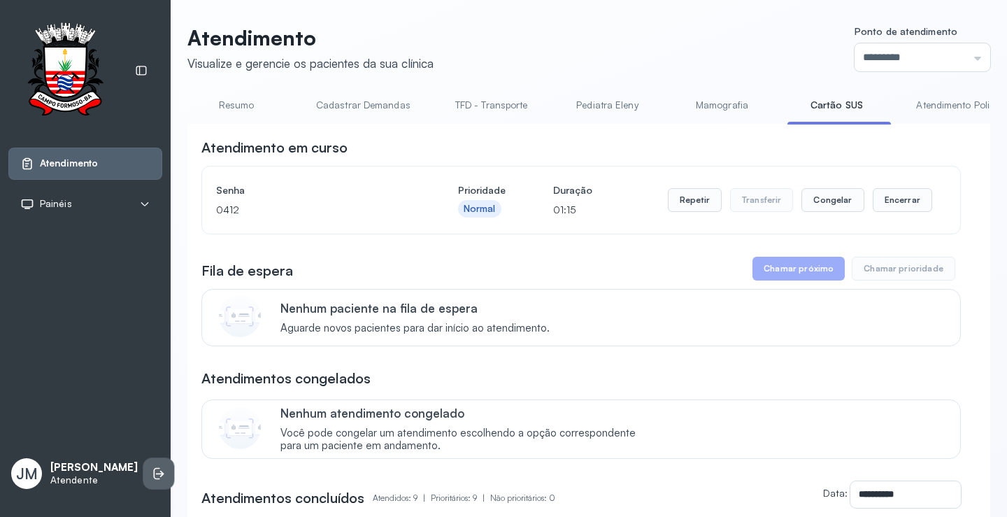
click at [154, 468] on icon at bounding box center [157, 474] width 6 height 12
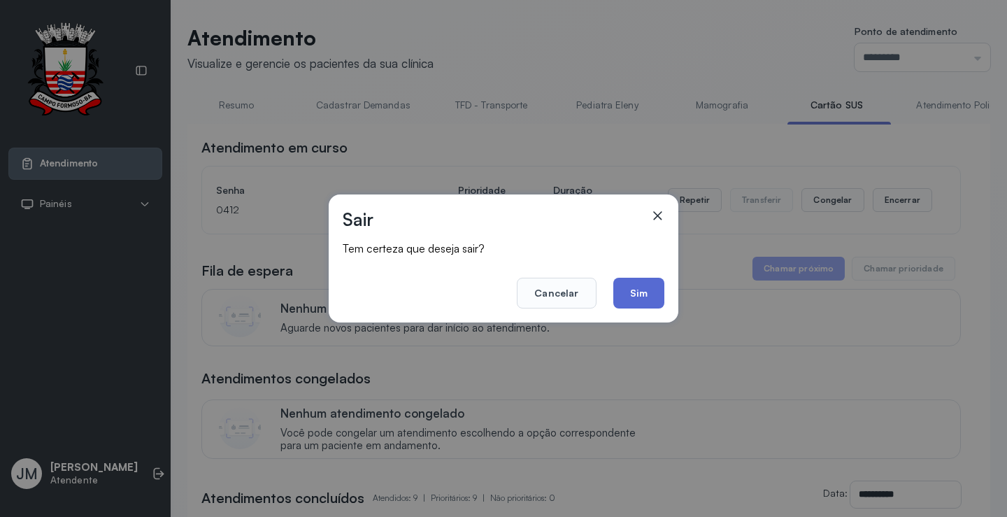
click at [651, 293] on button "Sim" at bounding box center [638, 293] width 51 height 31
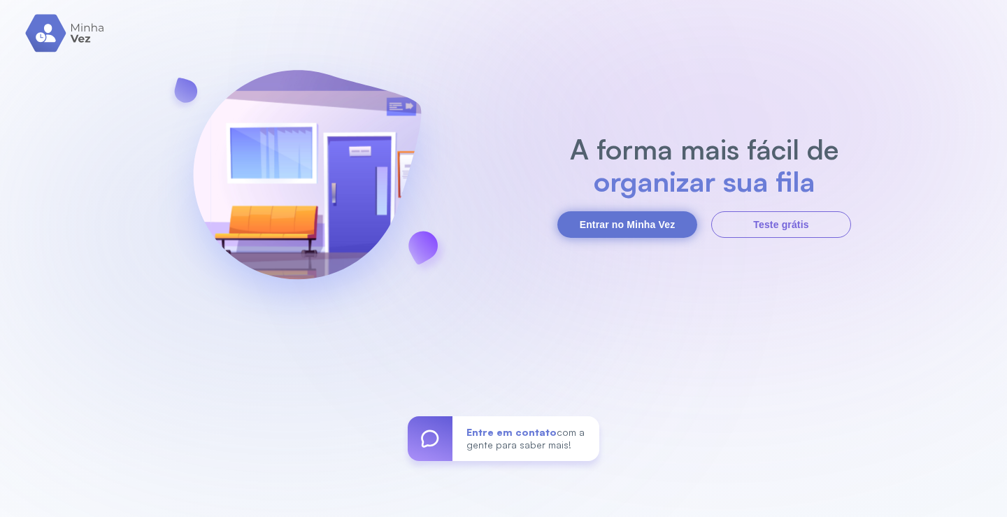
click at [627, 222] on button "Entrar no Minha Vez" at bounding box center [627, 224] width 140 height 27
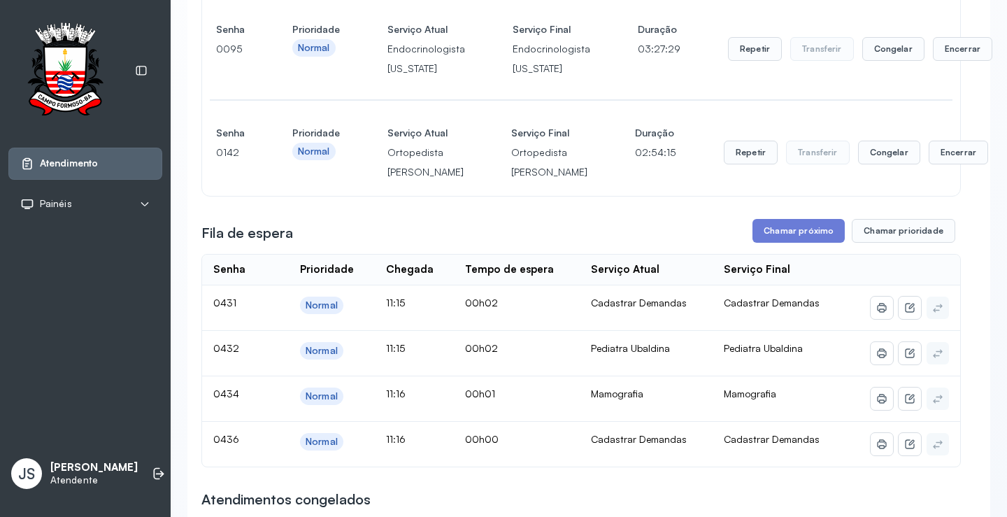
scroll to position [350, 0]
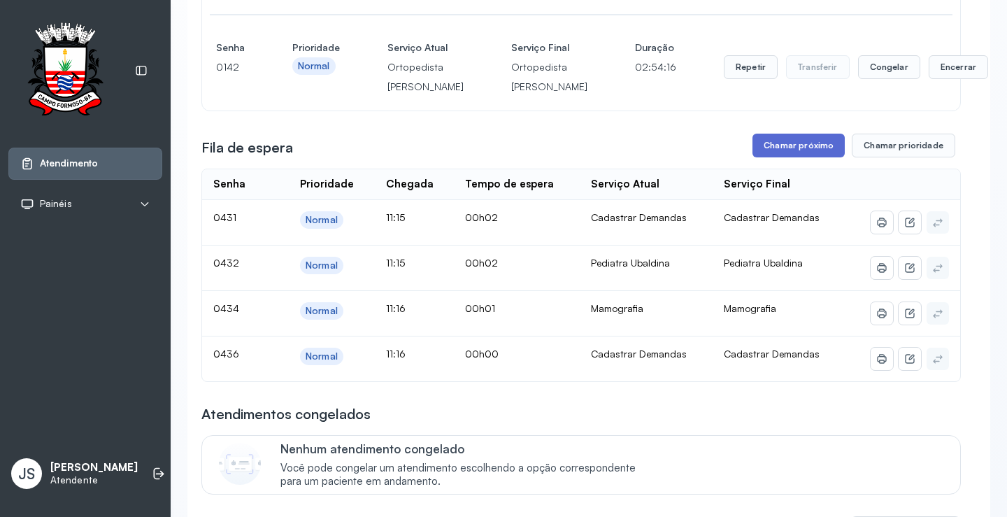
click at [812, 157] on button "Chamar próximo" at bounding box center [799, 146] width 92 height 24
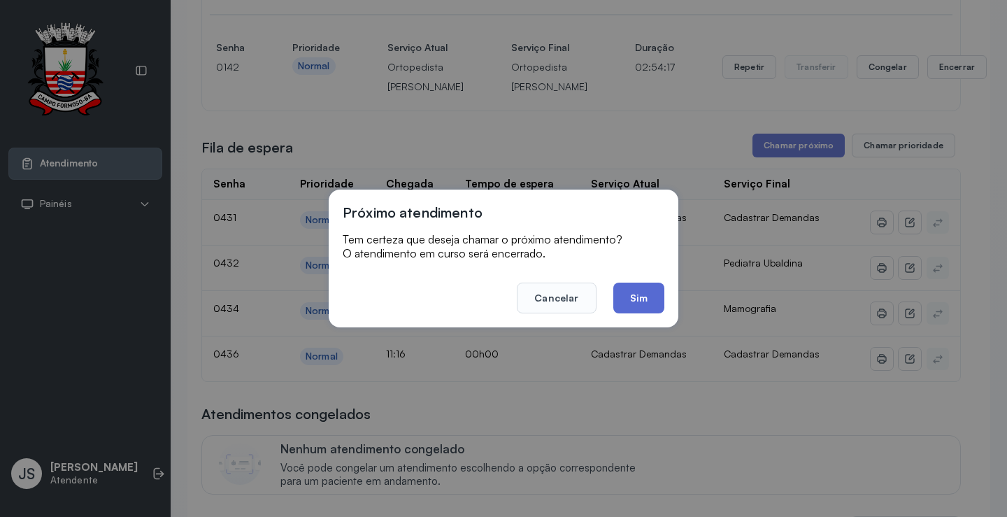
click at [646, 301] on button "Sim" at bounding box center [638, 298] width 51 height 31
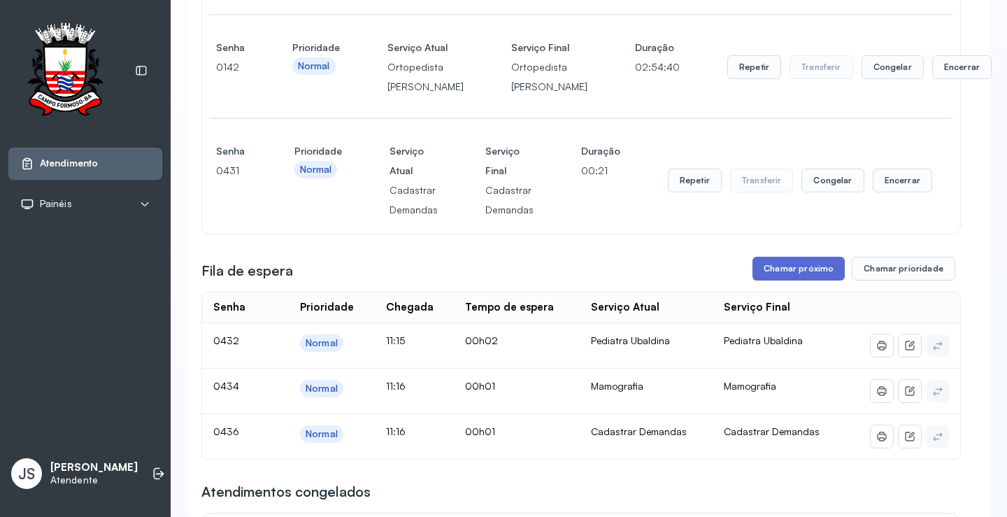
click at [801, 280] on button "Chamar próximo" at bounding box center [799, 269] width 92 height 24
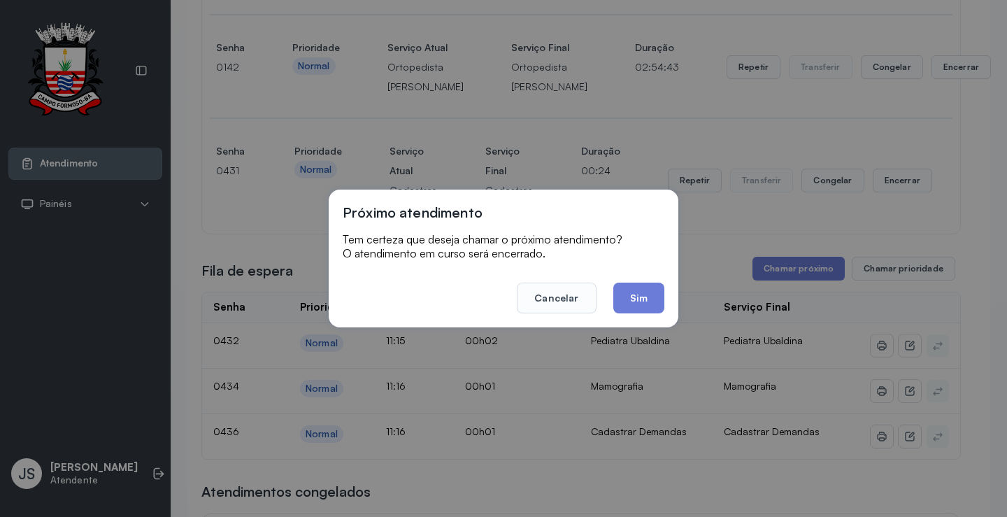
click at [957, 243] on div "Próximo atendimento Tem certeza que deseja chamar o próximo atendimento? O aten…" at bounding box center [503, 258] width 1007 height 517
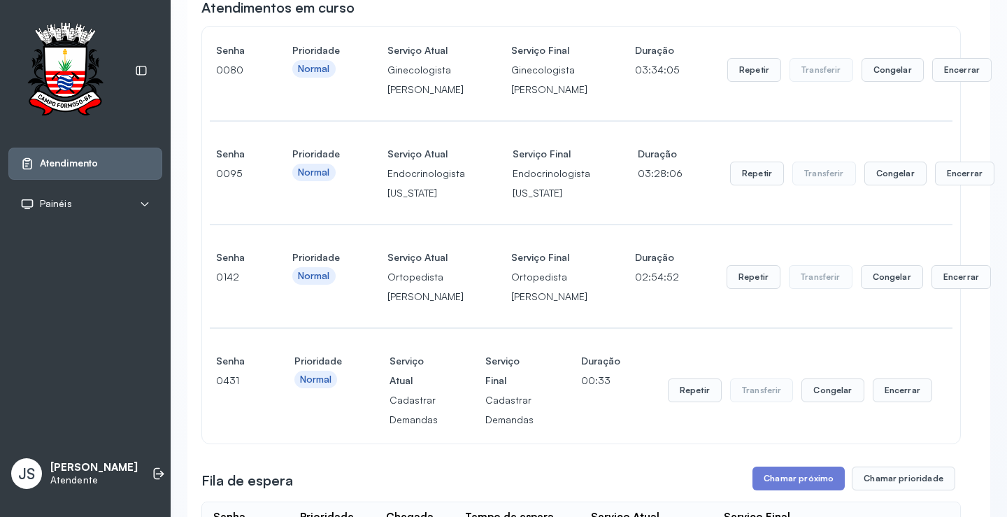
scroll to position [0, 0]
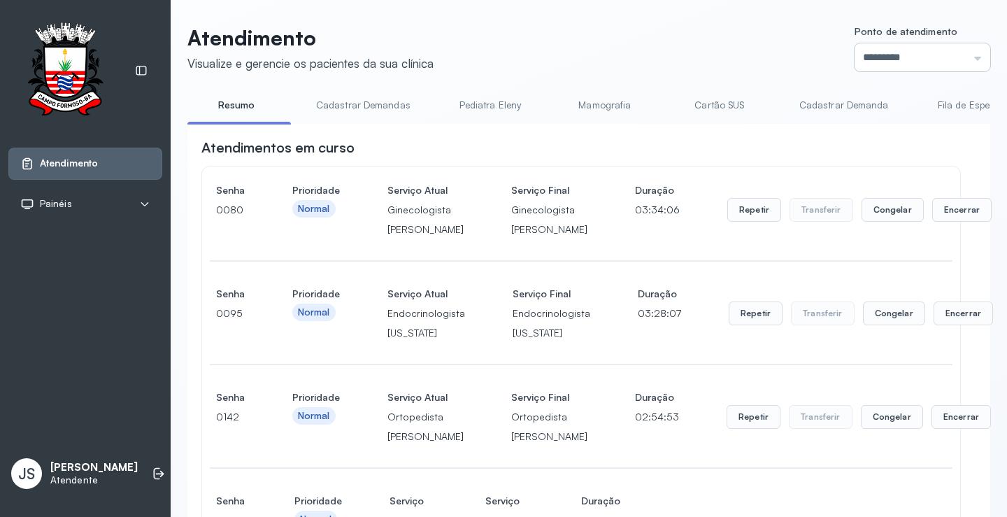
click at [964, 55] on input "*********" at bounding box center [923, 57] width 136 height 28
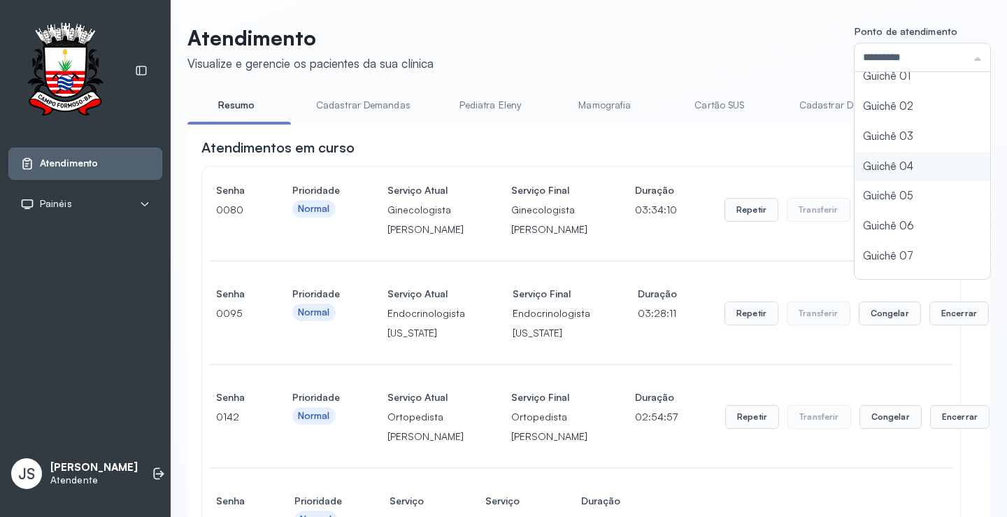
scroll to position [62, 0]
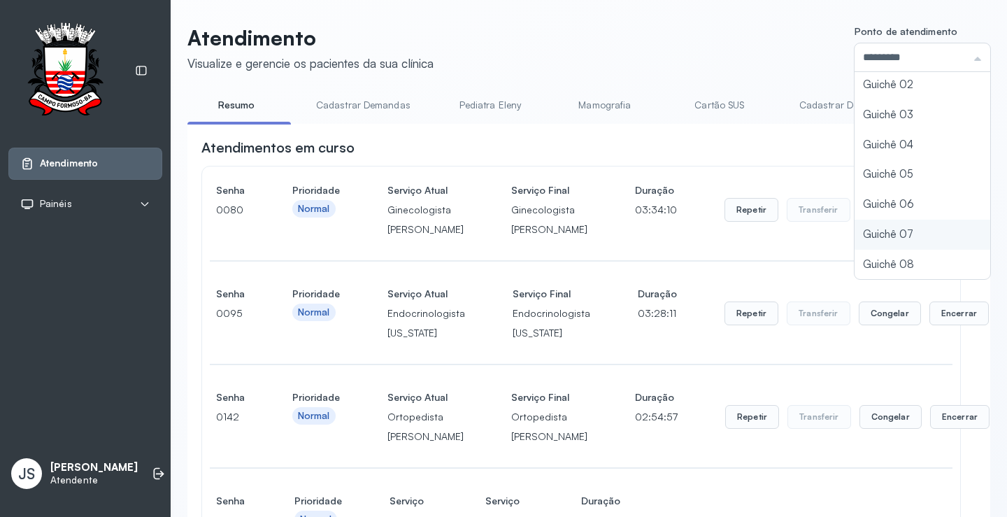
type input "*********"
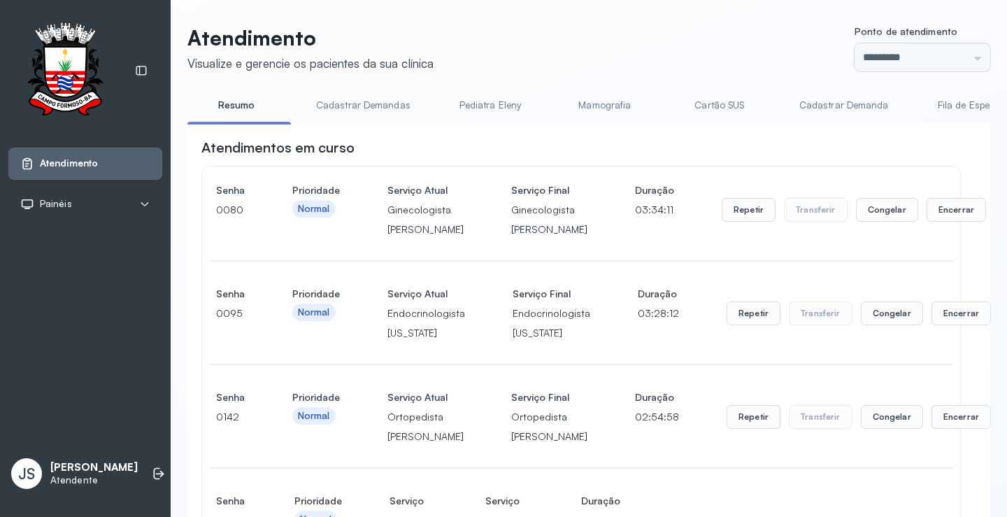
click at [929, 222] on button "Encerrar" at bounding box center [958, 210] width 59 height 24
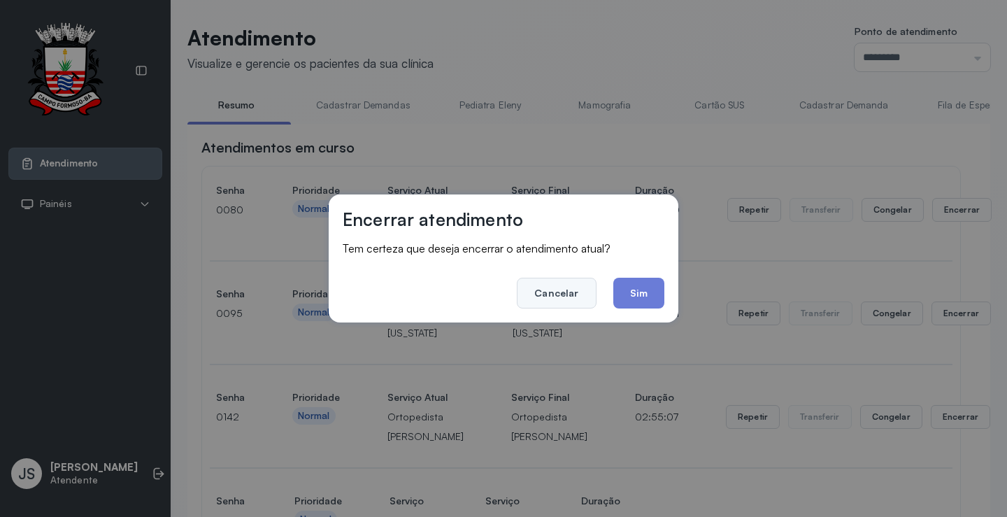
click at [557, 297] on button "Cancelar" at bounding box center [556, 293] width 79 height 31
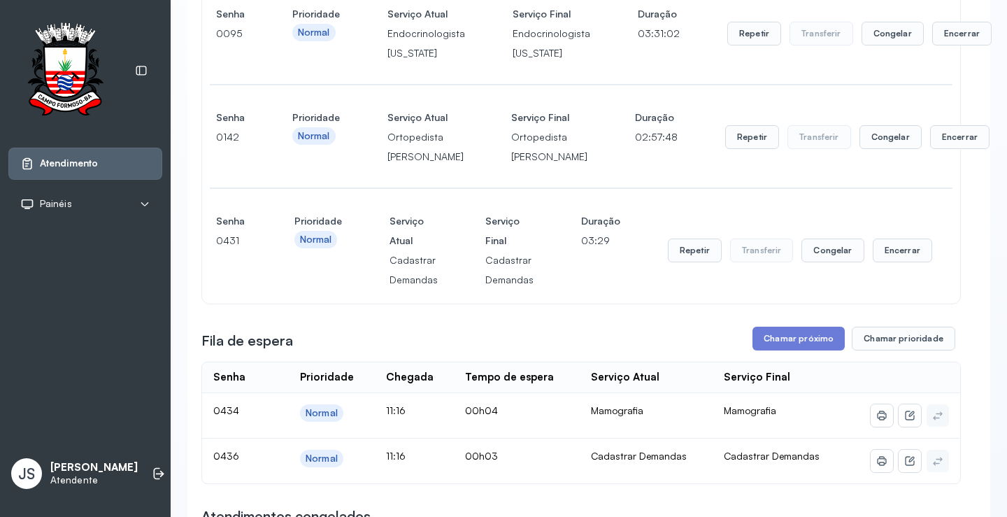
scroll to position [420, 0]
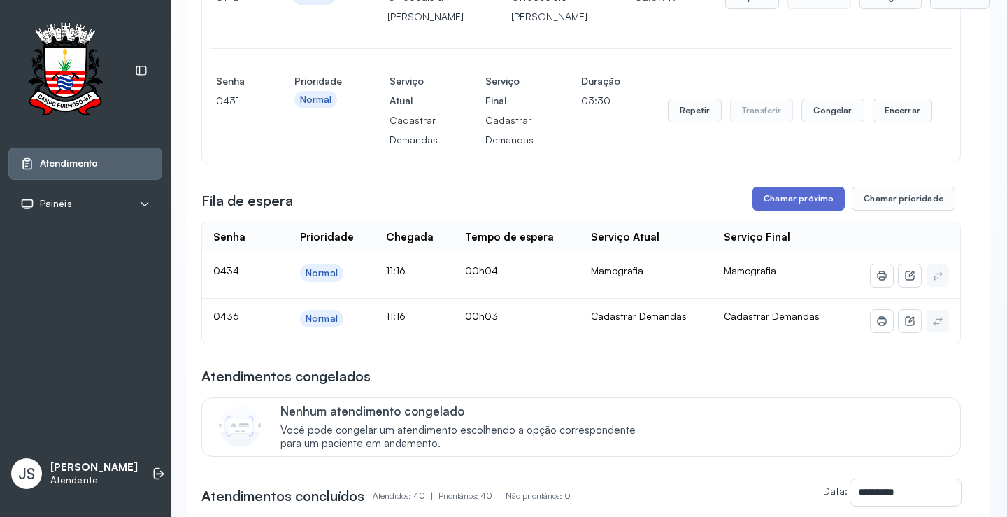
click at [797, 211] on button "Chamar próximo" at bounding box center [799, 199] width 92 height 24
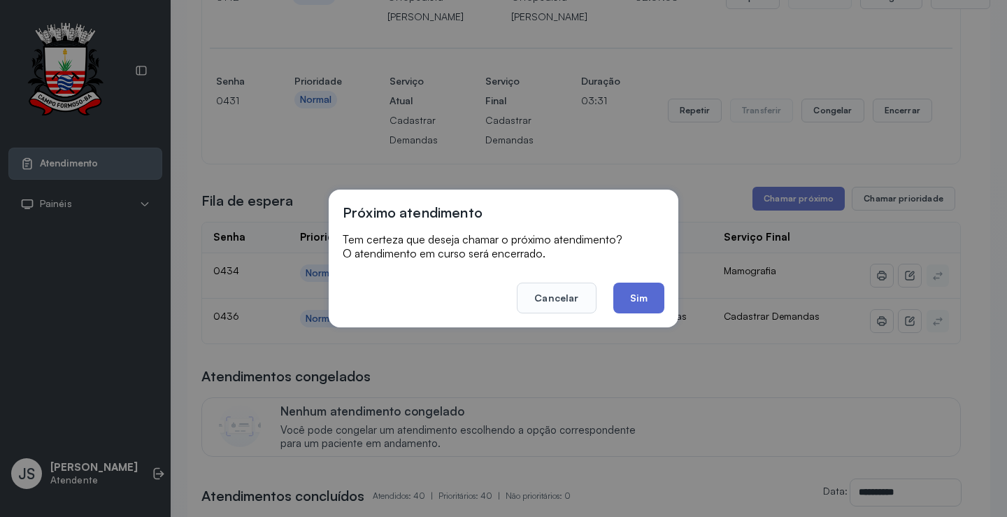
click at [647, 292] on button "Sim" at bounding box center [638, 298] width 51 height 31
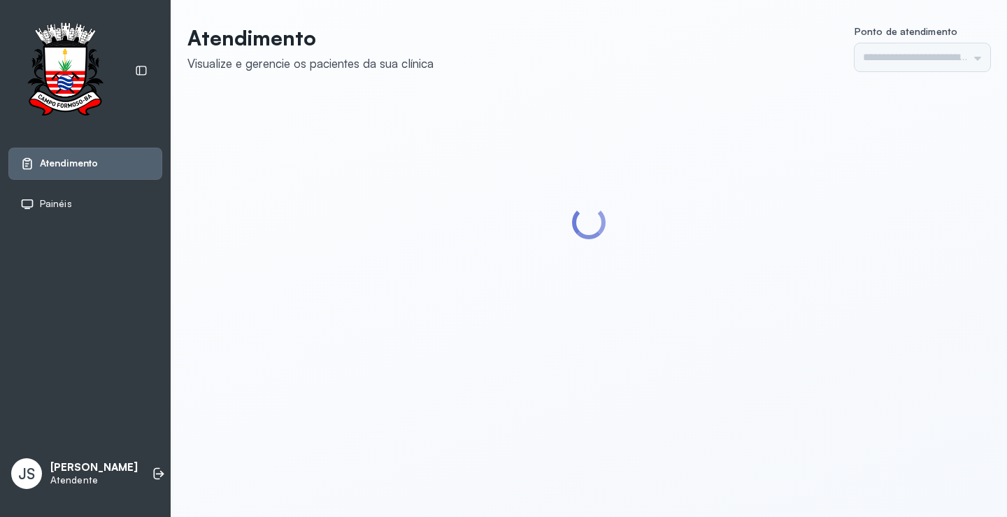
type input "*********"
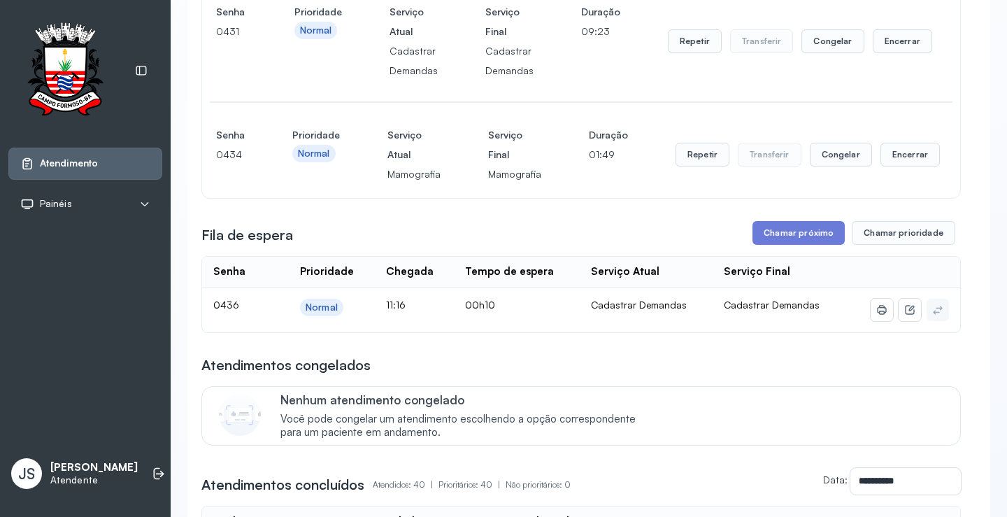
scroll to position [490, 0]
click at [815, 244] on button "Chamar próximo" at bounding box center [799, 232] width 92 height 24
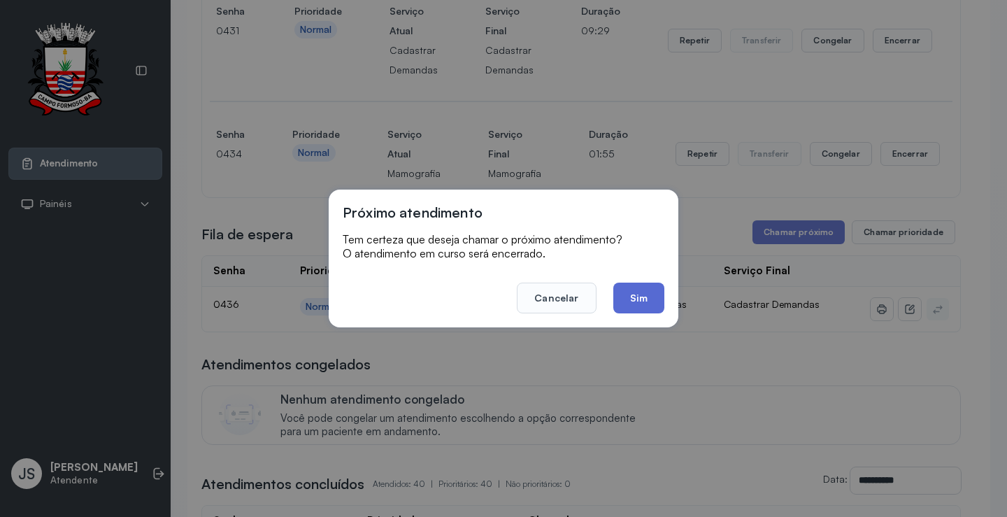
click at [653, 300] on button "Sim" at bounding box center [638, 298] width 51 height 31
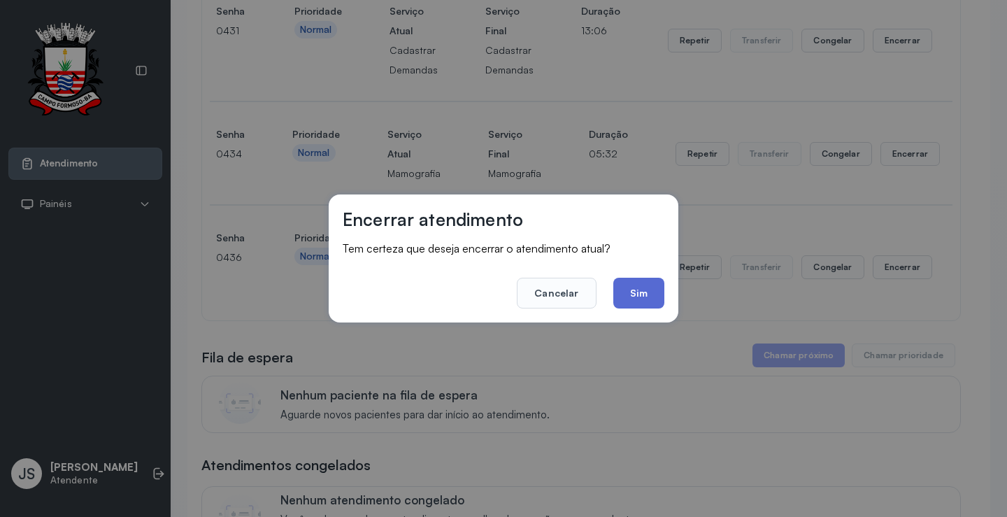
click at [649, 283] on button "Sim" at bounding box center [638, 293] width 51 height 31
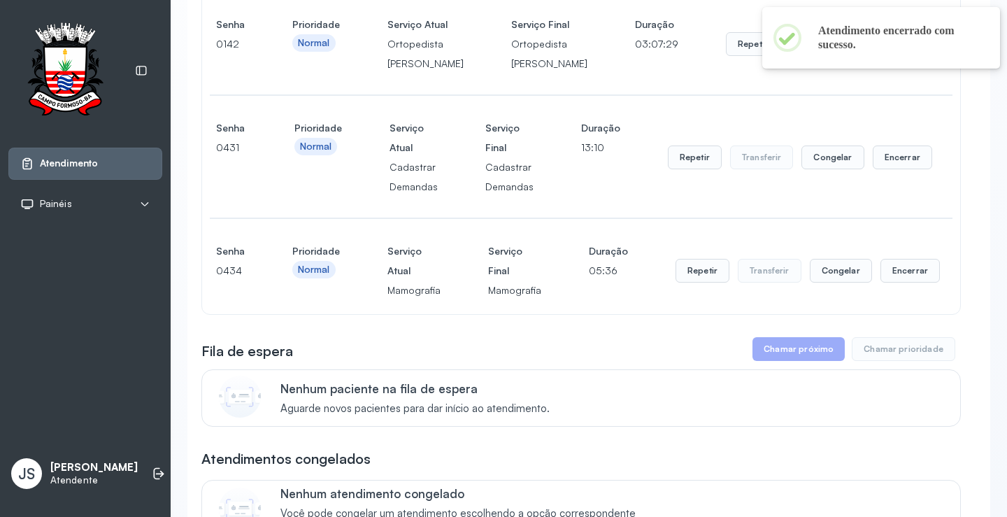
scroll to position [350, 0]
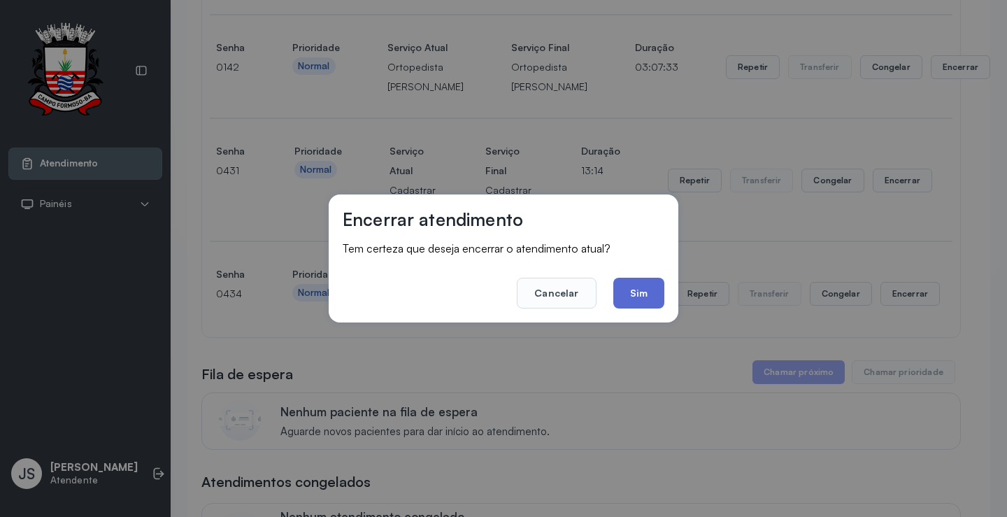
click at [648, 298] on button "Sim" at bounding box center [638, 293] width 51 height 31
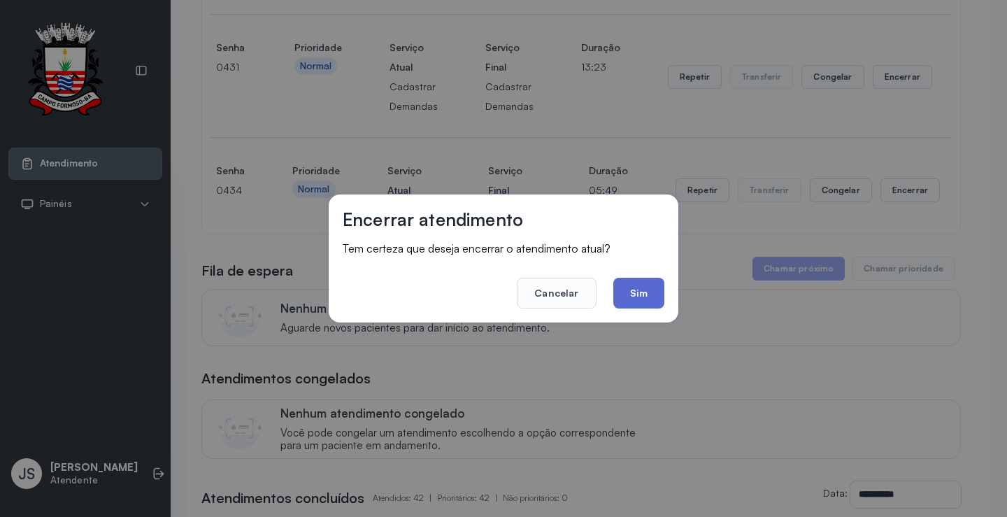
click at [659, 291] on button "Sim" at bounding box center [638, 293] width 51 height 31
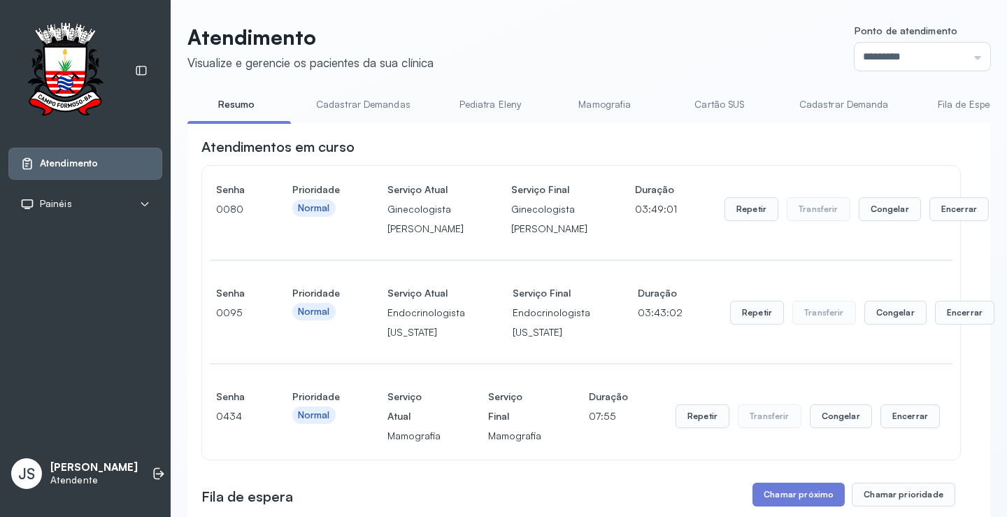
scroll to position [490, 0]
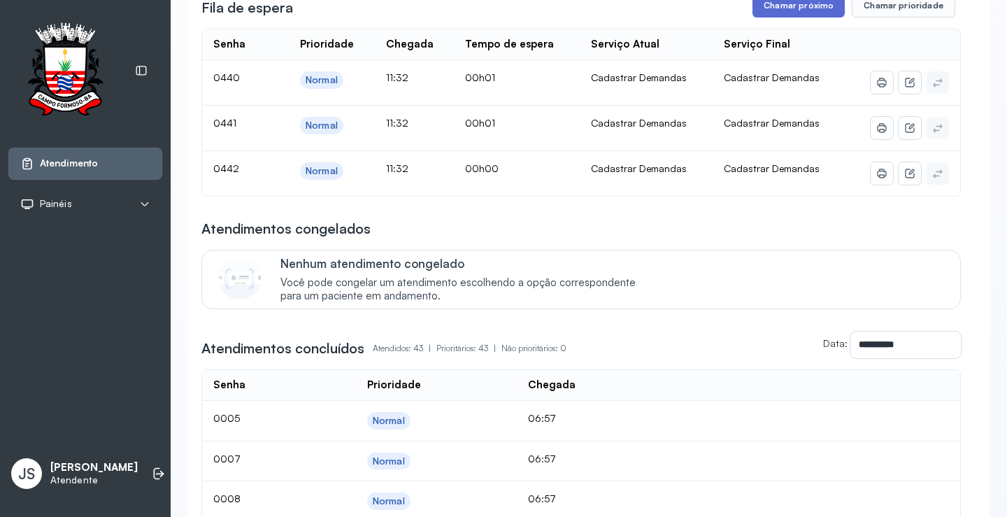
click at [813, 17] on button "Chamar próximo" at bounding box center [799, 6] width 92 height 24
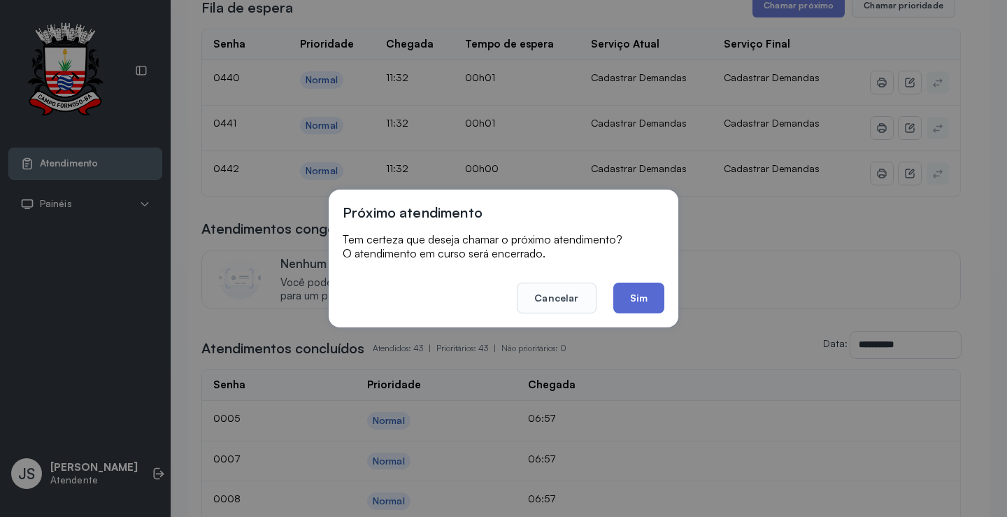
click at [647, 304] on button "Sim" at bounding box center [638, 298] width 51 height 31
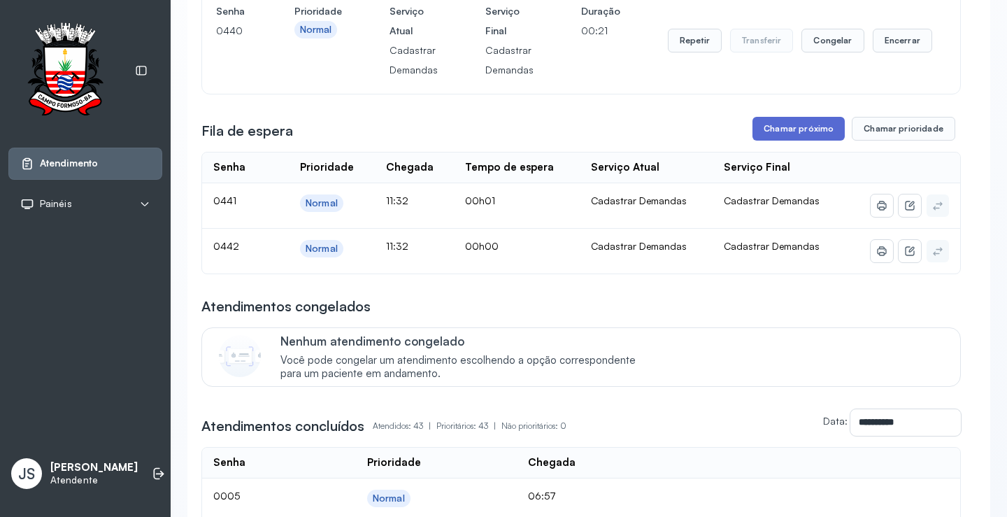
click at [805, 141] on button "Chamar próximo" at bounding box center [799, 129] width 92 height 24
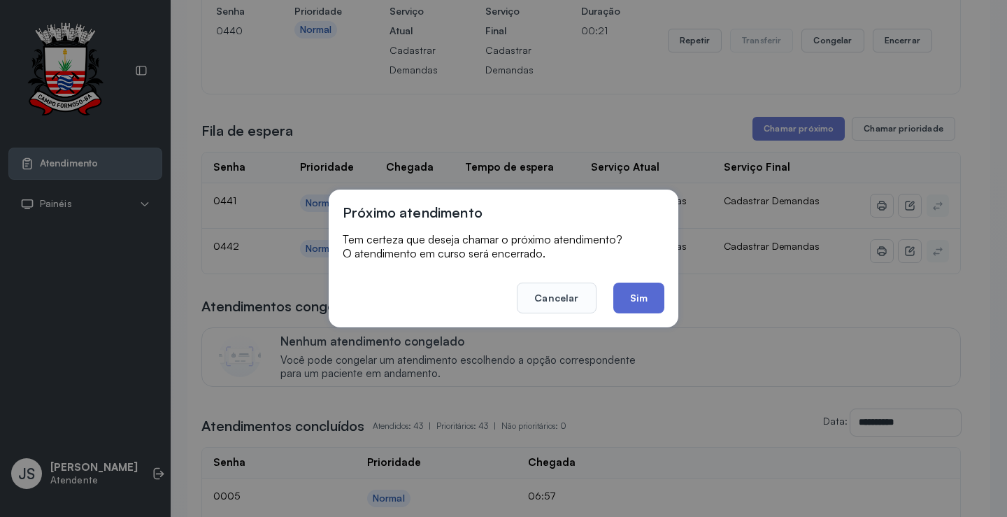
click at [643, 300] on button "Sim" at bounding box center [638, 298] width 51 height 31
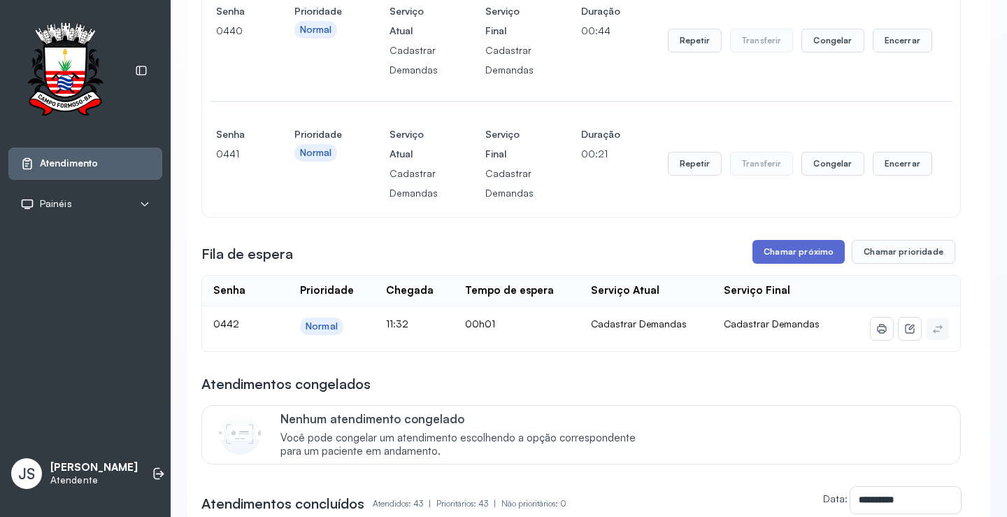
click at [807, 264] on button "Chamar próximo" at bounding box center [799, 252] width 92 height 24
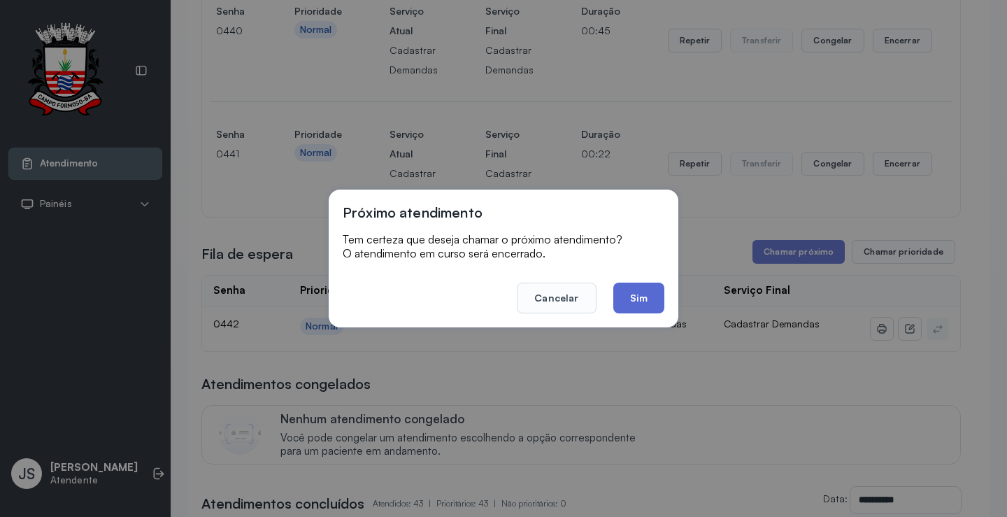
click at [647, 287] on button "Sim" at bounding box center [638, 298] width 51 height 31
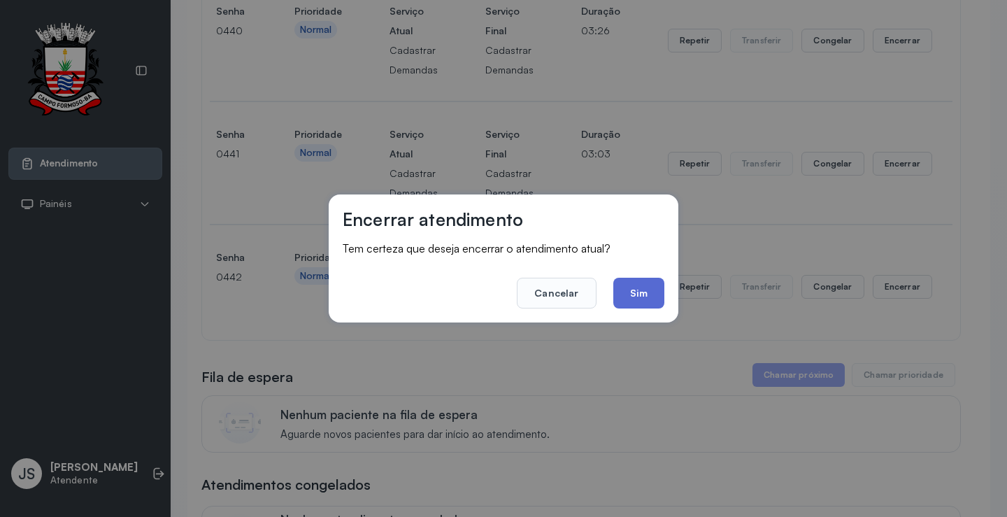
click at [655, 294] on button "Sim" at bounding box center [638, 293] width 51 height 31
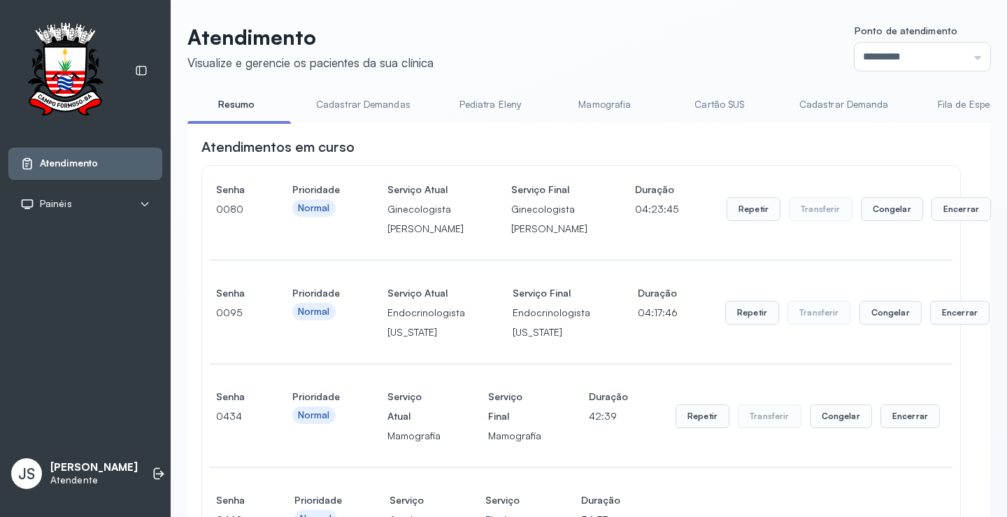
scroll to position [560, 0]
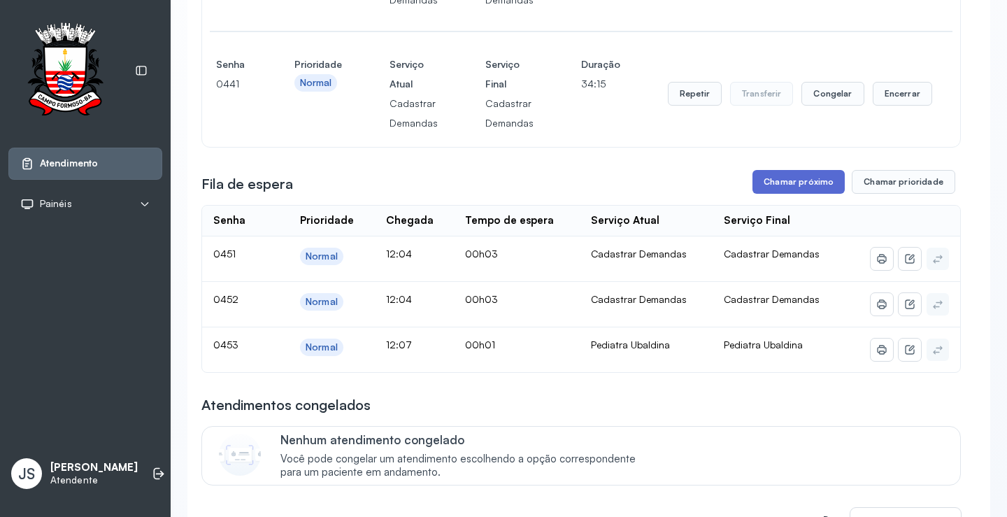
click at [818, 194] on button "Chamar próximo" at bounding box center [799, 182] width 92 height 24
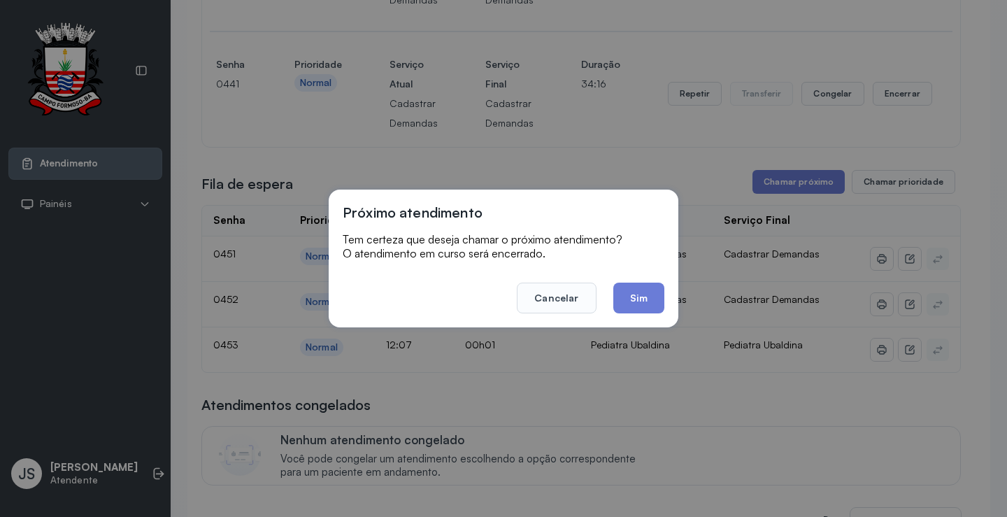
click at [655, 295] on button "Sim" at bounding box center [638, 298] width 51 height 31
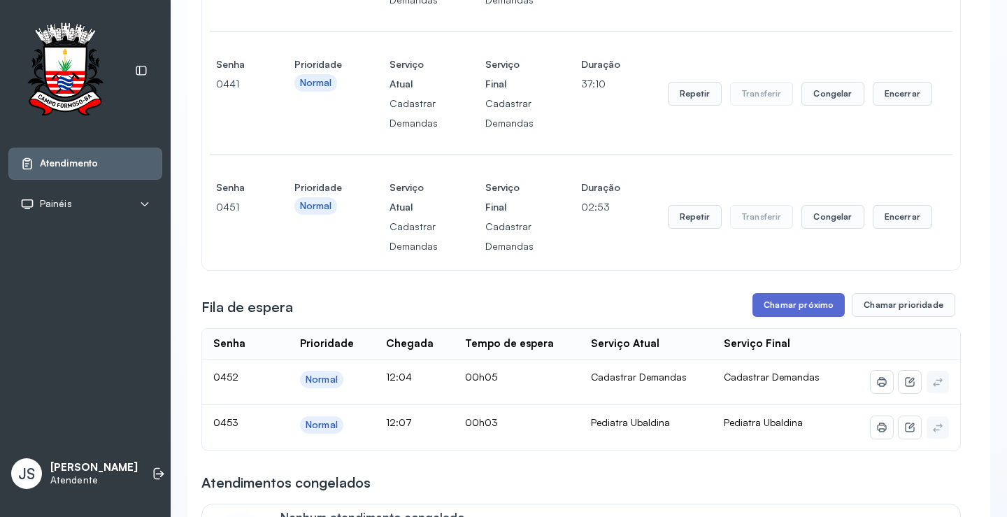
click at [806, 317] on button "Chamar próximo" at bounding box center [799, 305] width 92 height 24
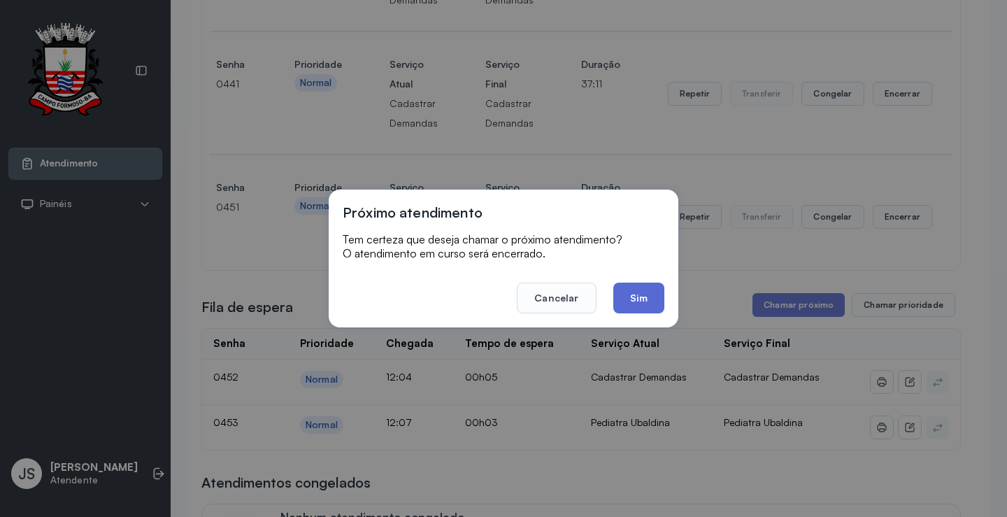
click at [624, 299] on button "Sim" at bounding box center [638, 298] width 51 height 31
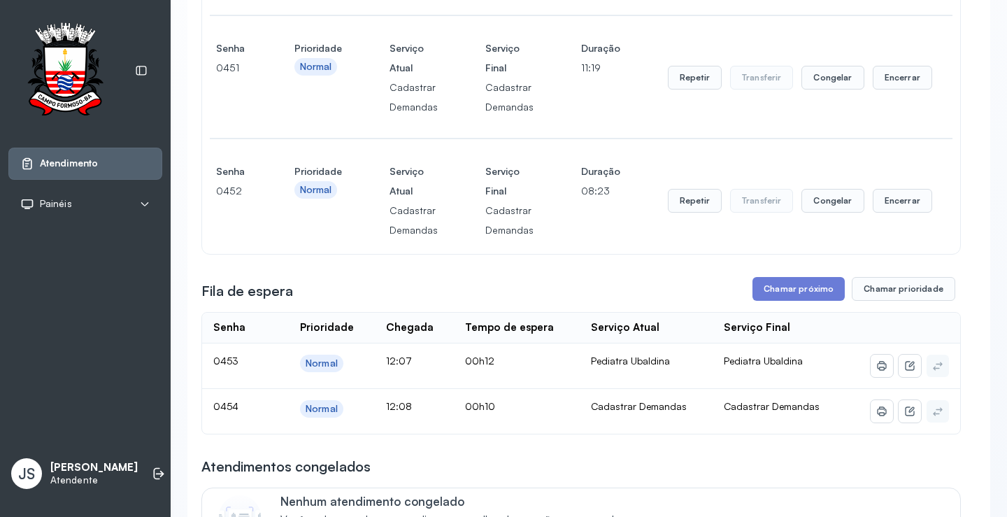
scroll to position [699, 0]
click at [781, 300] on button "Chamar próximo" at bounding box center [799, 288] width 92 height 24
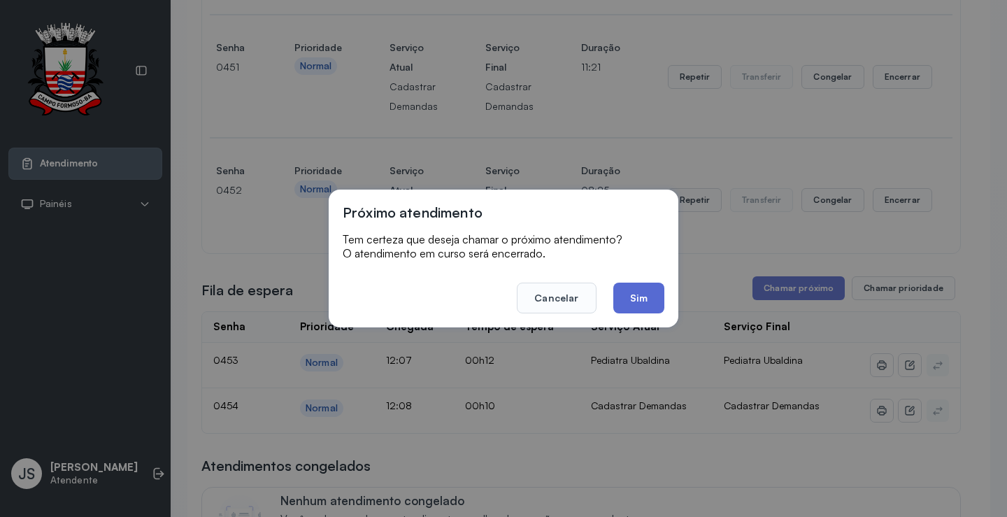
click at [632, 296] on button "Sim" at bounding box center [638, 298] width 51 height 31
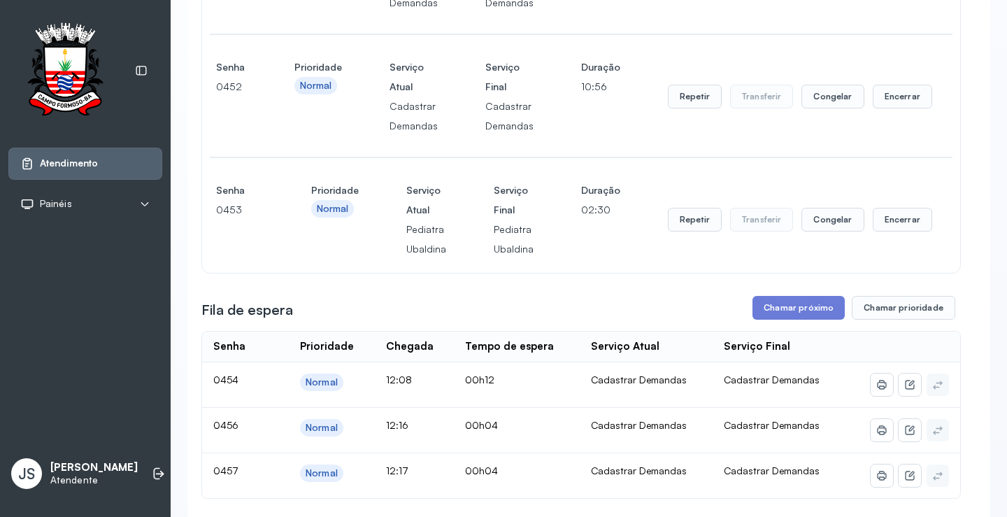
scroll to position [909, 0]
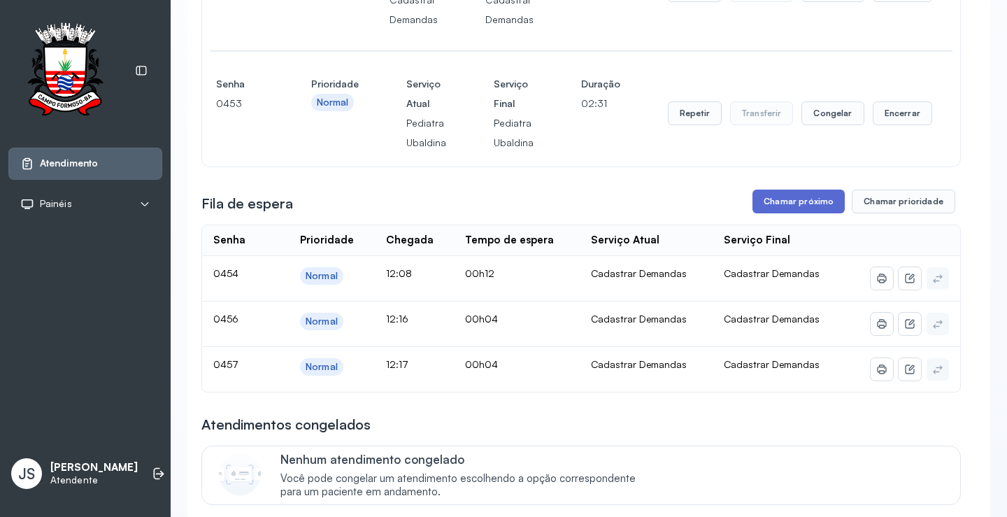
click at [783, 213] on button "Chamar próximo" at bounding box center [799, 202] width 92 height 24
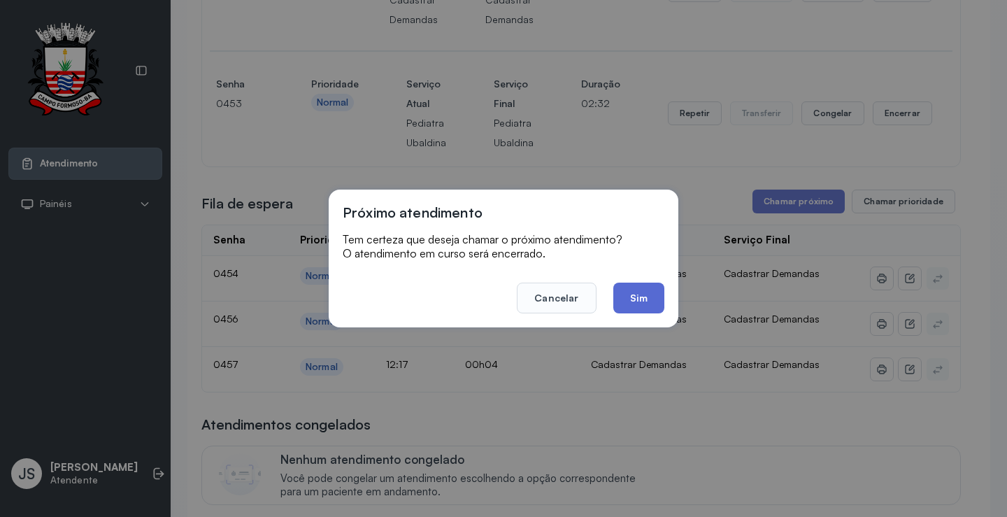
click at [627, 297] on button "Sim" at bounding box center [638, 298] width 51 height 31
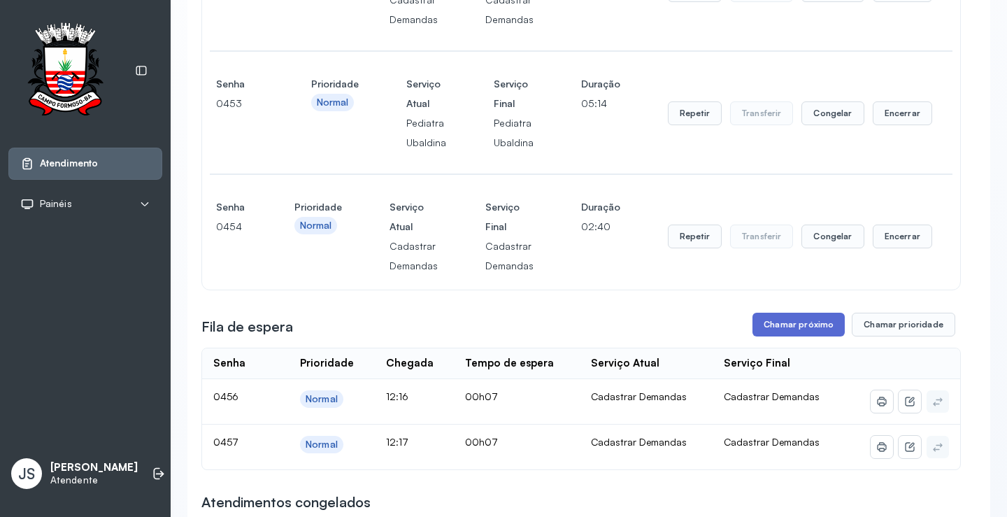
click at [787, 336] on button "Chamar próximo" at bounding box center [799, 325] width 92 height 24
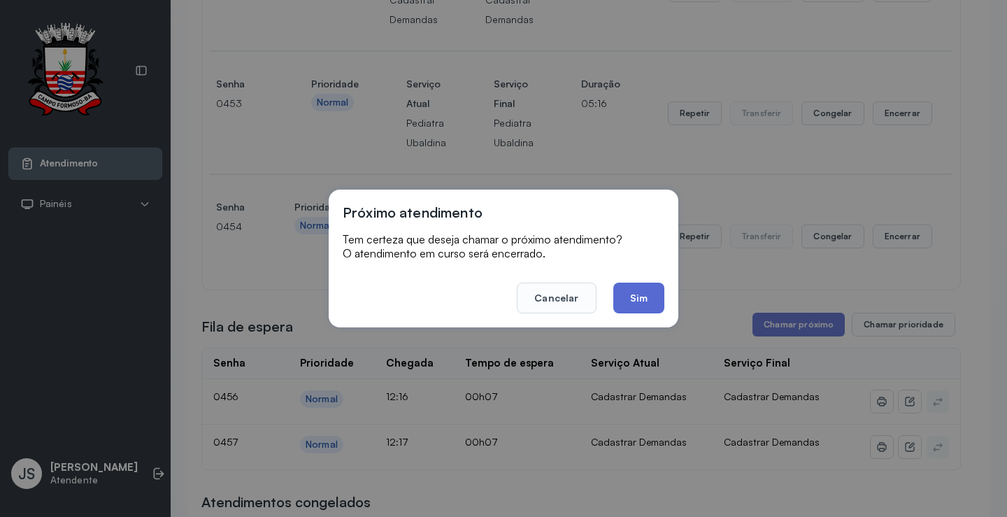
click at [636, 299] on button "Sim" at bounding box center [638, 298] width 51 height 31
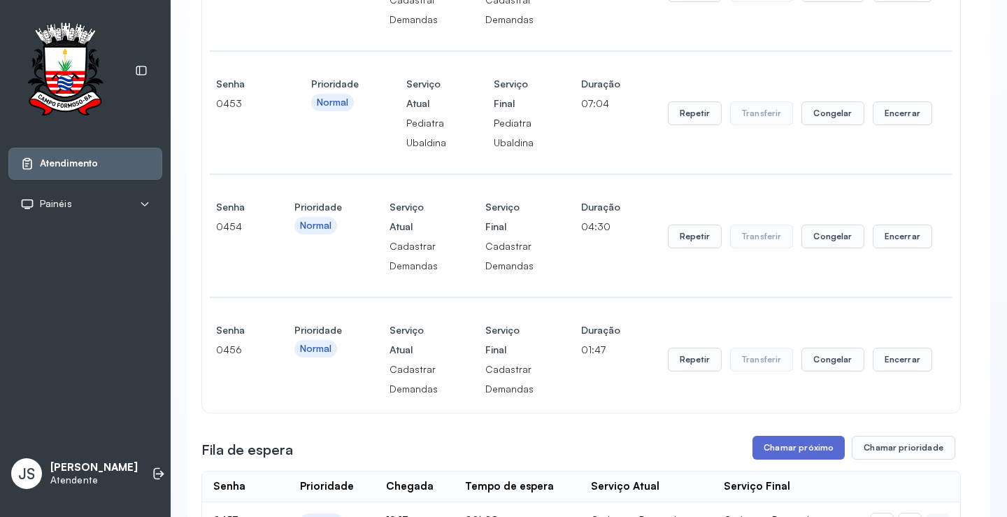
click at [790, 460] on button "Chamar próximo" at bounding box center [799, 448] width 92 height 24
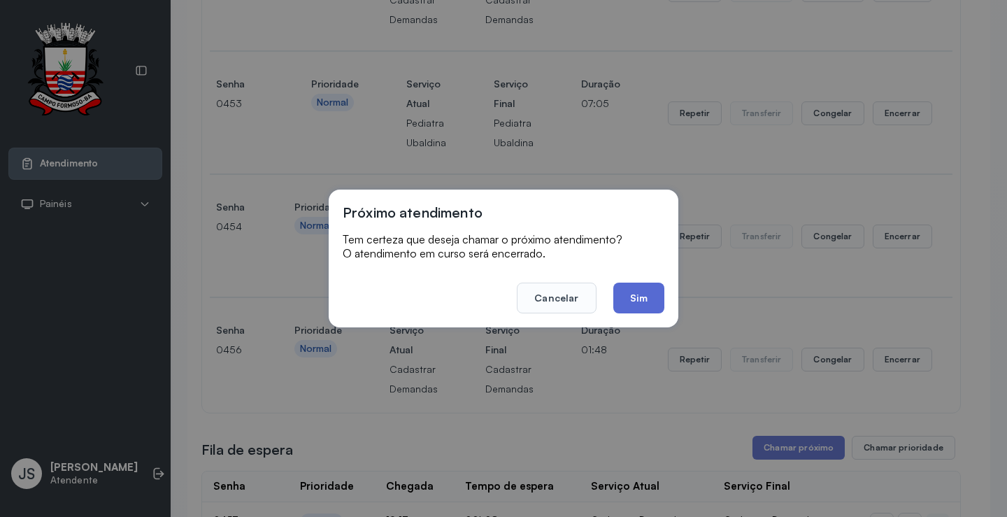
click at [622, 292] on button "Sim" at bounding box center [638, 298] width 51 height 31
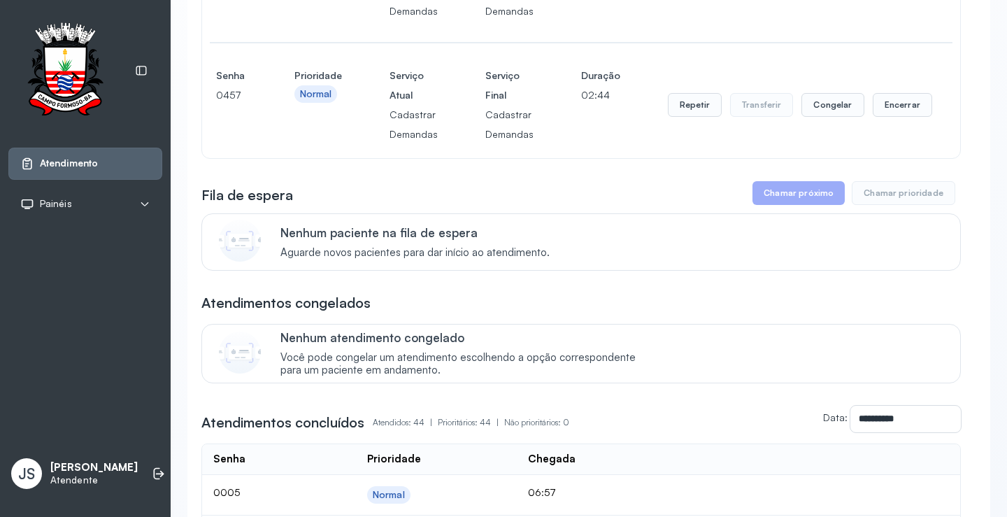
scroll to position [1259, 0]
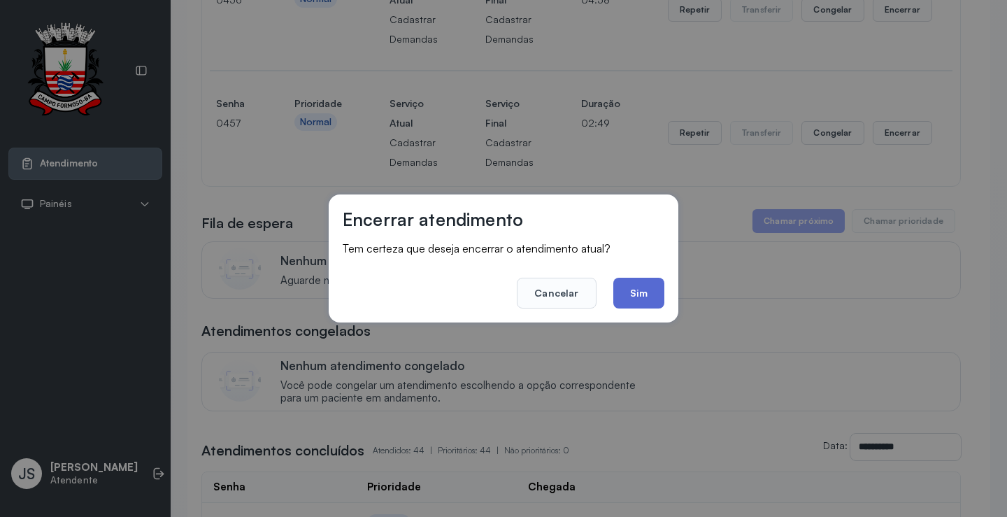
click at [646, 294] on button "Sim" at bounding box center [638, 293] width 51 height 31
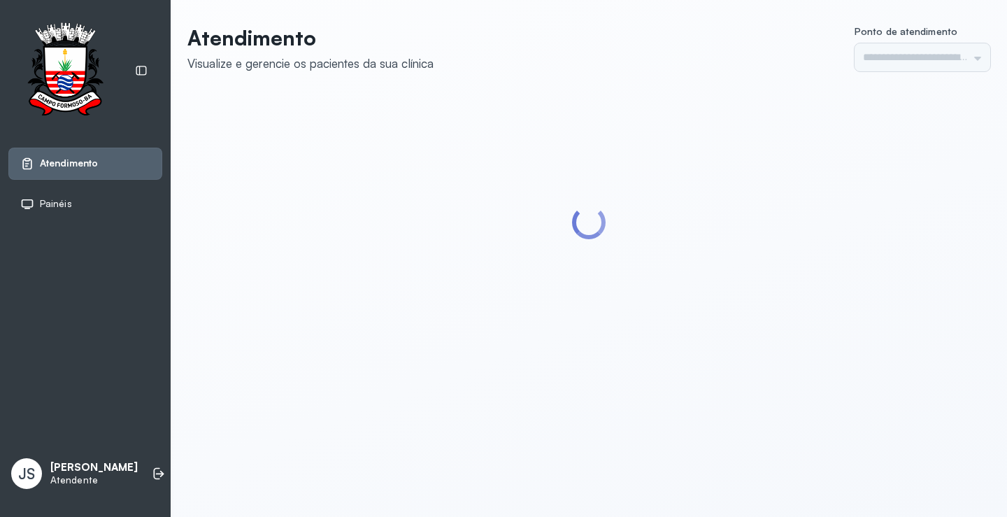
type input "*********"
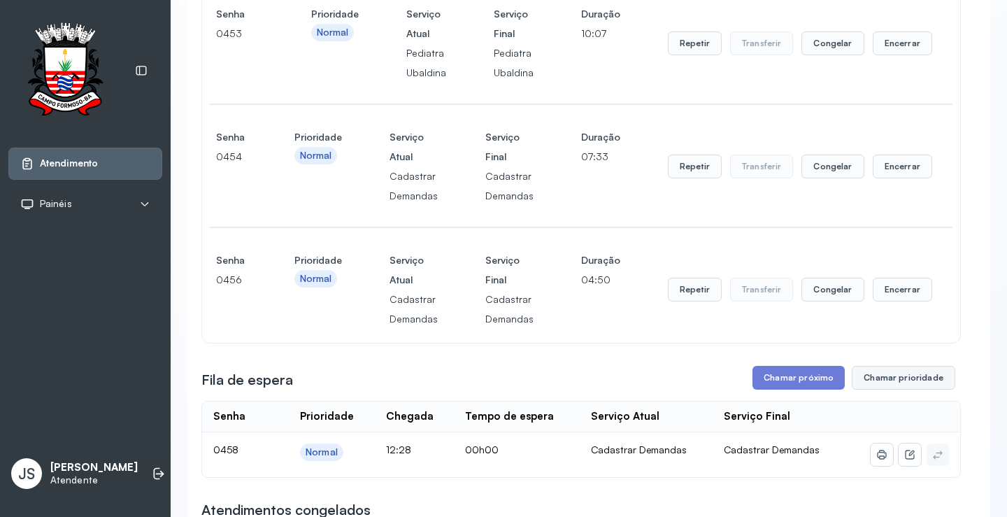
scroll to position [1189, 0]
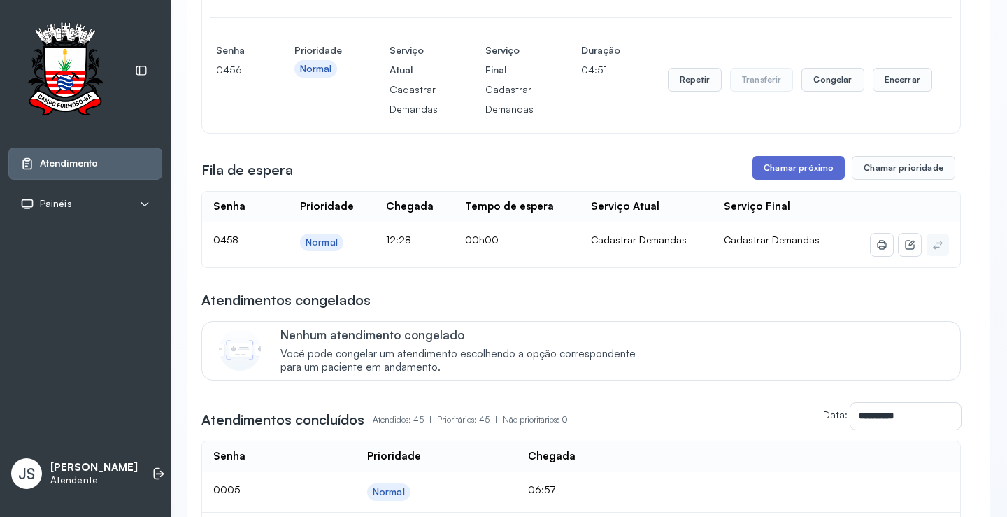
click at [795, 180] on button "Chamar próximo" at bounding box center [799, 168] width 92 height 24
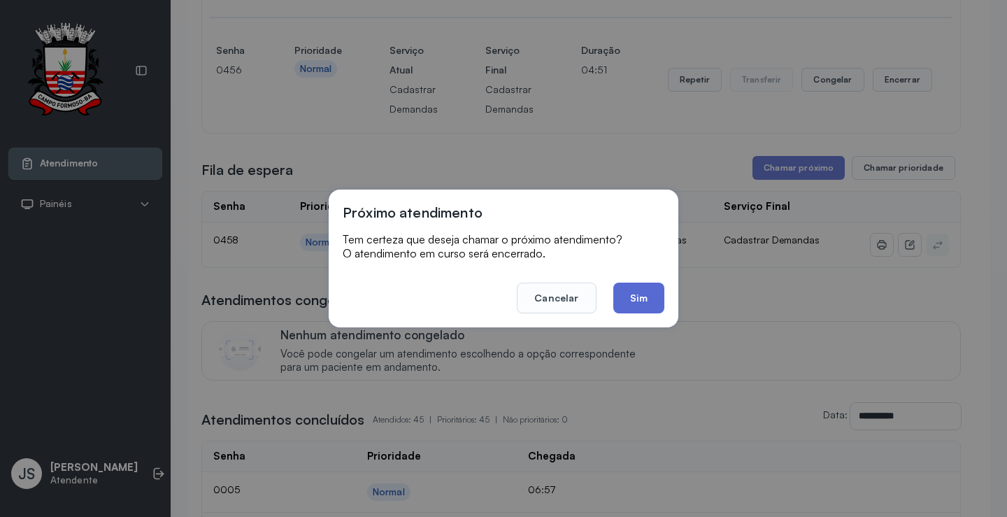
click at [639, 299] on button "Sim" at bounding box center [638, 298] width 51 height 31
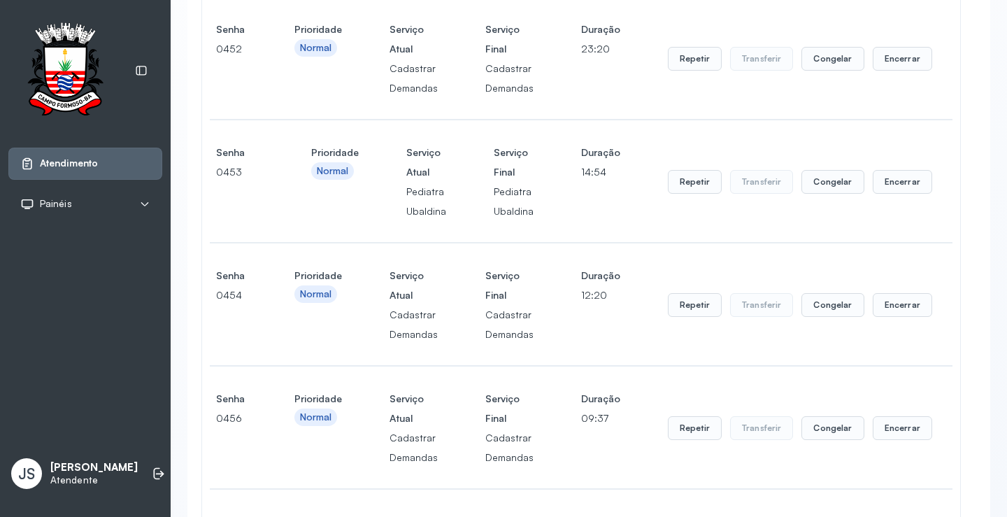
scroll to position [839, 0]
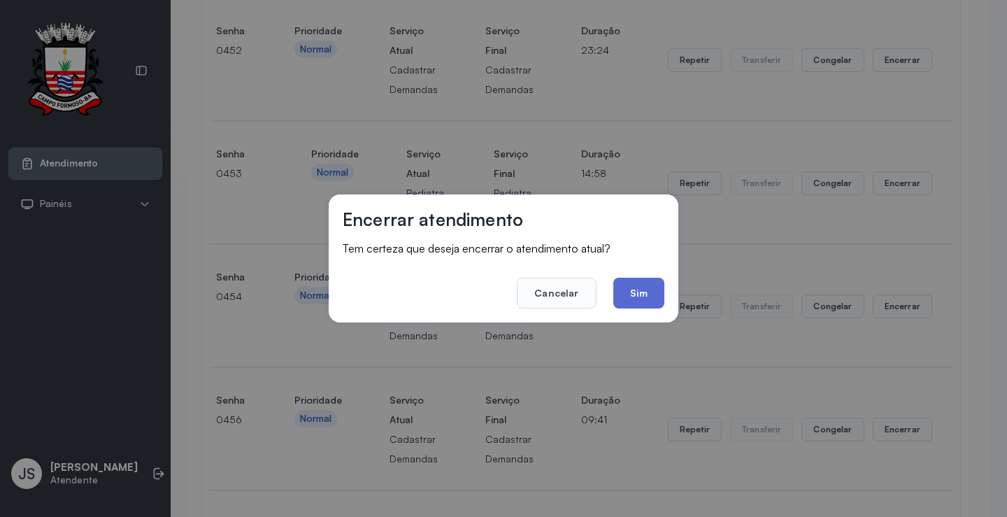
click at [638, 287] on button "Sim" at bounding box center [638, 293] width 51 height 31
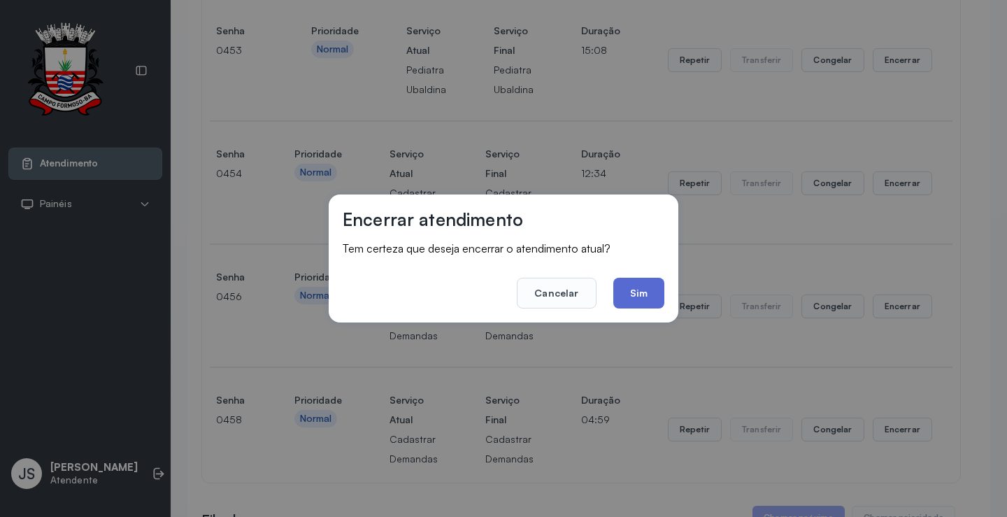
click at [648, 279] on button "Sim" at bounding box center [638, 293] width 51 height 31
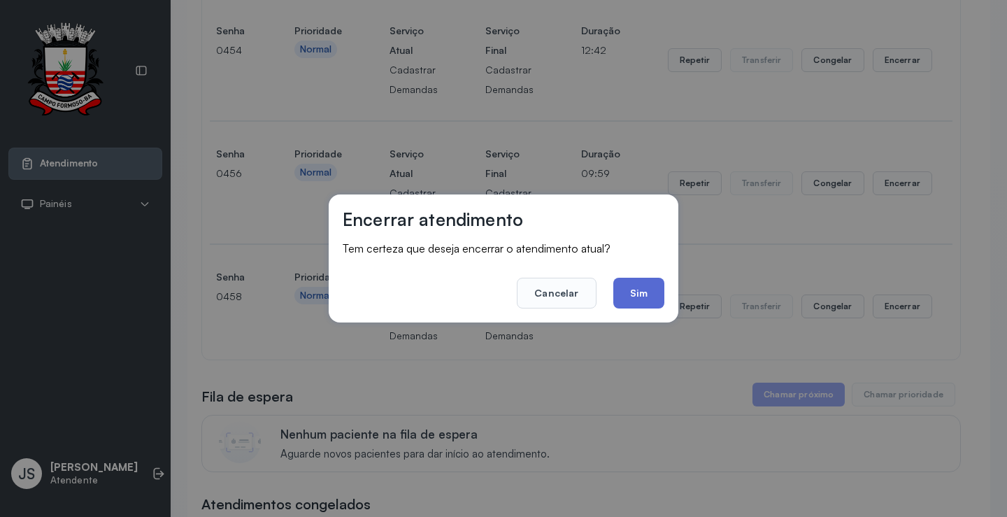
click at [645, 293] on button "Sim" at bounding box center [638, 293] width 51 height 31
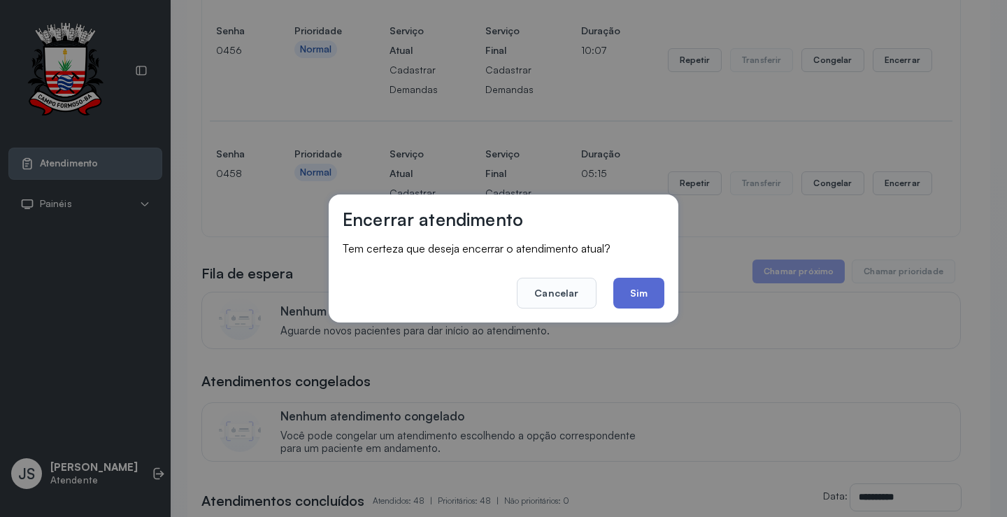
click at [655, 290] on button "Sim" at bounding box center [638, 293] width 51 height 31
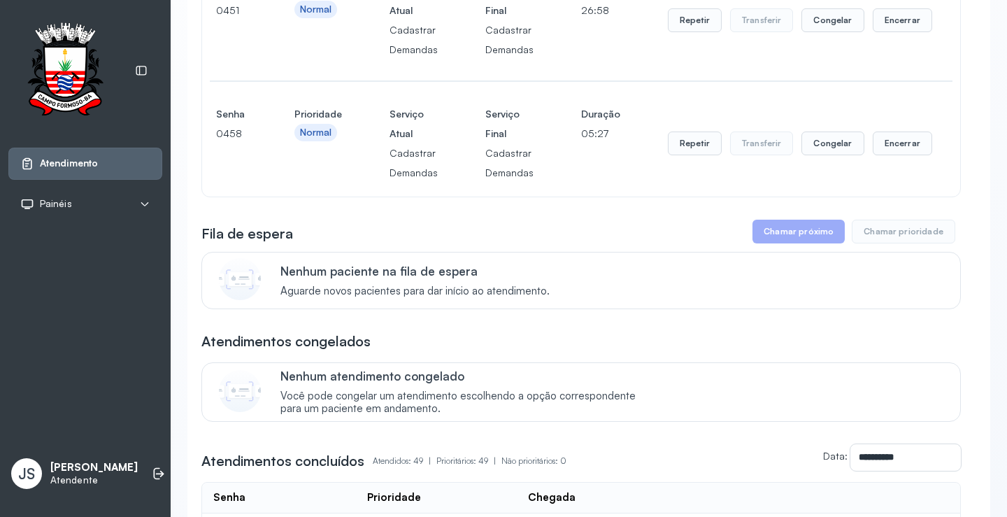
scroll to position [629, 0]
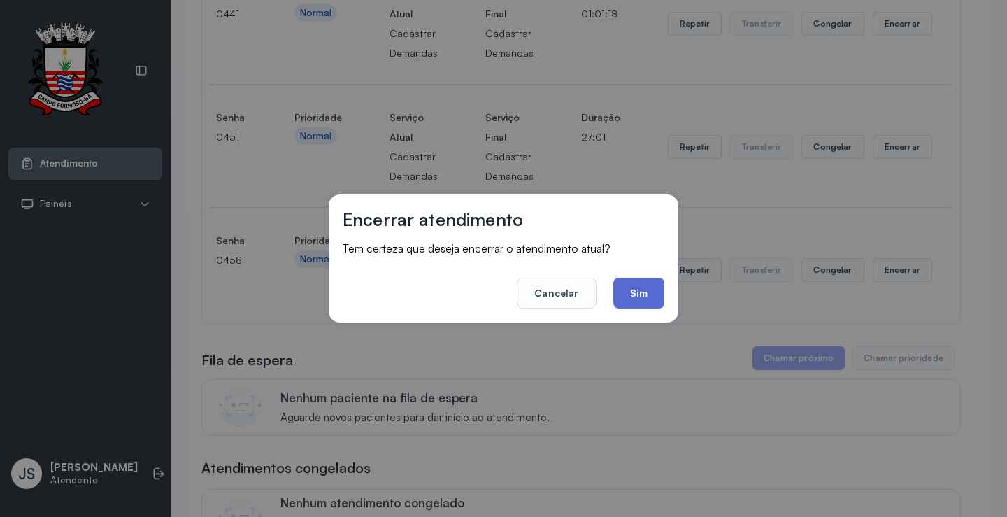
click at [645, 299] on button "Sim" at bounding box center [638, 293] width 51 height 31
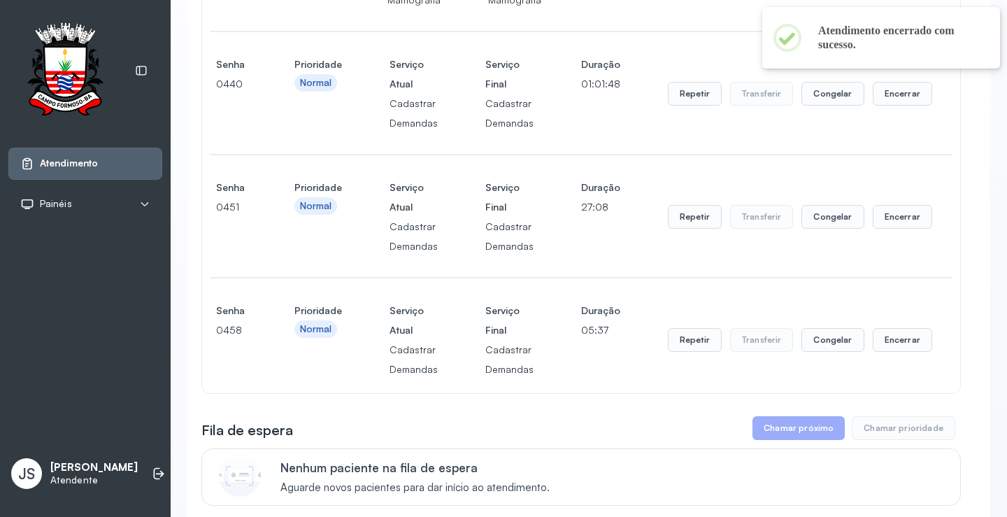
scroll to position [280, 0]
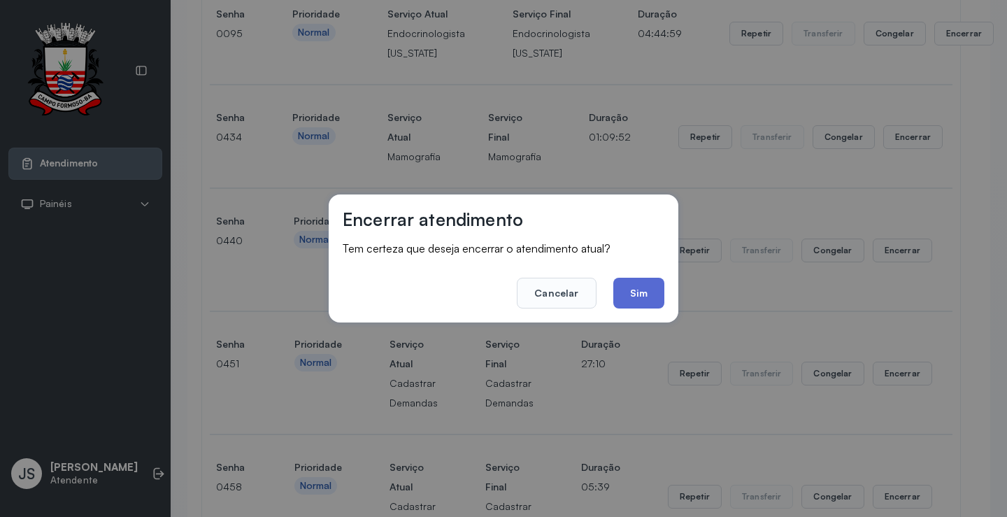
click at [646, 297] on button "Sim" at bounding box center [638, 293] width 51 height 31
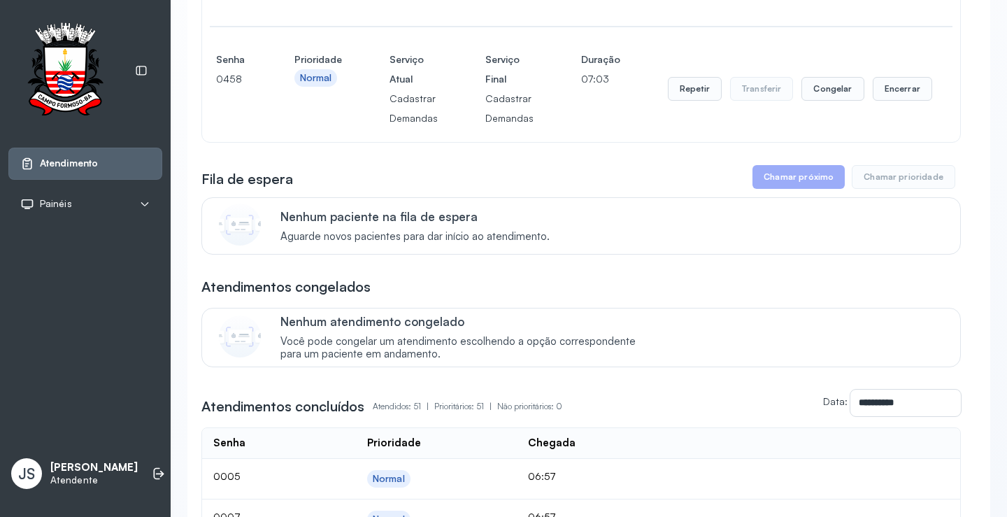
scroll to position [560, 0]
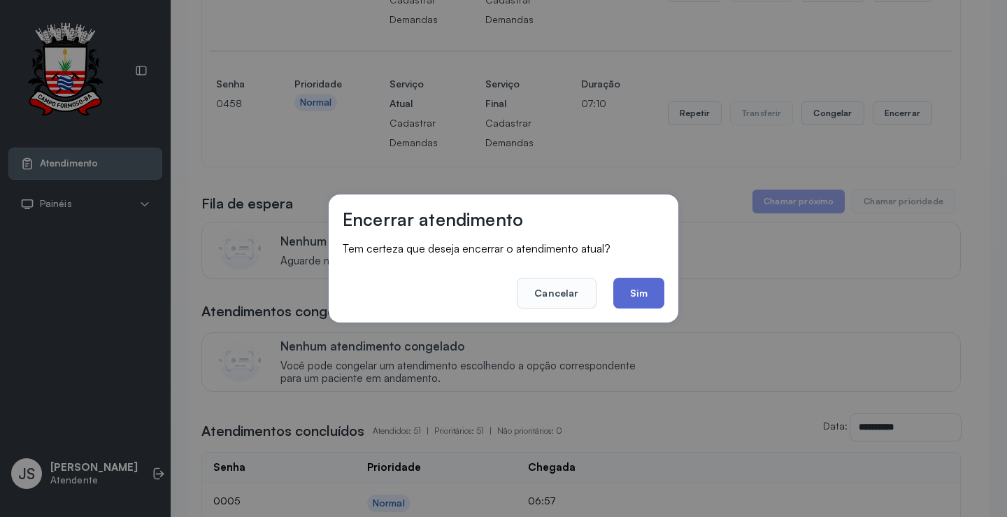
click at [660, 288] on button "Sim" at bounding box center [638, 293] width 51 height 31
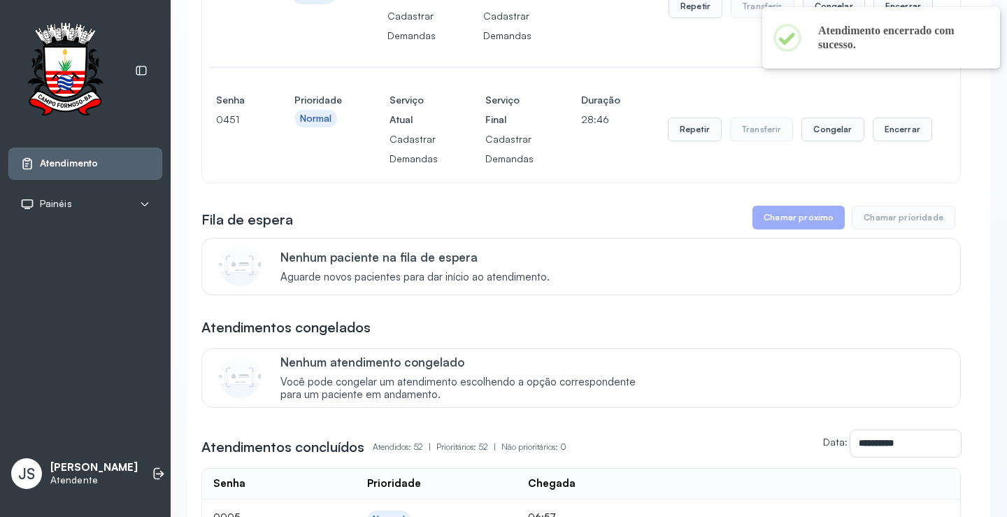
scroll to position [420, 0]
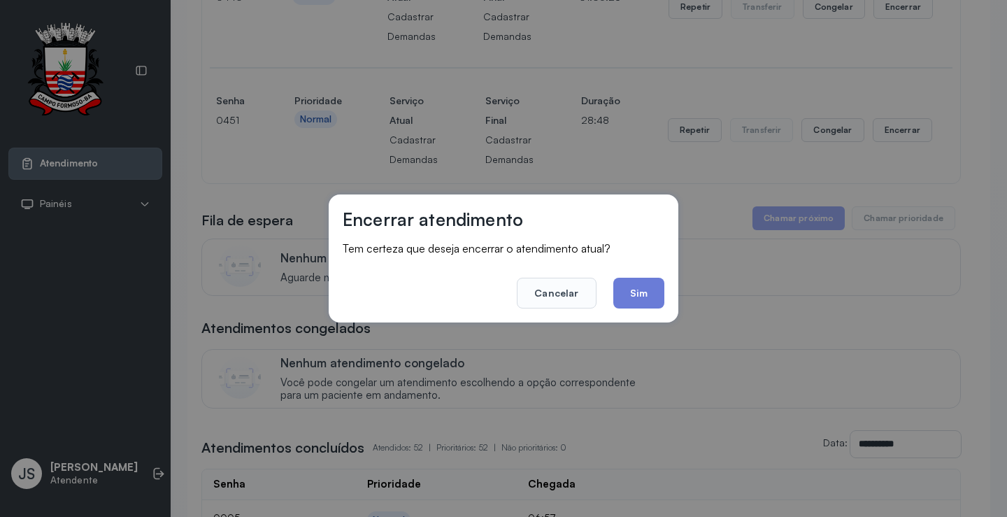
click at [643, 285] on button "Sim" at bounding box center [638, 293] width 51 height 31
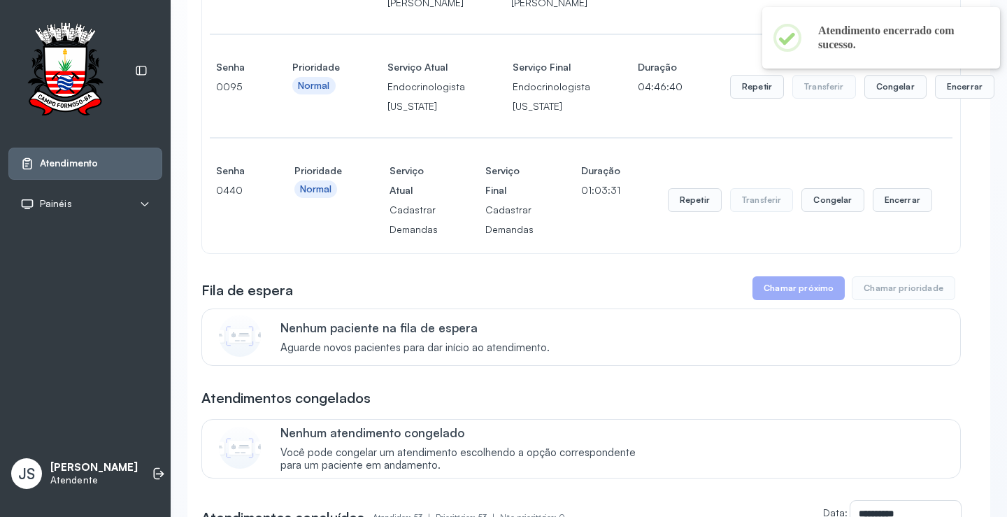
scroll to position [210, 0]
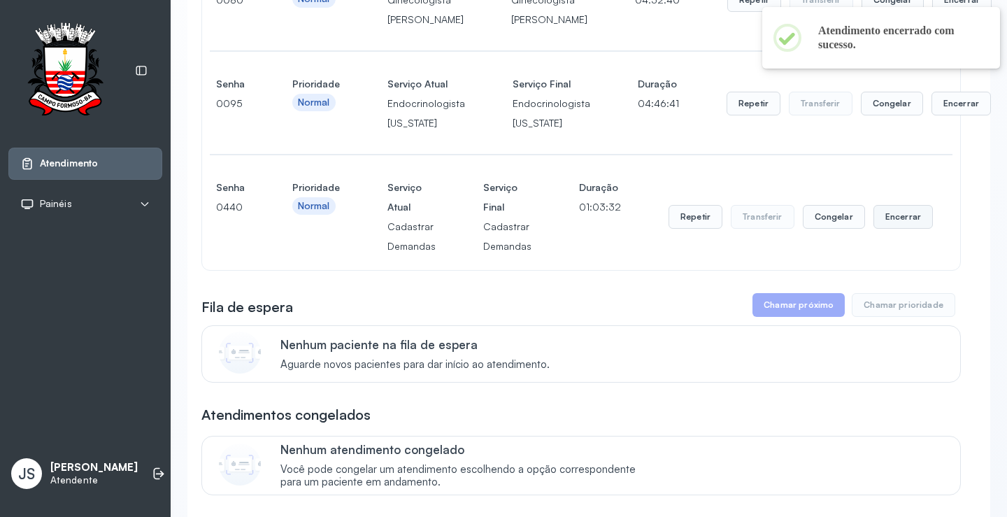
click at [932, 12] on button "Encerrar" at bounding box center [961, 0] width 59 height 24
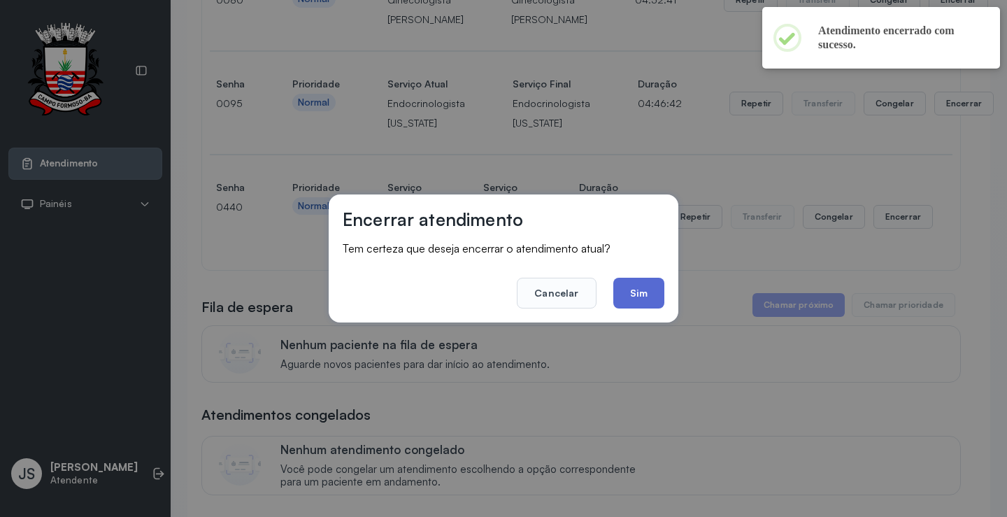
click at [646, 296] on button "Sim" at bounding box center [638, 293] width 51 height 31
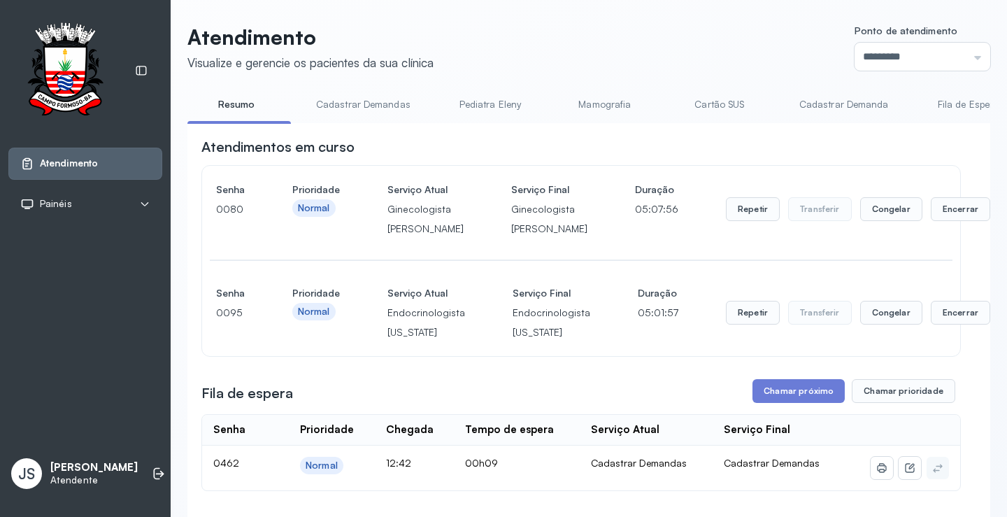
scroll to position [140, 0]
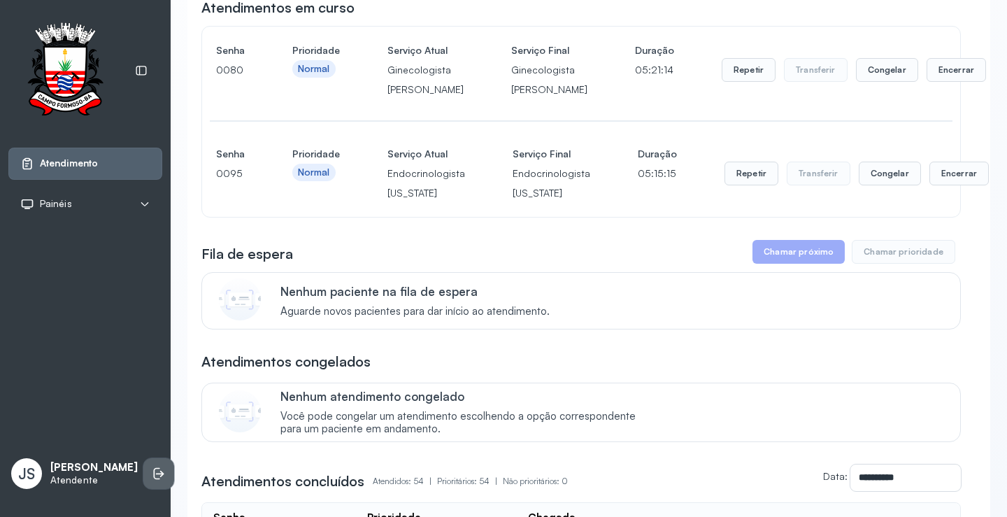
click at [143, 473] on li at bounding box center [158, 473] width 31 height 31
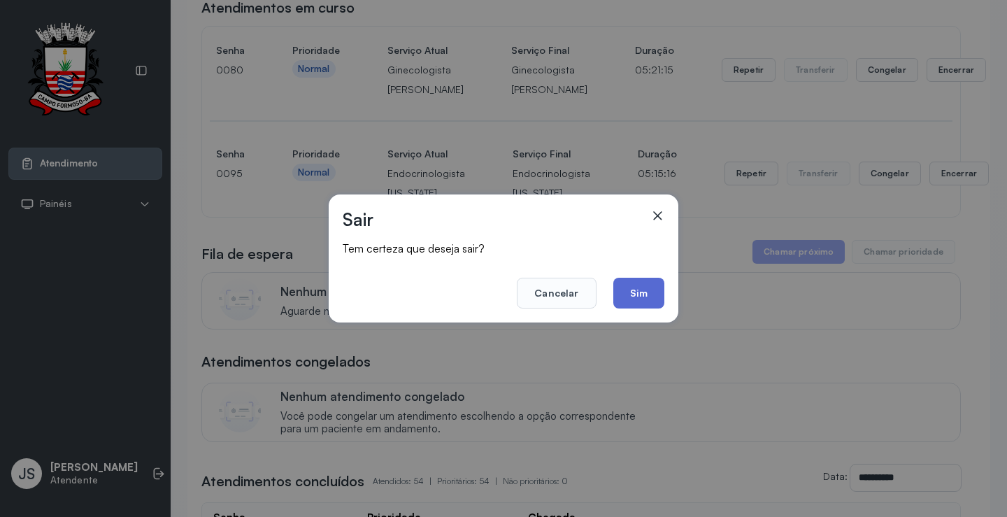
click at [634, 287] on button "Sim" at bounding box center [638, 293] width 51 height 31
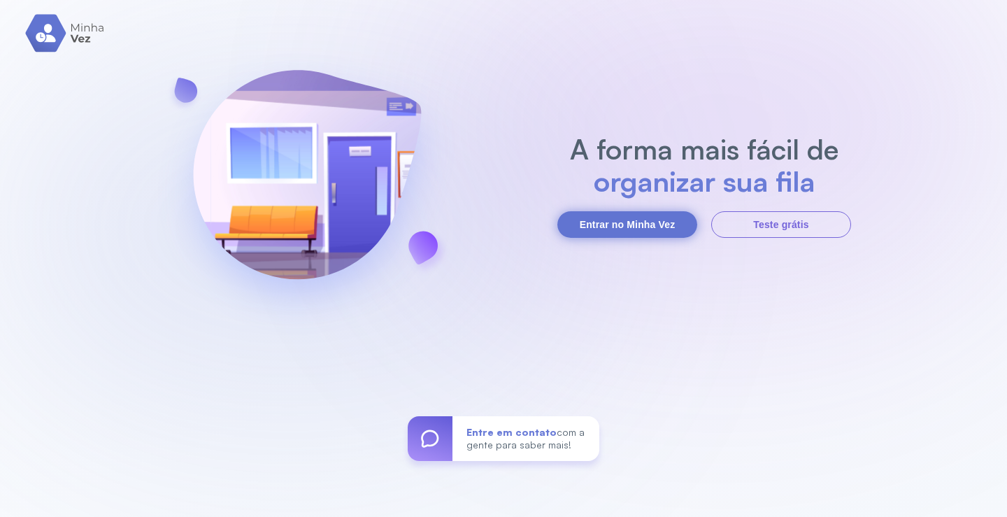
click at [606, 211] on button "Entrar no Minha Vez" at bounding box center [627, 224] width 140 height 27
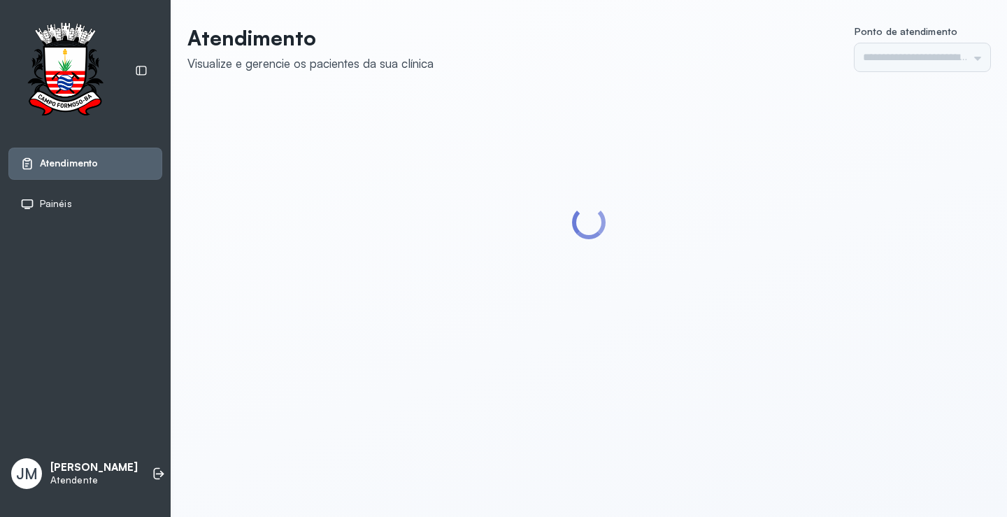
type input "*********"
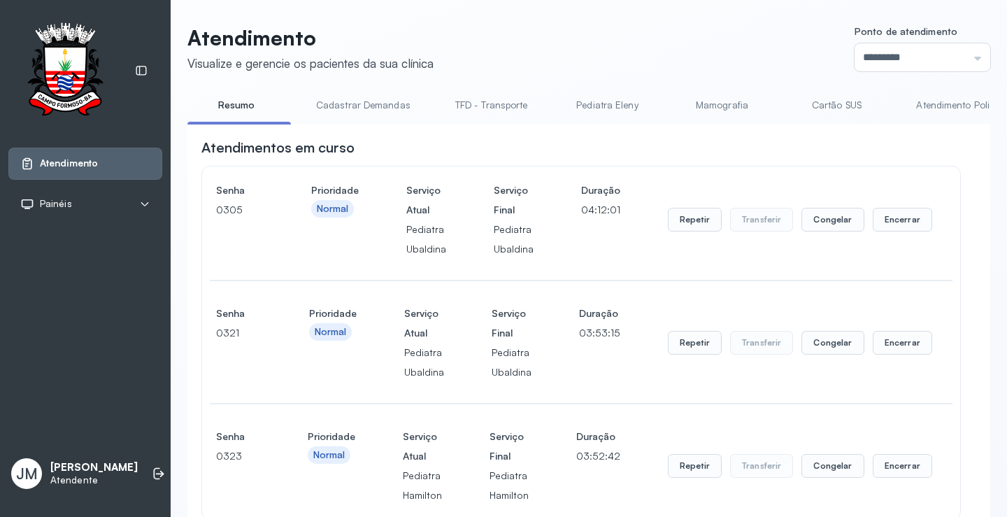
click at [839, 100] on link "Cartão SUS" at bounding box center [837, 105] width 98 height 23
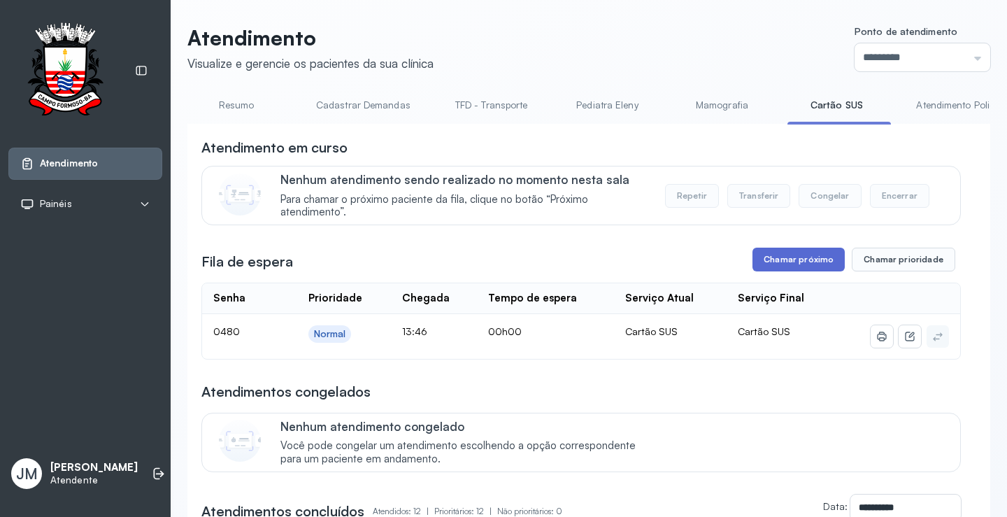
click at [800, 251] on button "Chamar próximo" at bounding box center [799, 260] width 92 height 24
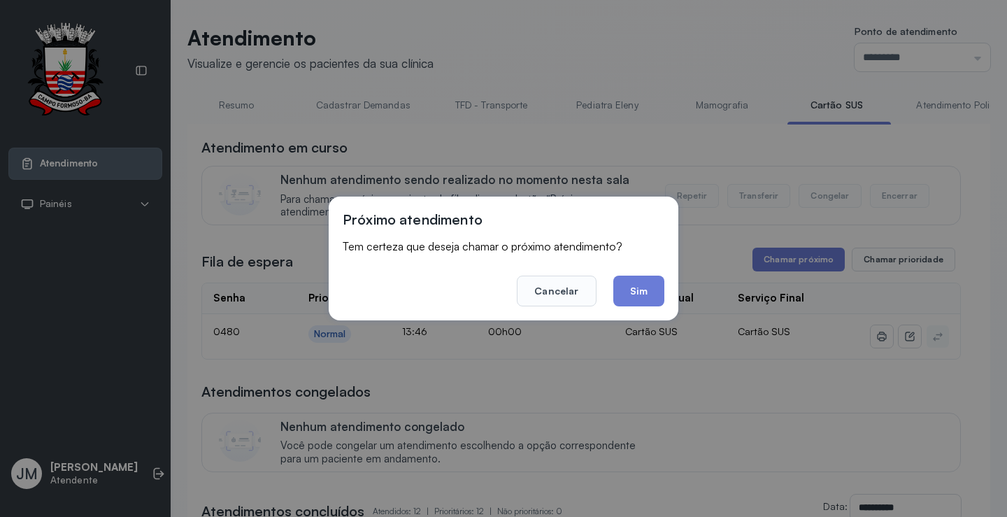
click at [634, 283] on button "Sim" at bounding box center [638, 291] width 51 height 31
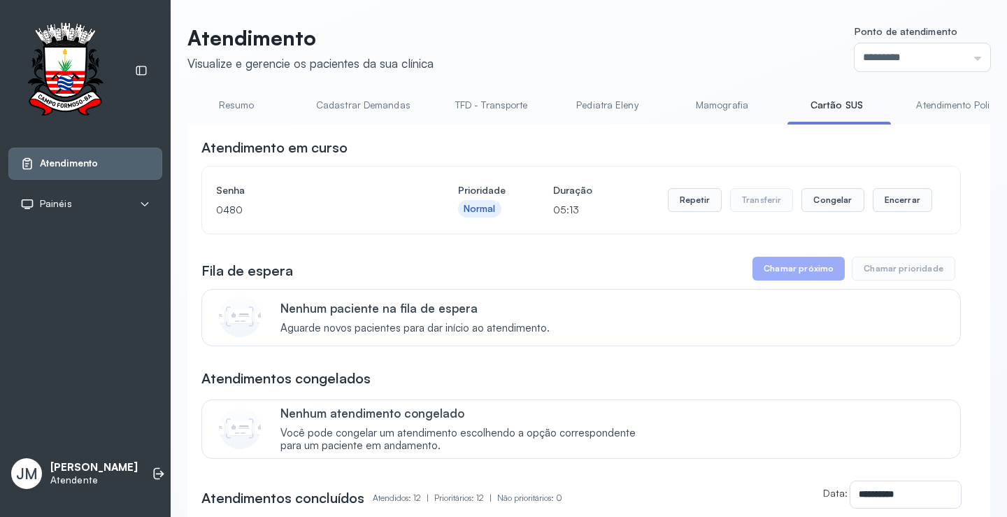
click at [242, 101] on link "Resumo" at bounding box center [236, 105] width 98 height 23
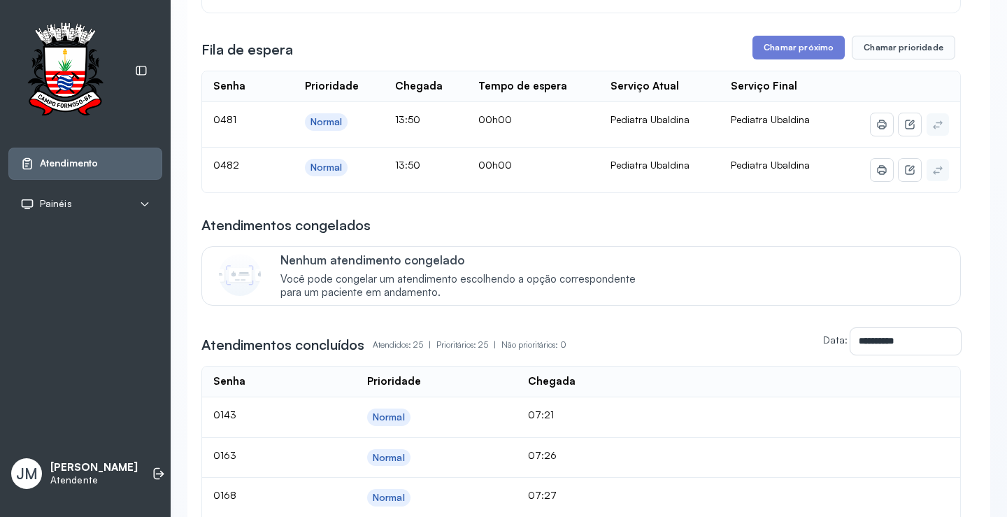
scroll to position [560, 0]
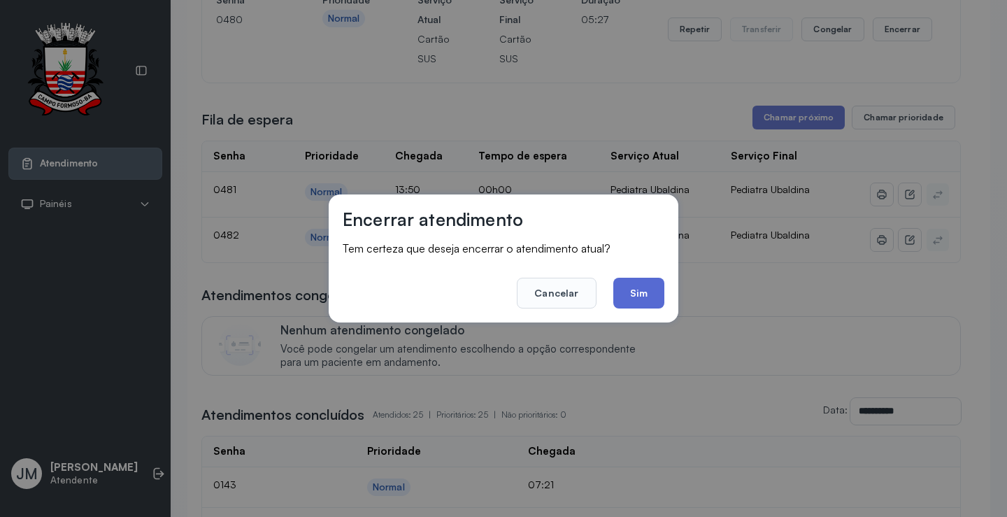
click at [636, 285] on button "Sim" at bounding box center [638, 293] width 51 height 31
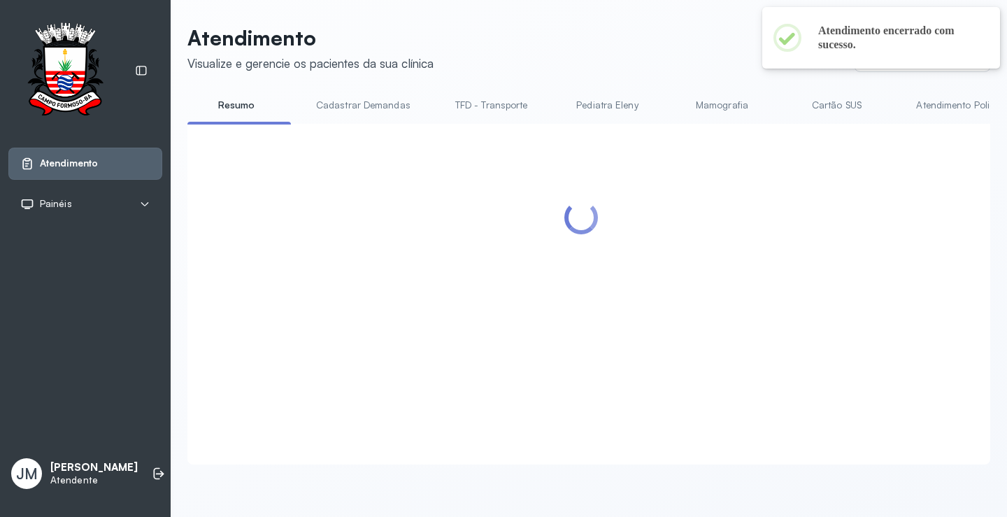
scroll to position [0, 0]
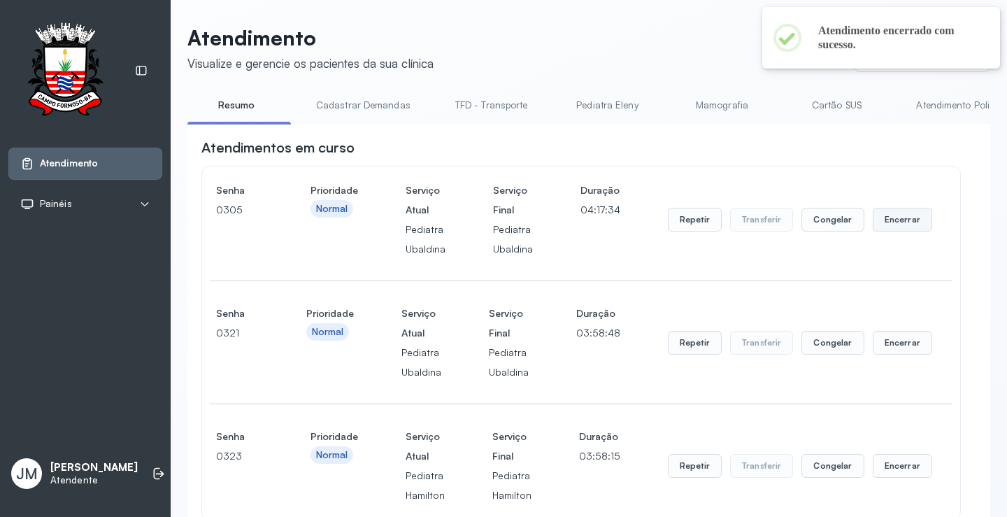
click at [901, 218] on button "Encerrar" at bounding box center [902, 220] width 59 height 24
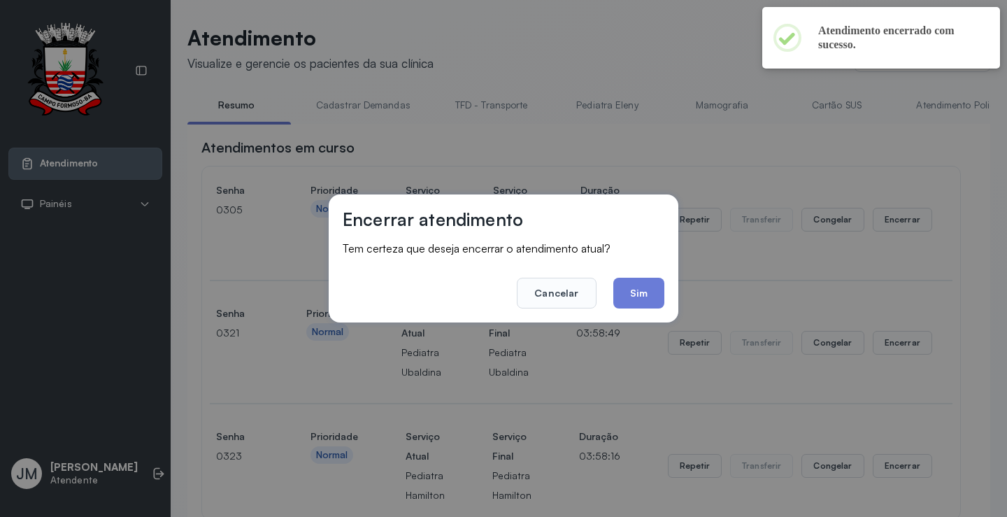
click at [641, 283] on button "Sim" at bounding box center [638, 293] width 51 height 31
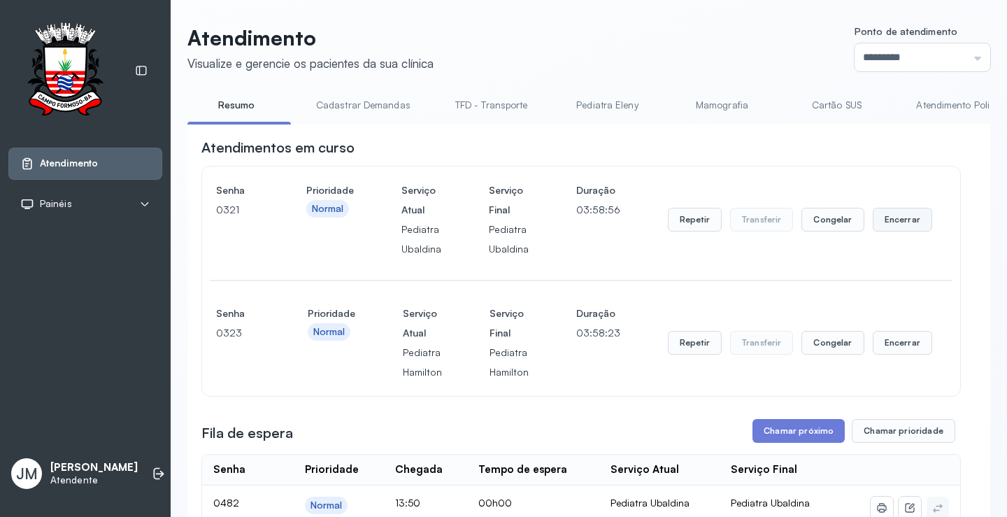
click at [892, 215] on button "Encerrar" at bounding box center [902, 220] width 59 height 24
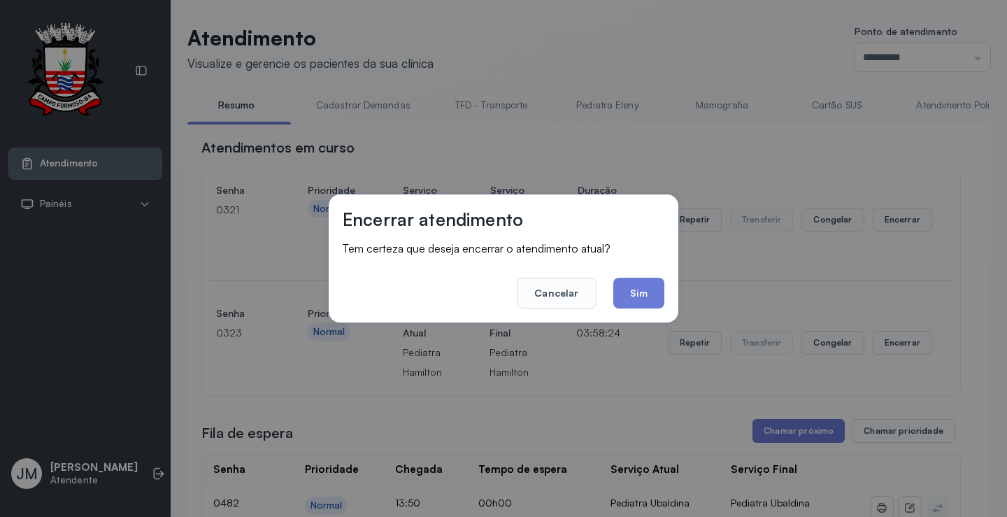
drag, startPoint x: 625, startPoint y: 292, endPoint x: 639, endPoint y: 257, distance: 37.7
click at [628, 277] on footer "Cancelar Sim" at bounding box center [504, 283] width 322 height 50
drag, startPoint x: 639, startPoint y: 301, endPoint x: 647, endPoint y: 297, distance: 8.5
click at [638, 301] on button "Sim" at bounding box center [638, 293] width 51 height 31
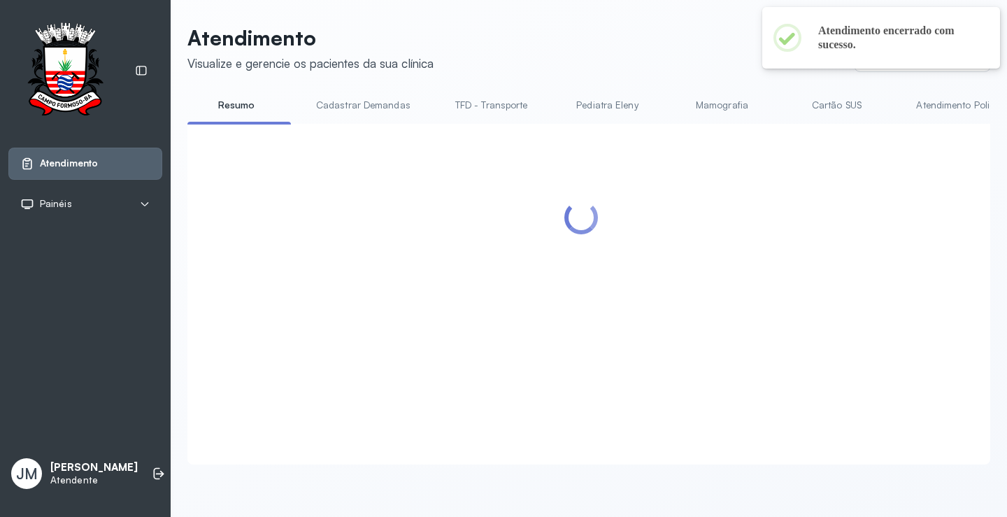
scroll to position [1, 0]
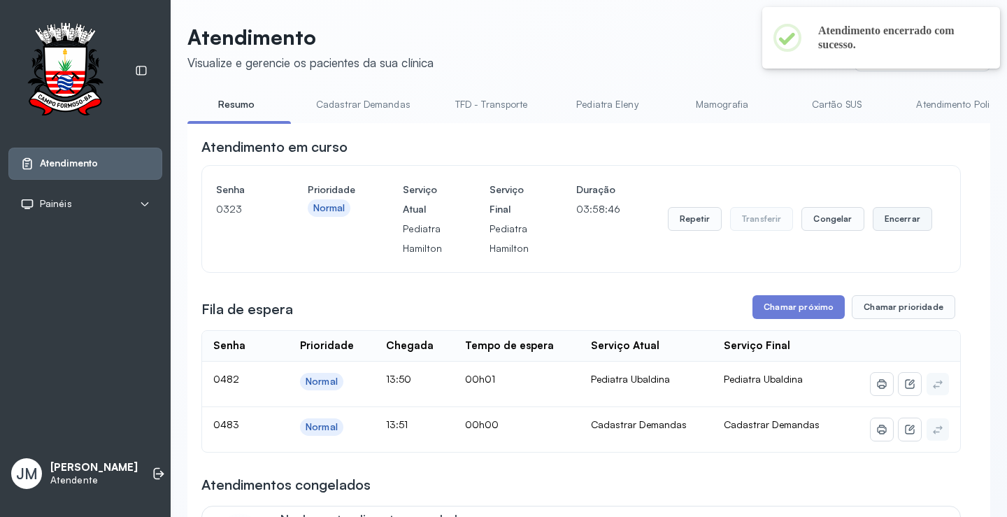
click at [893, 218] on button "Encerrar" at bounding box center [902, 219] width 59 height 24
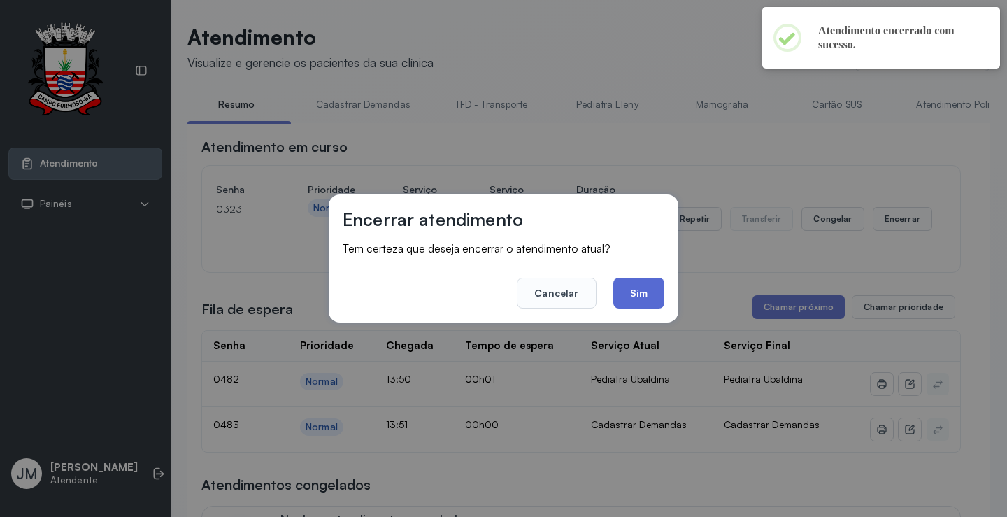
click at [661, 286] on button "Sim" at bounding box center [638, 293] width 51 height 31
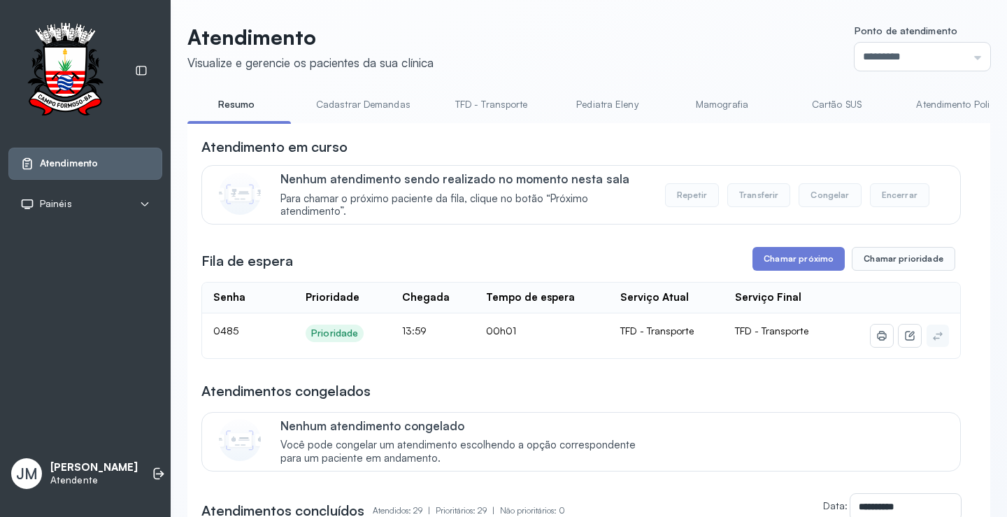
scroll to position [0, 0]
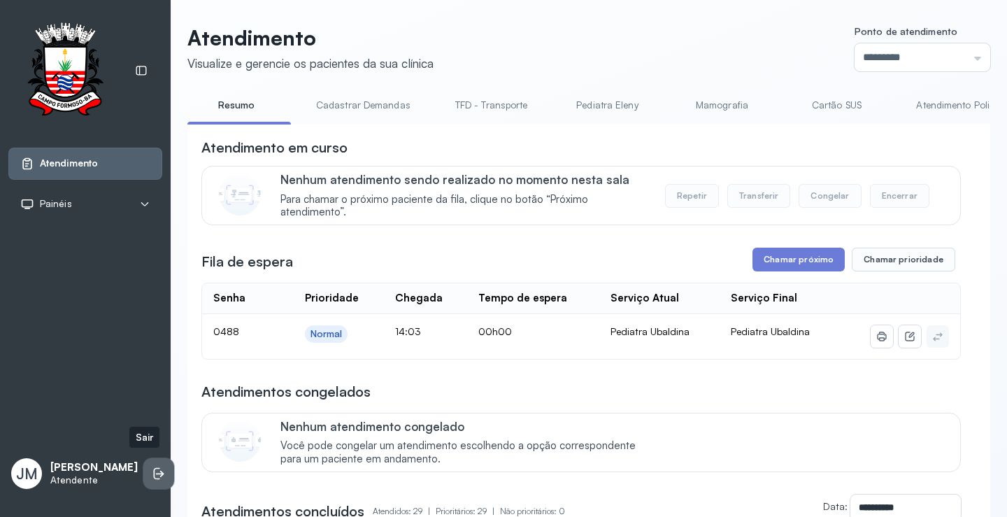
click at [152, 471] on icon at bounding box center [159, 474] width 14 height 14
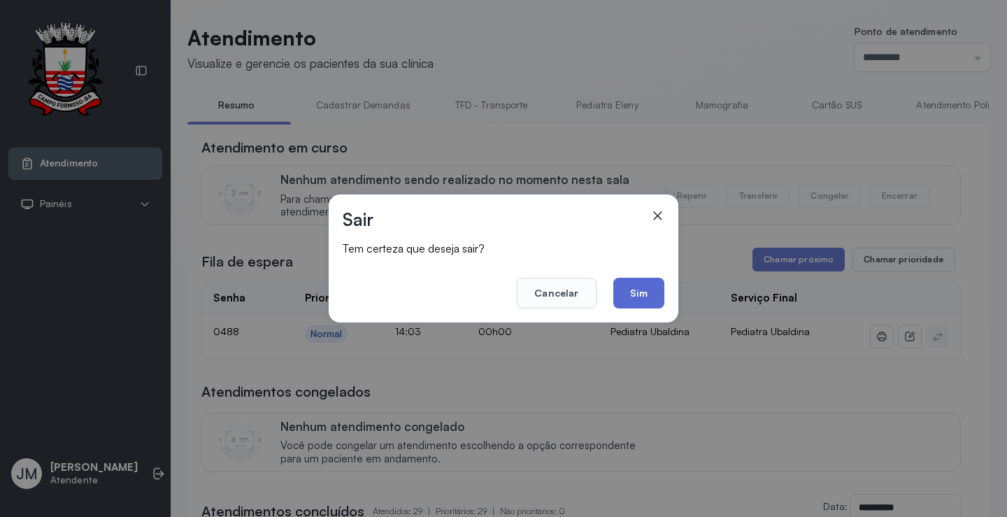
click at [646, 292] on button "Sim" at bounding box center [638, 293] width 51 height 31
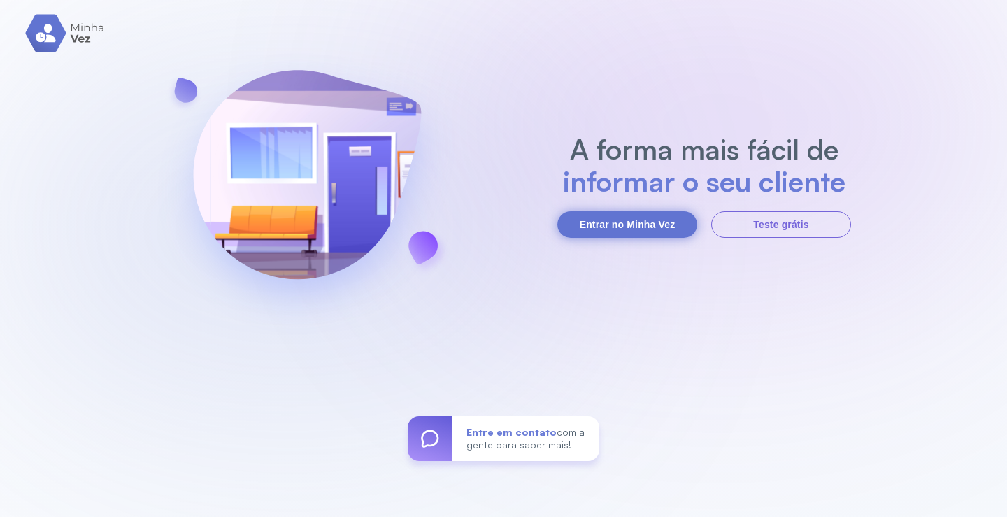
click at [656, 224] on button "Entrar no Minha Vez" at bounding box center [627, 224] width 140 height 27
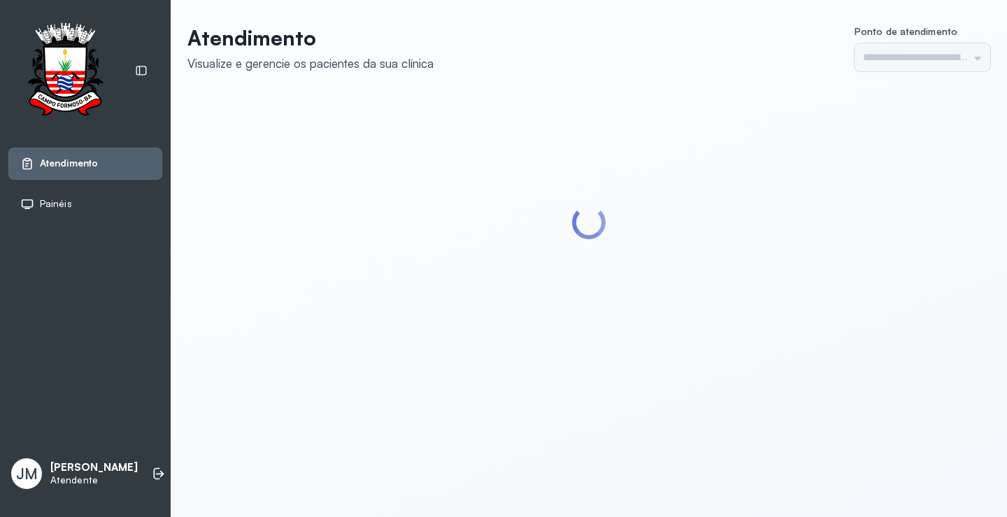
type input "*********"
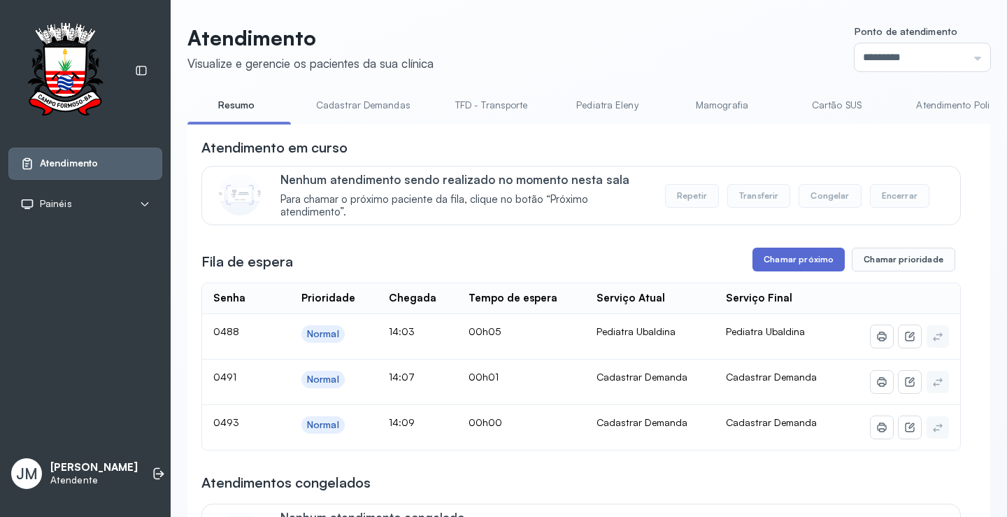
click at [795, 260] on button "Chamar próximo" at bounding box center [799, 260] width 92 height 24
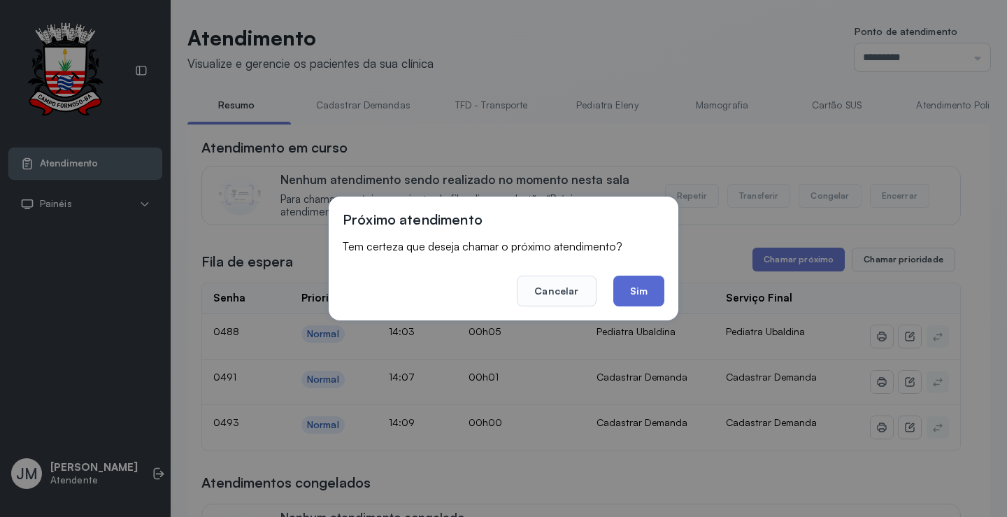
click at [638, 290] on button "Sim" at bounding box center [638, 291] width 51 height 31
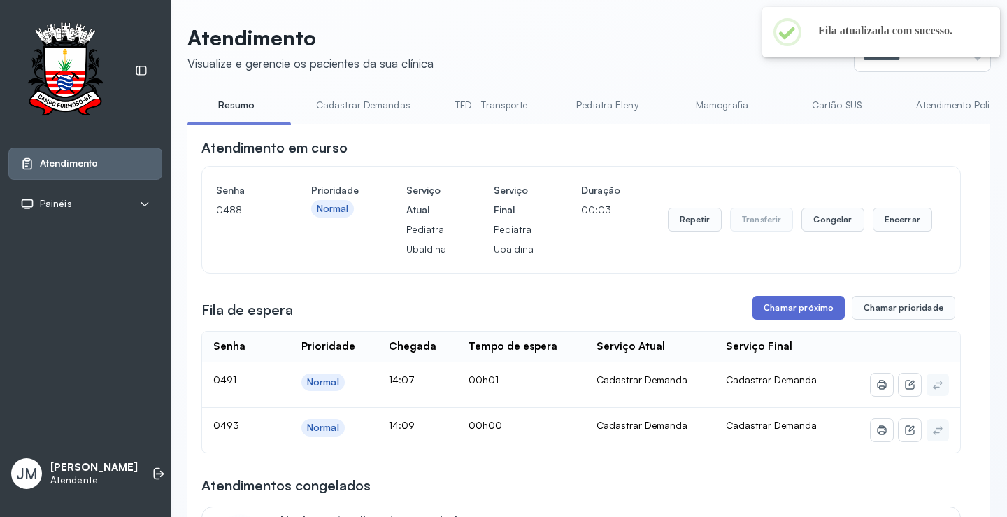
click at [809, 319] on button "Chamar próximo" at bounding box center [799, 308] width 92 height 24
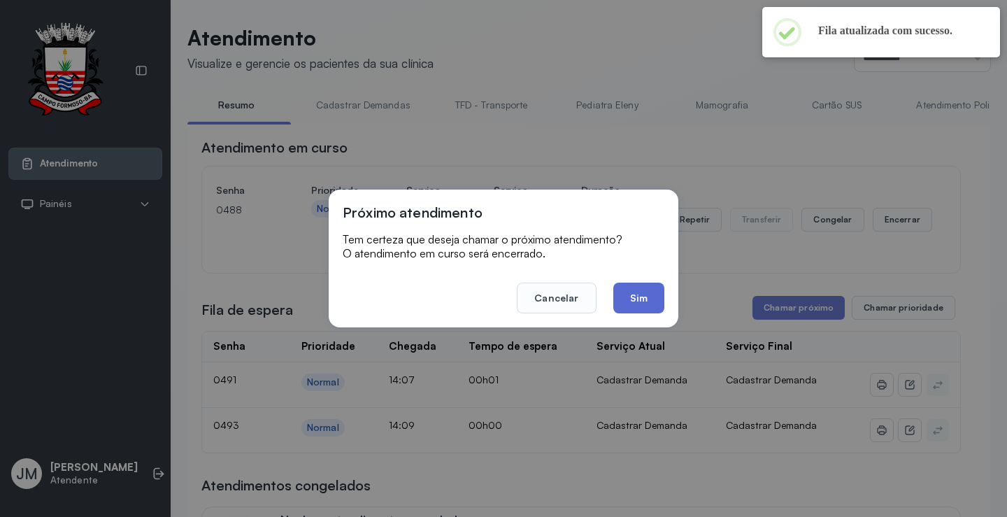
click at [633, 292] on button "Sim" at bounding box center [638, 298] width 51 height 31
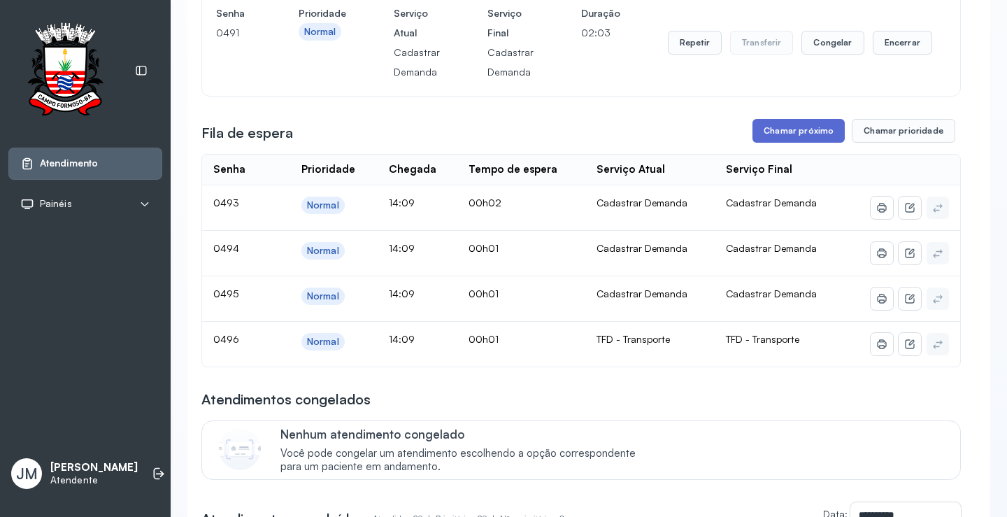
scroll to position [350, 0]
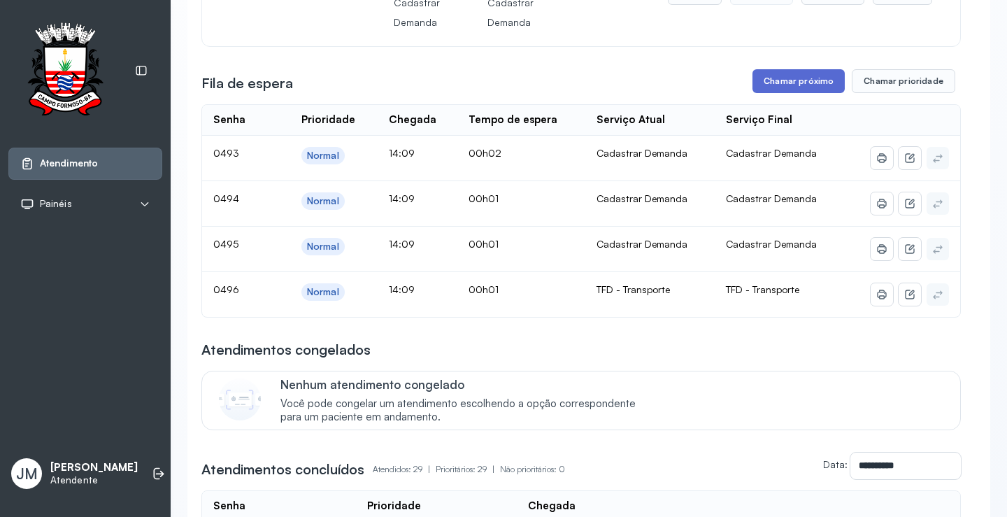
click at [788, 87] on button "Chamar próximo" at bounding box center [799, 81] width 92 height 24
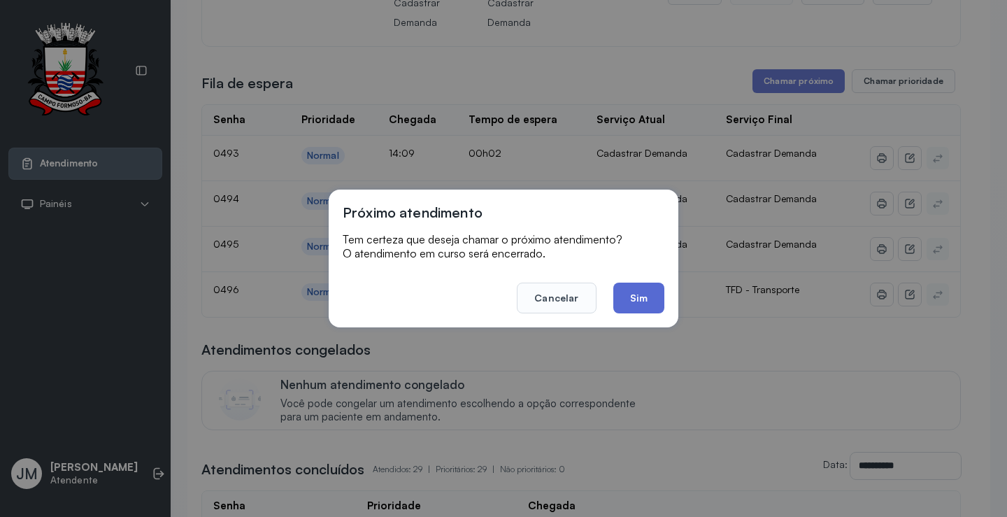
click at [642, 292] on button "Sim" at bounding box center [638, 298] width 51 height 31
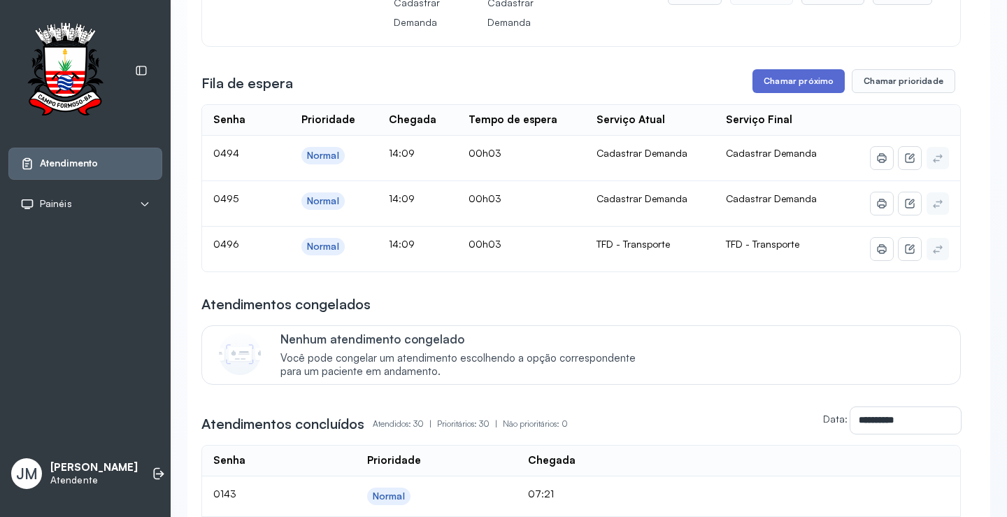
click at [784, 80] on button "Chamar próximo" at bounding box center [799, 81] width 92 height 24
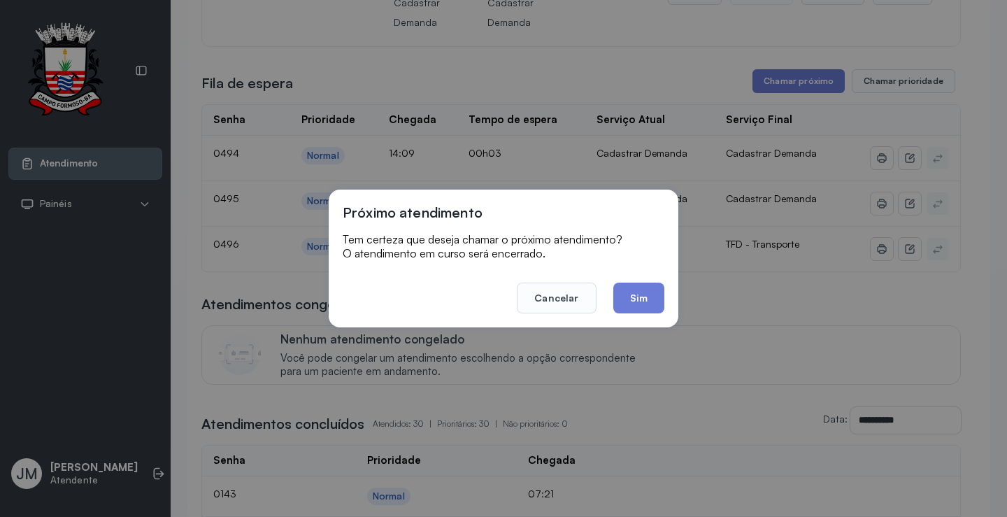
drag, startPoint x: 638, startPoint y: 299, endPoint x: 795, endPoint y: 232, distance: 170.8
click at [641, 297] on button "Sim" at bounding box center [638, 298] width 51 height 31
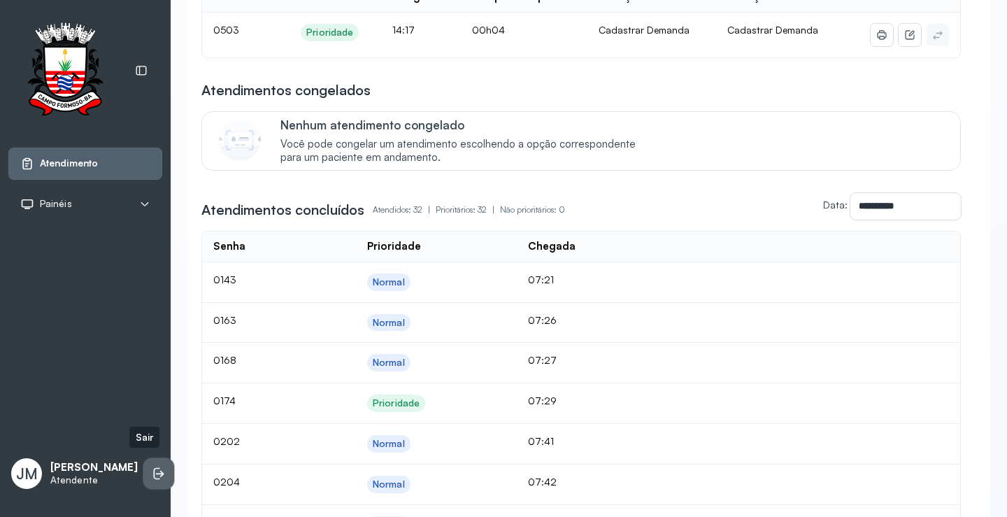
click at [156, 471] on icon at bounding box center [160, 474] width 8 height 6
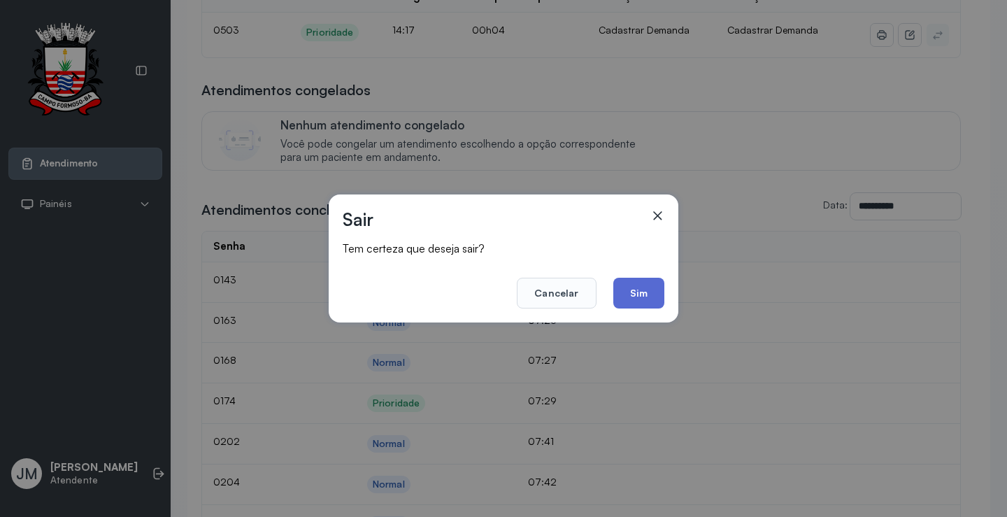
click at [643, 285] on button "Sim" at bounding box center [638, 293] width 51 height 31
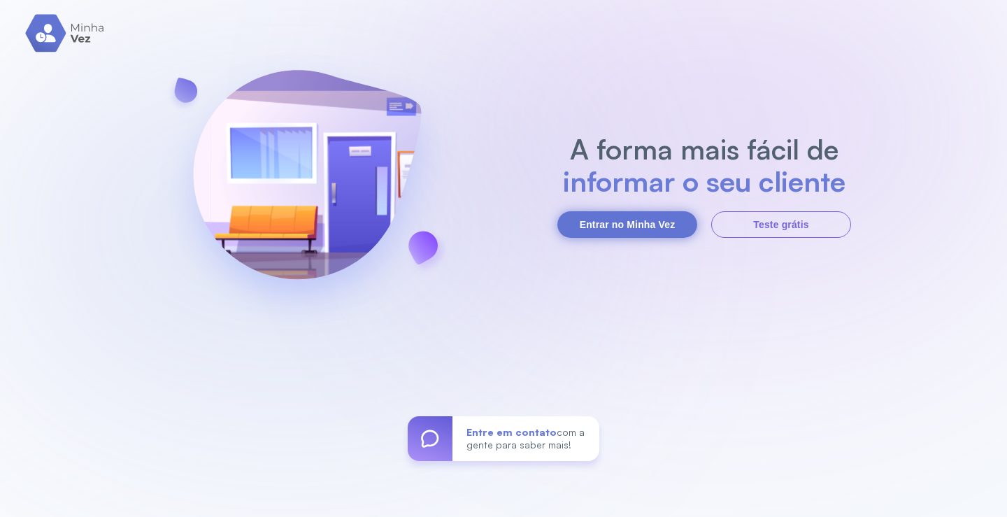
click at [629, 218] on button "Entrar no Minha Vez" at bounding box center [627, 224] width 140 height 27
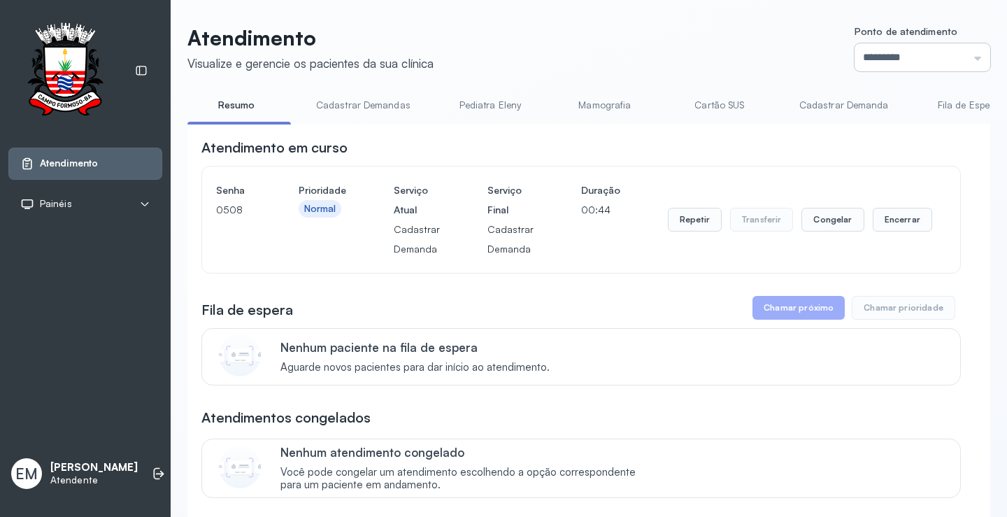
click at [940, 48] on input "*********" at bounding box center [923, 57] width 136 height 28
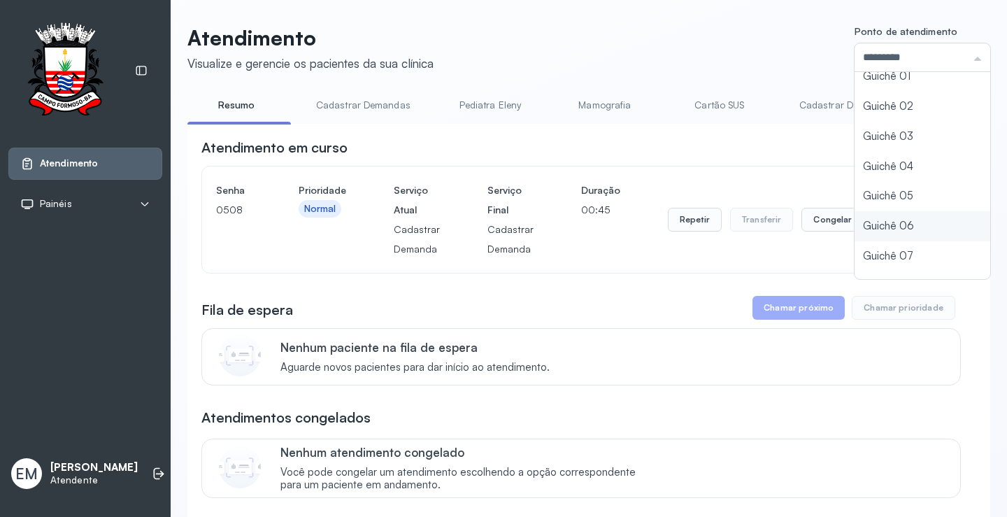
scroll to position [62, 0]
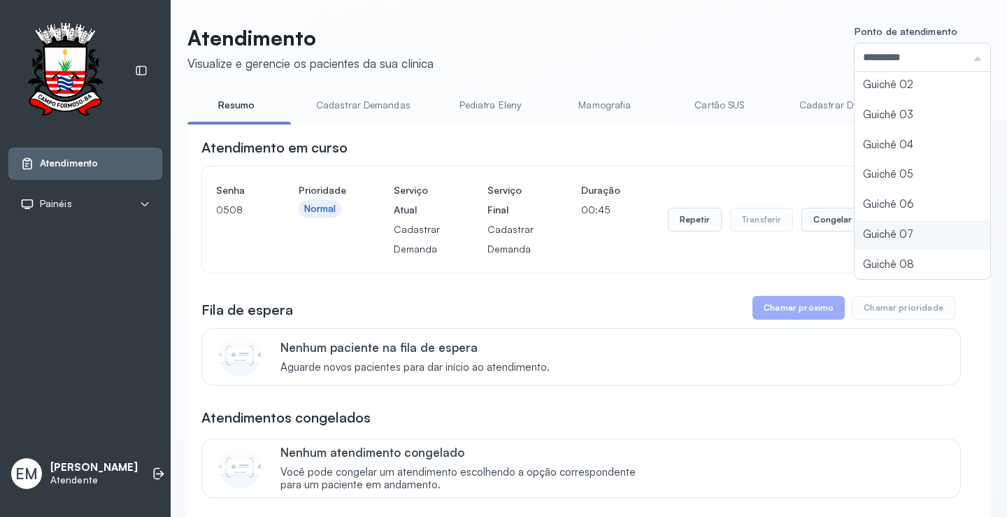
type input "*********"
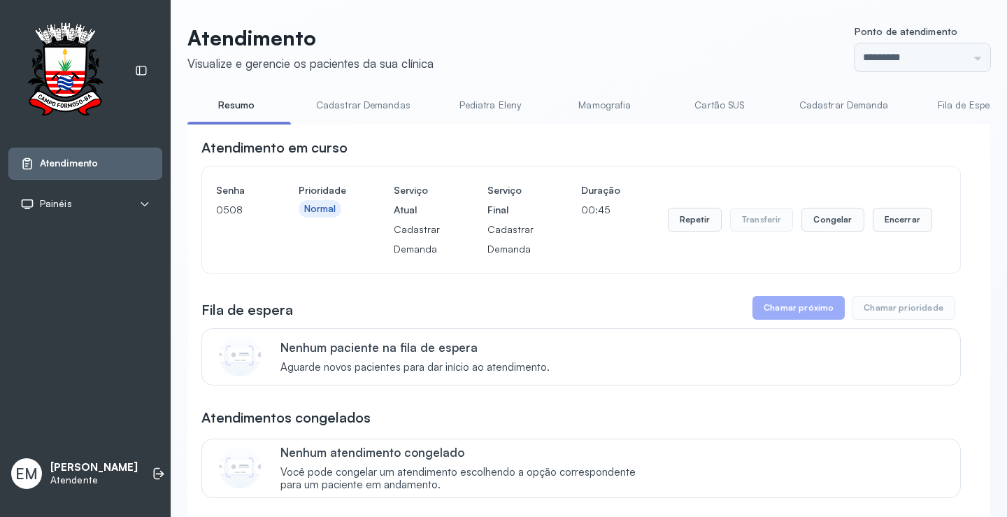
click at [883, 214] on button "Encerrar" at bounding box center [902, 220] width 59 height 24
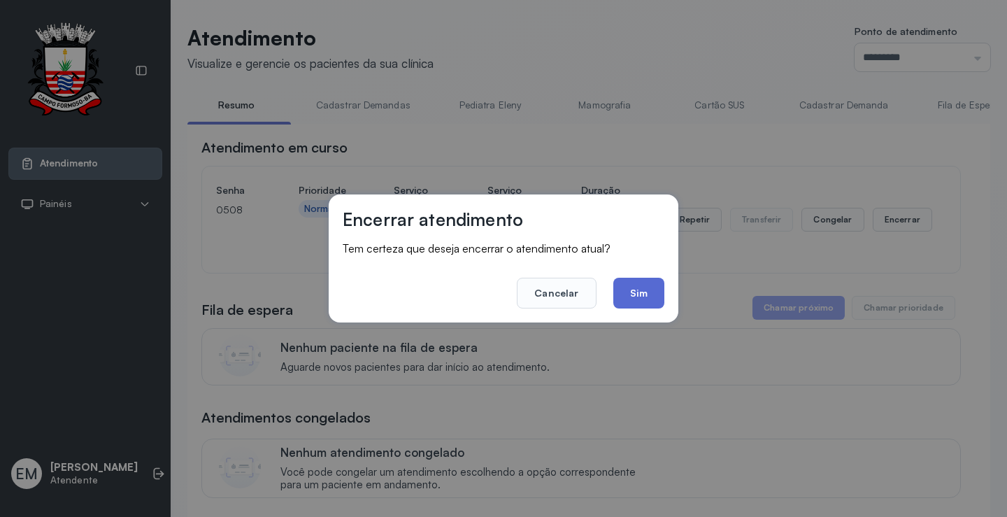
click at [653, 288] on button "Sim" at bounding box center [638, 293] width 51 height 31
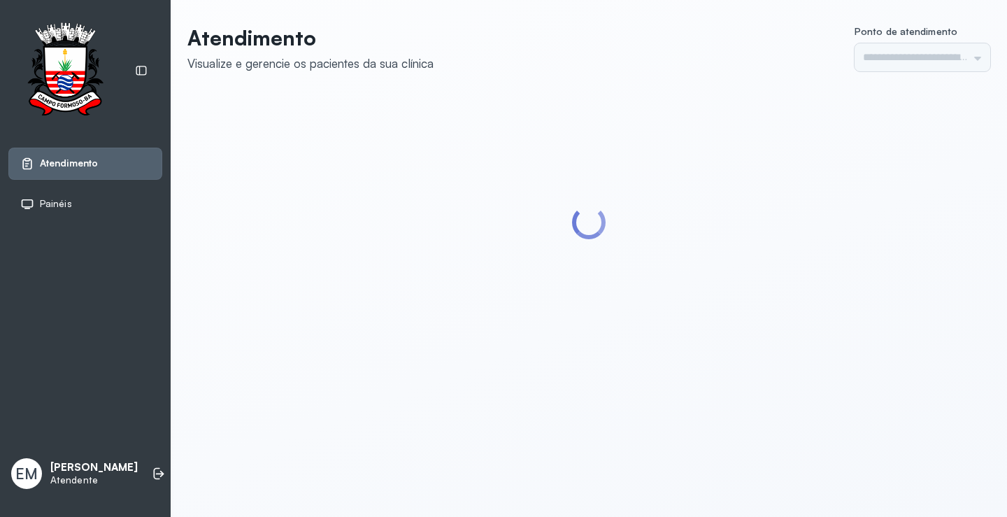
type input "*********"
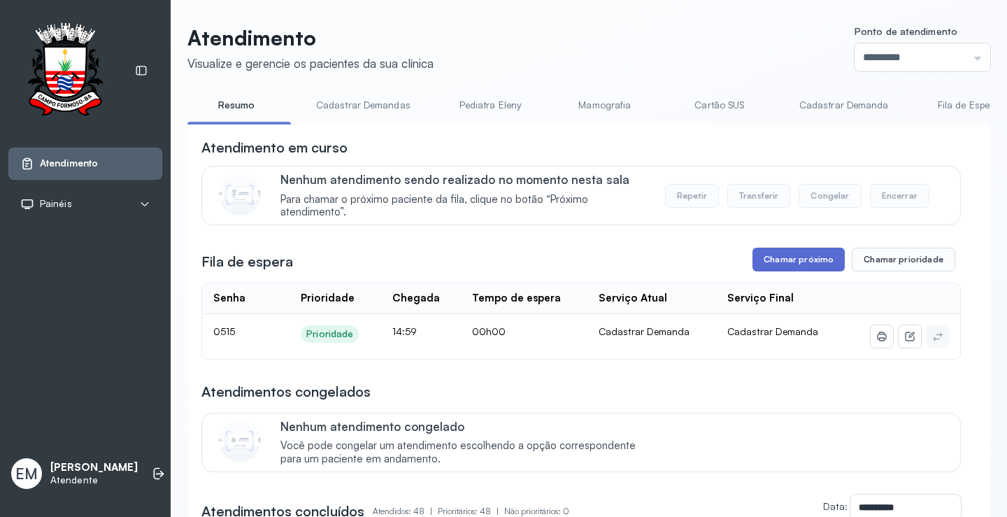
click at [762, 259] on button "Chamar próximo" at bounding box center [799, 260] width 92 height 24
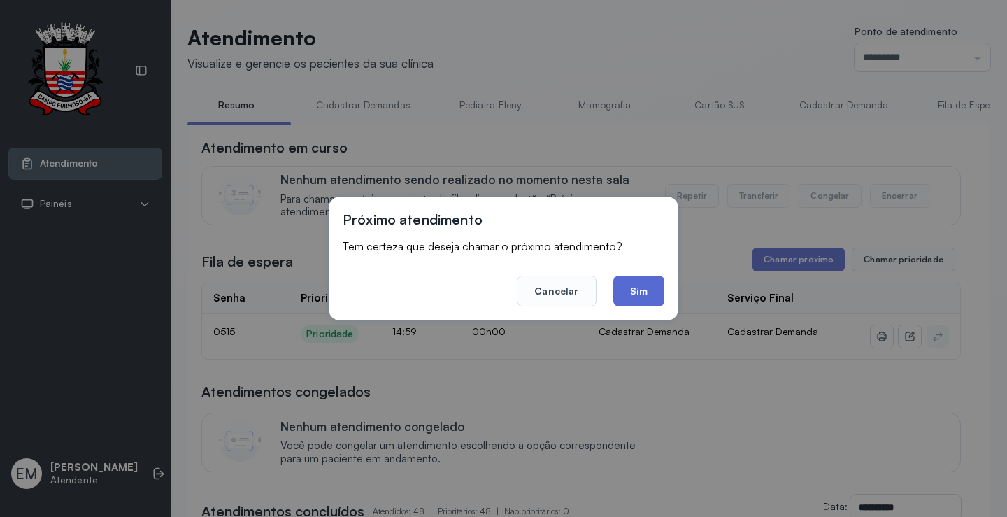
click at [635, 283] on button "Sim" at bounding box center [638, 291] width 51 height 31
